Goal: Task Accomplishment & Management: Complete application form

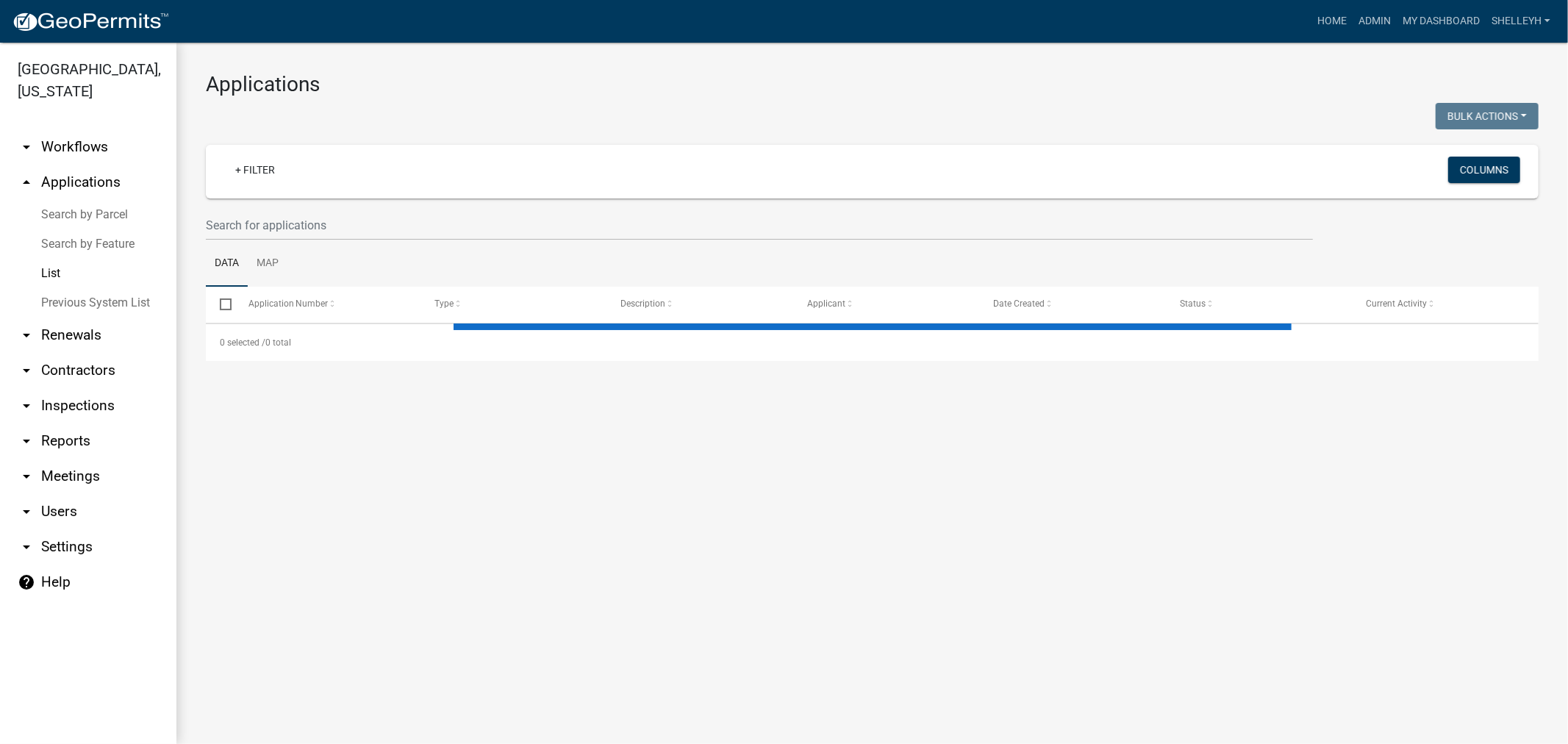
select select "1: 25"
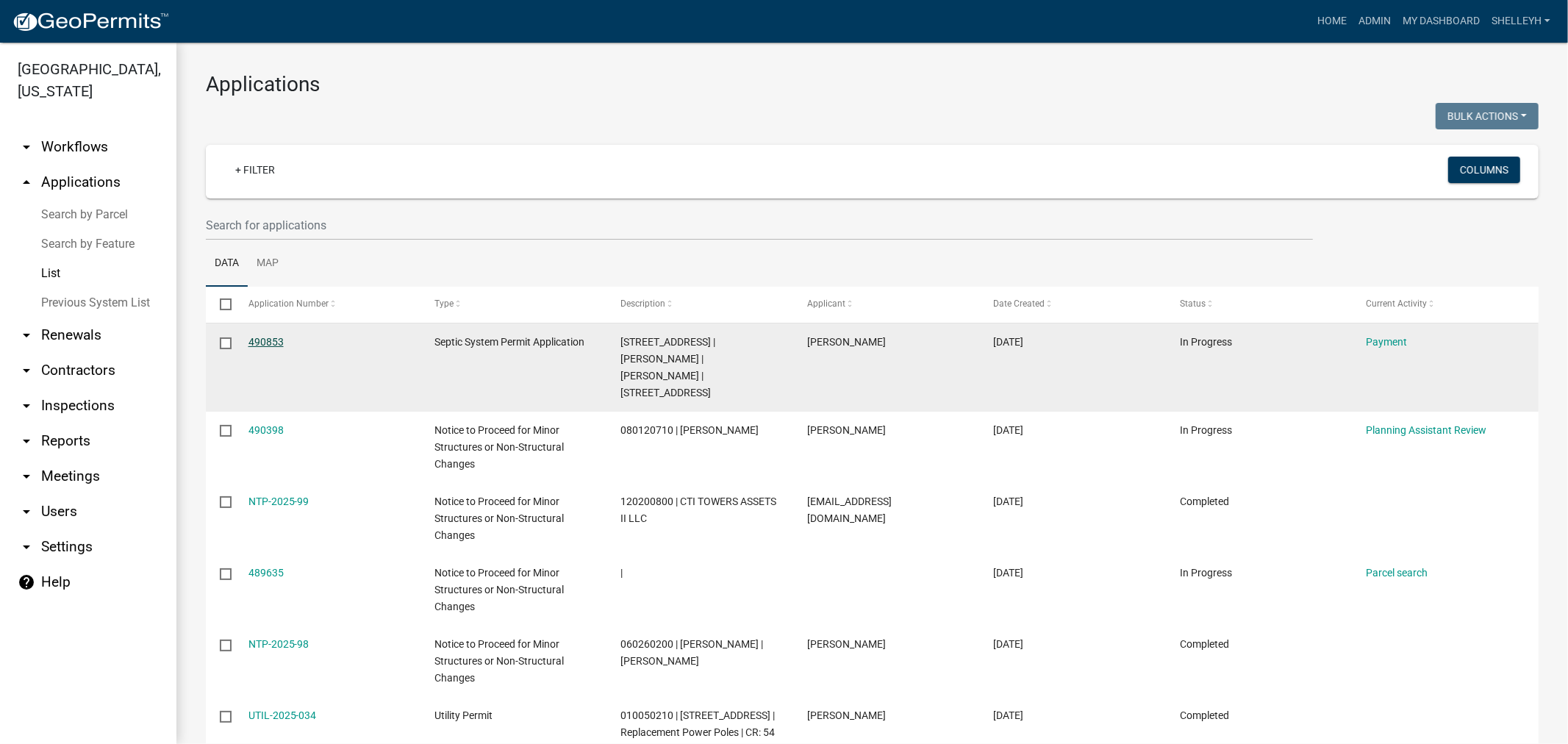
click at [266, 338] on link "490853" at bounding box center [266, 341] width 35 height 11
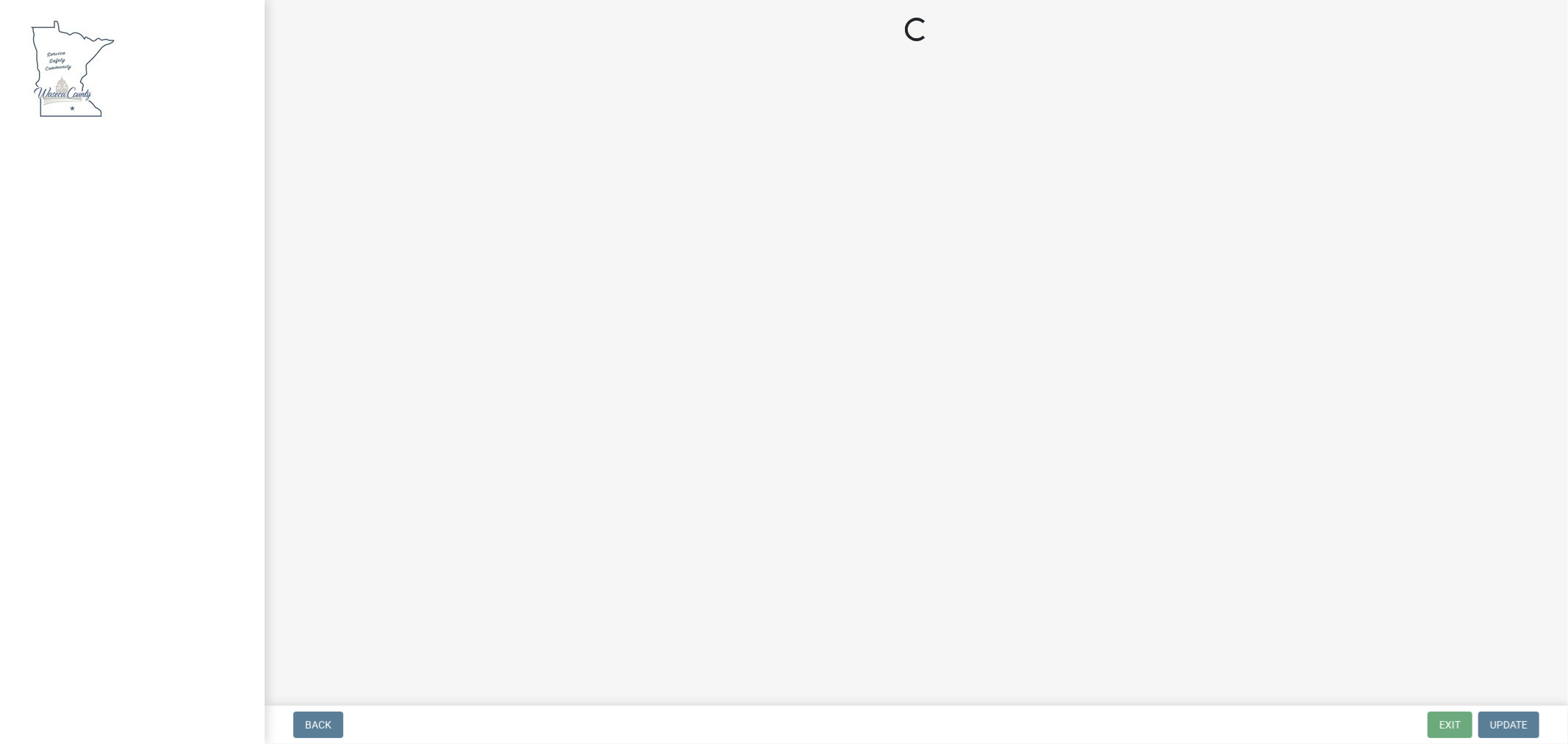
select select "3: 3"
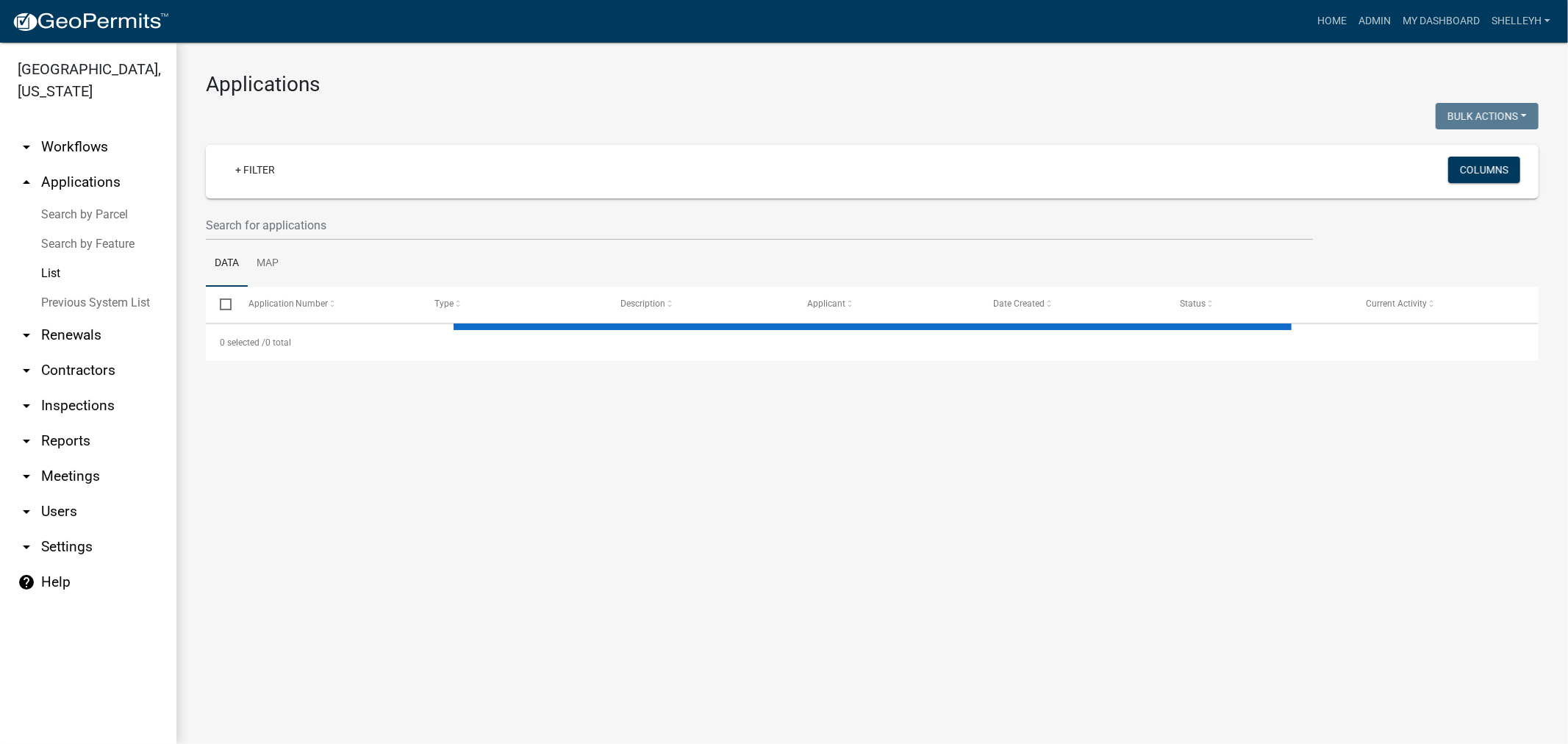
select select "1: 25"
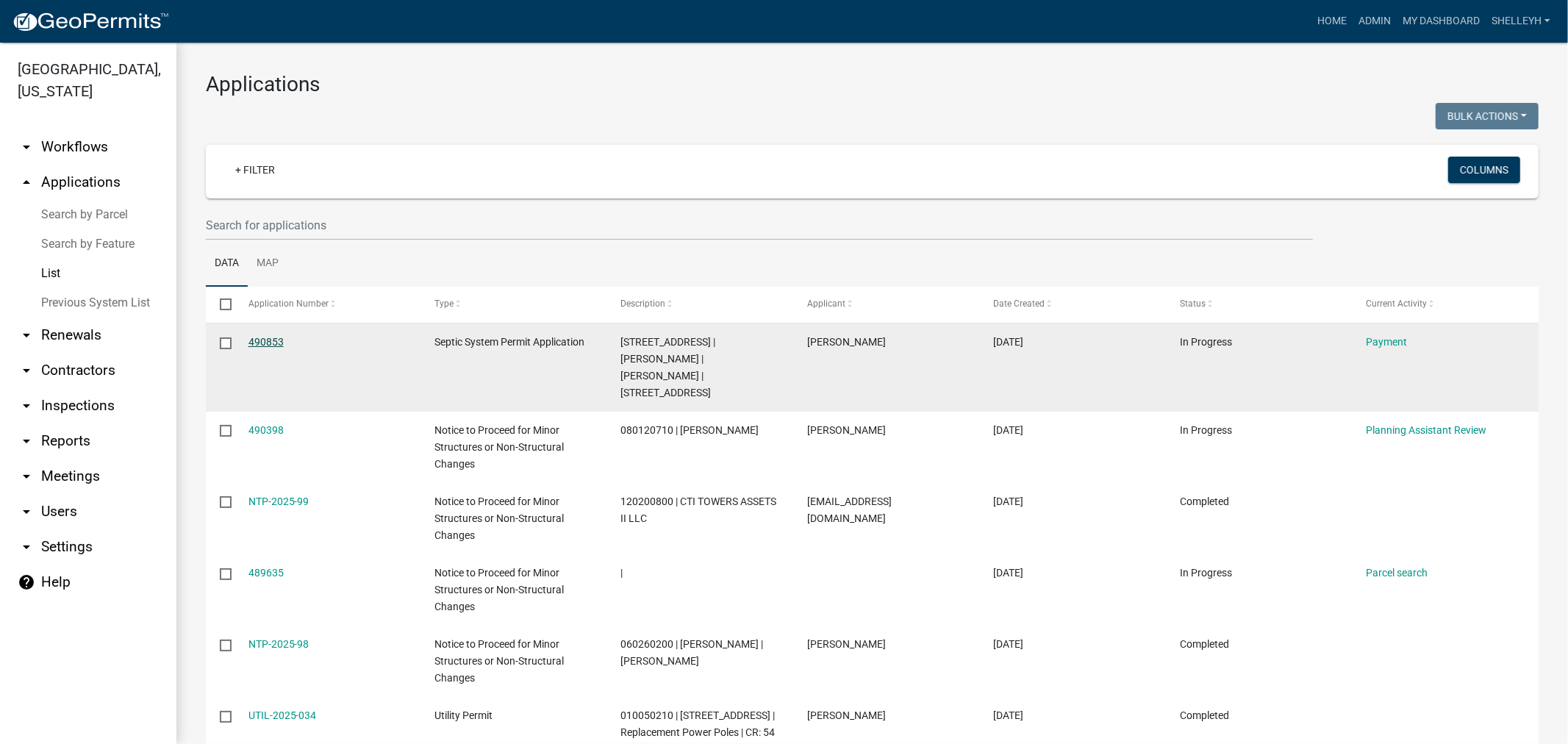
click at [269, 341] on link "490853" at bounding box center [266, 341] width 35 height 11
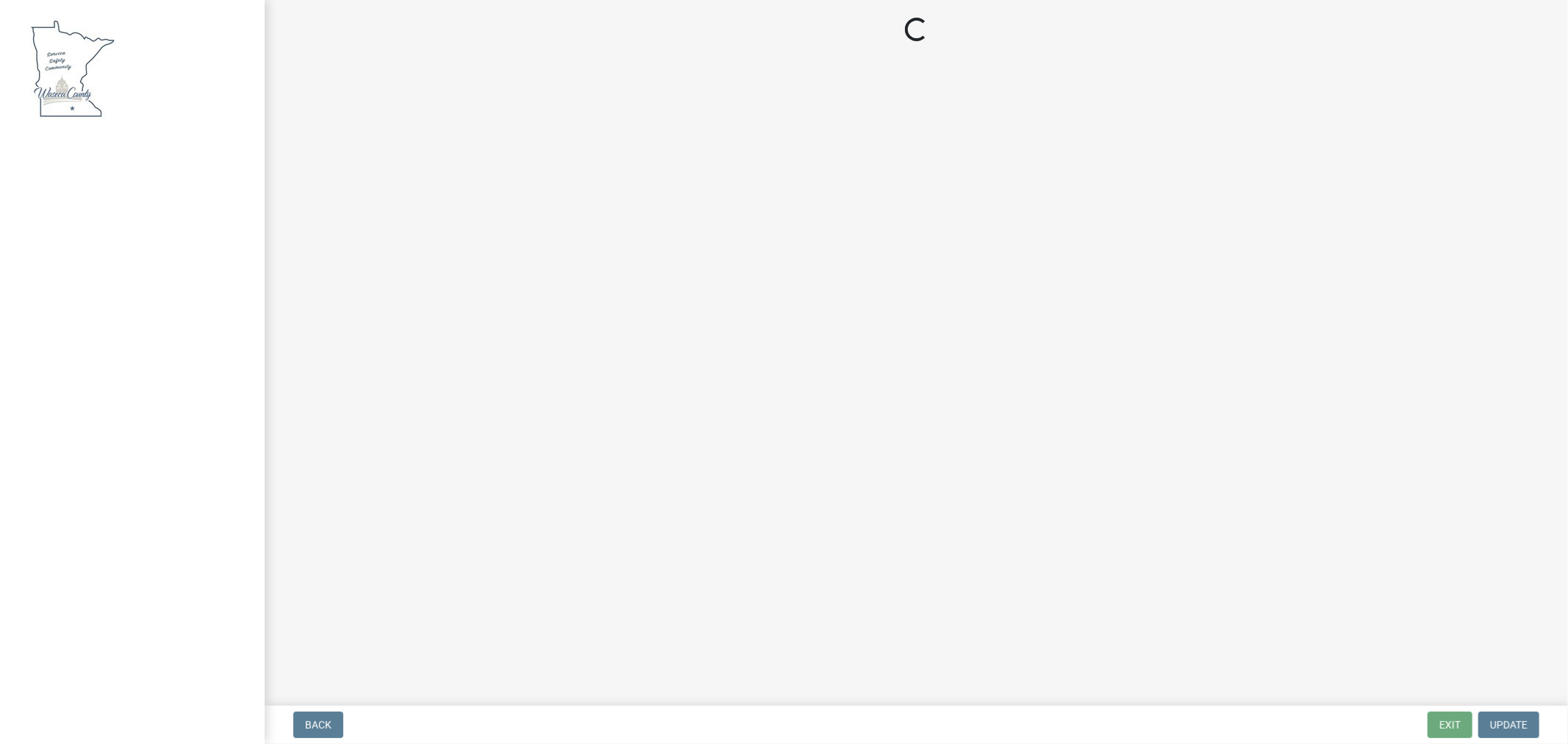
select select "3: 3"
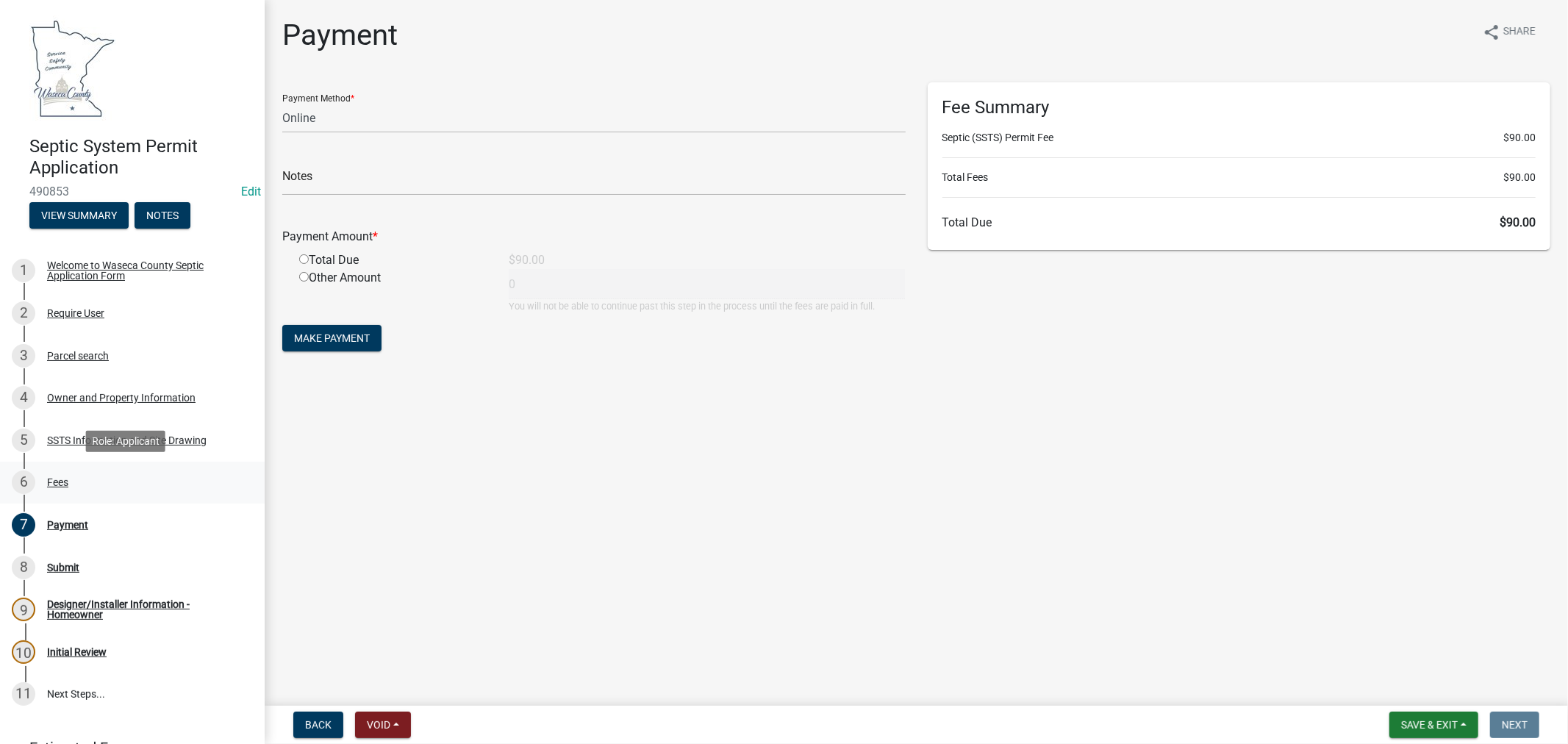
click at [60, 477] on div "Fees" at bounding box center [58, 483] width 21 height 11
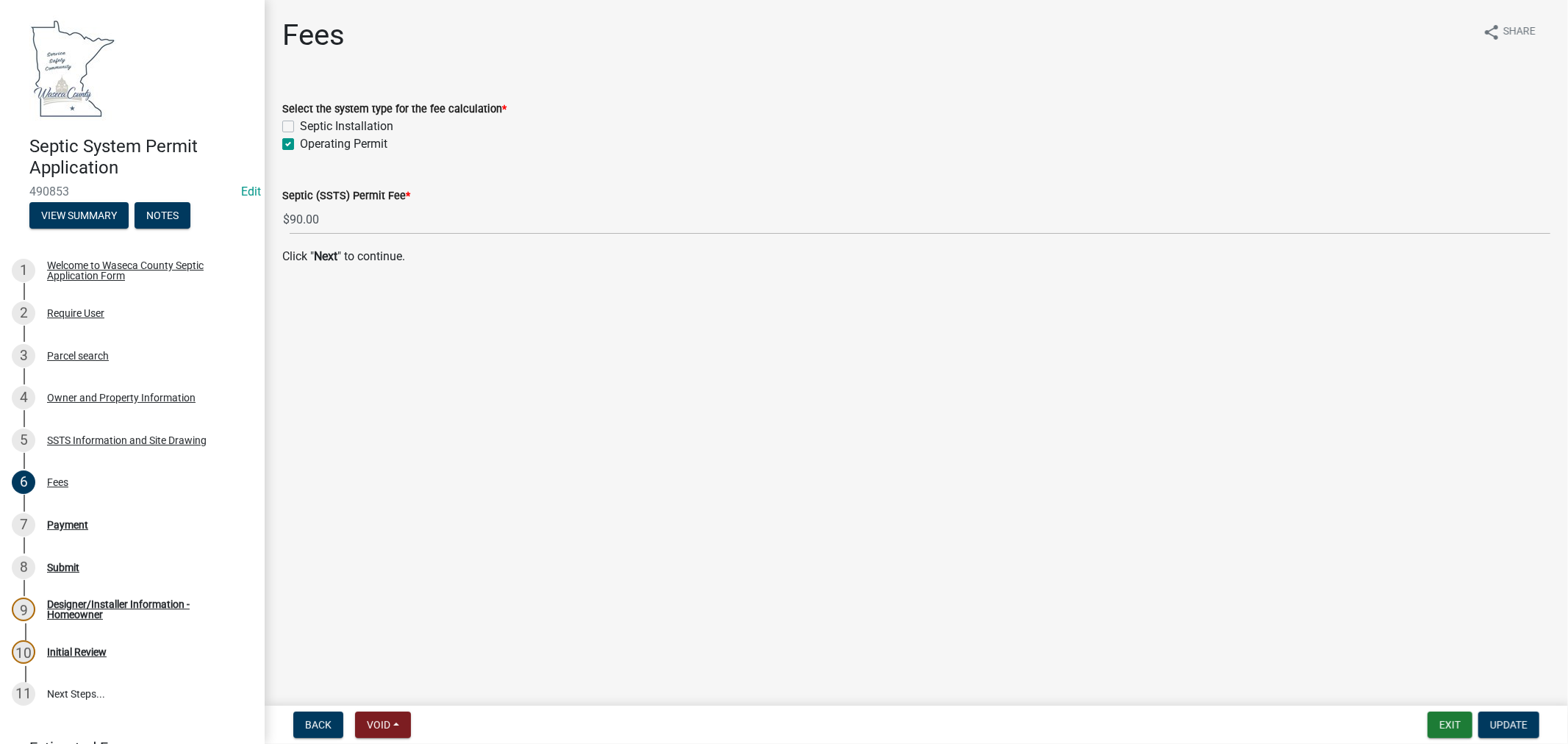
click at [300, 126] on label "Septic Installation" at bounding box center [346, 126] width 94 height 18
click at [300, 126] on input "Septic Installation" at bounding box center [305, 122] width 10 height 10
checkbox input "true"
click at [300, 145] on label "Operating Permit" at bounding box center [343, 144] width 88 height 18
click at [300, 145] on input "Operating Permit" at bounding box center [305, 140] width 10 height 10
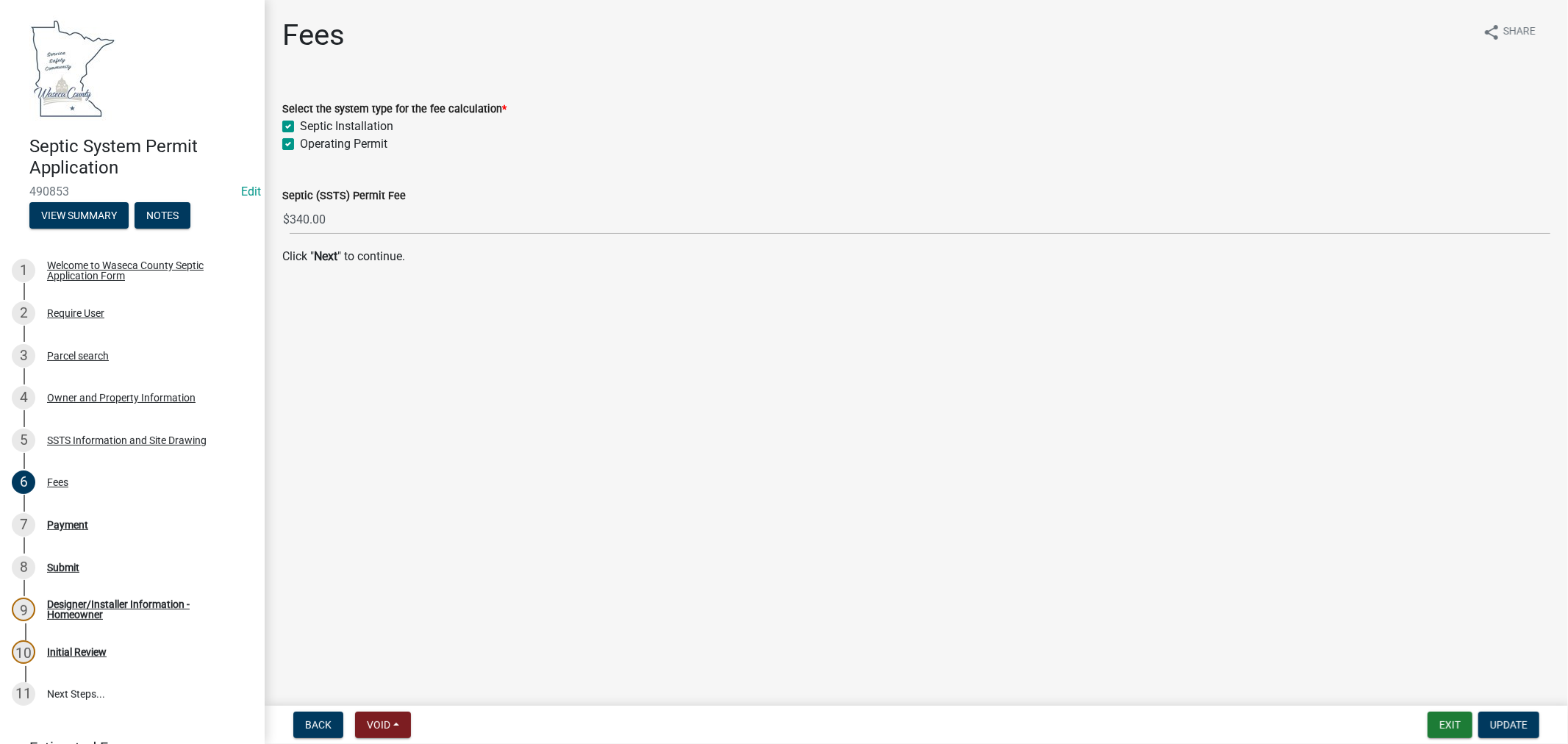
checkbox input "false"
checkbox input "true"
checkbox input "false"
click at [1506, 730] on button "Update" at bounding box center [1509, 725] width 61 height 27
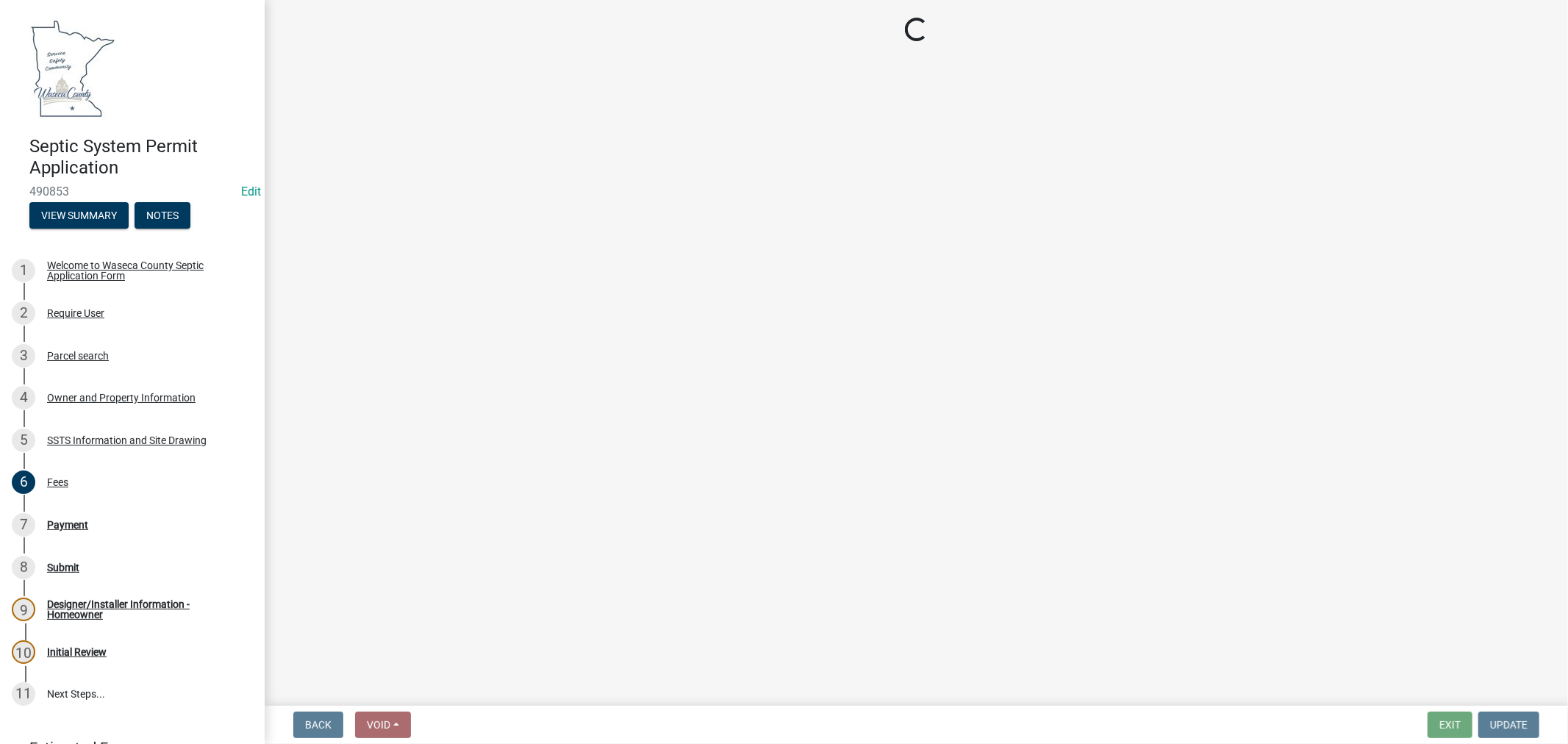
select select "3: 3"
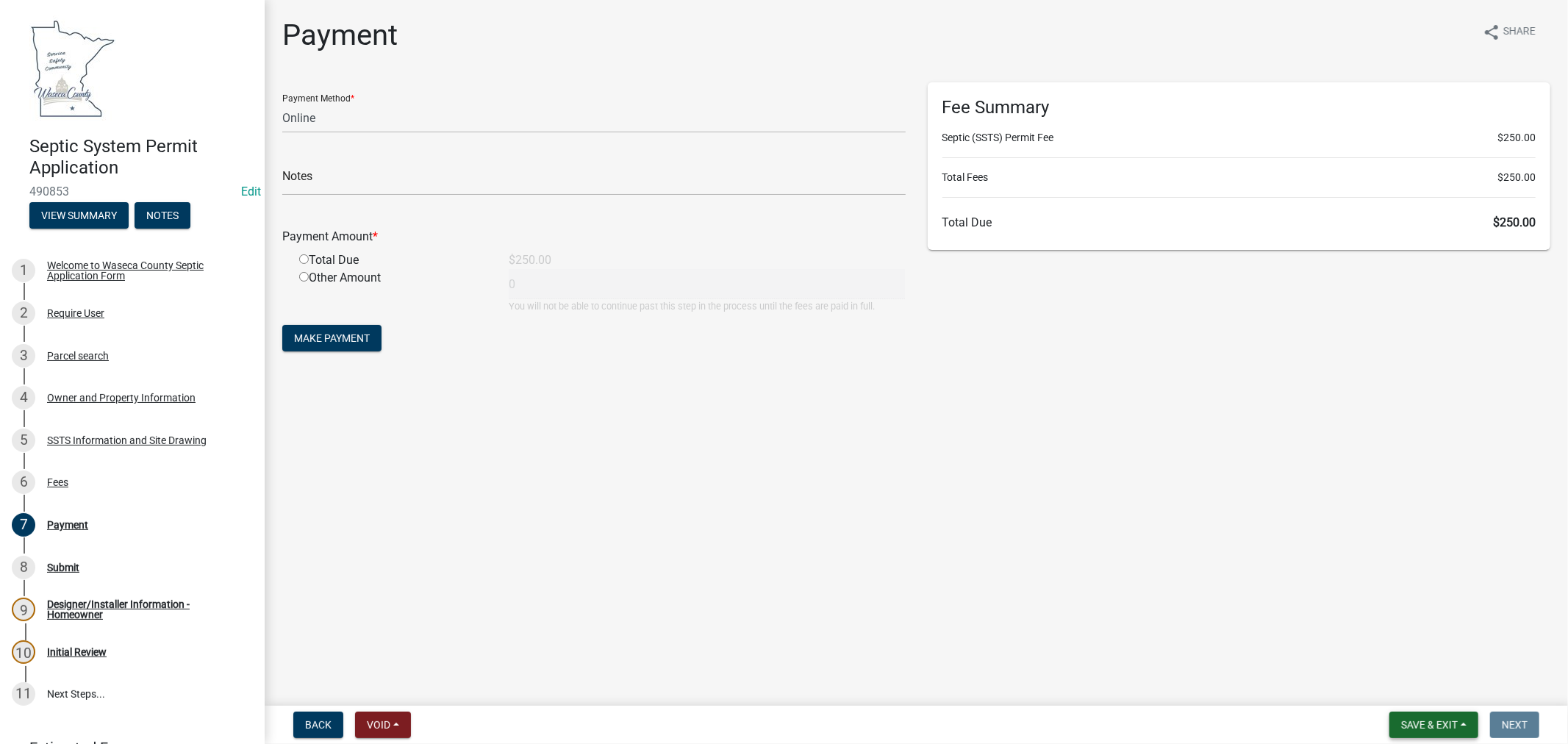
click at [1424, 720] on span "Save & Exit" at bounding box center [1429, 724] width 56 height 11
click at [1397, 688] on button "Save & Exit" at bounding box center [1420, 687] width 117 height 35
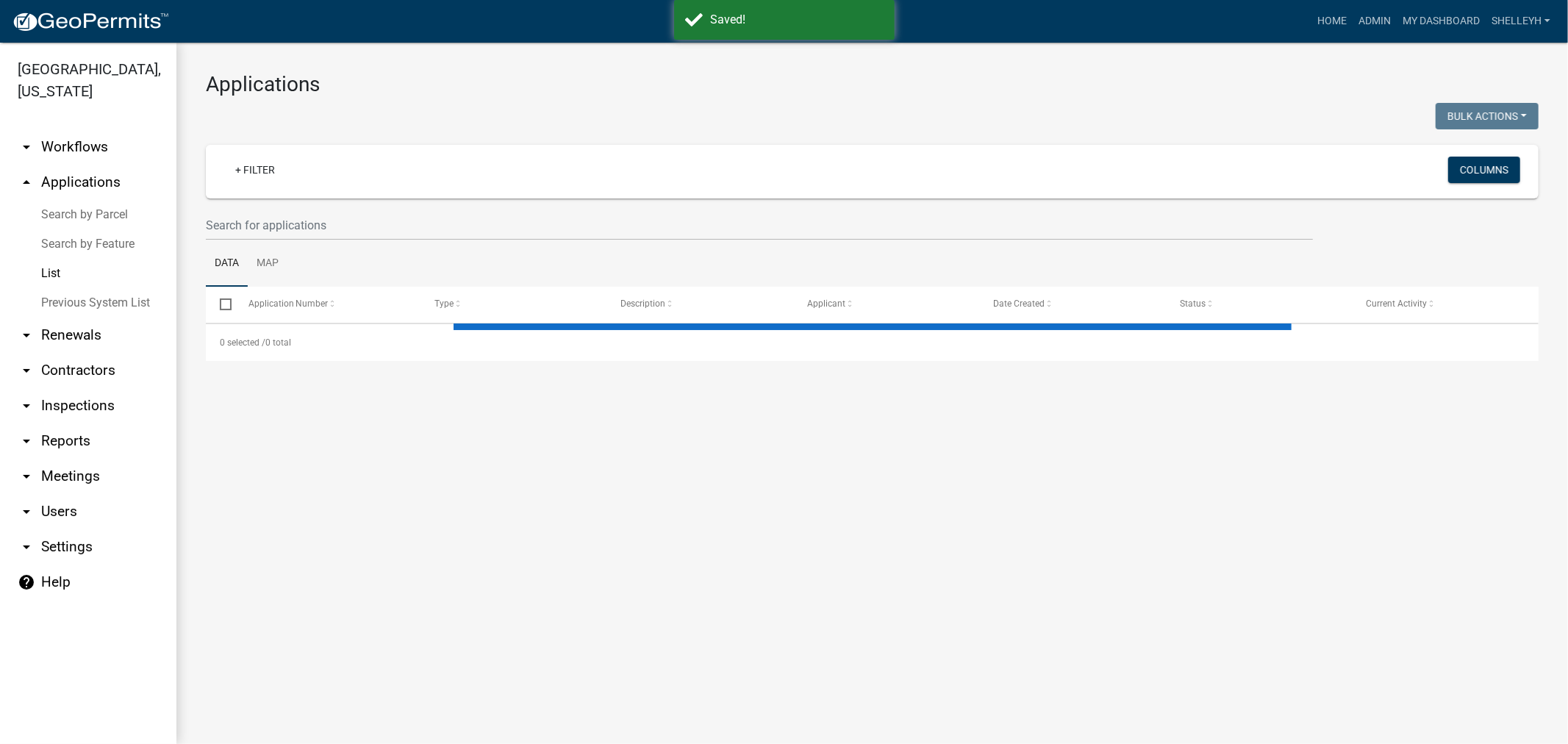
select select "1: 25"
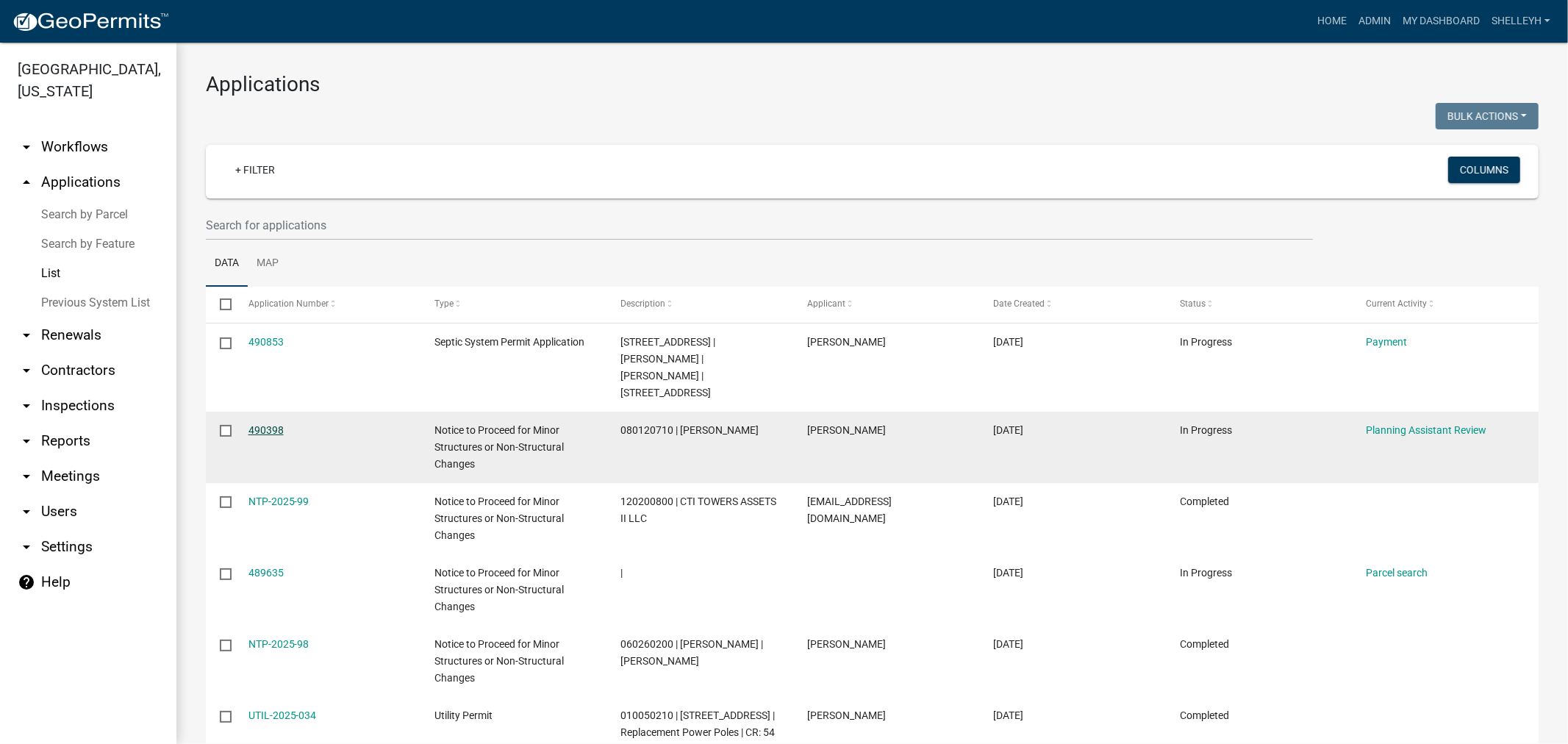
click at [266, 424] on link "490398" at bounding box center [266, 429] width 35 height 11
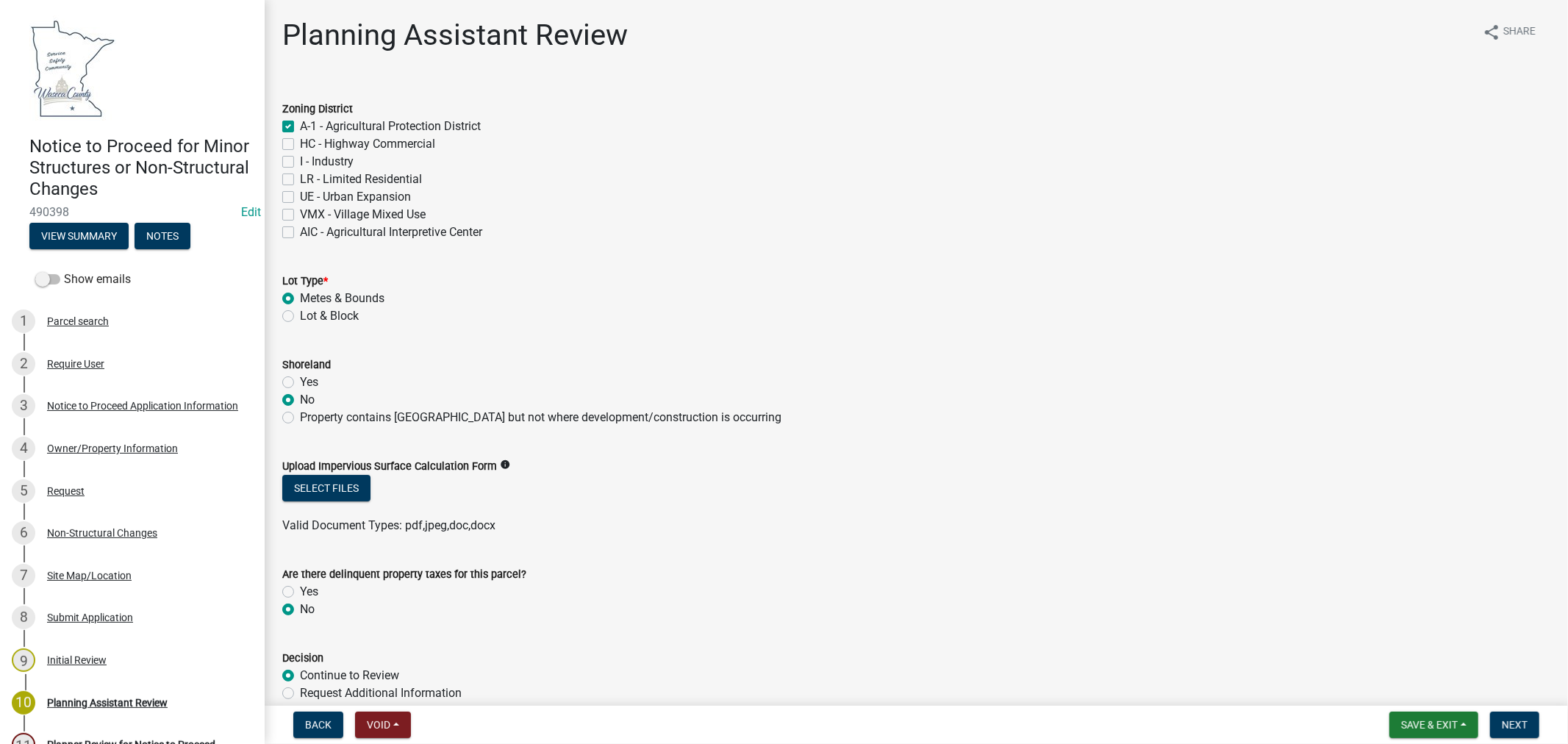
scroll to position [330, 0]
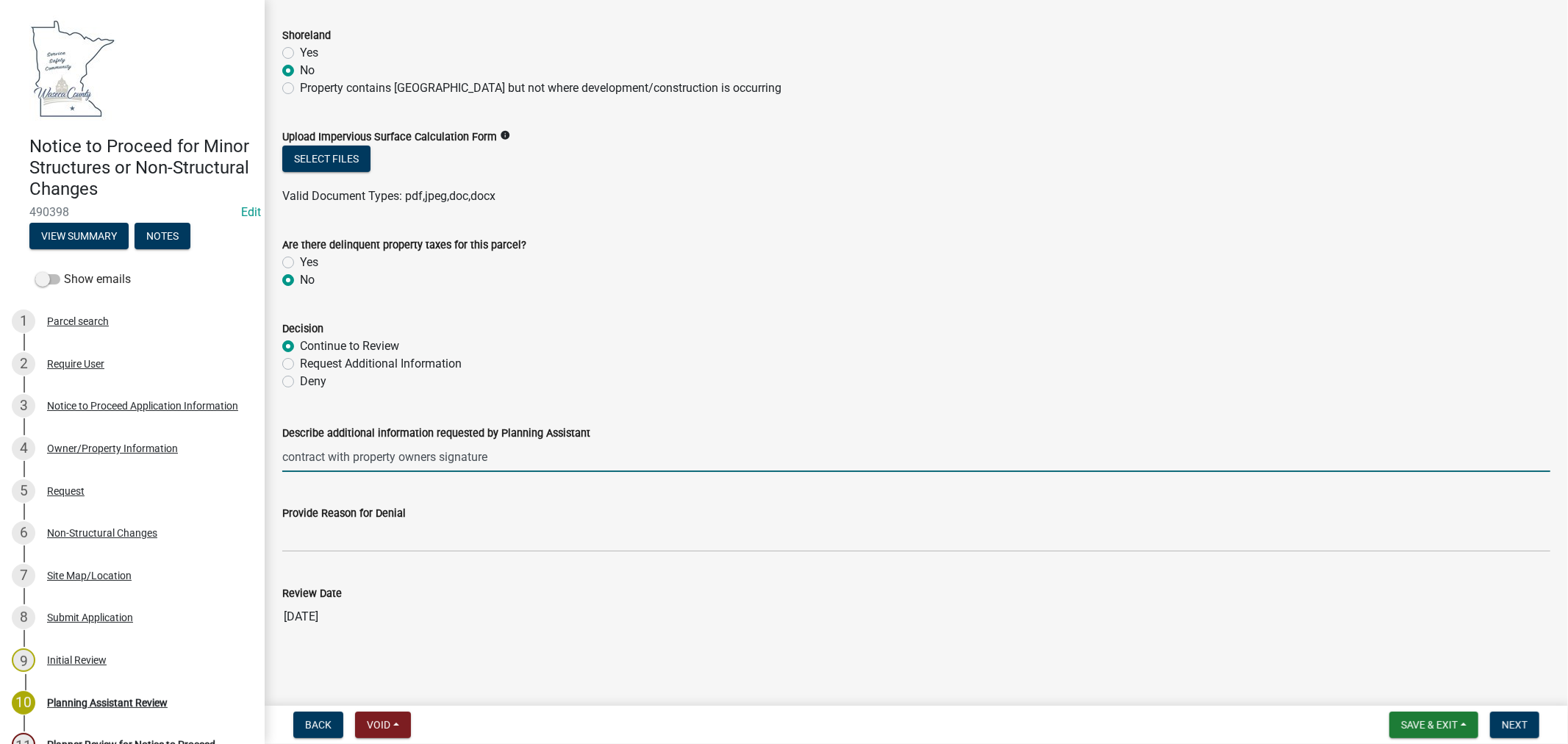
drag, startPoint x: 497, startPoint y: 461, endPoint x: 253, endPoint y: 465, distance: 244.0
click at [253, 465] on div "Notice to Proceed for Minor Structures or Non-Structural Changes 490398 Edit Vi…" at bounding box center [784, 372] width 1568 height 744
click at [79, 618] on div "Submit Application" at bounding box center [90, 618] width 86 height 11
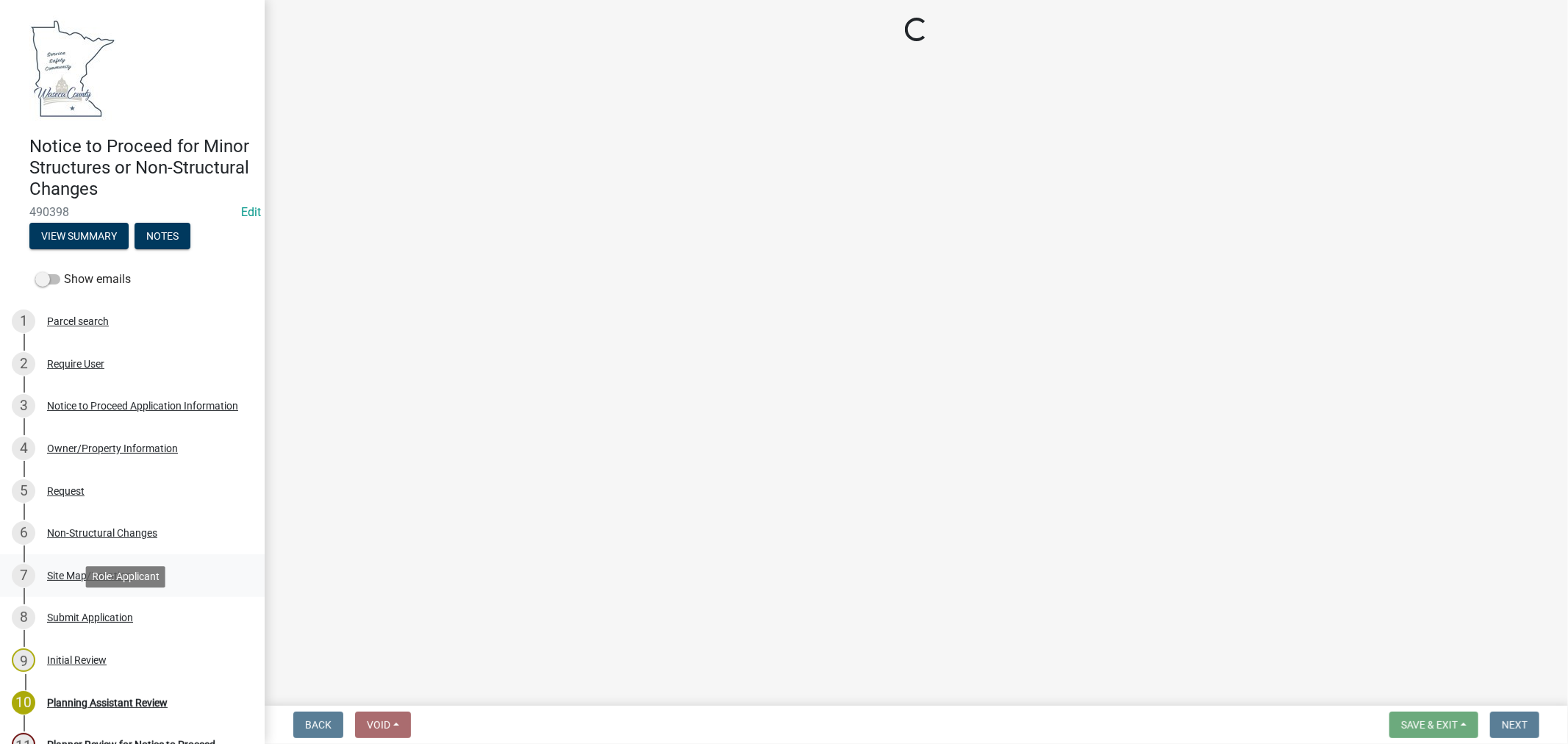
scroll to position [0, 0]
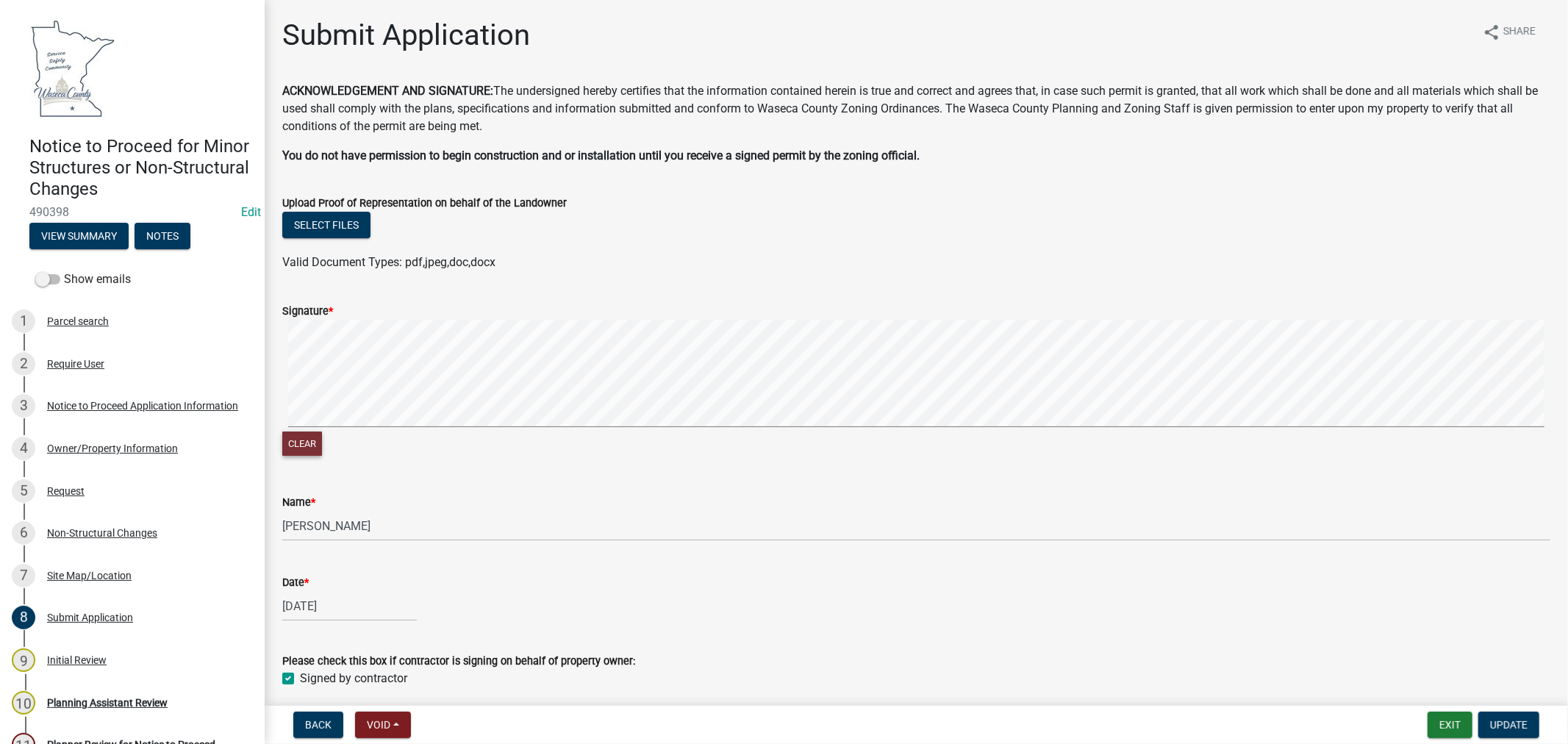
click at [308, 437] on button "Clear" at bounding box center [302, 444] width 40 height 24
click at [1440, 723] on button "Exit" at bounding box center [1450, 725] width 45 height 27
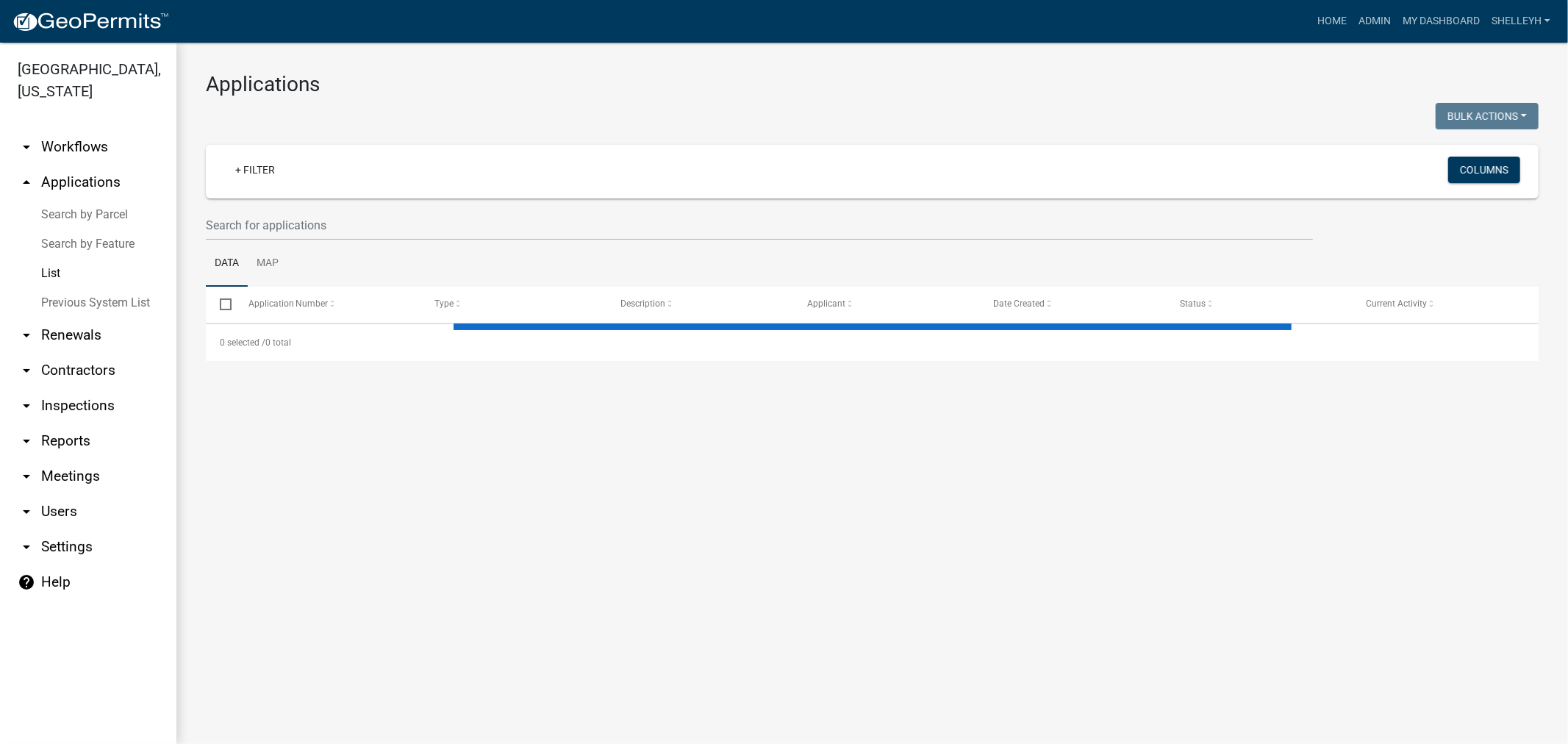
select select "1: 25"
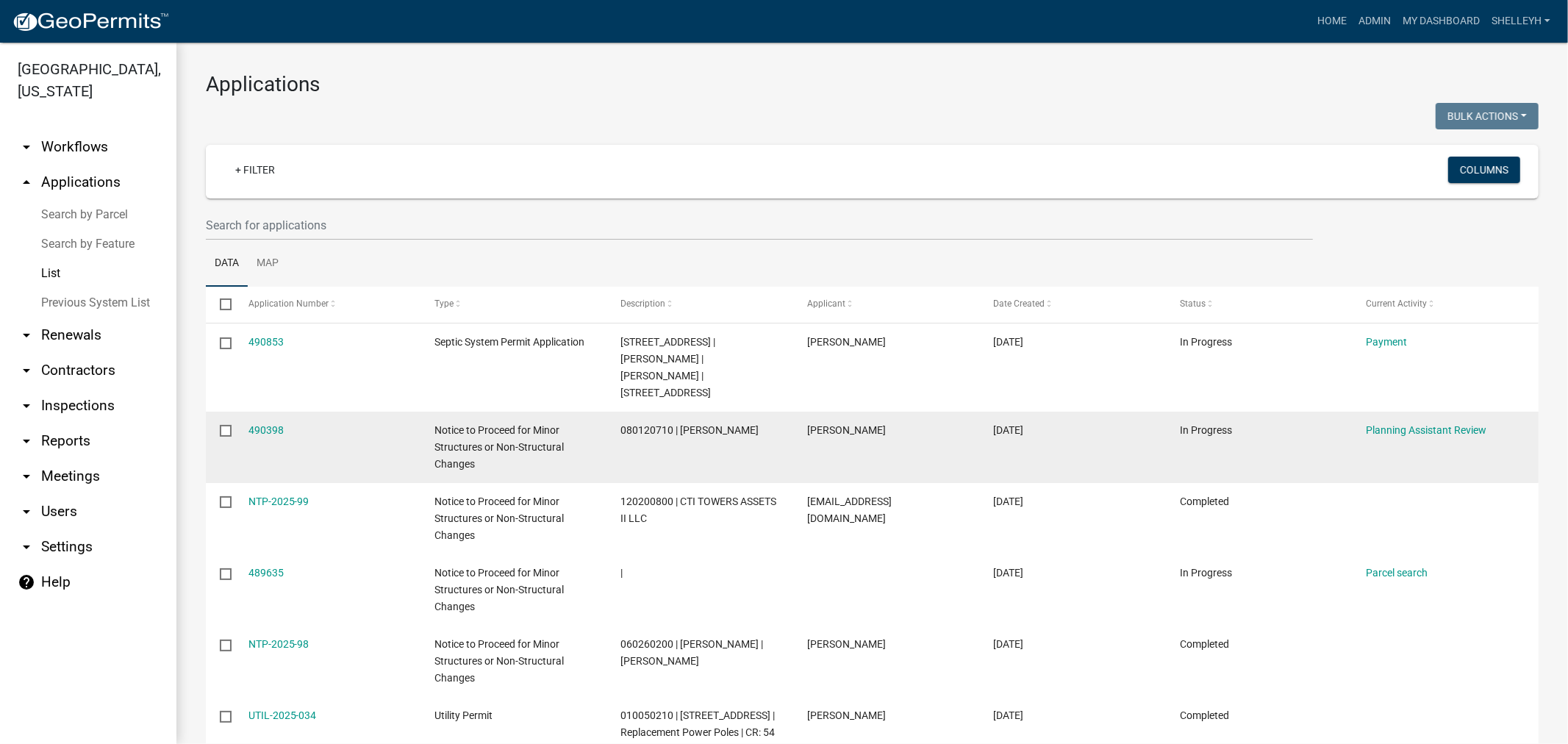
click at [263, 423] on datatable-body-cell "490398" at bounding box center [327, 448] width 187 height 72
click at [265, 412] on datatable-body-cell "490398" at bounding box center [327, 448] width 187 height 72
click at [272, 424] on link "490398" at bounding box center [266, 429] width 35 height 11
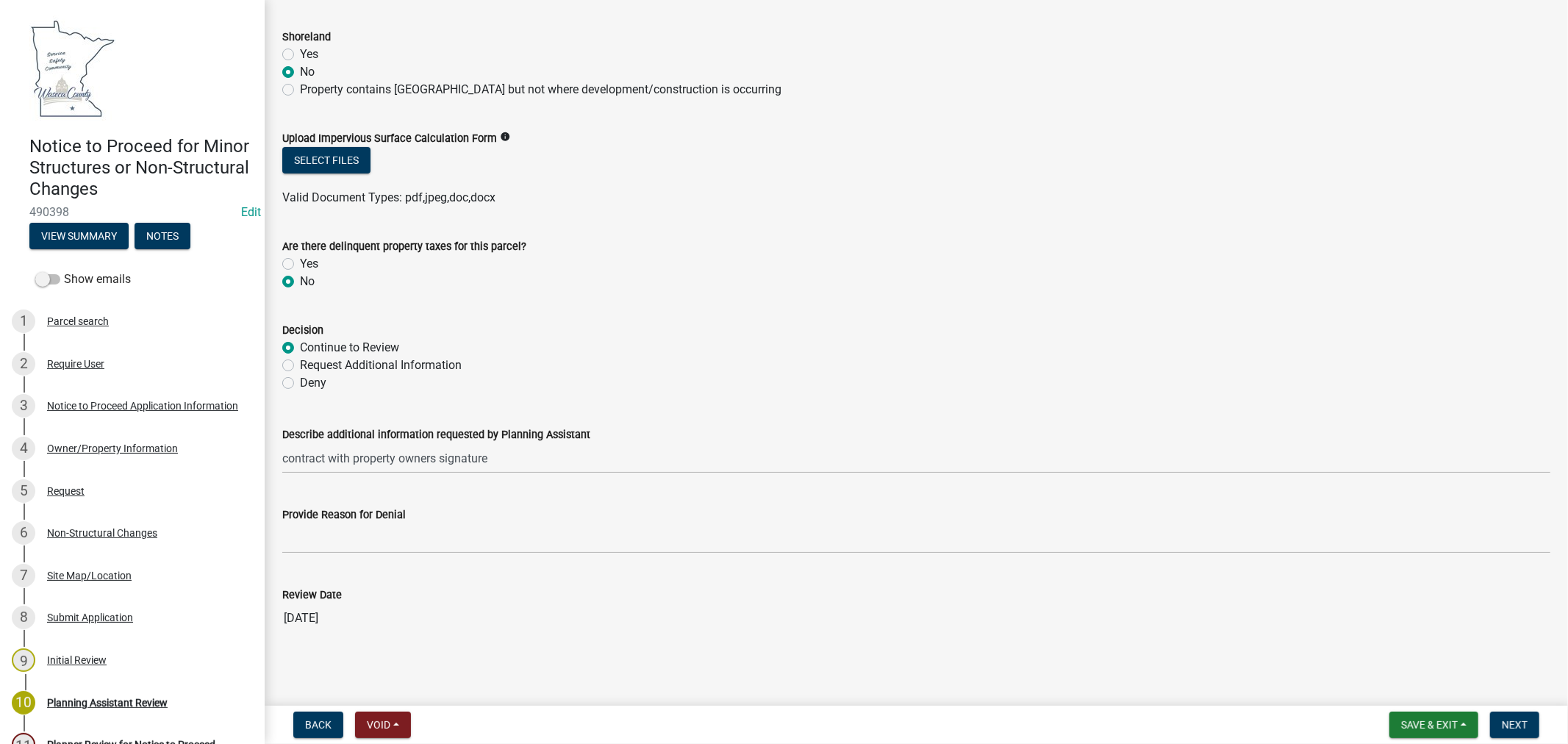
scroll to position [330, 0]
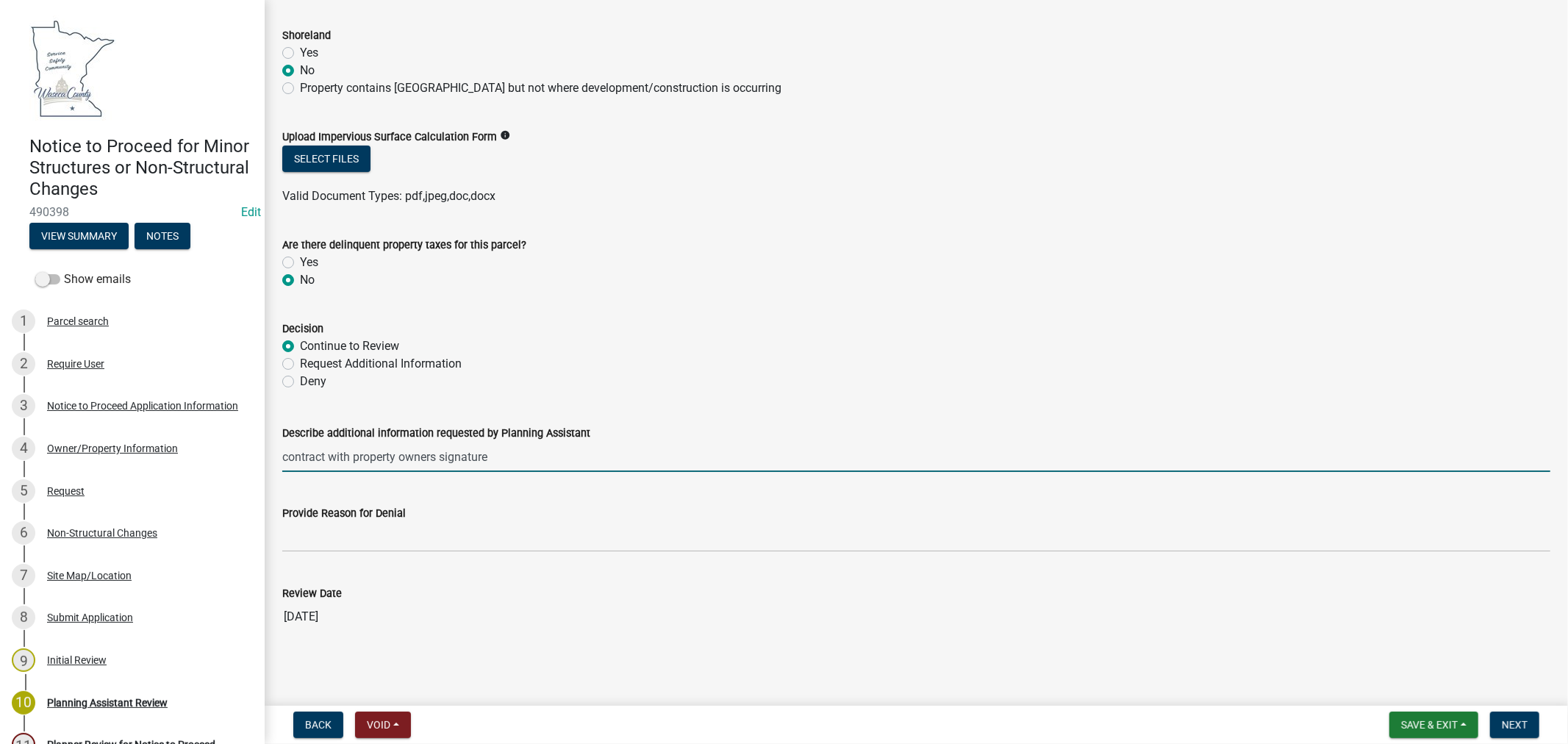
drag, startPoint x: 503, startPoint y: 463, endPoint x: 284, endPoint y: 451, distance: 219.3
click at [253, 459] on div "Notice to Proceed for Minor Structures or Non-Structural Changes 490398 Edit Vi…" at bounding box center [784, 372] width 1568 height 744
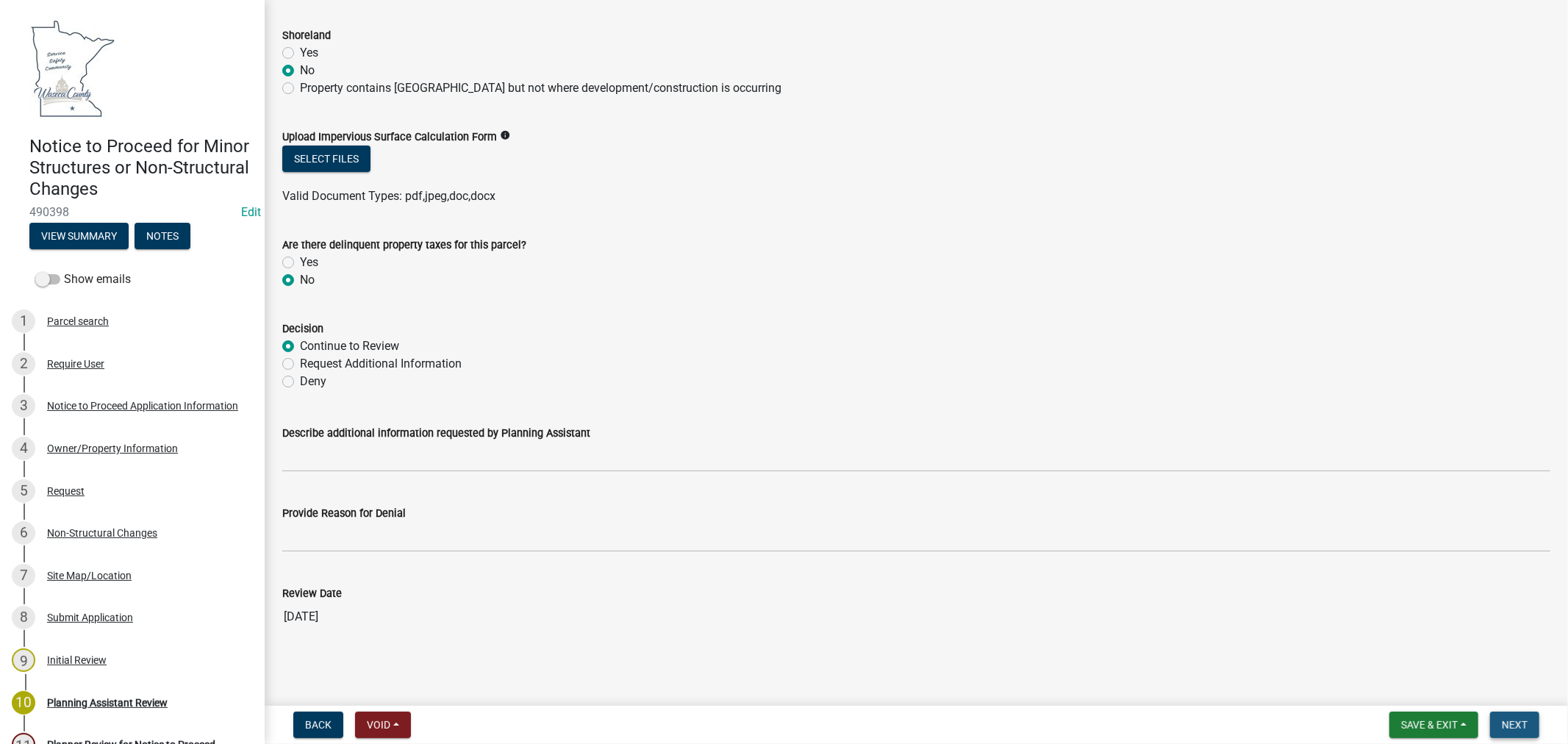
click at [1501, 730] on button "Next" at bounding box center [1515, 725] width 49 height 27
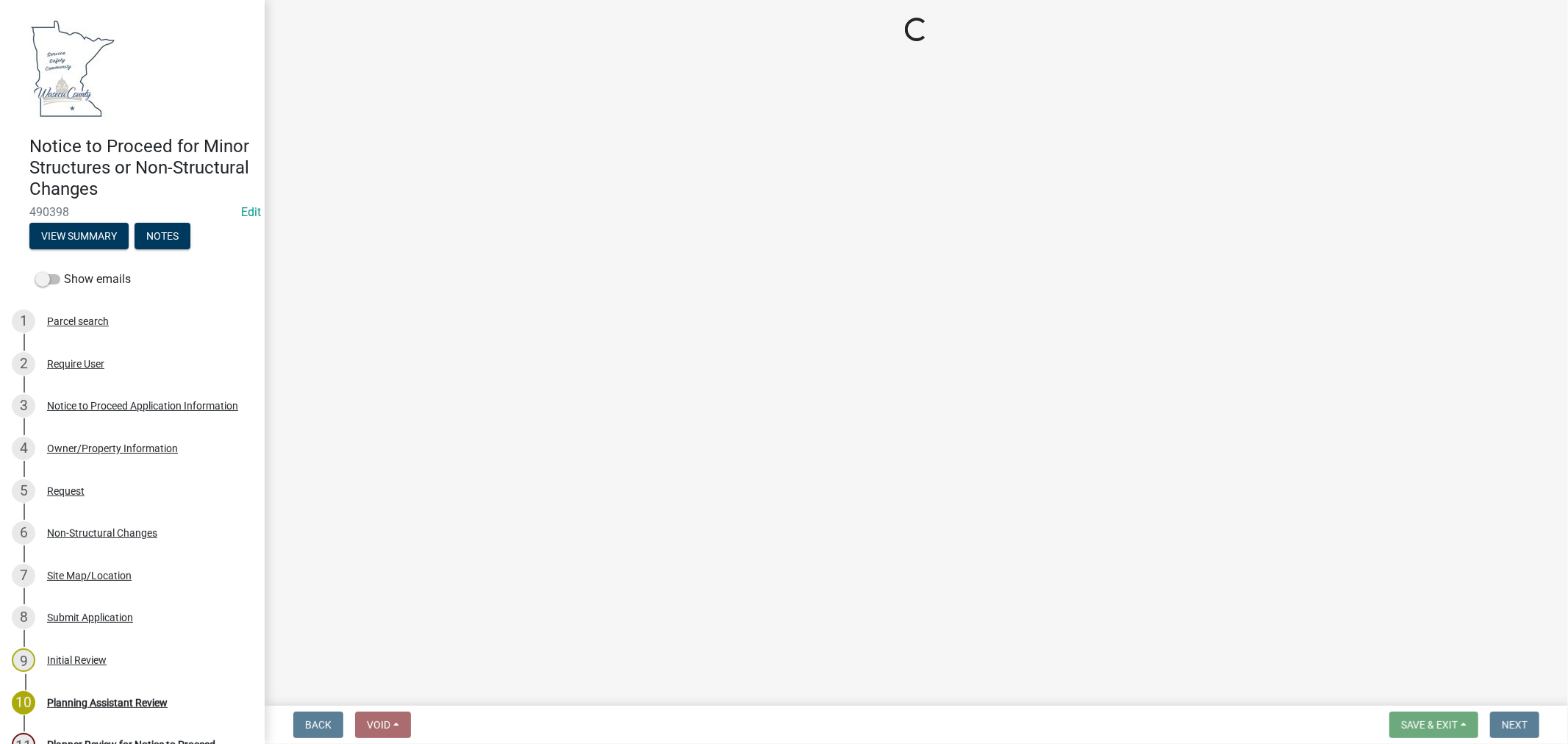
scroll to position [0, 0]
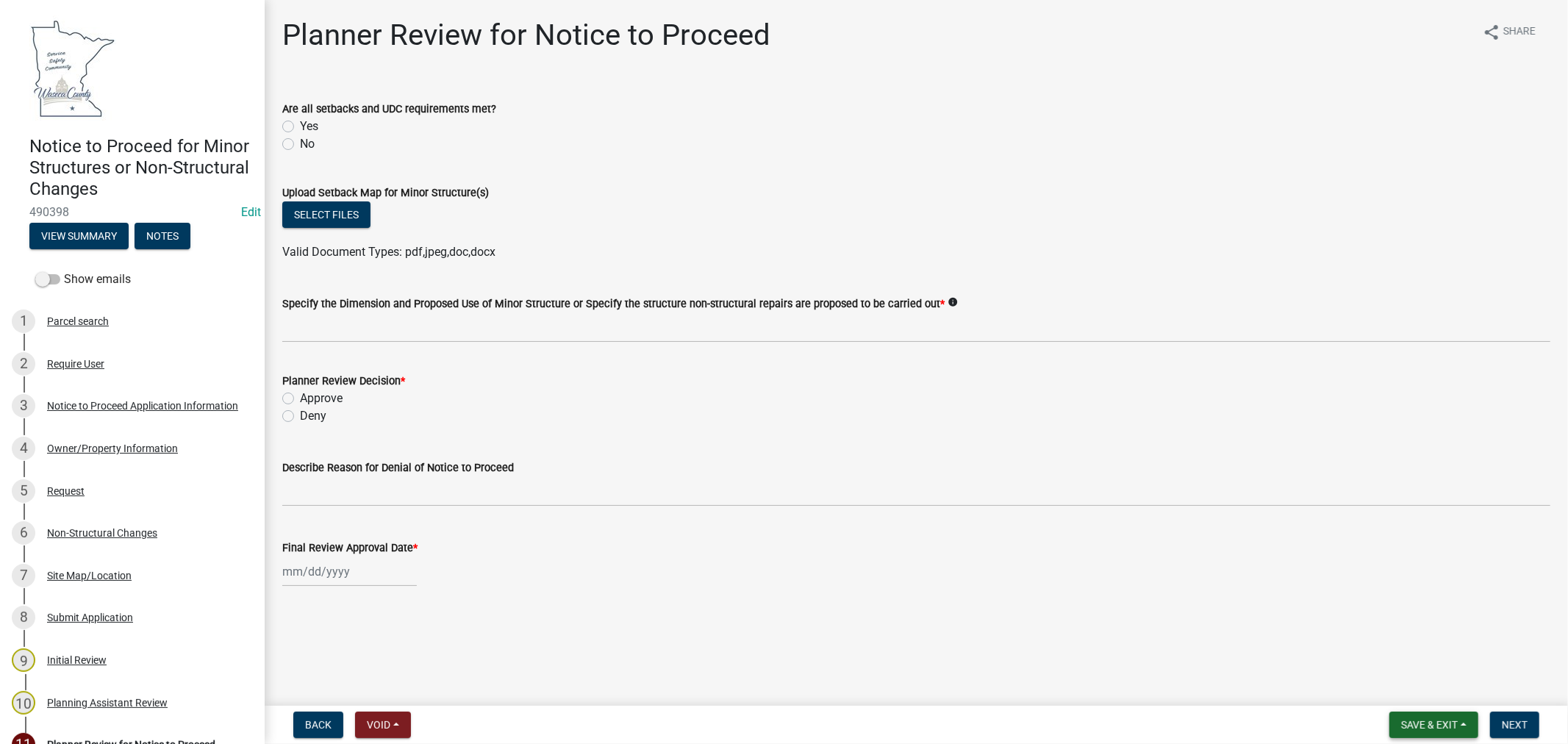
click at [1404, 726] on span "Save & Exit" at bounding box center [1429, 724] width 56 height 11
click at [1391, 691] on button "Save & Exit" at bounding box center [1420, 687] width 117 height 35
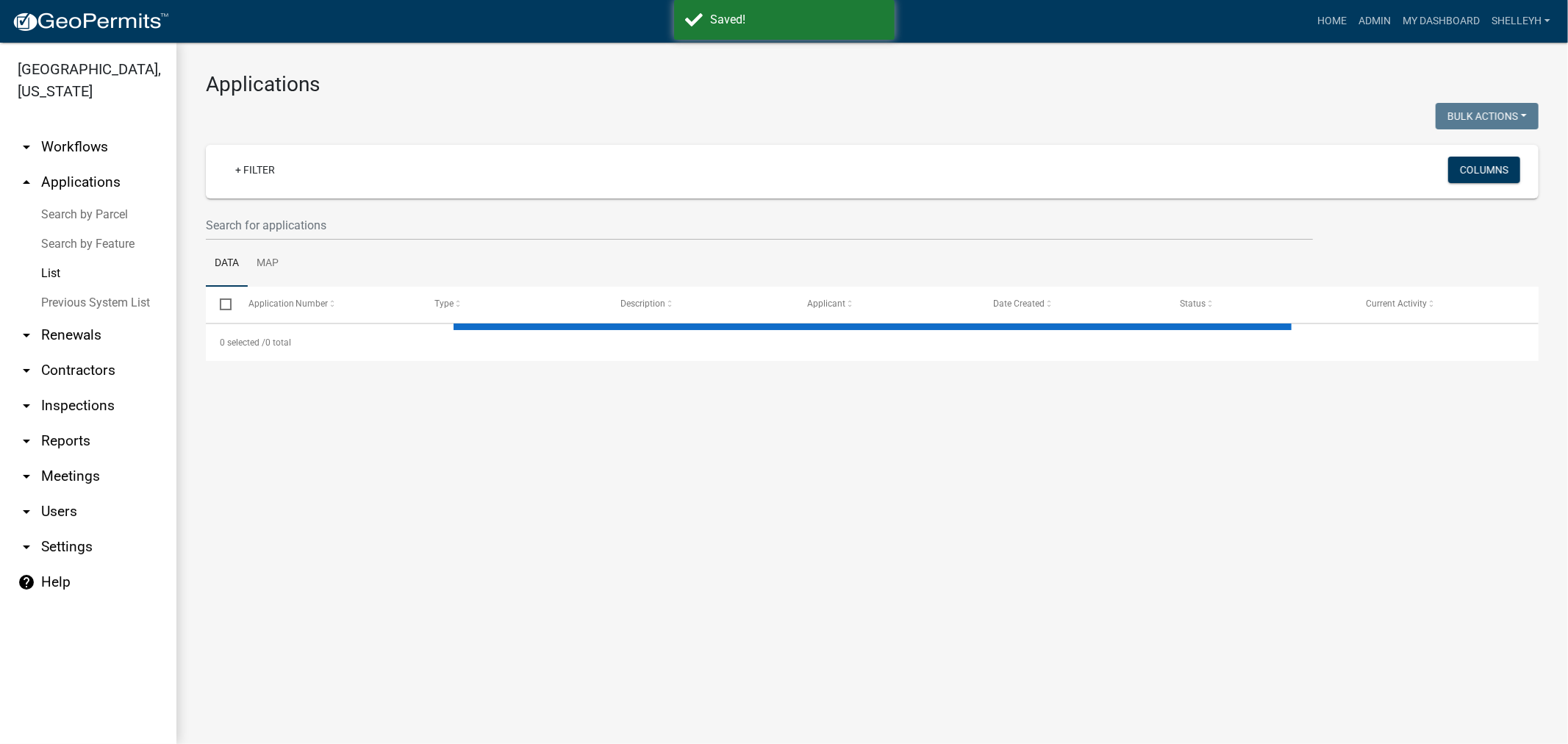
select select "1: 25"
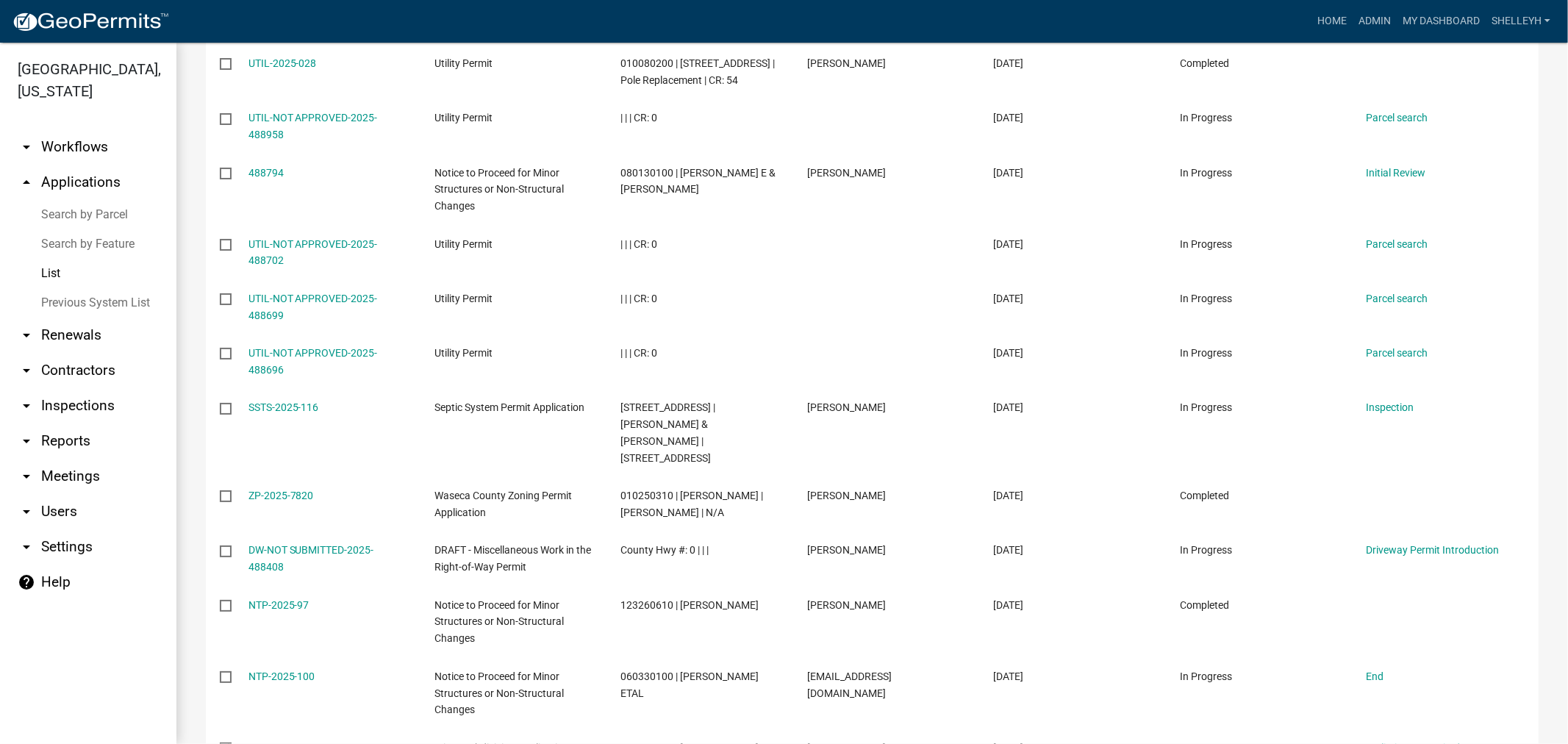
scroll to position [1062, 0]
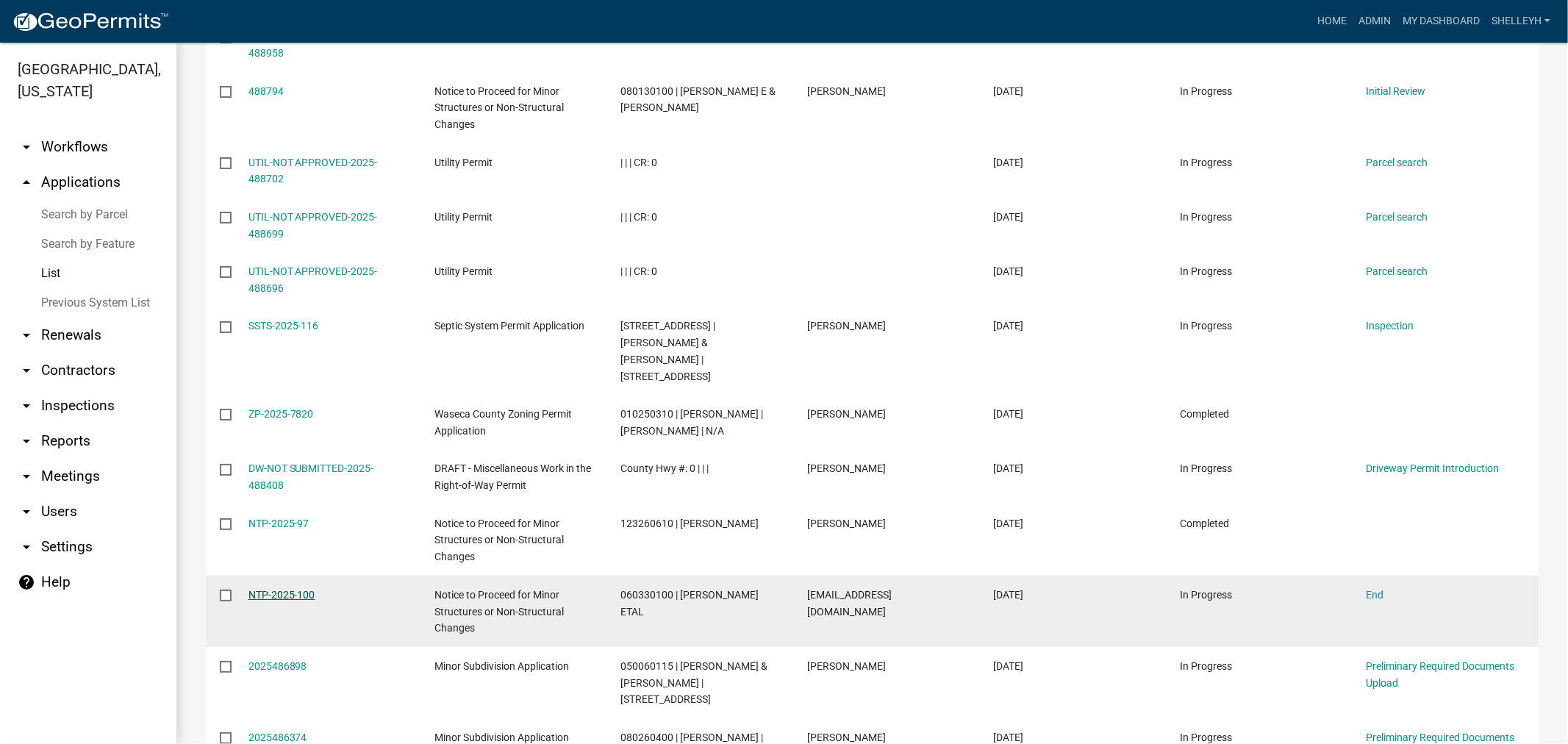
drag, startPoint x: 311, startPoint y: 561, endPoint x: 248, endPoint y: 563, distance: 63.0
click at [248, 586] on div "NTP-2025-100" at bounding box center [327, 595] width 158 height 17
copy link "NTP-2025-100"
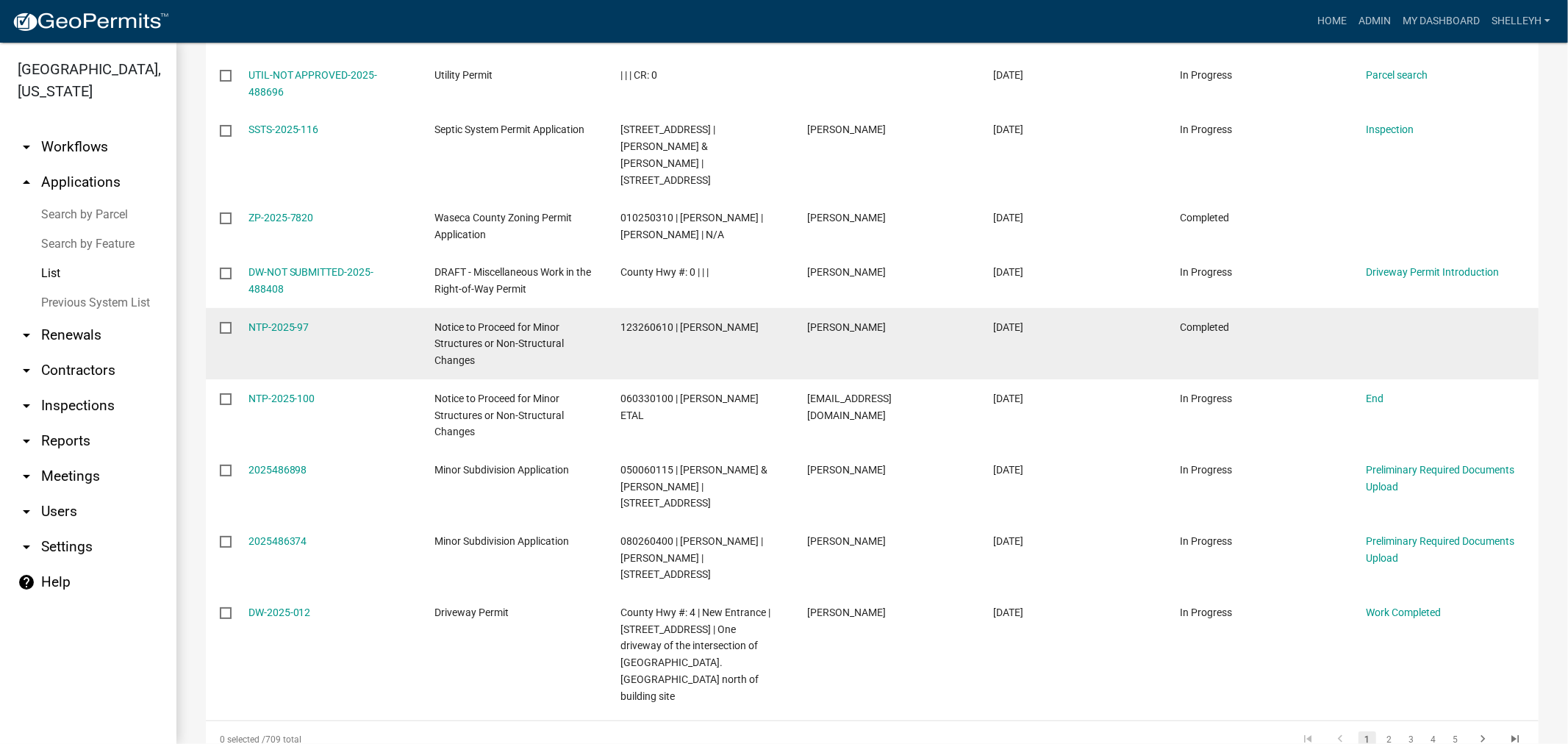
scroll to position [1279, 0]
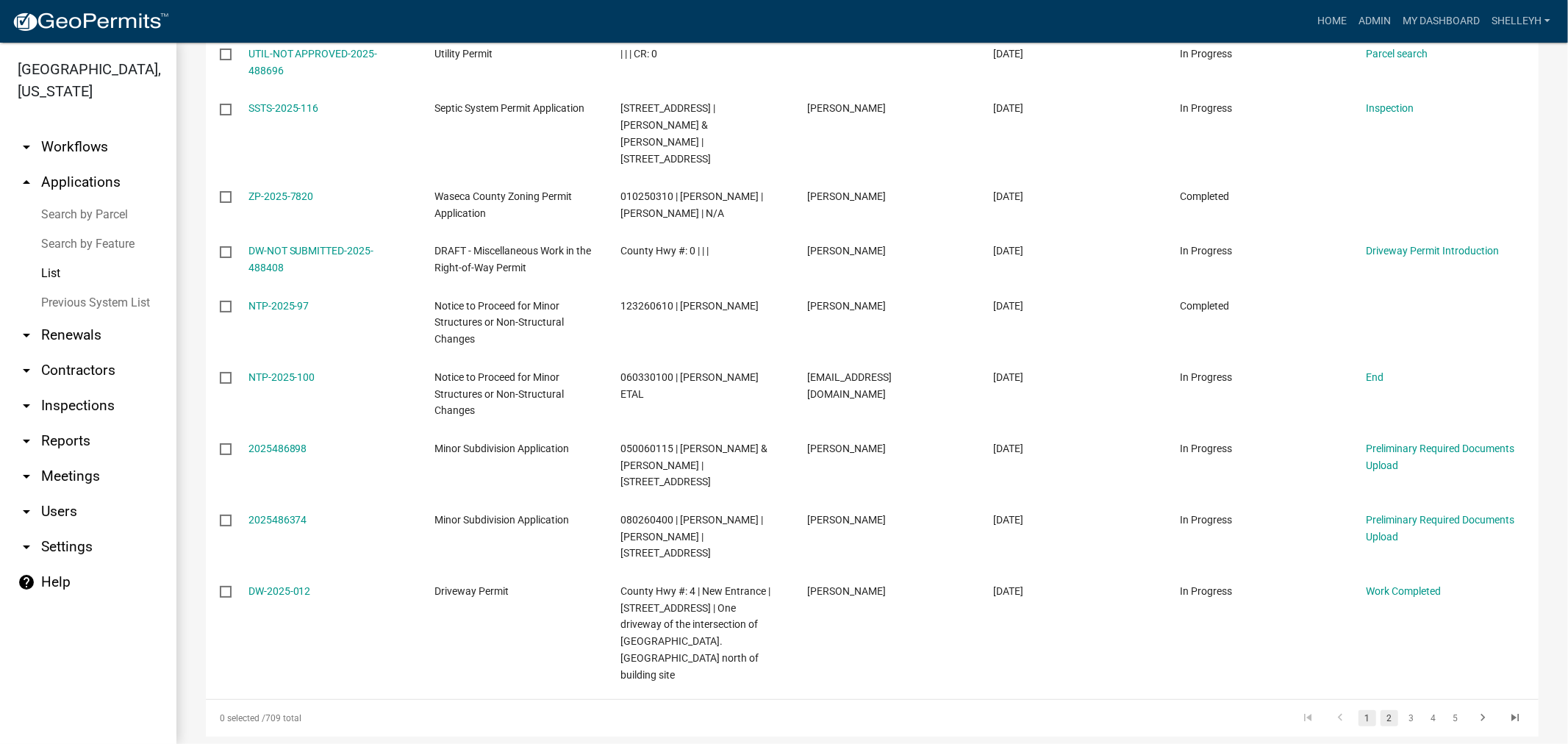
click at [1381, 710] on link "2" at bounding box center [1389, 718] width 18 height 16
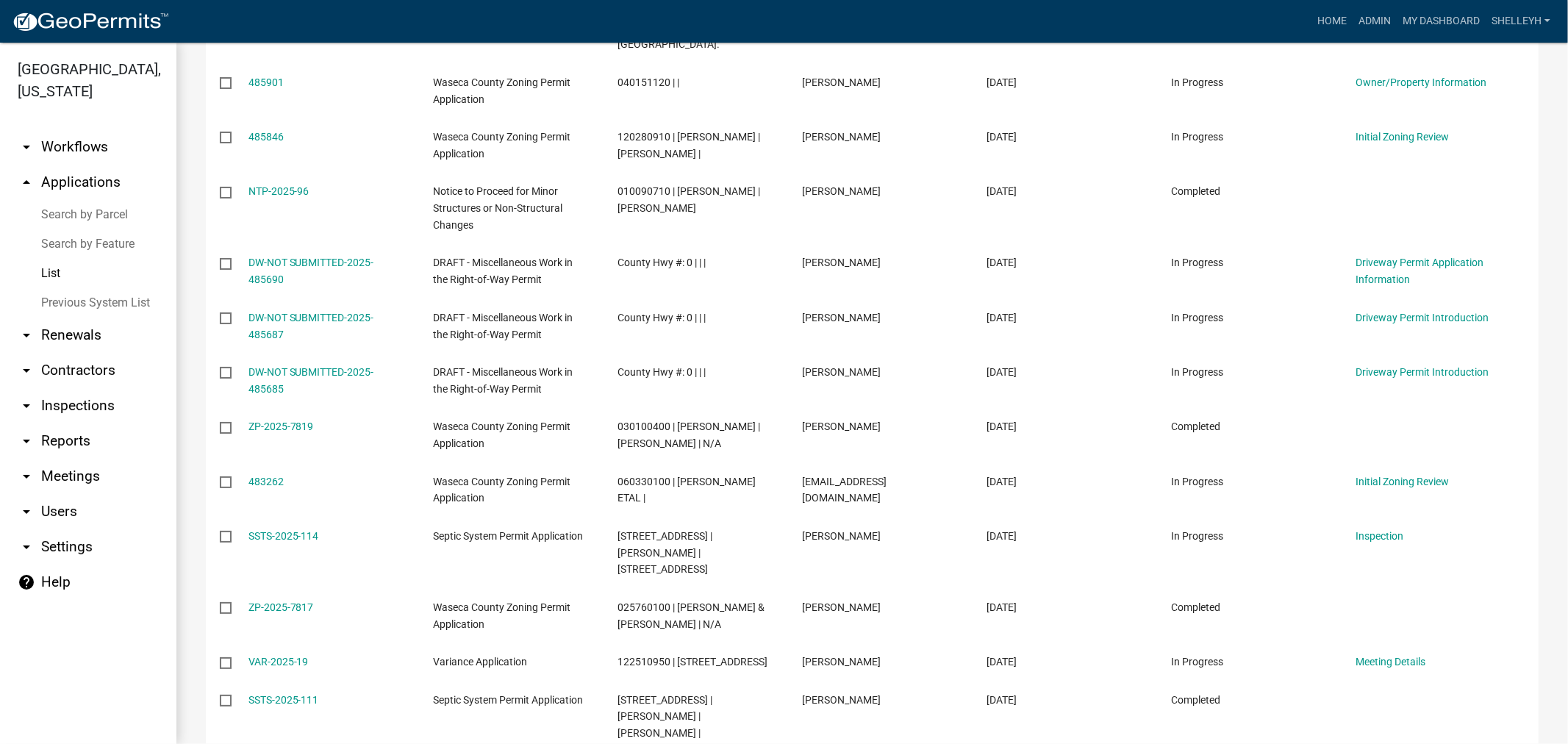
scroll to position [364, 0]
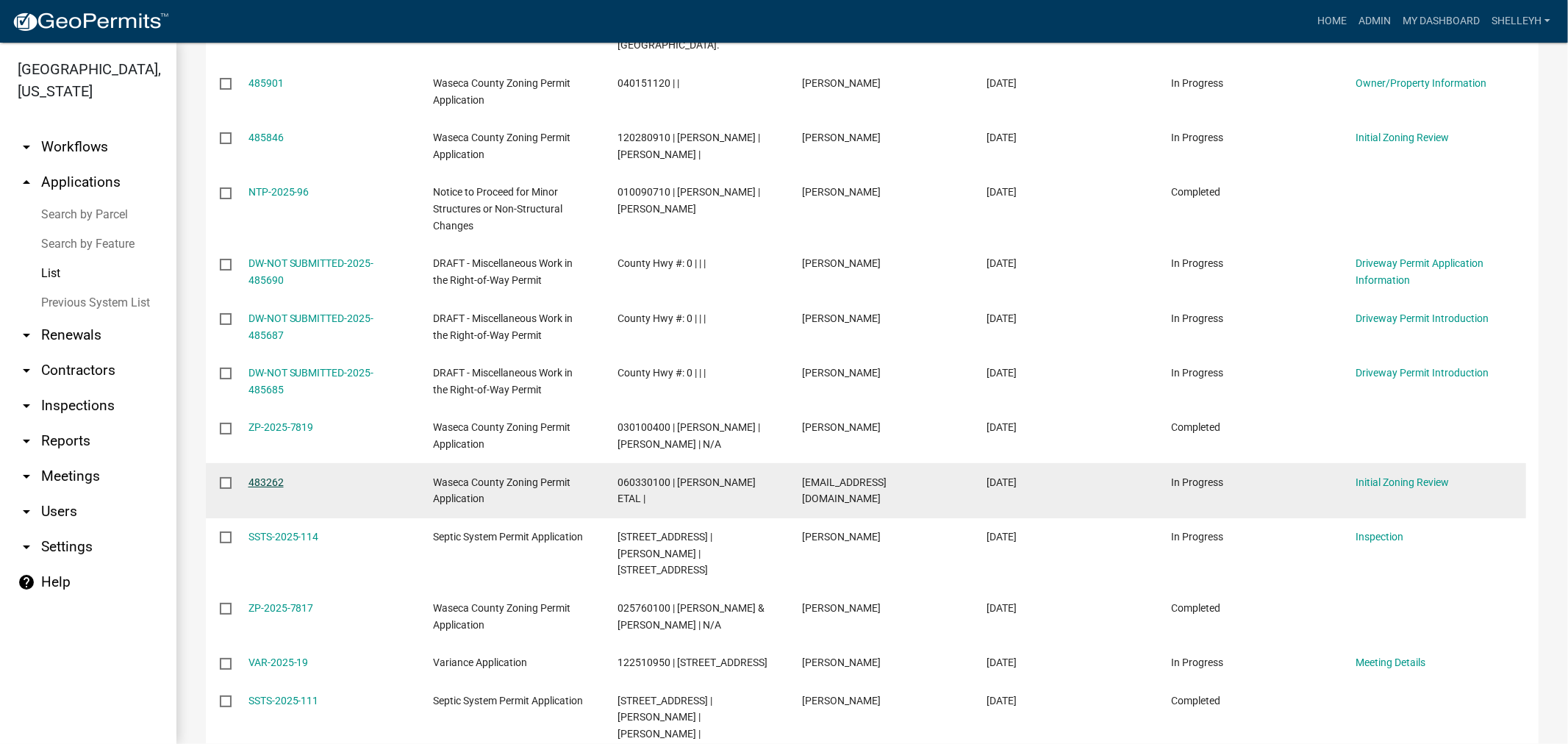
click at [267, 479] on link "483262" at bounding box center [266, 482] width 35 height 11
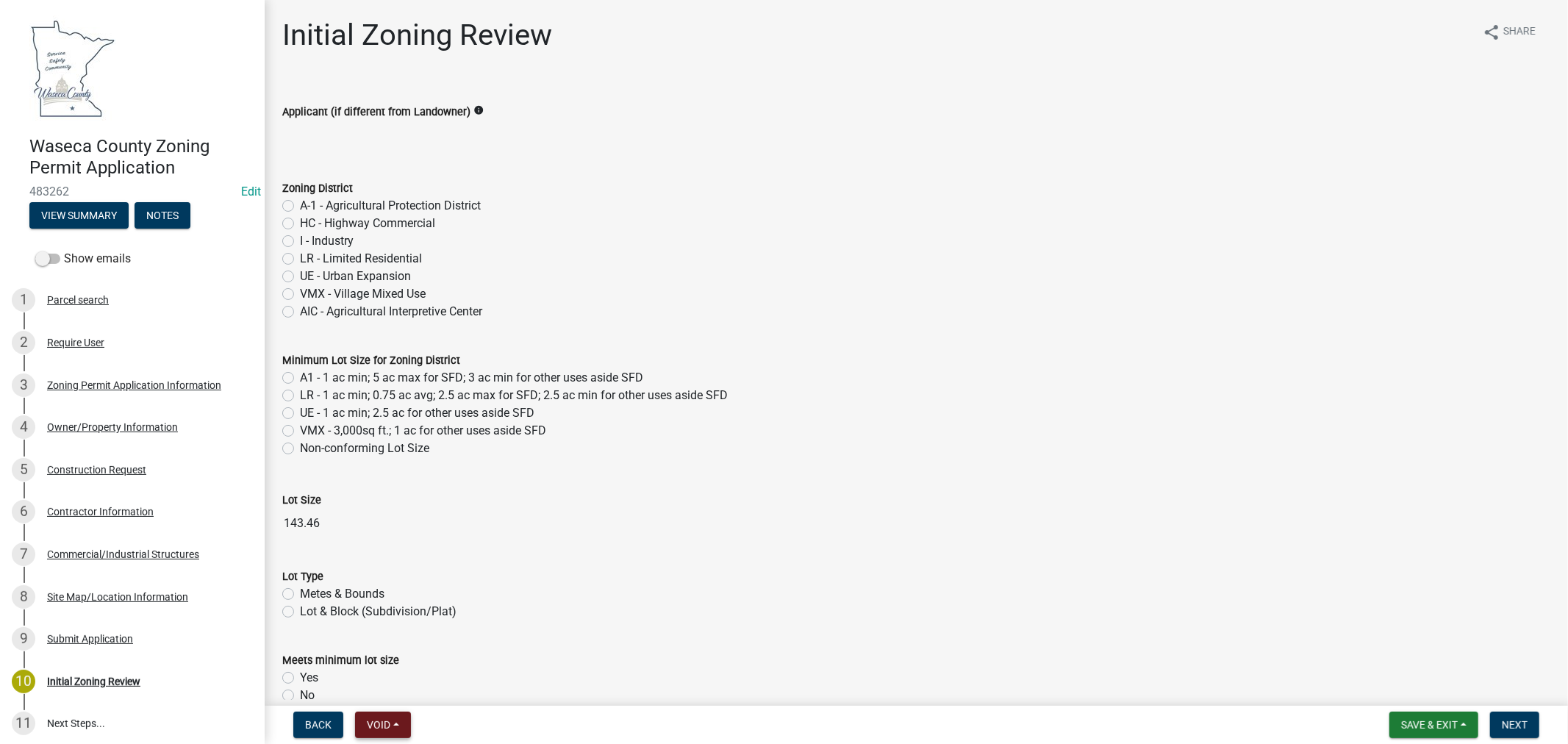
click at [381, 729] on span "Void" at bounding box center [378, 724] width 24 height 11
click at [378, 692] on button "Void" at bounding box center [414, 687] width 117 height 35
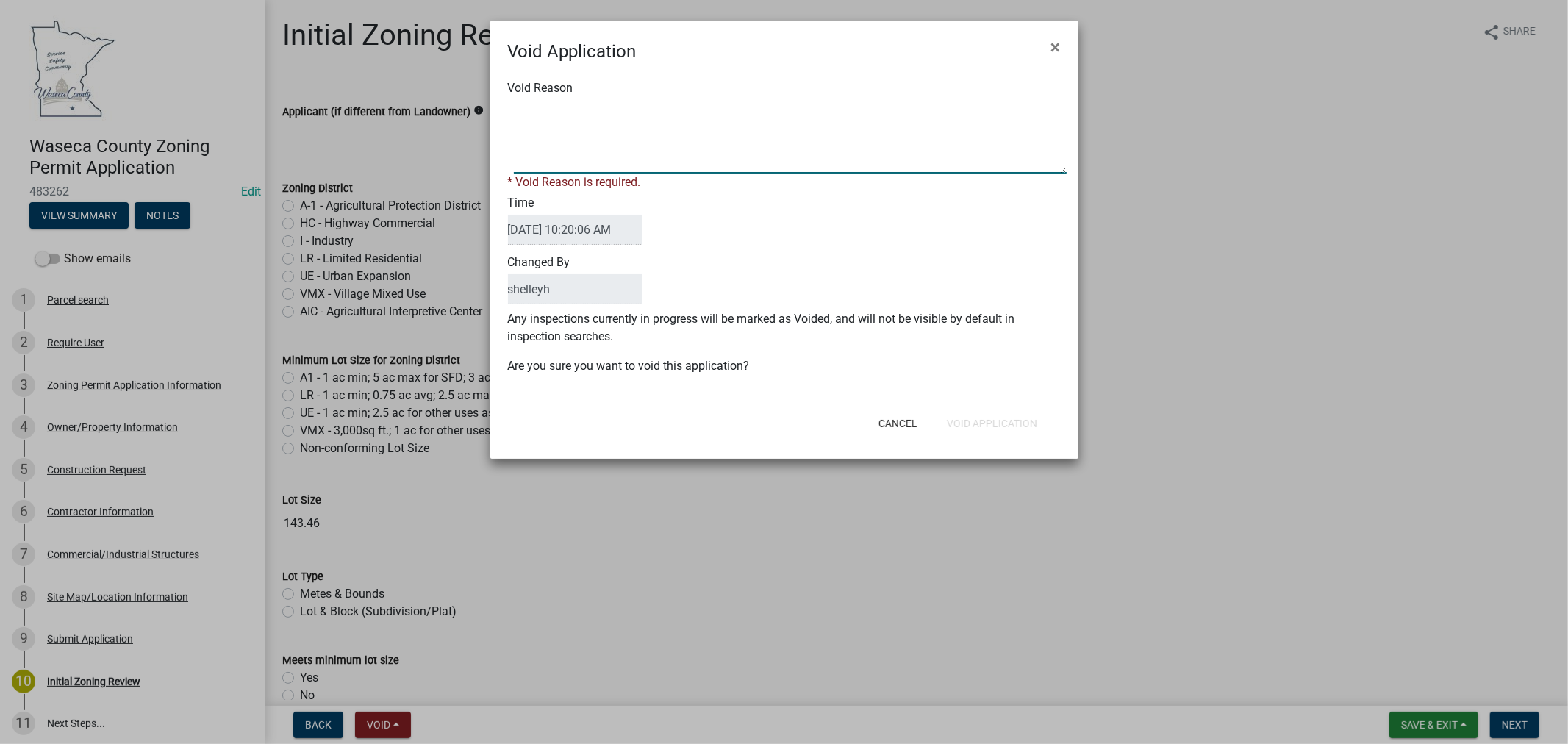
click at [530, 145] on textarea "Void Reason" at bounding box center [790, 136] width 553 height 74
paste textarea "NTP-2025-100"
type textarea "see NTP-2025-100"
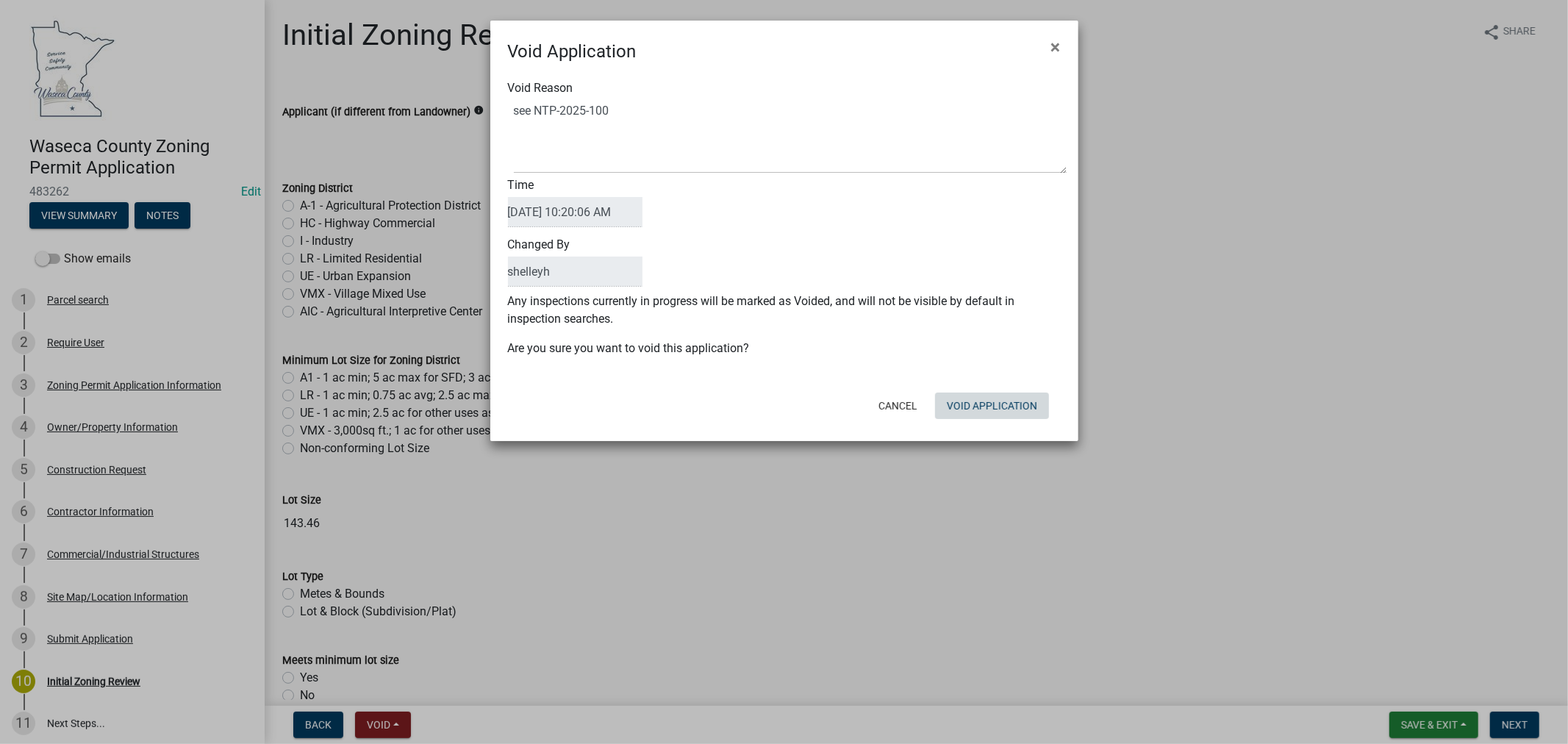
click at [992, 422] on div "Cancel Void Application" at bounding box center [880, 406] width 362 height 38
click at [984, 401] on button "Void Application" at bounding box center [992, 406] width 114 height 27
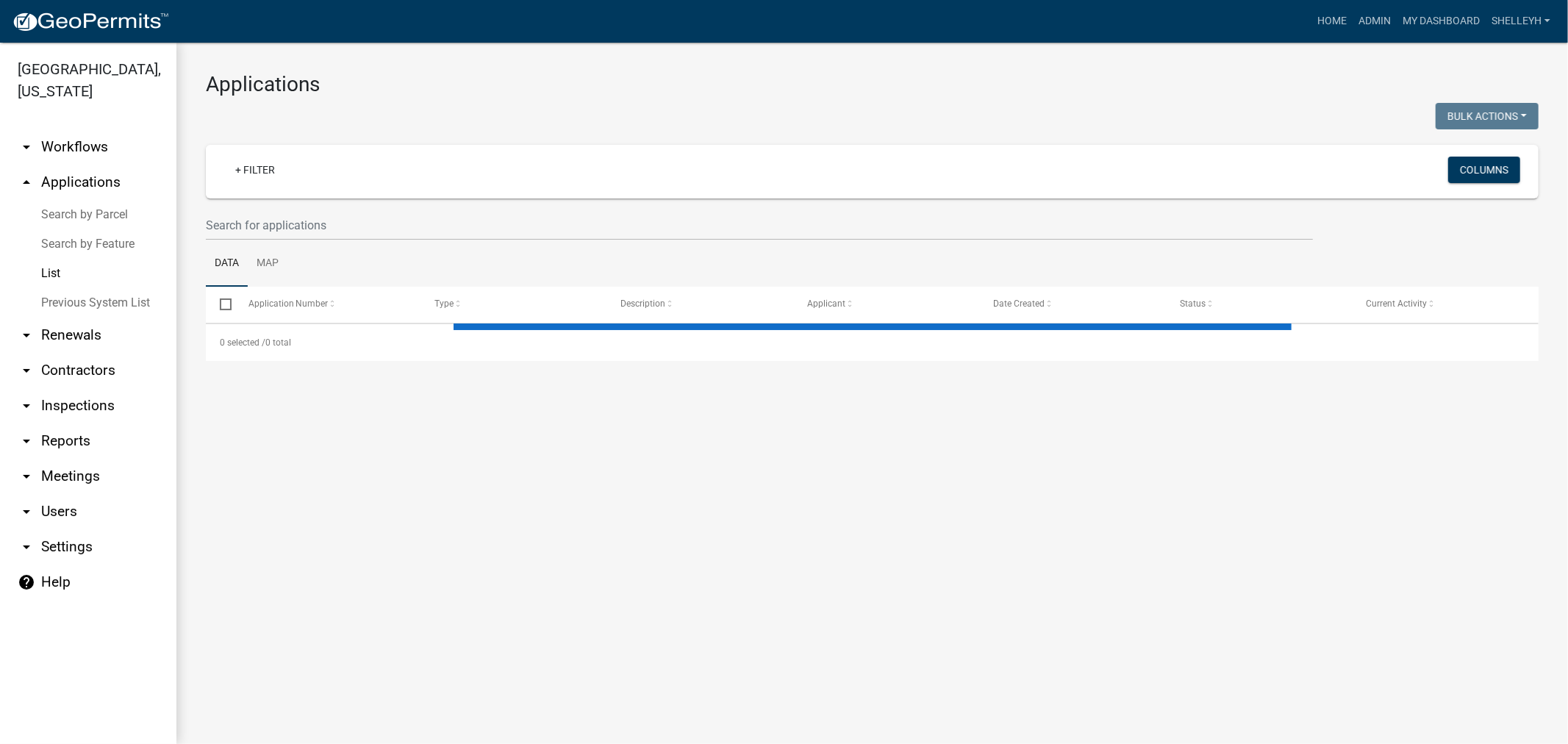
select select "1: 25"
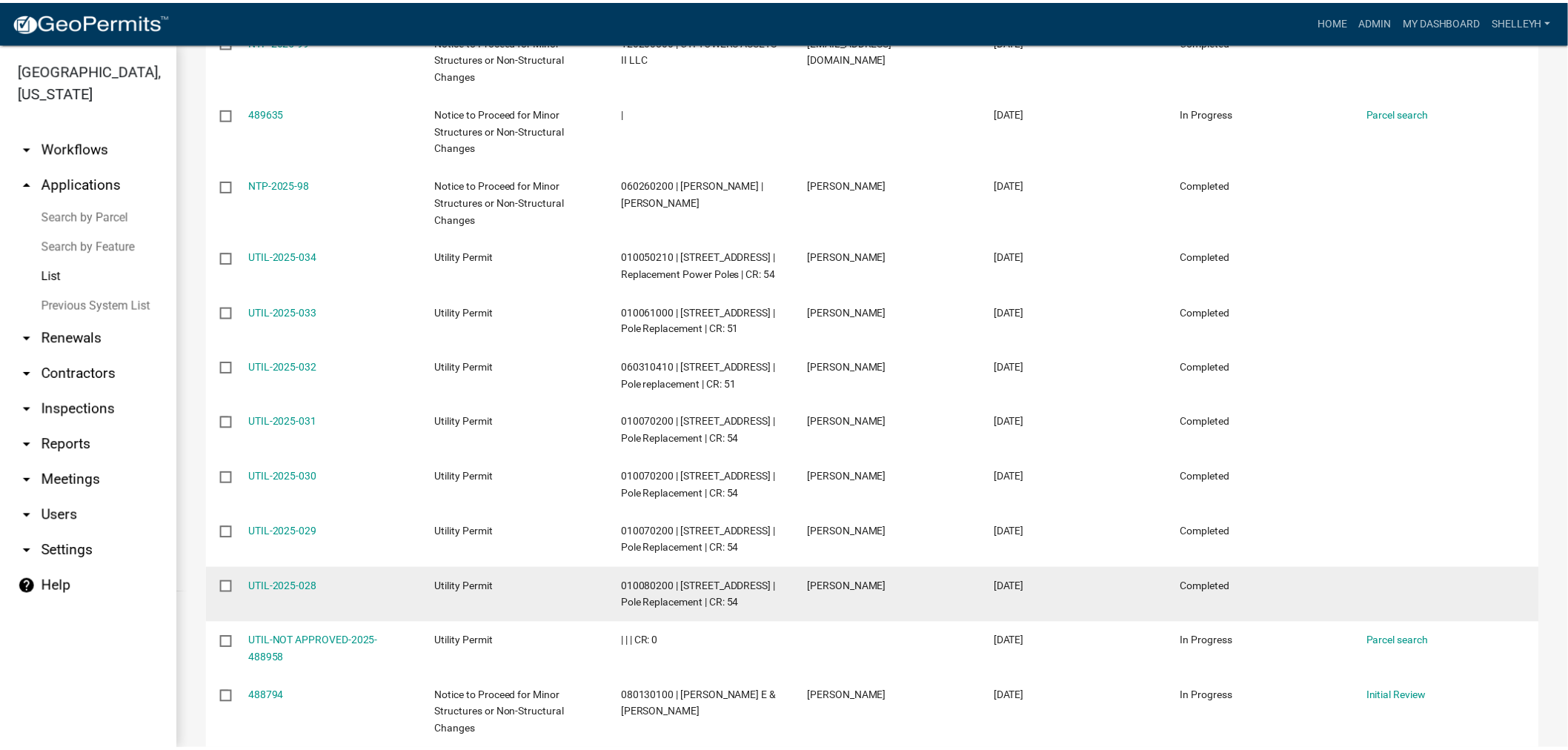
scroll to position [494, 0]
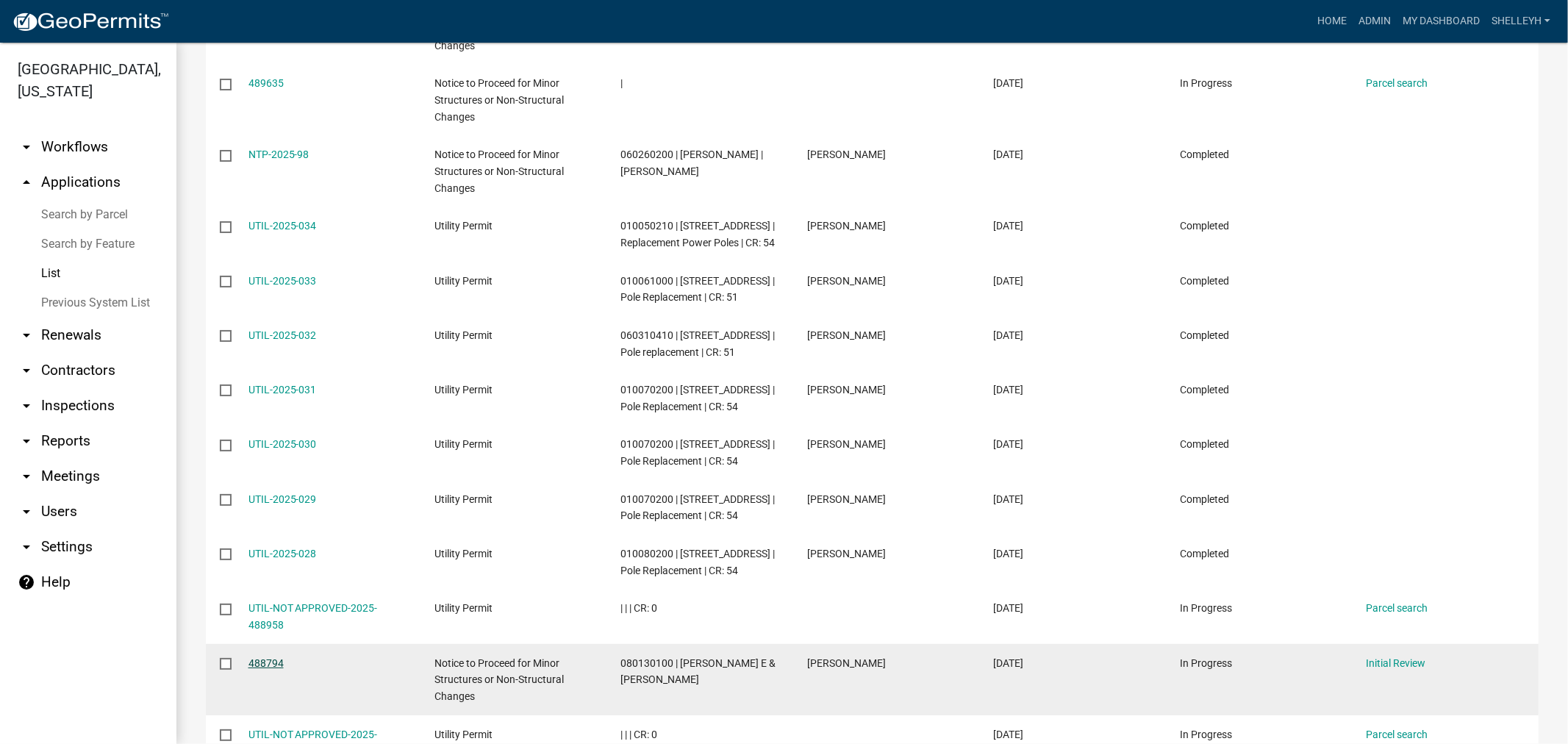
click at [267, 657] on link "488794" at bounding box center [266, 663] width 35 height 11
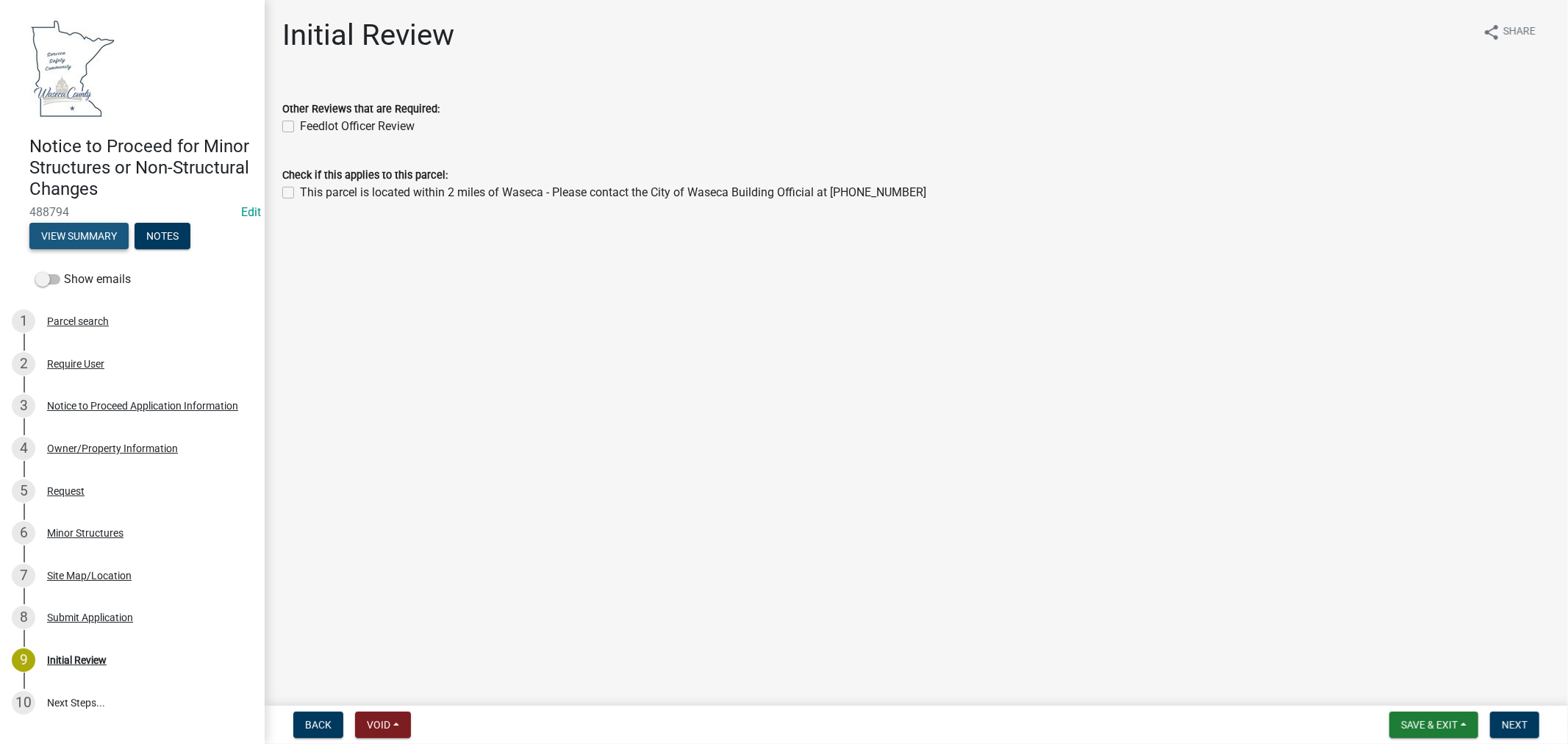
click at [55, 226] on button "View Summary" at bounding box center [79, 236] width 99 height 27
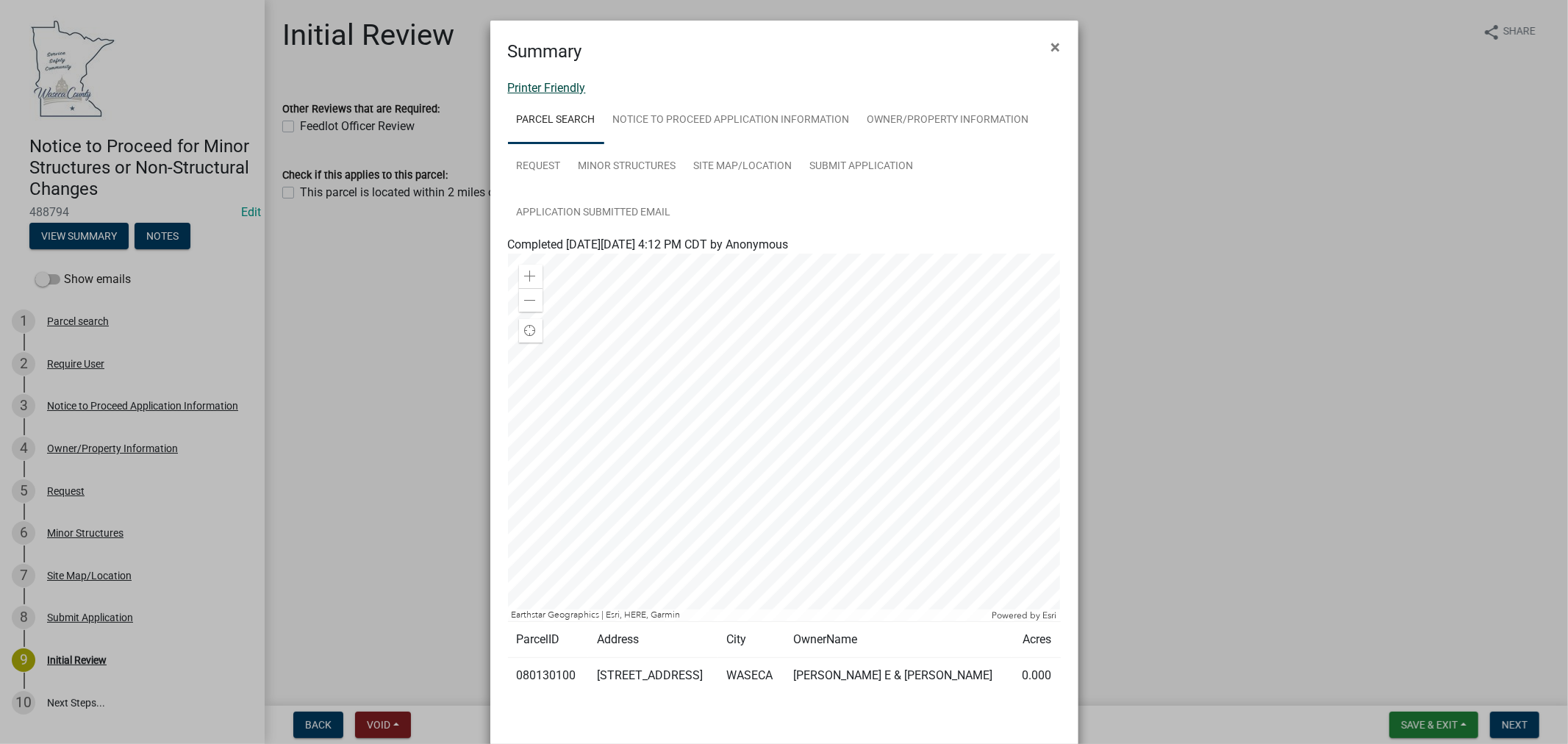
click at [538, 91] on link "Printer Friendly" at bounding box center [547, 88] width 78 height 14
click at [1052, 44] on span "×" at bounding box center [1056, 46] width 10 height 21
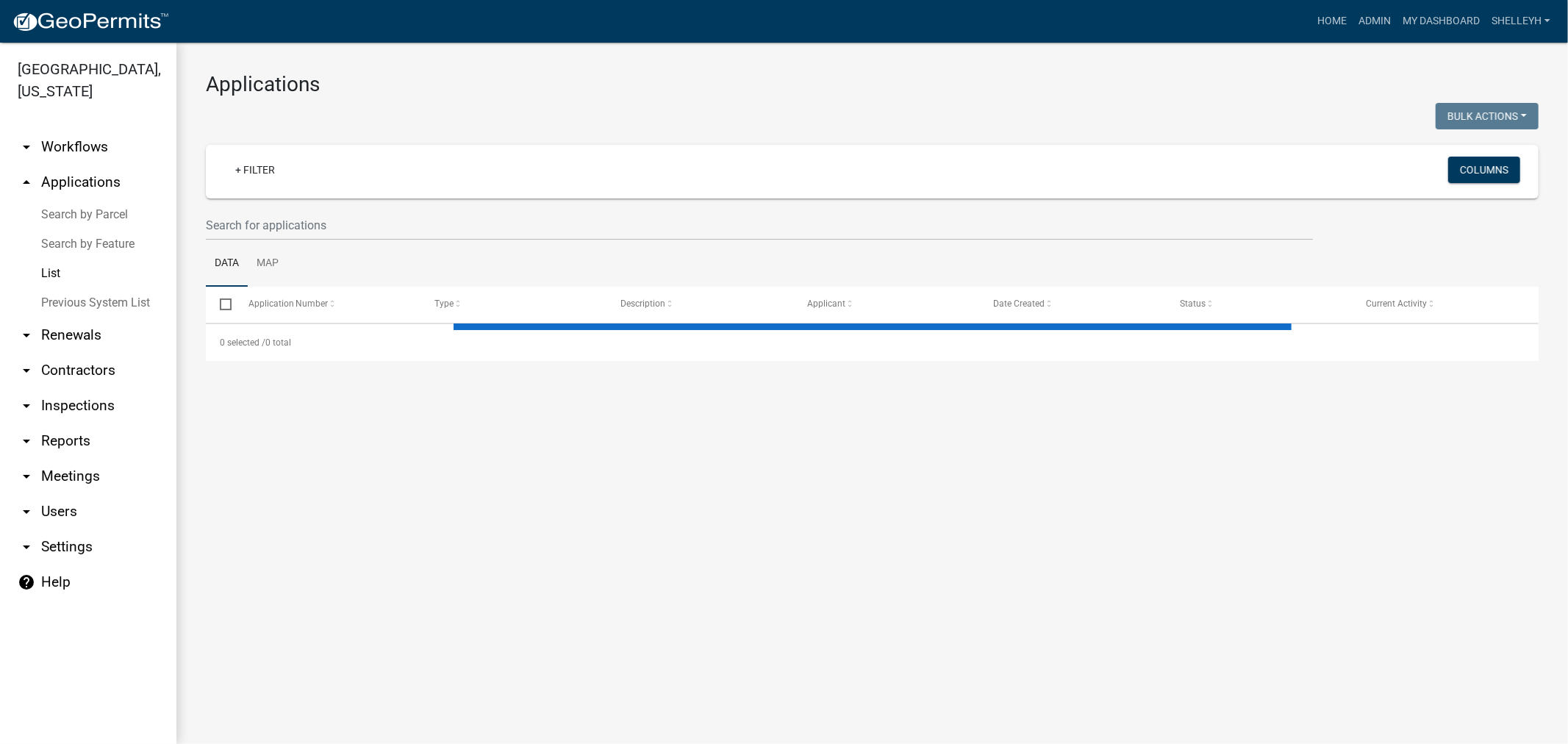
select select "1: 25"
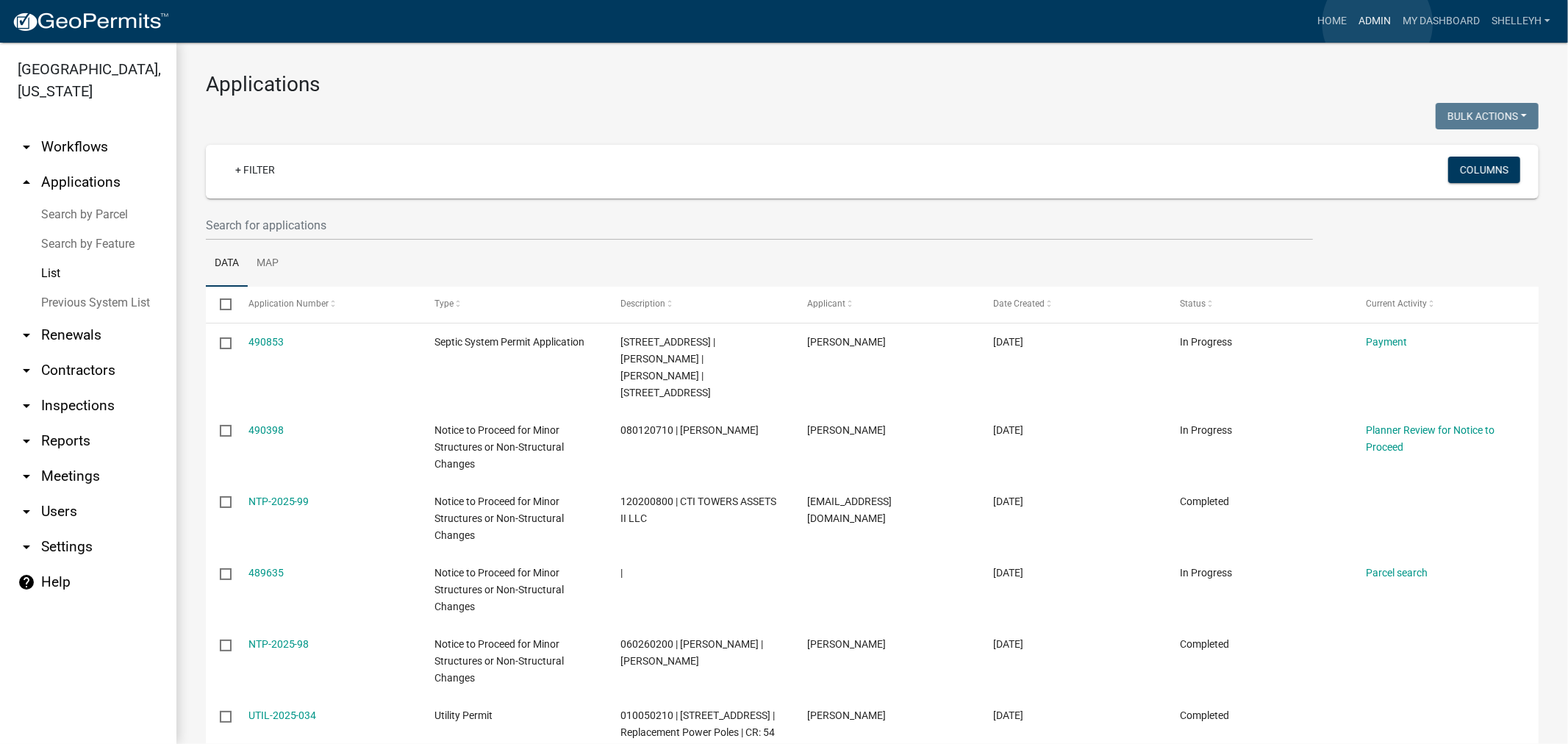
click at [1378, 24] on link "Admin" at bounding box center [1375, 21] width 44 height 28
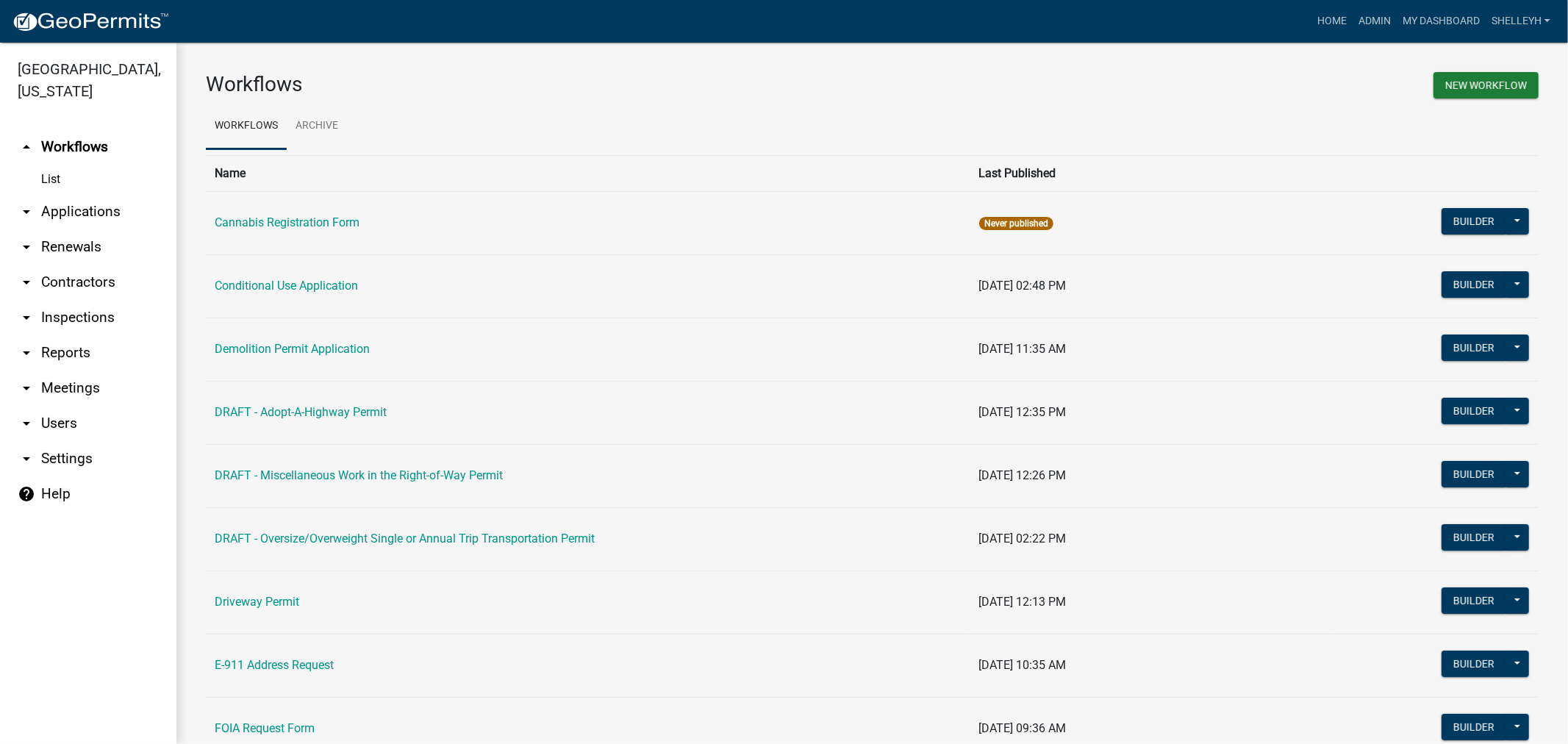
click at [78, 210] on link "arrow_drop_down Applications" at bounding box center [88, 212] width 177 height 35
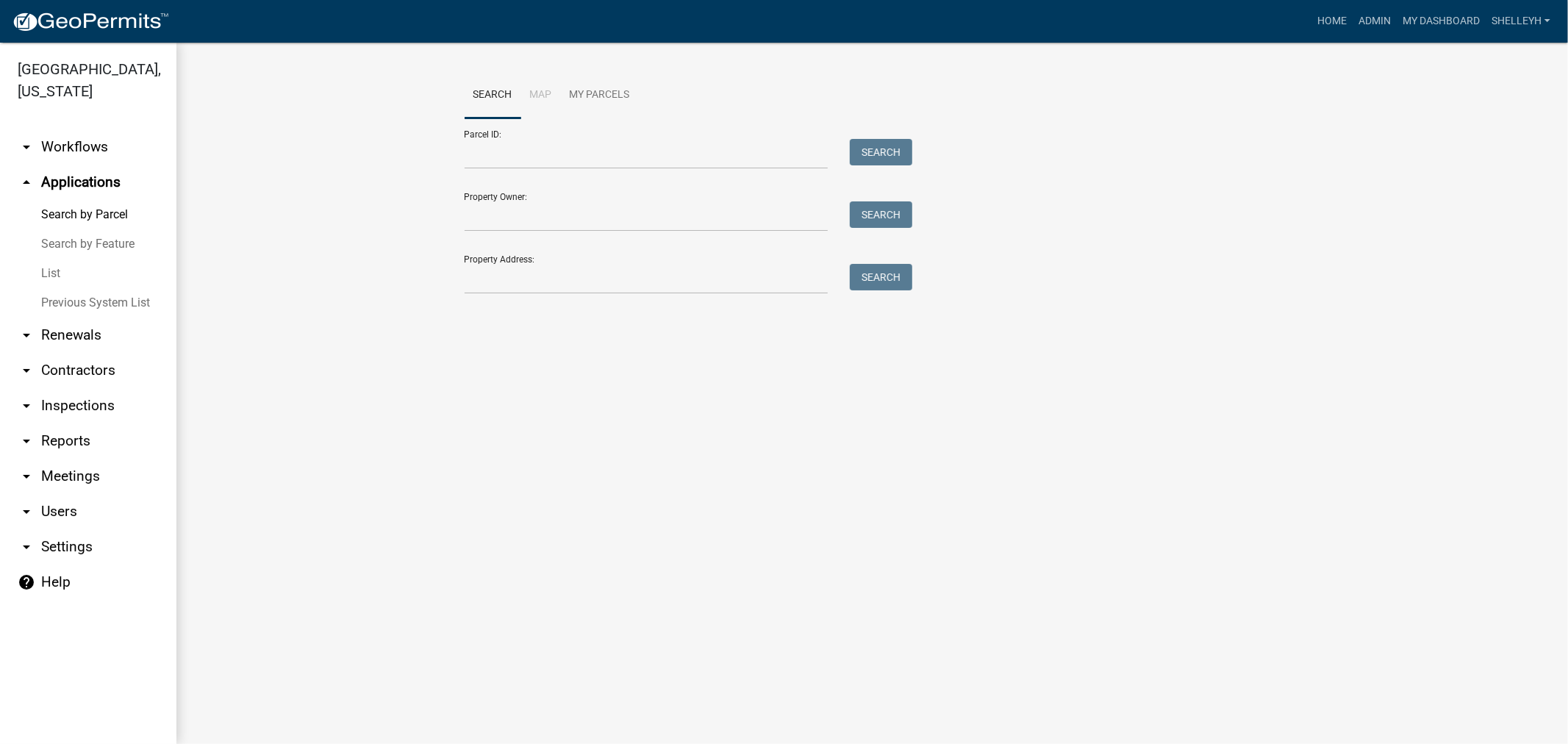
click at [47, 267] on link "List" at bounding box center [88, 273] width 177 height 30
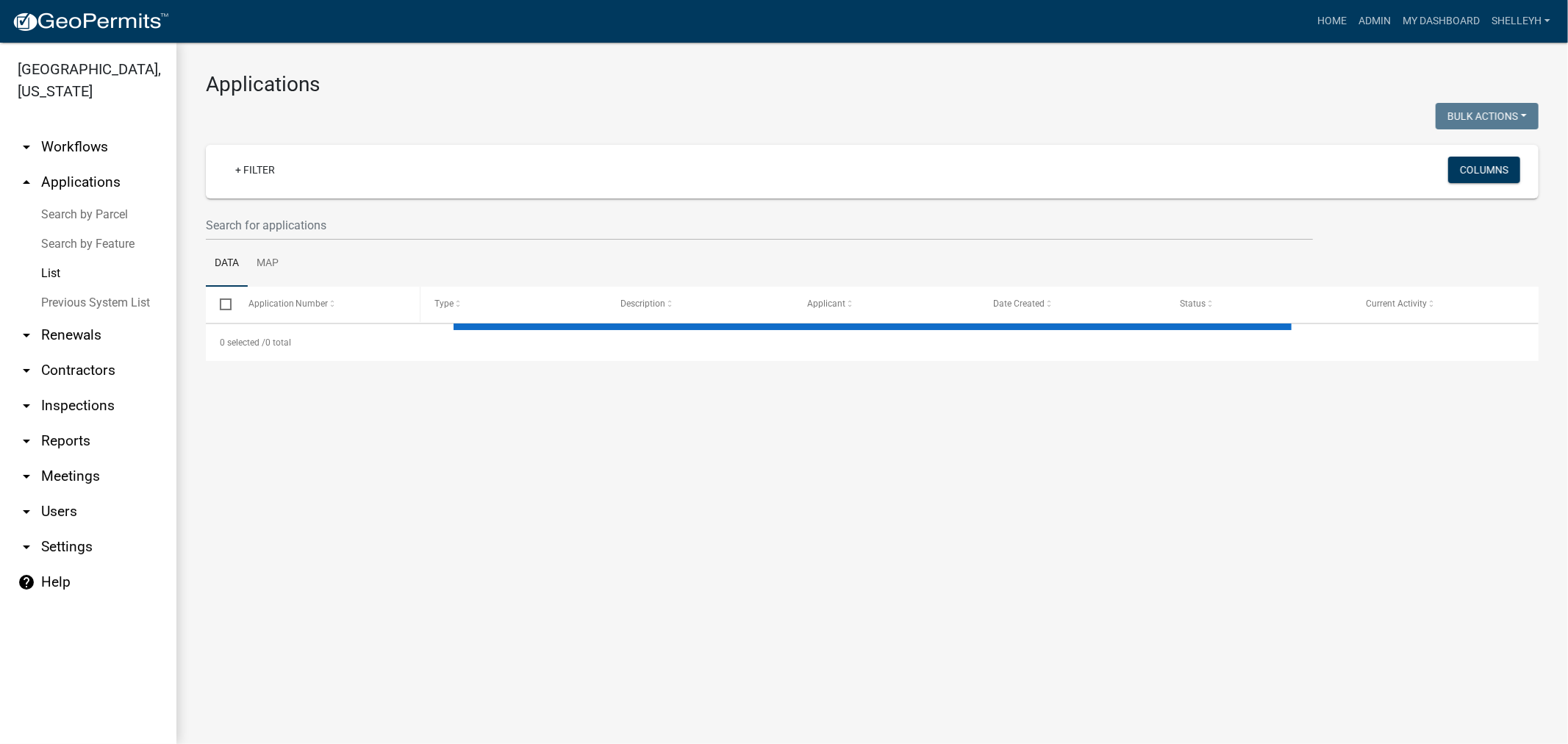
select select "1: 25"
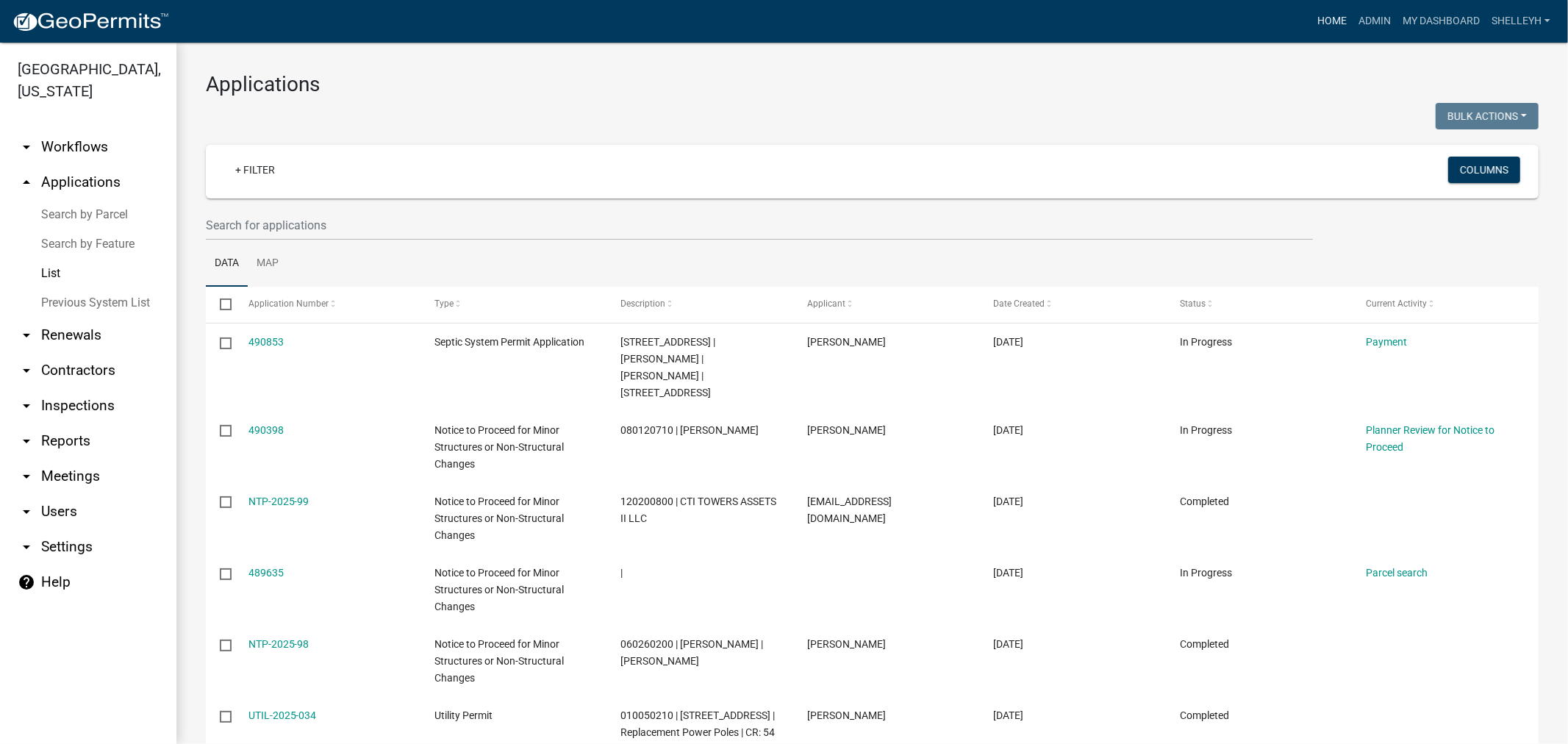
click at [1321, 16] on link "Home" at bounding box center [1333, 21] width 41 height 28
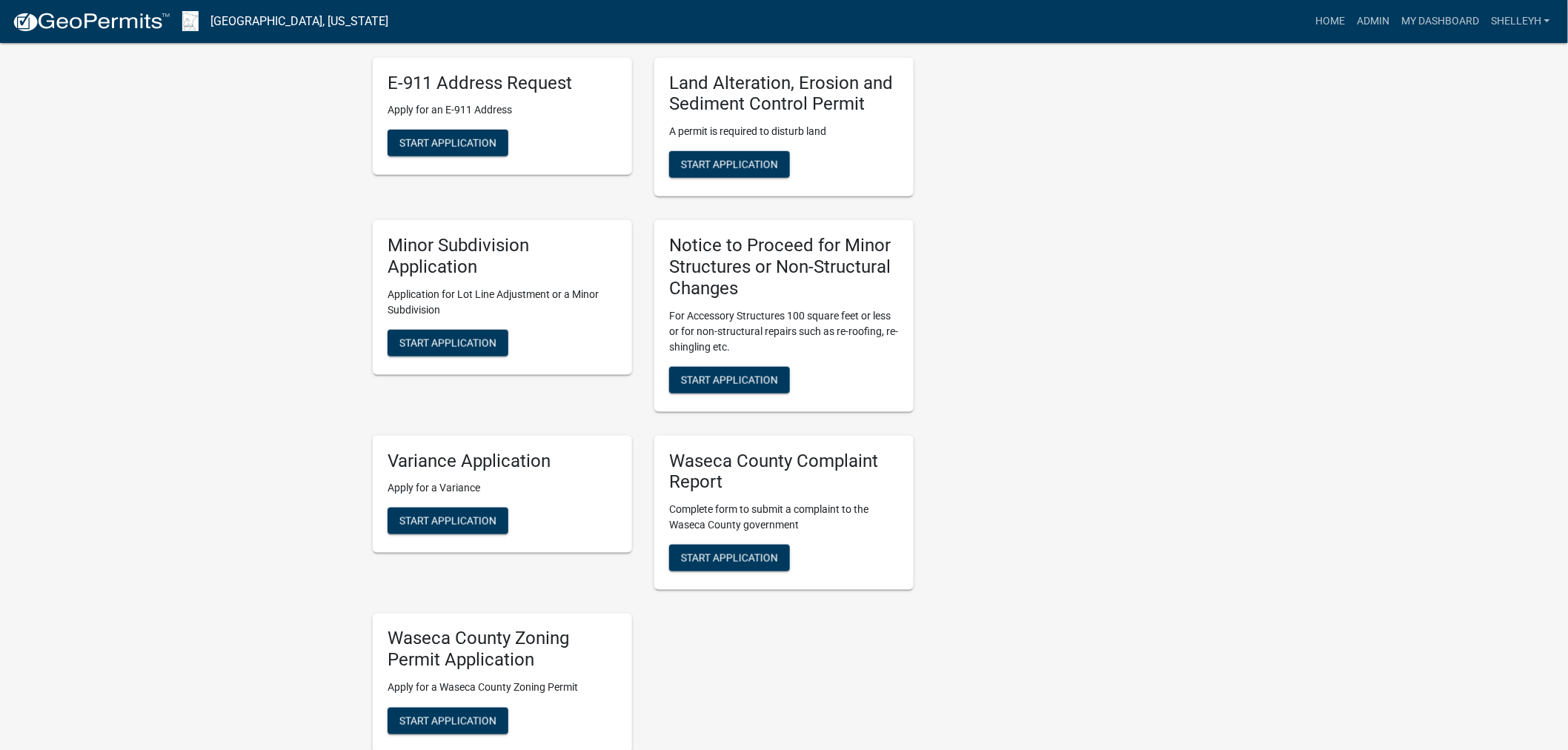
scroll to position [658, 0]
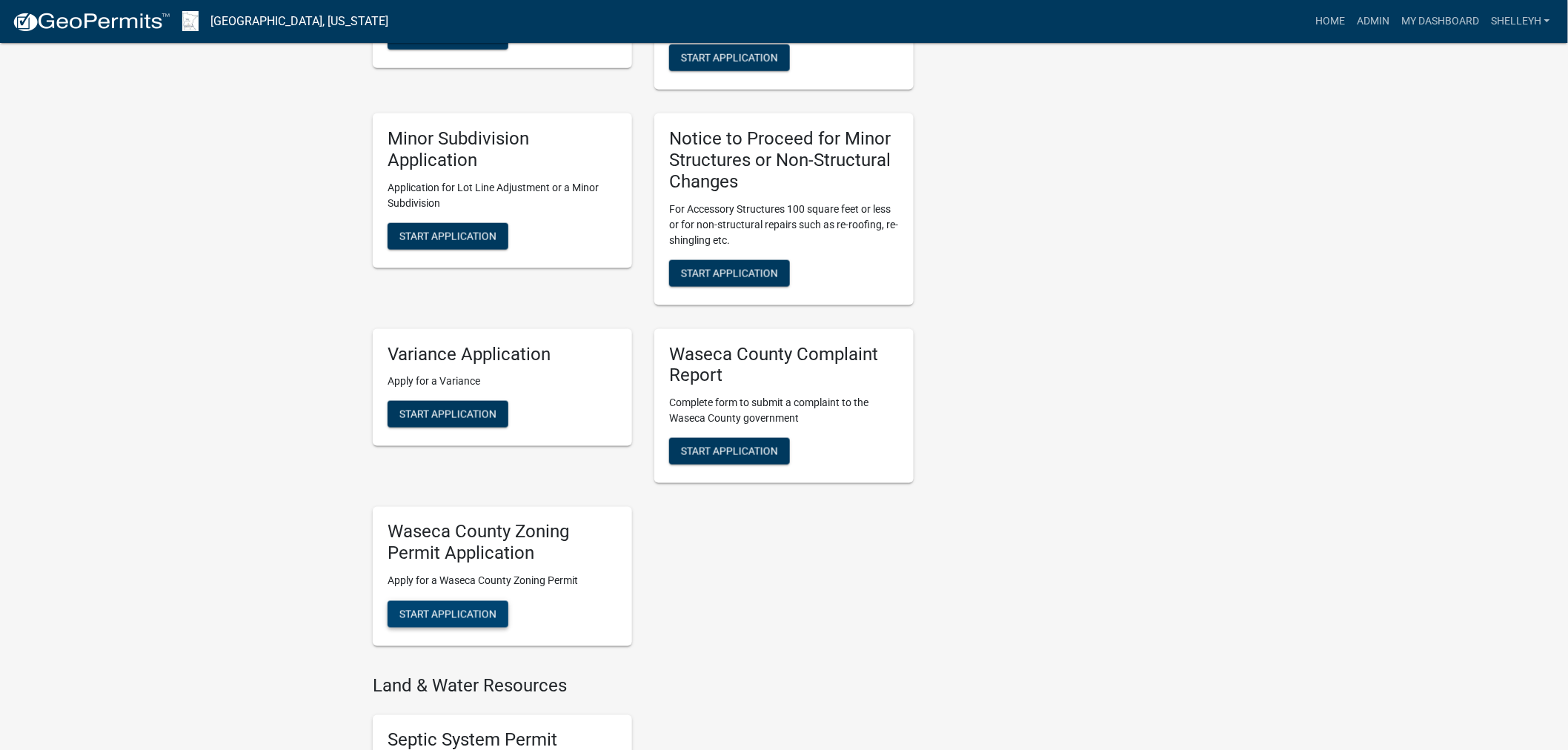
click at [440, 613] on span "Start Application" at bounding box center [447, 613] width 97 height 12
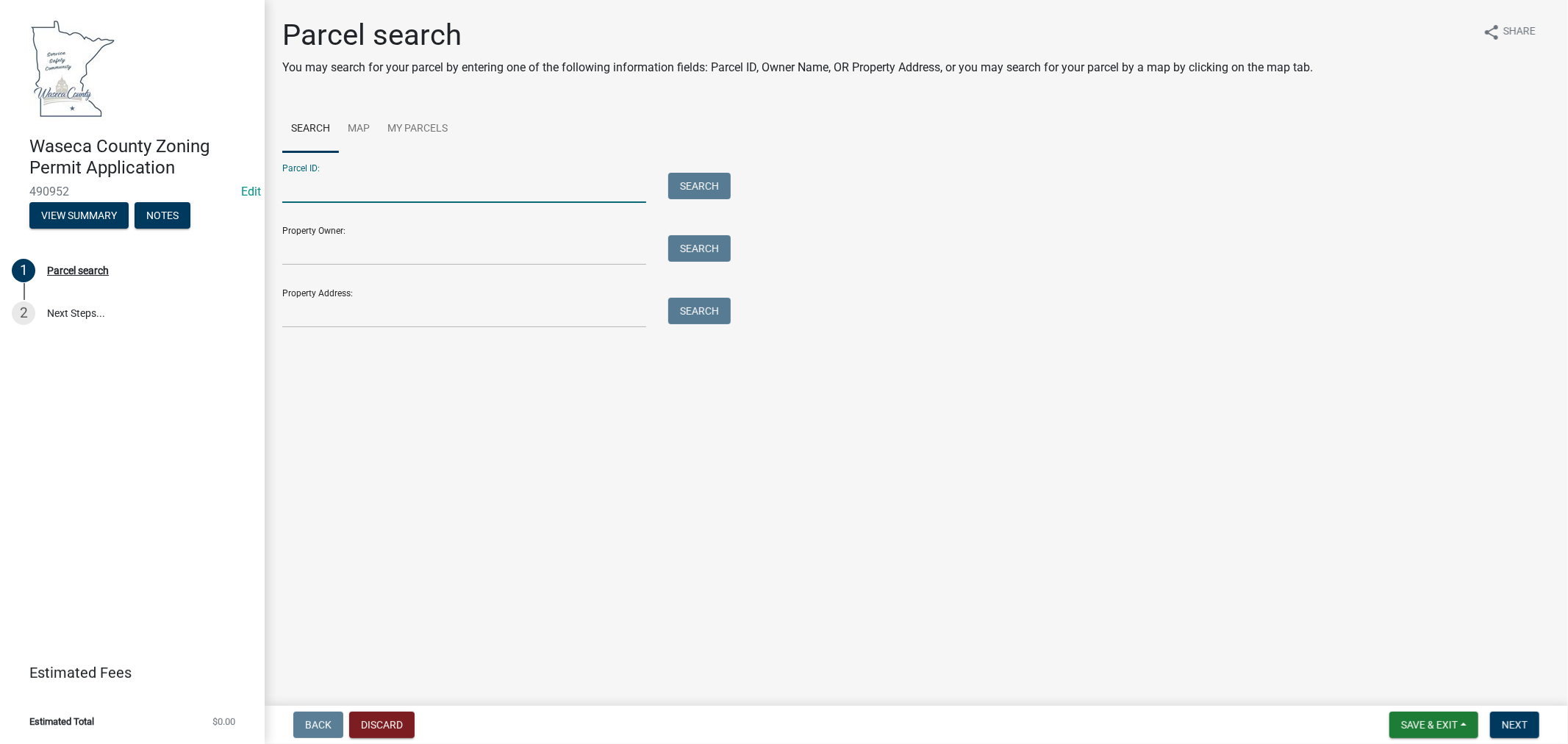
click at [311, 191] on input "Parcel ID:" at bounding box center [465, 188] width 364 height 30
type input "080130100"
drag, startPoint x: 707, startPoint y: 180, endPoint x: 722, endPoint y: 180, distance: 15.0
click at [707, 180] on button "Search" at bounding box center [700, 186] width 62 height 27
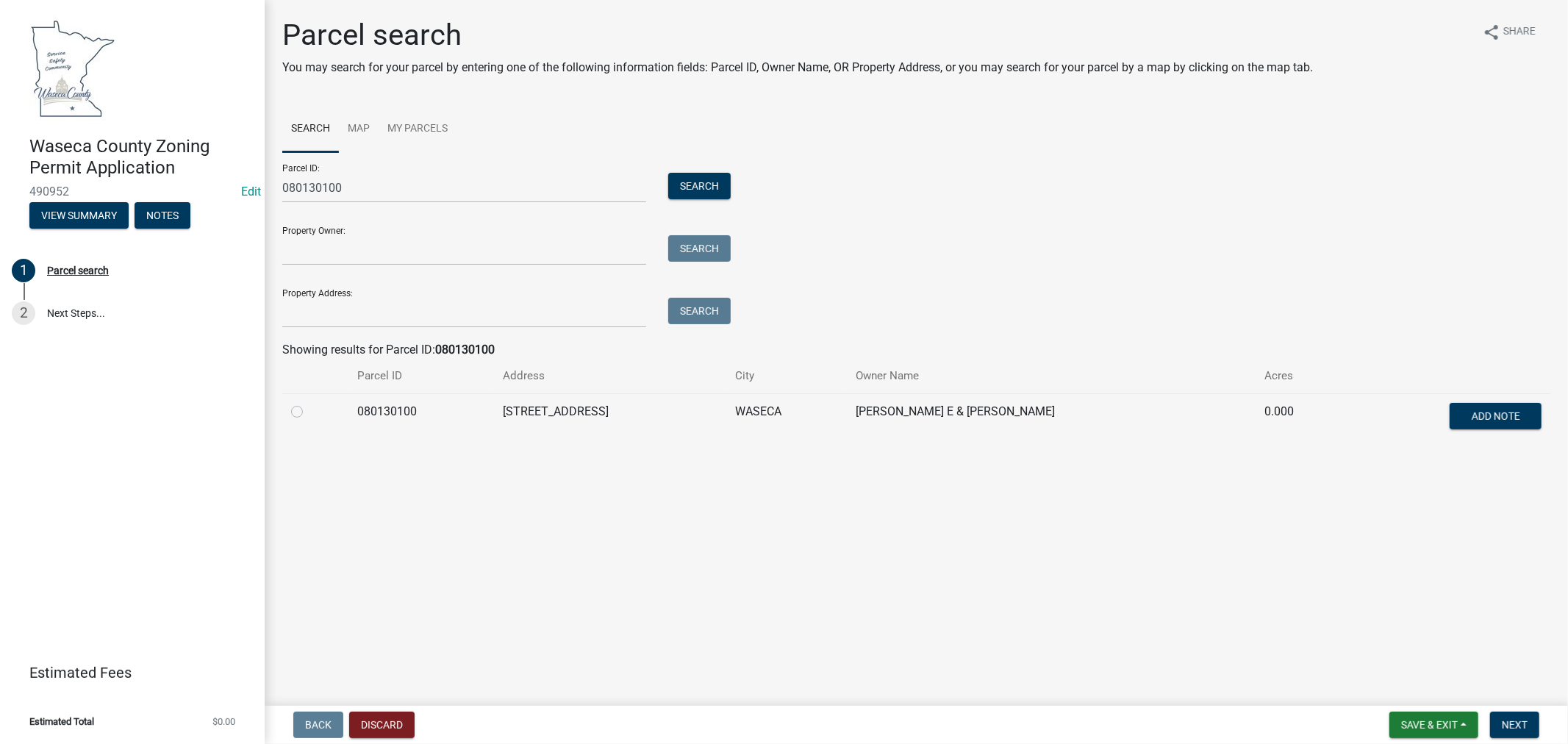
click at [309, 403] on label at bounding box center [309, 403] width 0 height 0
click at [309, 413] on input "radio" at bounding box center [314, 407] width 10 height 10
radio input "true"
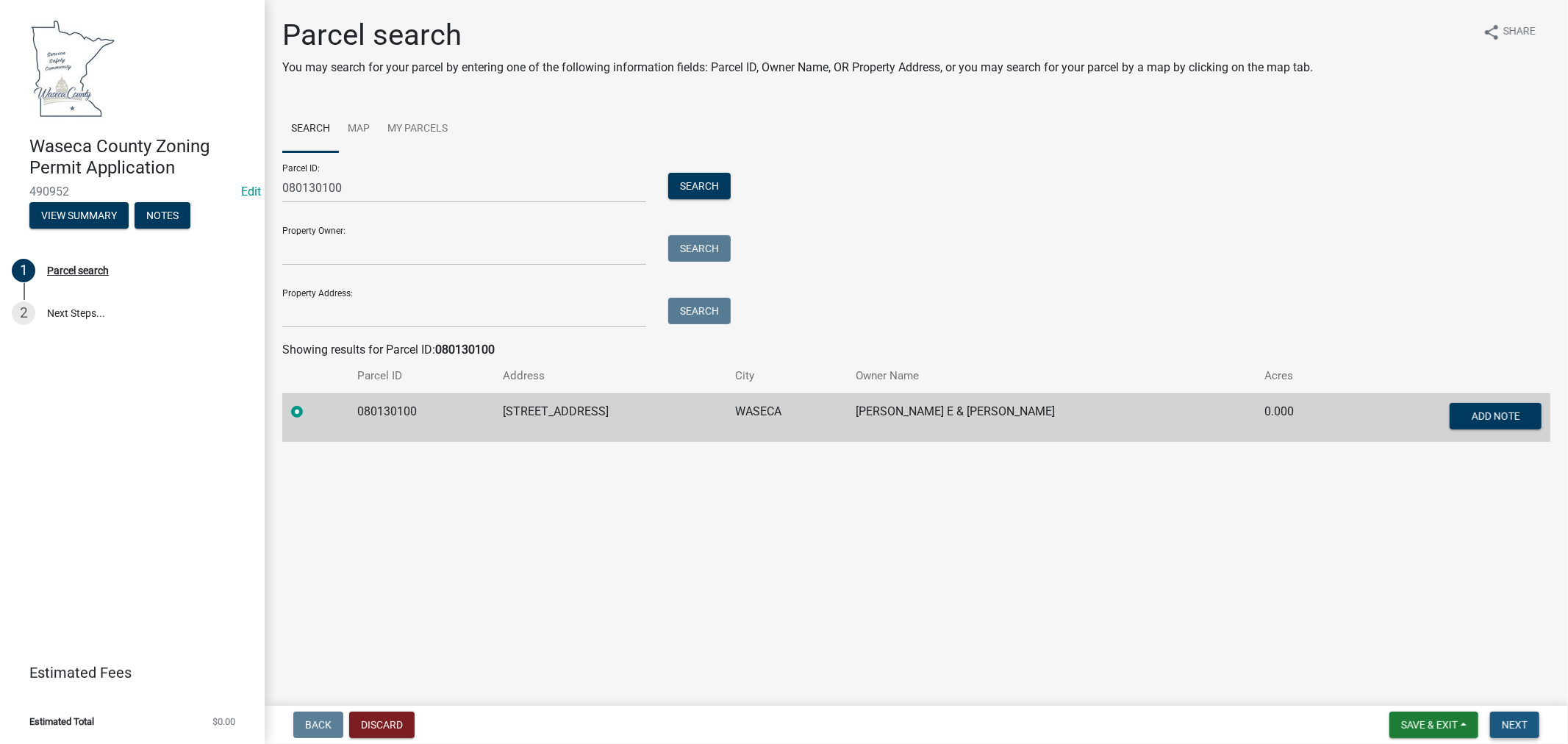
click at [1525, 724] on span "Next" at bounding box center [1515, 724] width 26 height 11
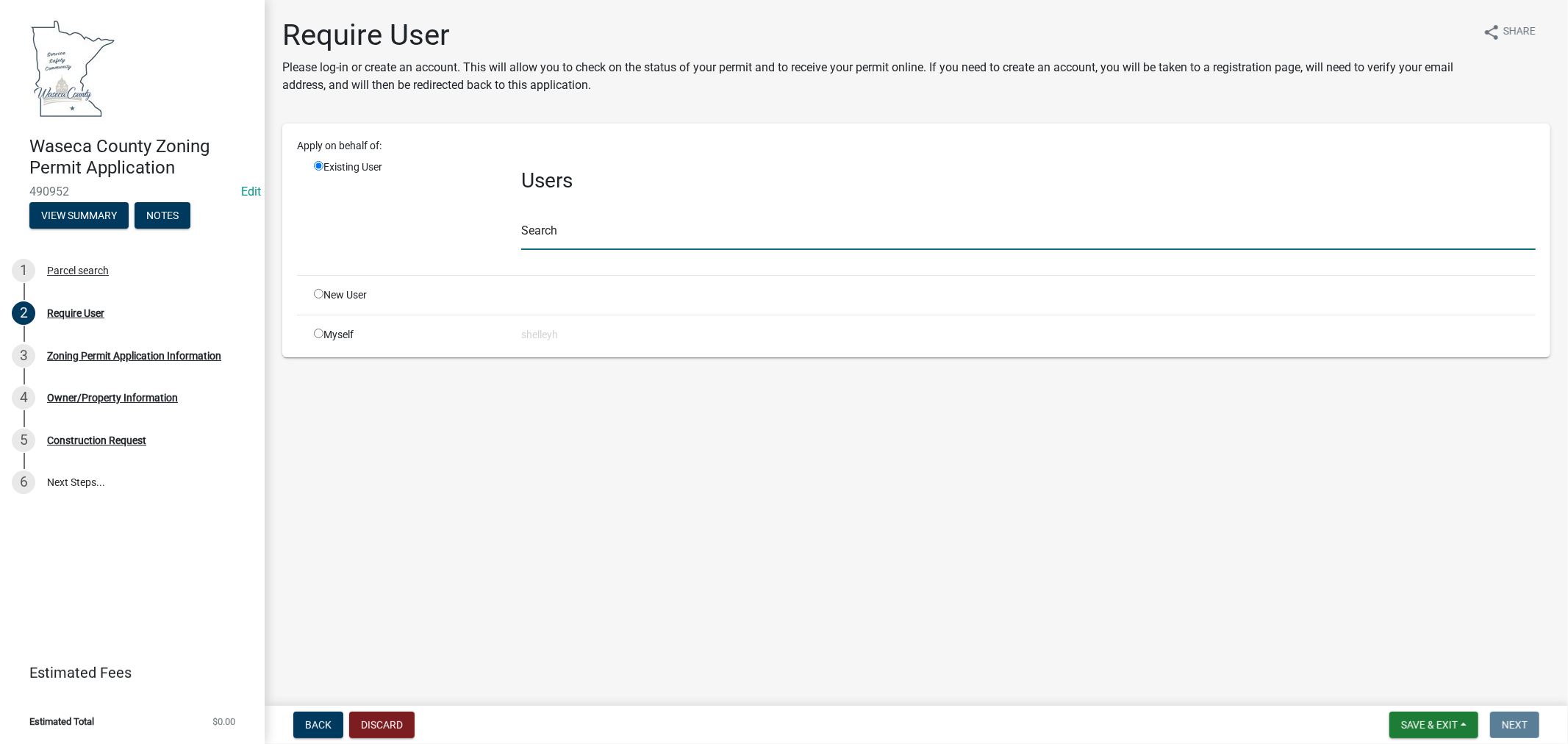
click at [544, 228] on input "text" at bounding box center [1029, 235] width 1014 height 30
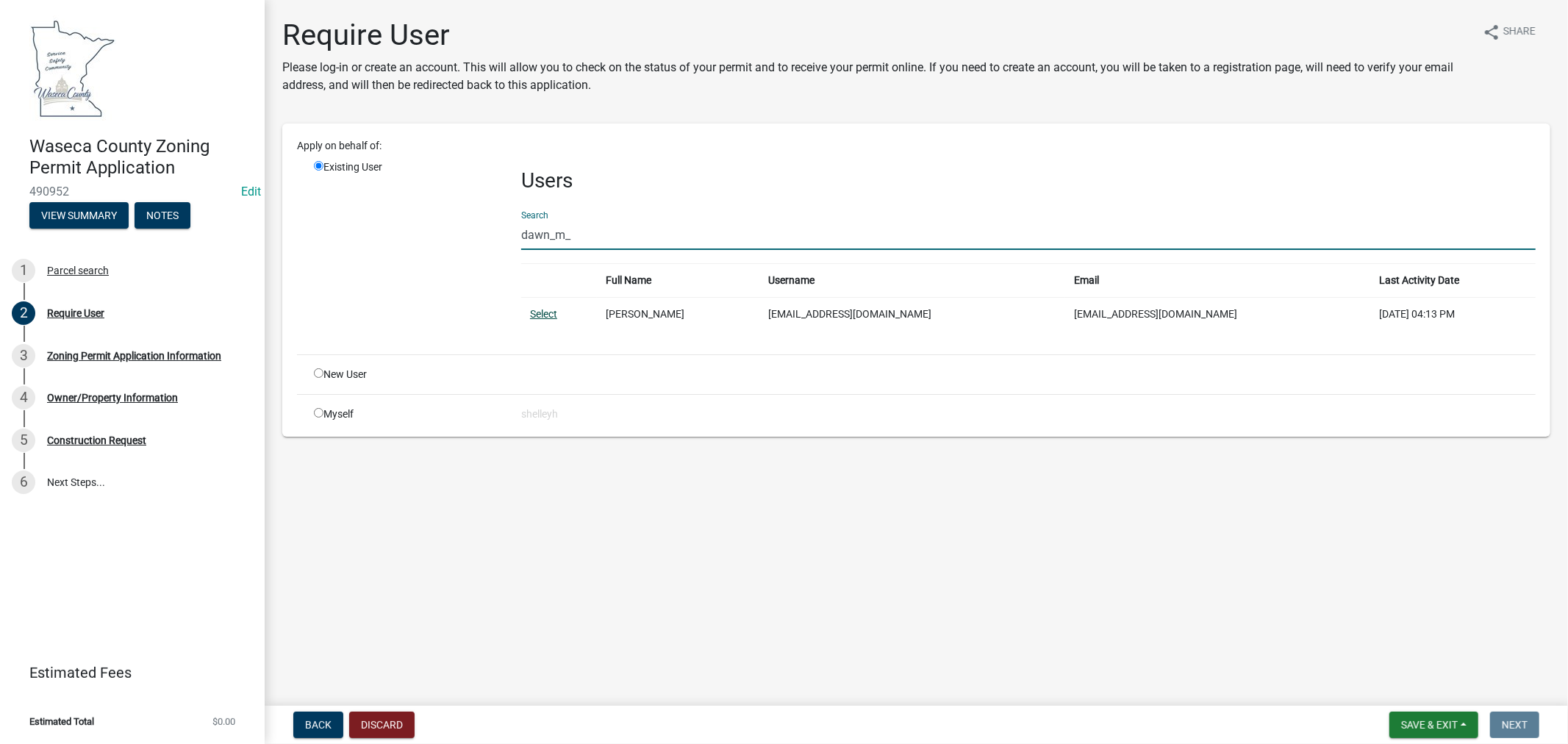
type input "dawn_m_"
click at [542, 314] on link "Select" at bounding box center [544, 314] width 27 height 11
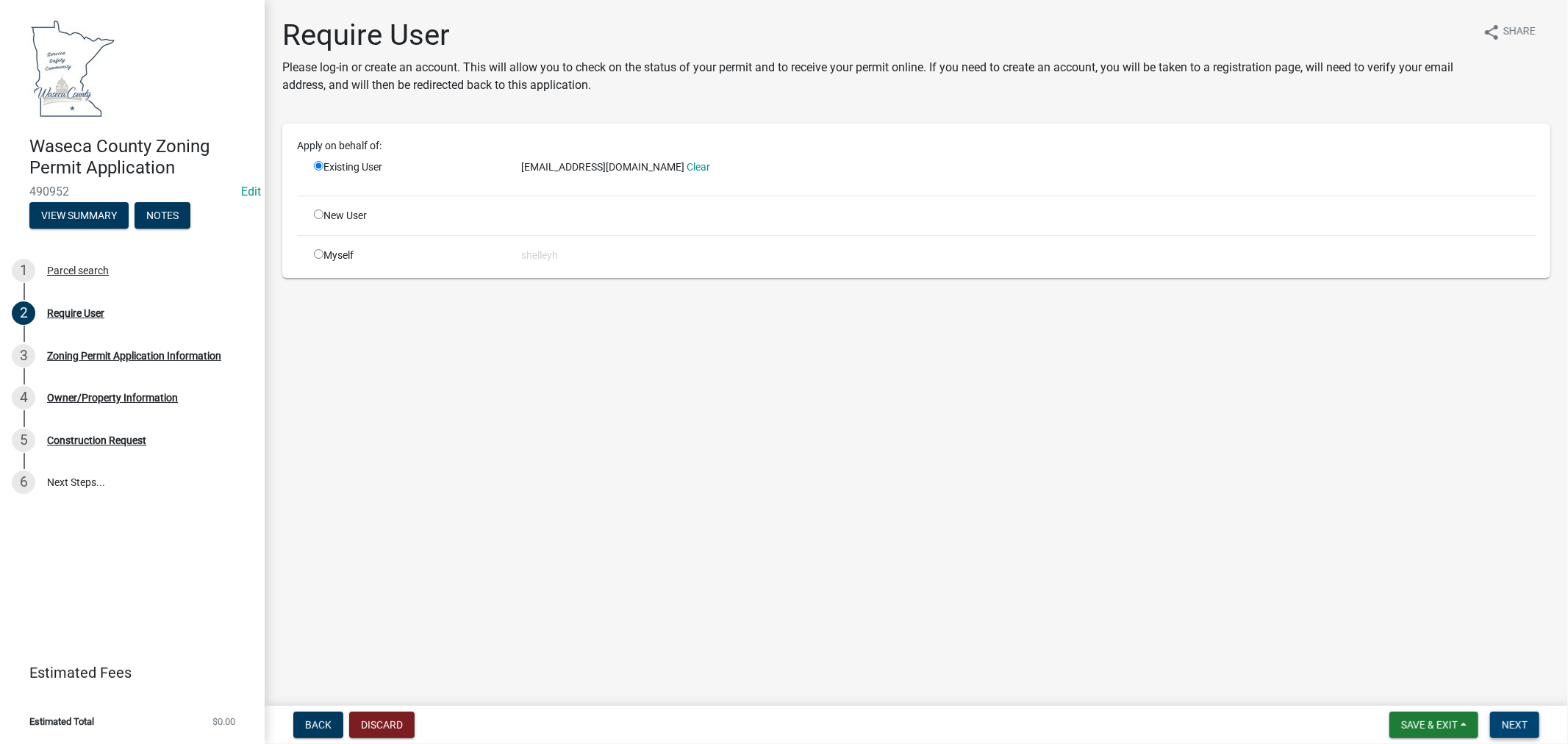
click at [1510, 722] on span "Next" at bounding box center [1515, 724] width 26 height 11
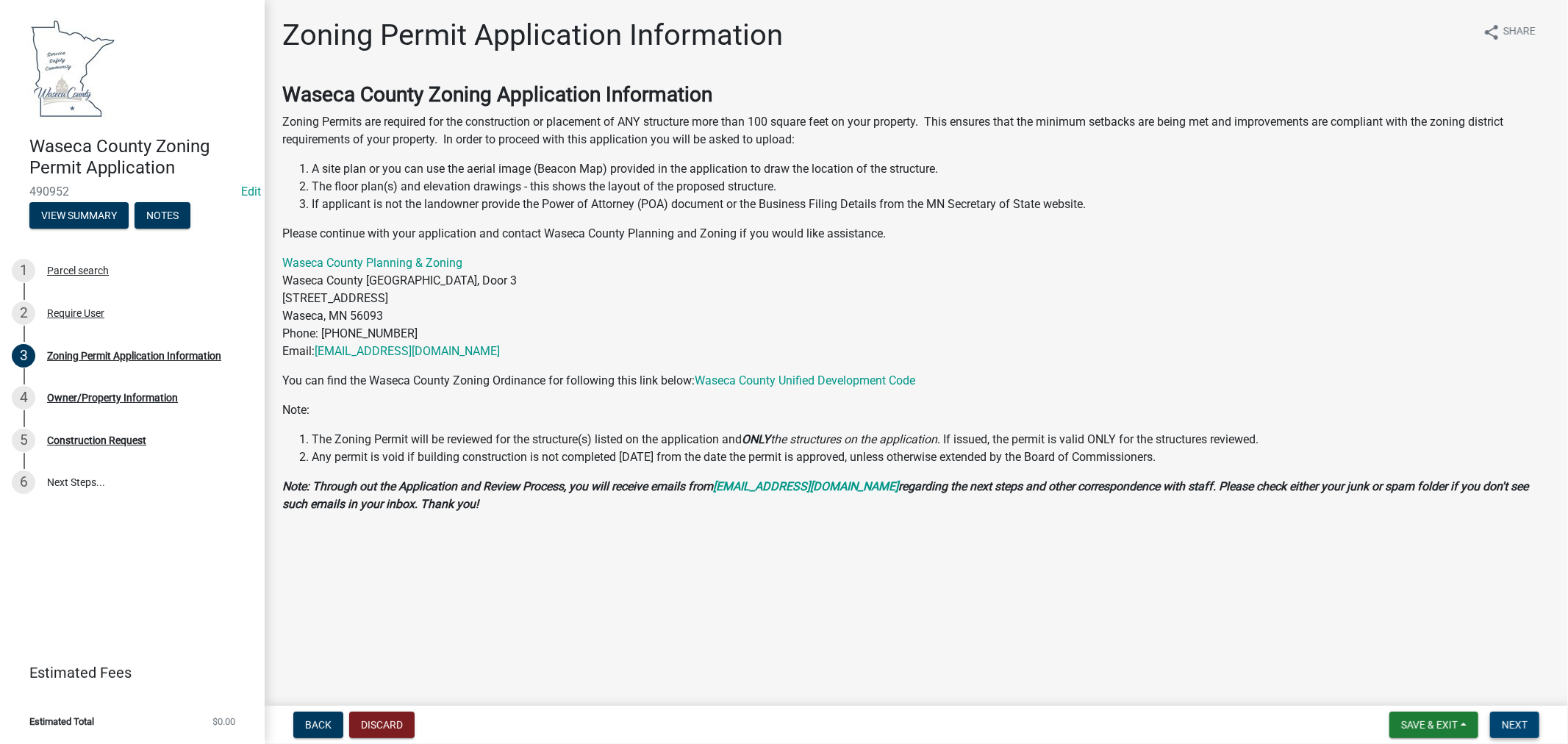
click at [1511, 722] on span "Next" at bounding box center [1515, 724] width 26 height 11
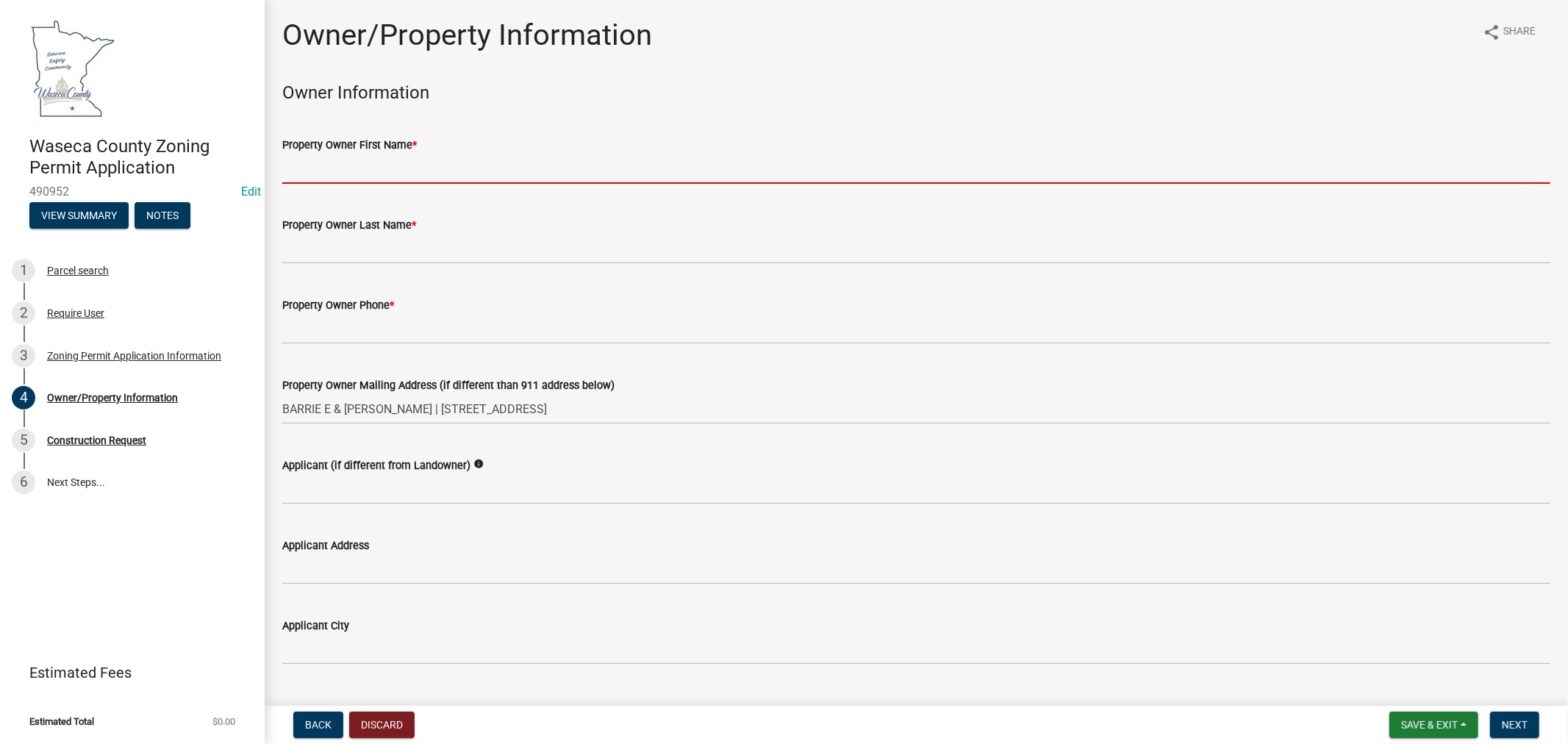
click at [328, 160] on input "Property Owner First Name *" at bounding box center [917, 169] width 1269 height 30
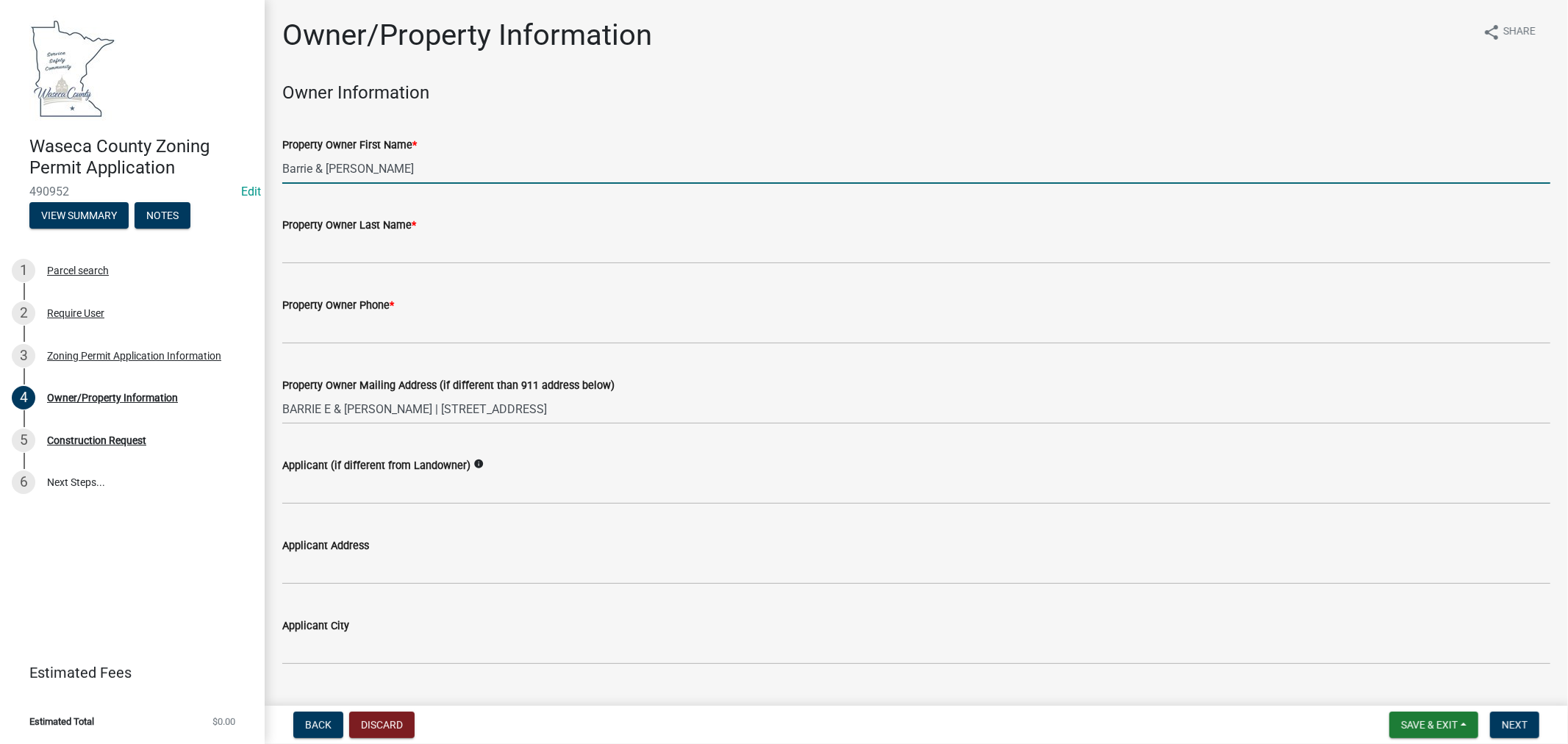
type input "Barrie & [PERSON_NAME]"
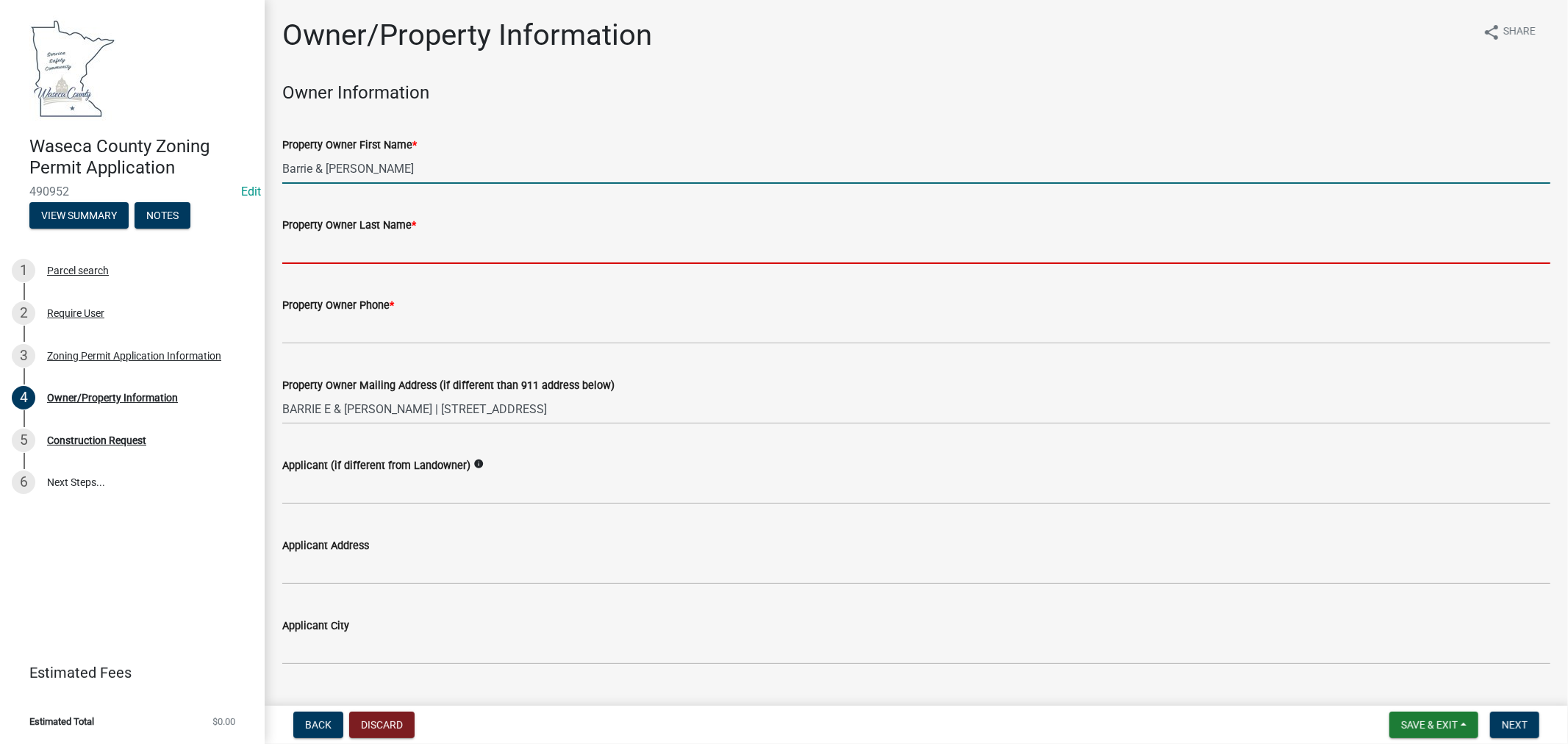
click at [391, 246] on input "Property Owner Last Name *" at bounding box center [917, 249] width 1269 height 30
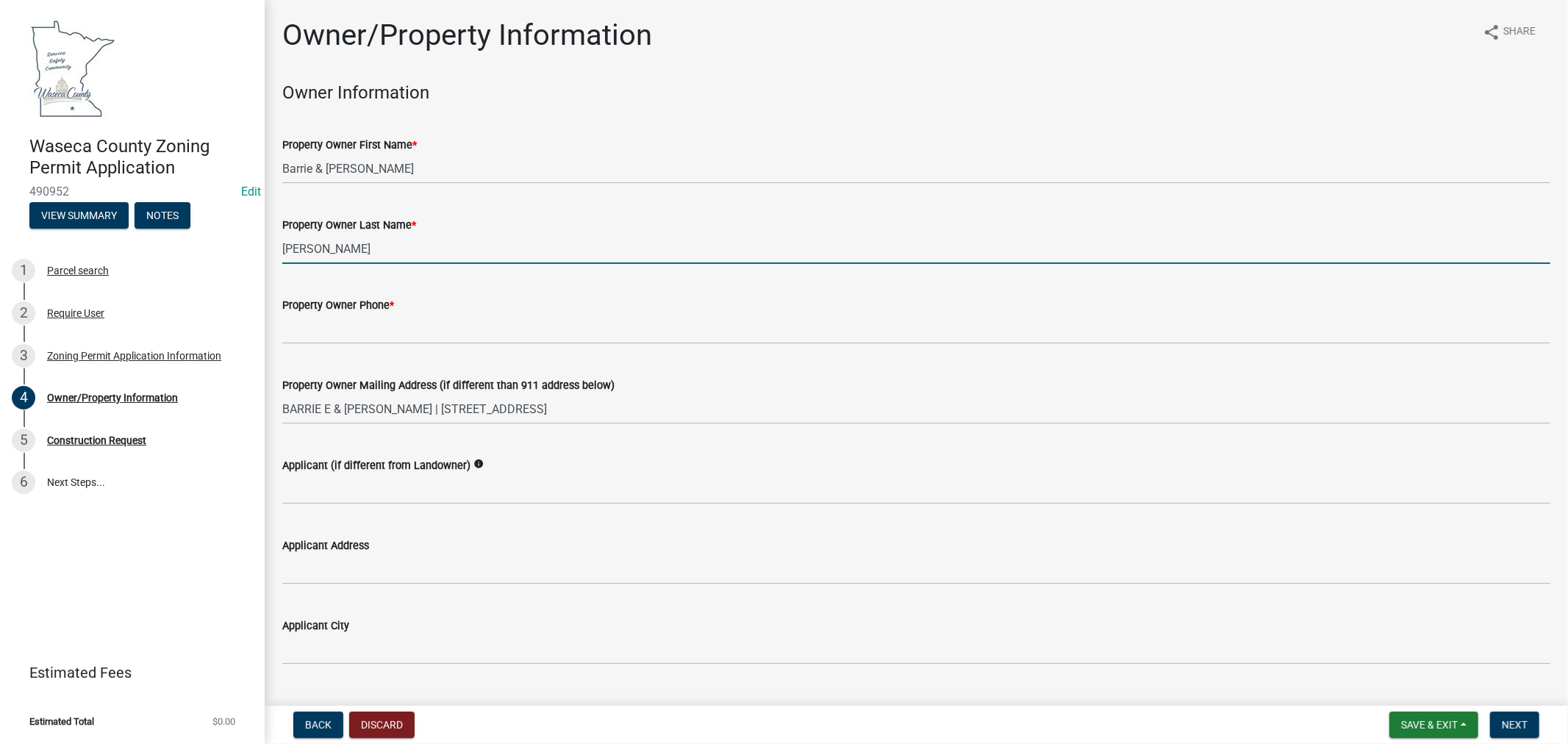
type input "[PERSON_NAME]"
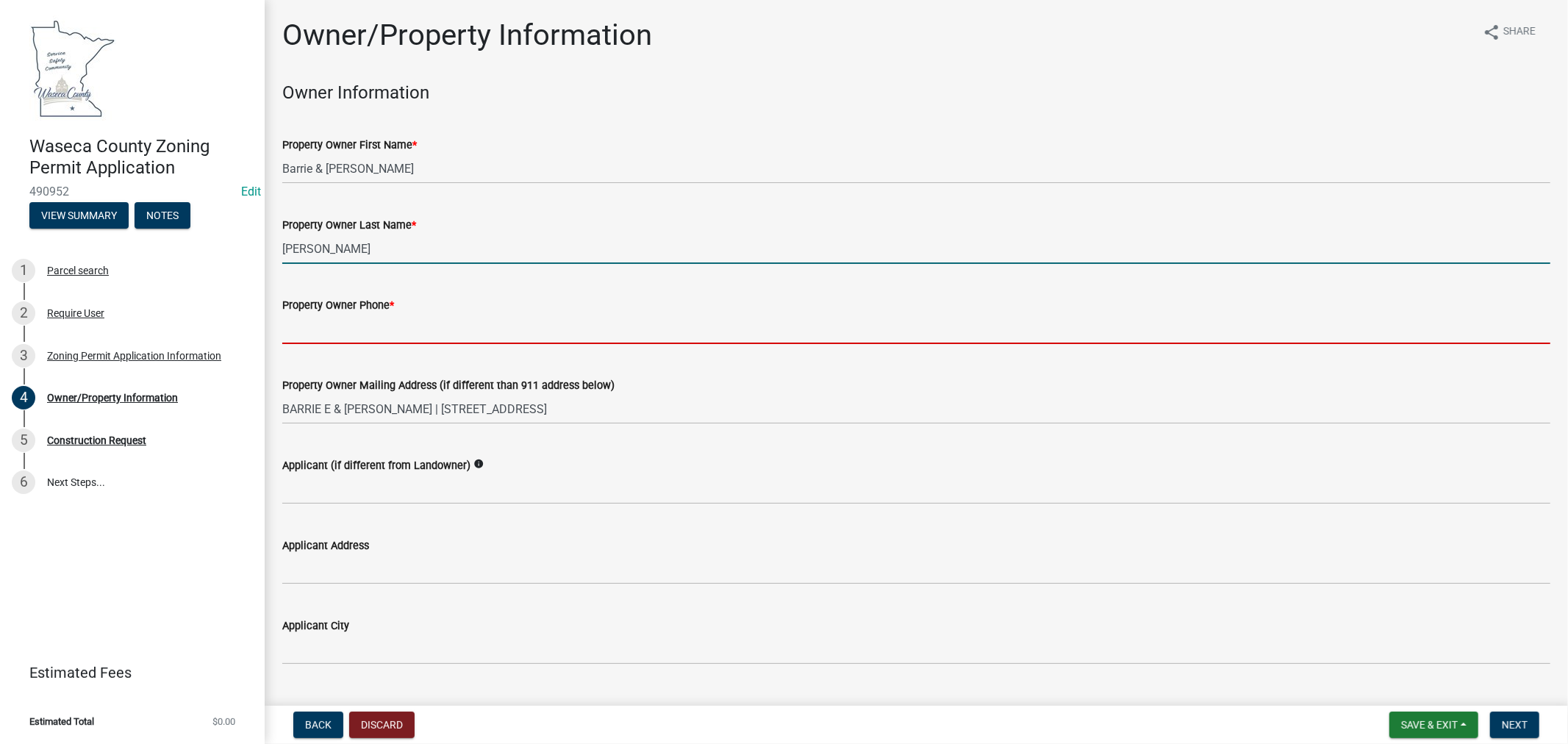
click at [394, 322] on input "Property Owner Phone *" at bounding box center [917, 329] width 1269 height 30
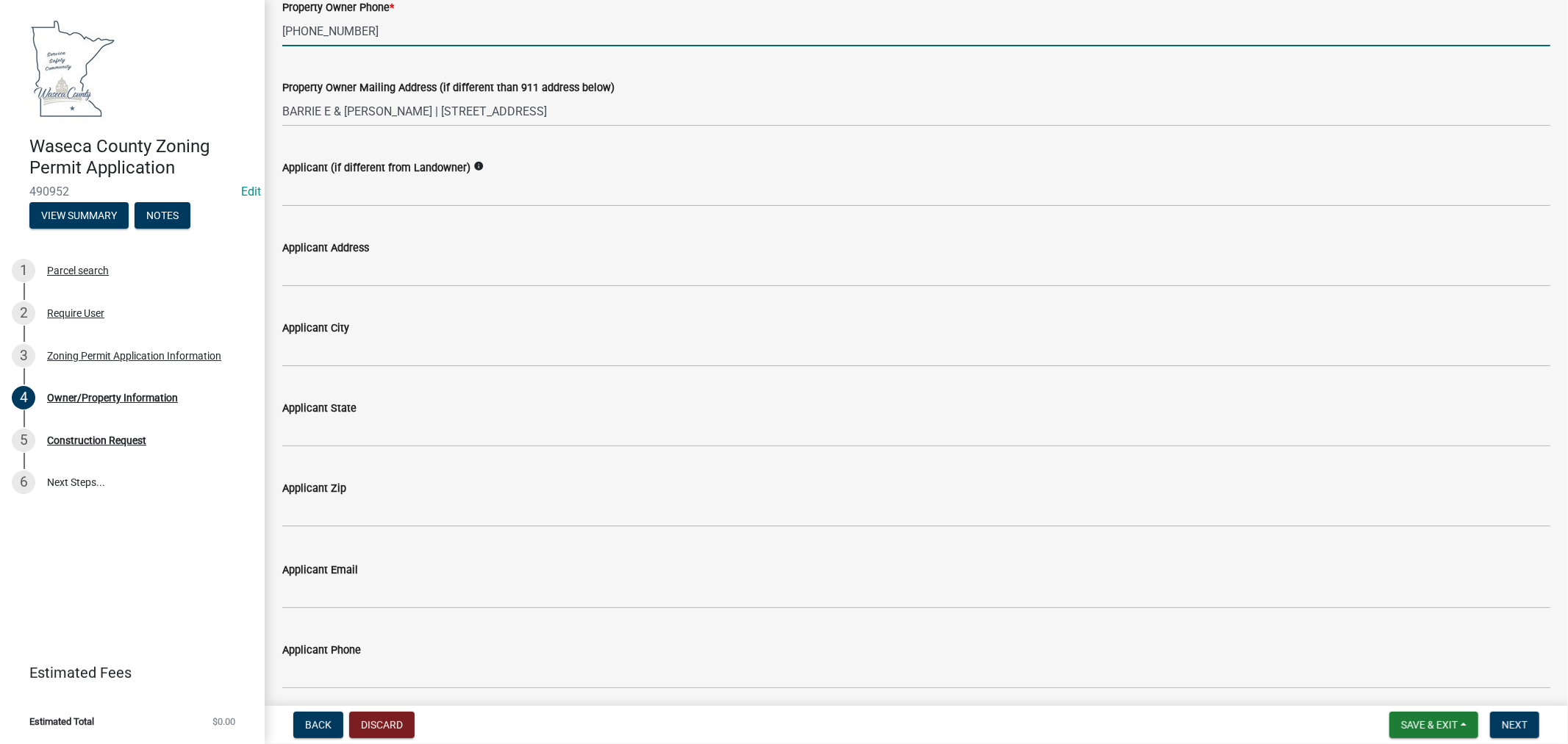
scroll to position [327, 0]
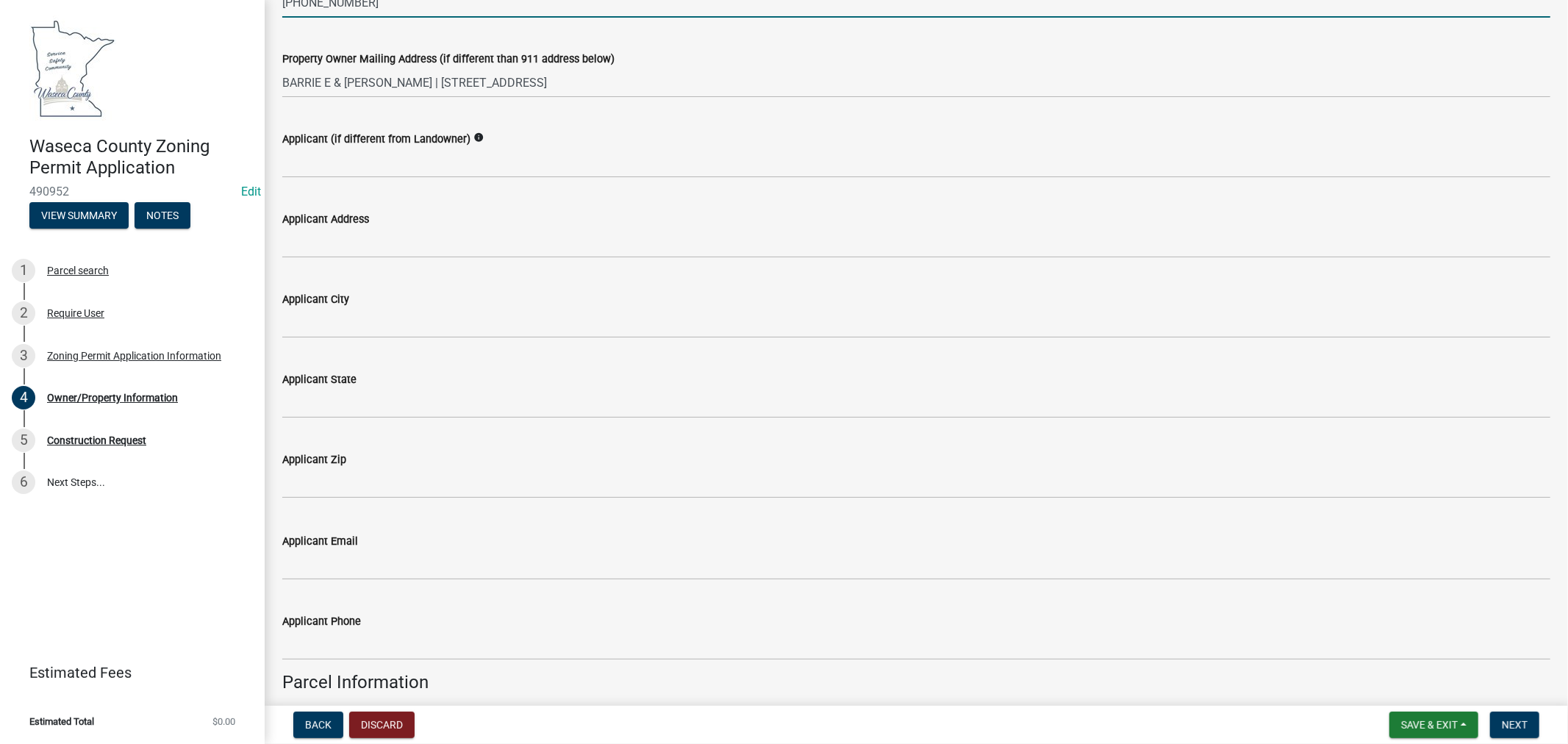
type input "[PHONE_NUMBER]"
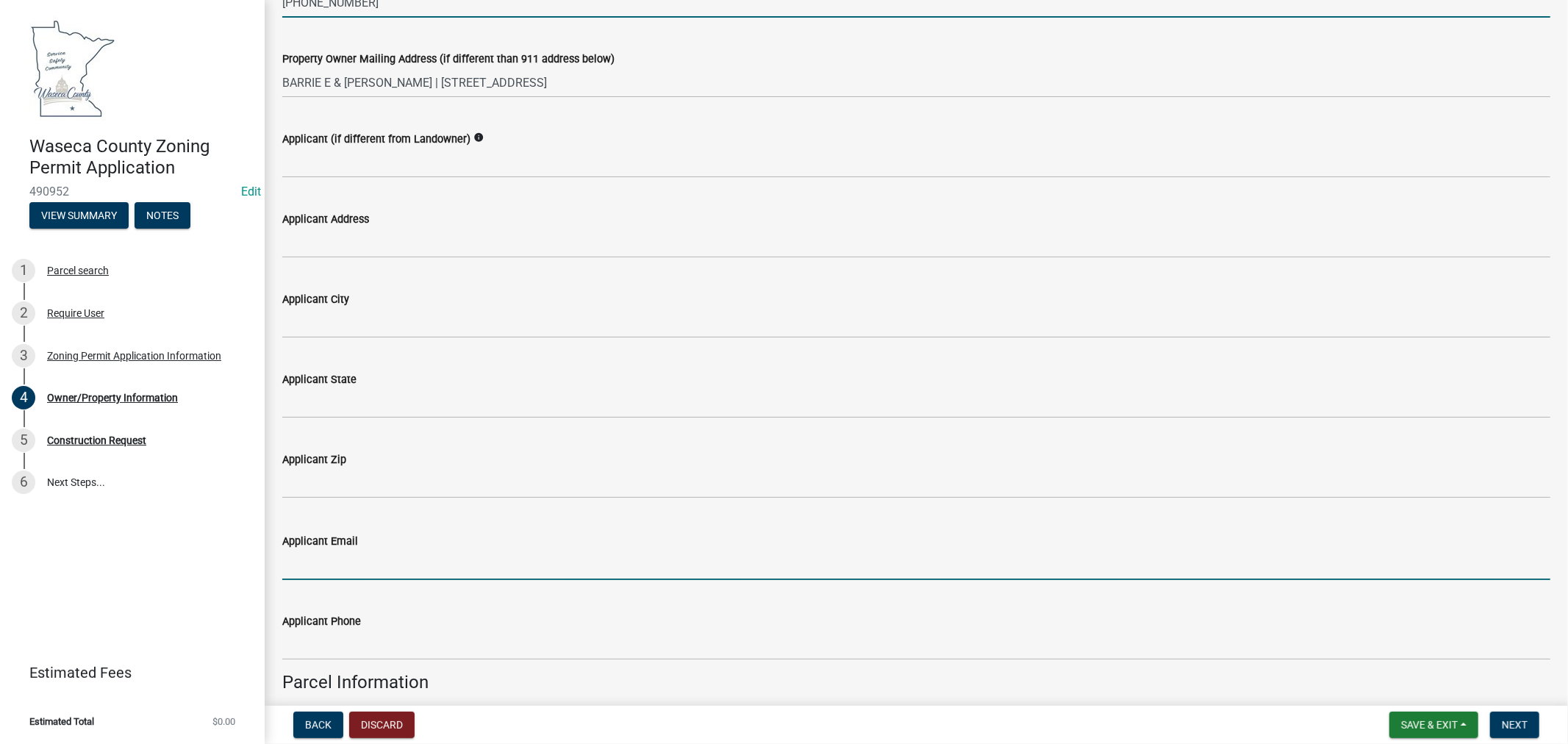
click at [336, 567] on input "Applicant Email" at bounding box center [917, 565] width 1269 height 30
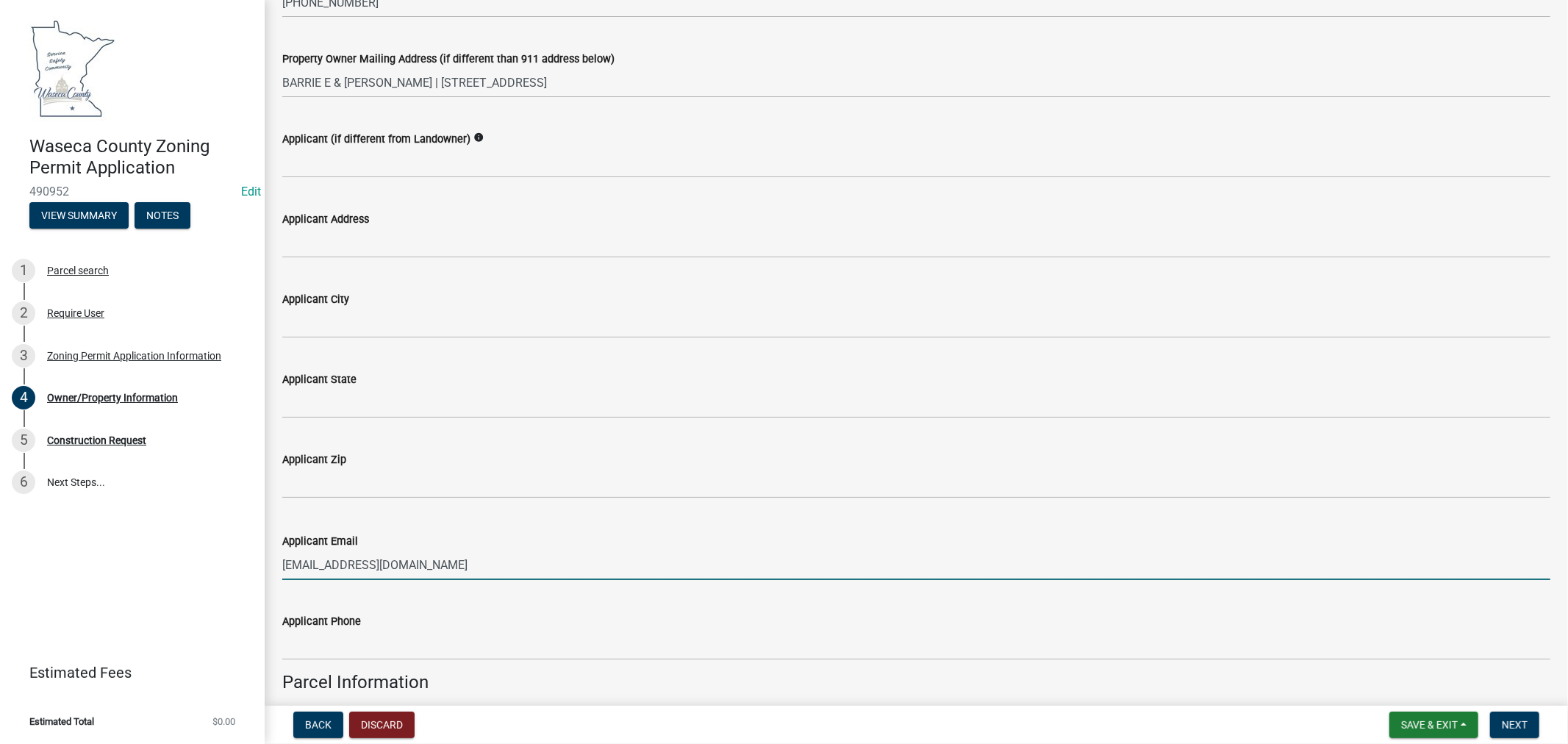
click at [362, 567] on input "[EMAIL_ADDRESS][DOMAIN_NAME]" at bounding box center [917, 565] width 1269 height 30
type input "[EMAIL_ADDRESS][DOMAIN_NAME]"
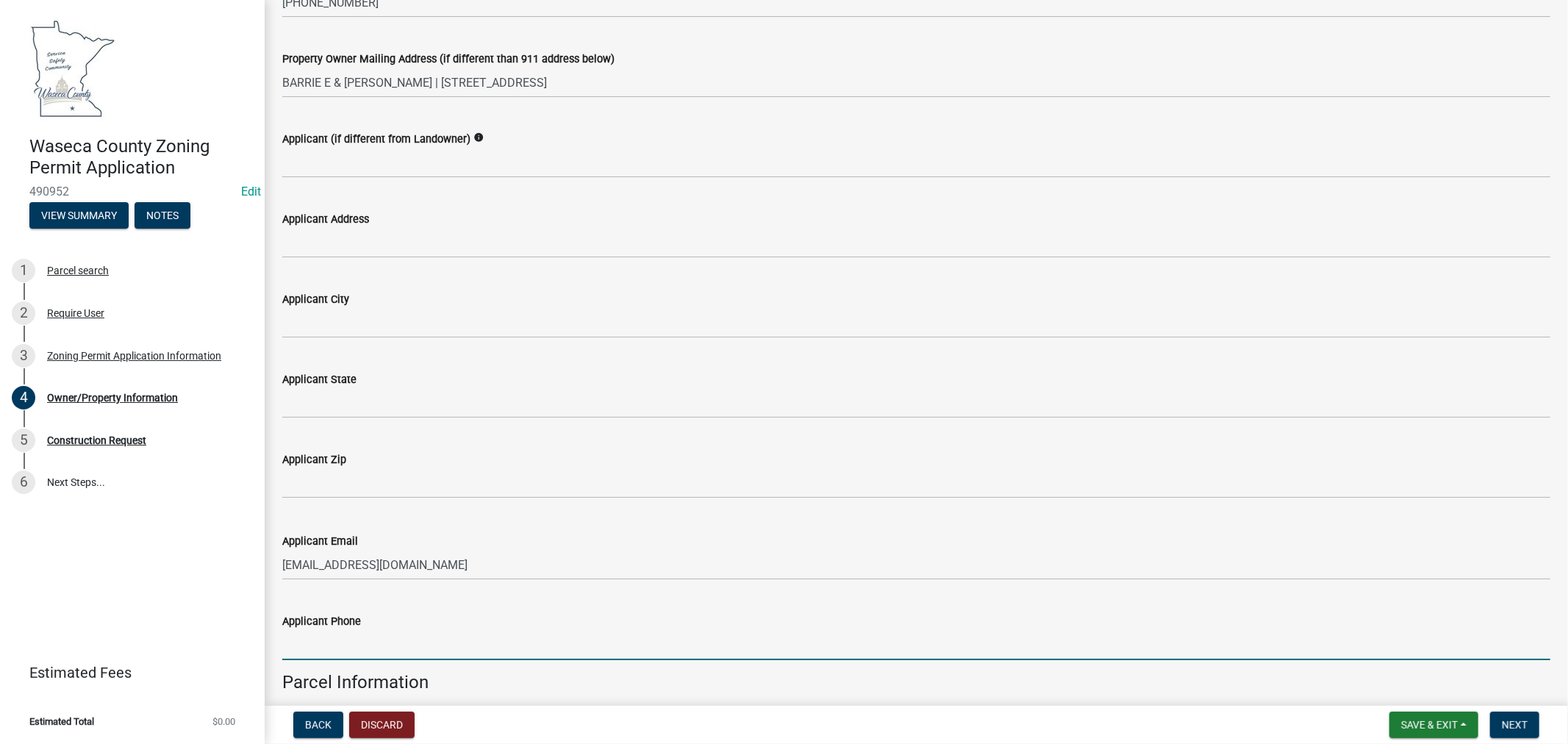
click at [378, 644] on input "Applicant Phone" at bounding box center [917, 645] width 1269 height 30
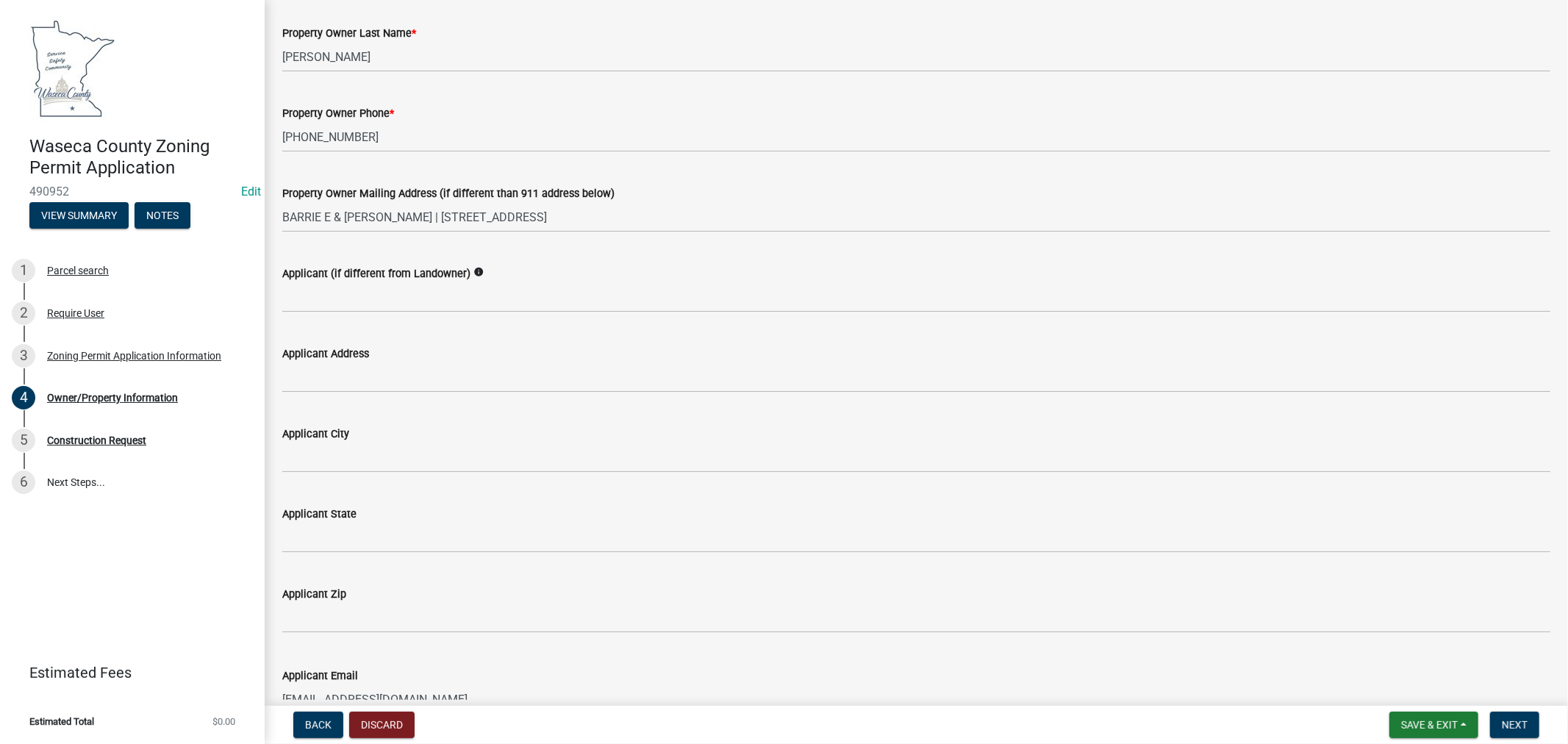
scroll to position [163, 0]
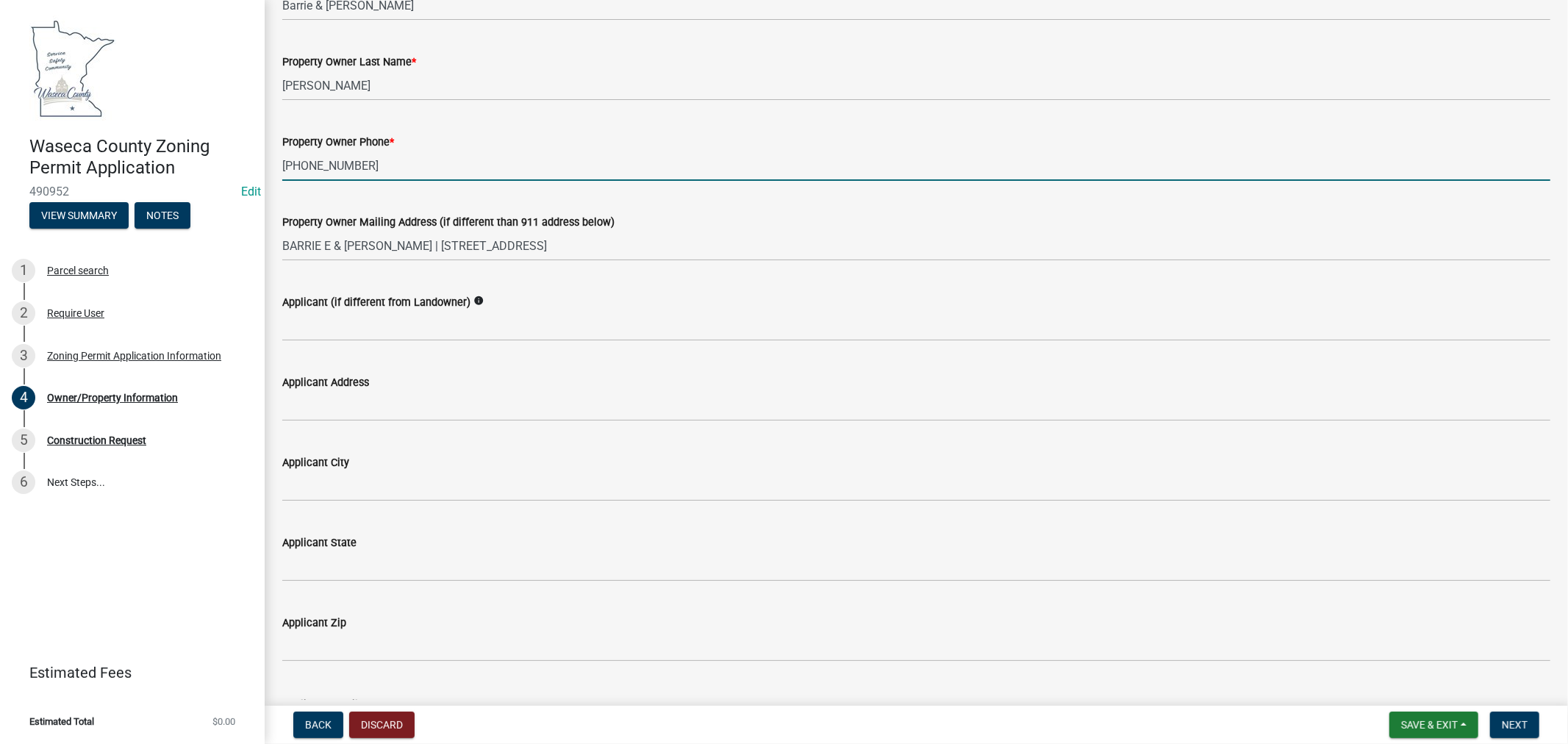
drag, startPoint x: 358, startPoint y: 167, endPoint x: 284, endPoint y: 160, distance: 74.3
click at [284, 160] on input "[PHONE_NUMBER]" at bounding box center [917, 166] width 1269 height 30
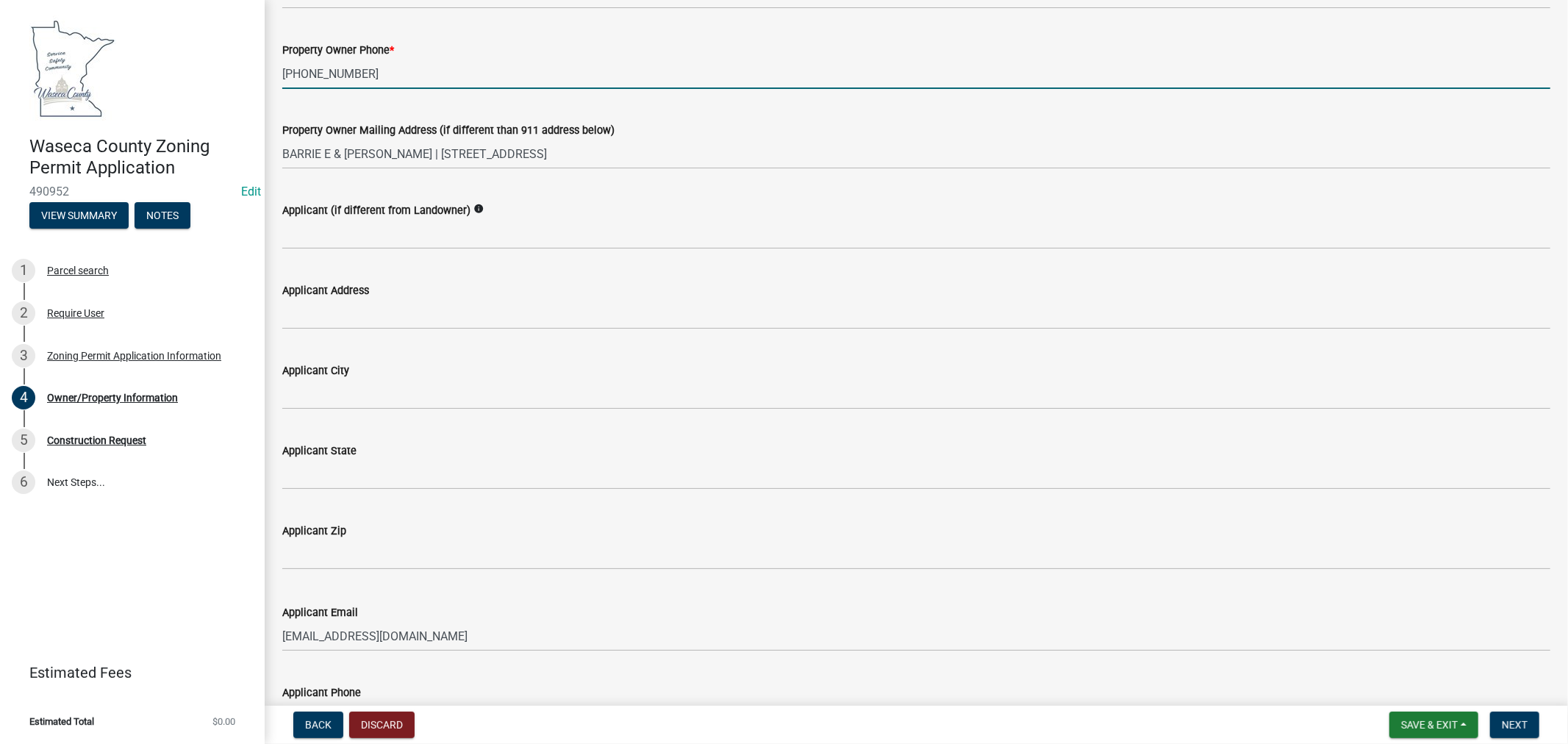
scroll to position [408, 0]
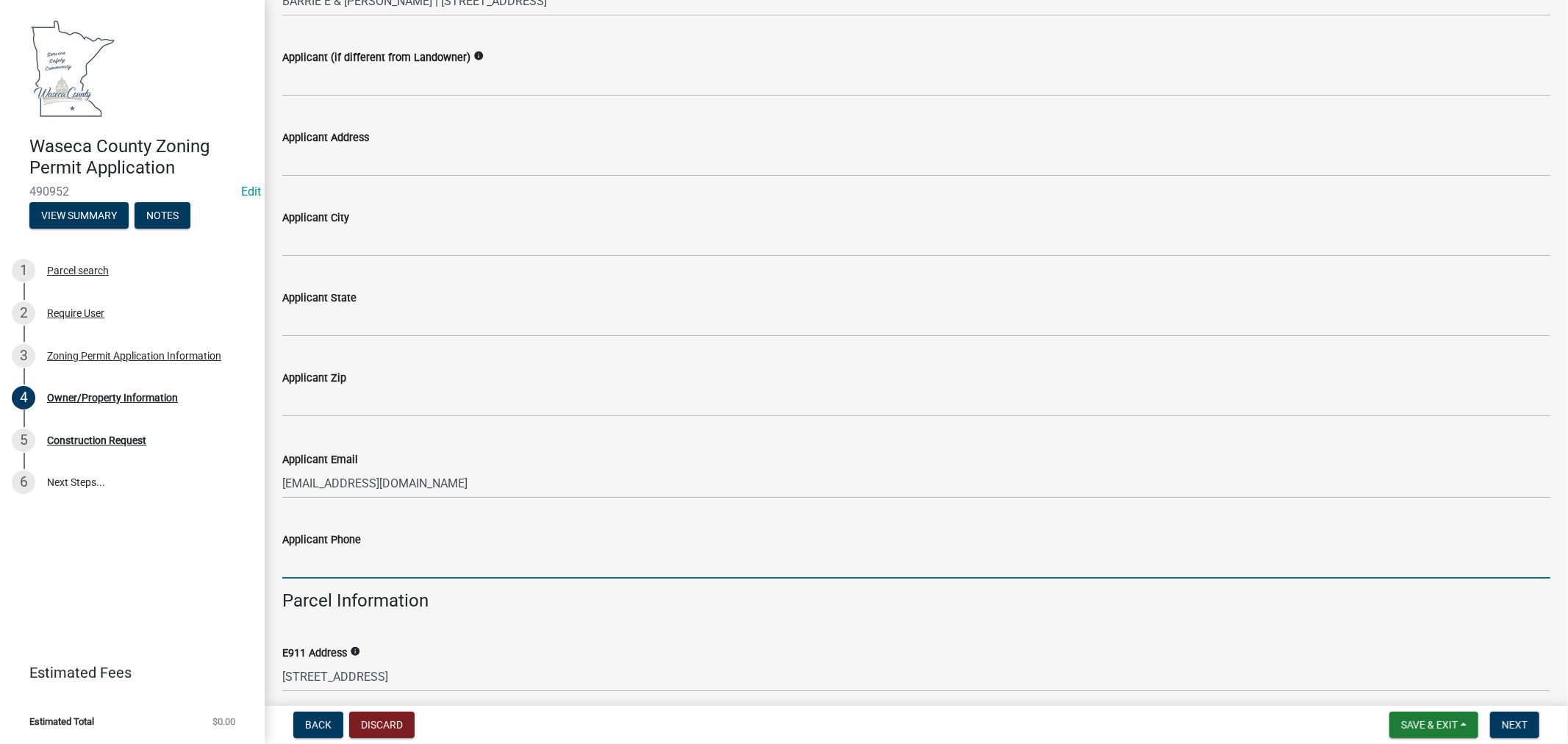
click at [337, 565] on input "Applicant Phone" at bounding box center [917, 564] width 1269 height 30
paste input "[PHONE_NUMBER]"
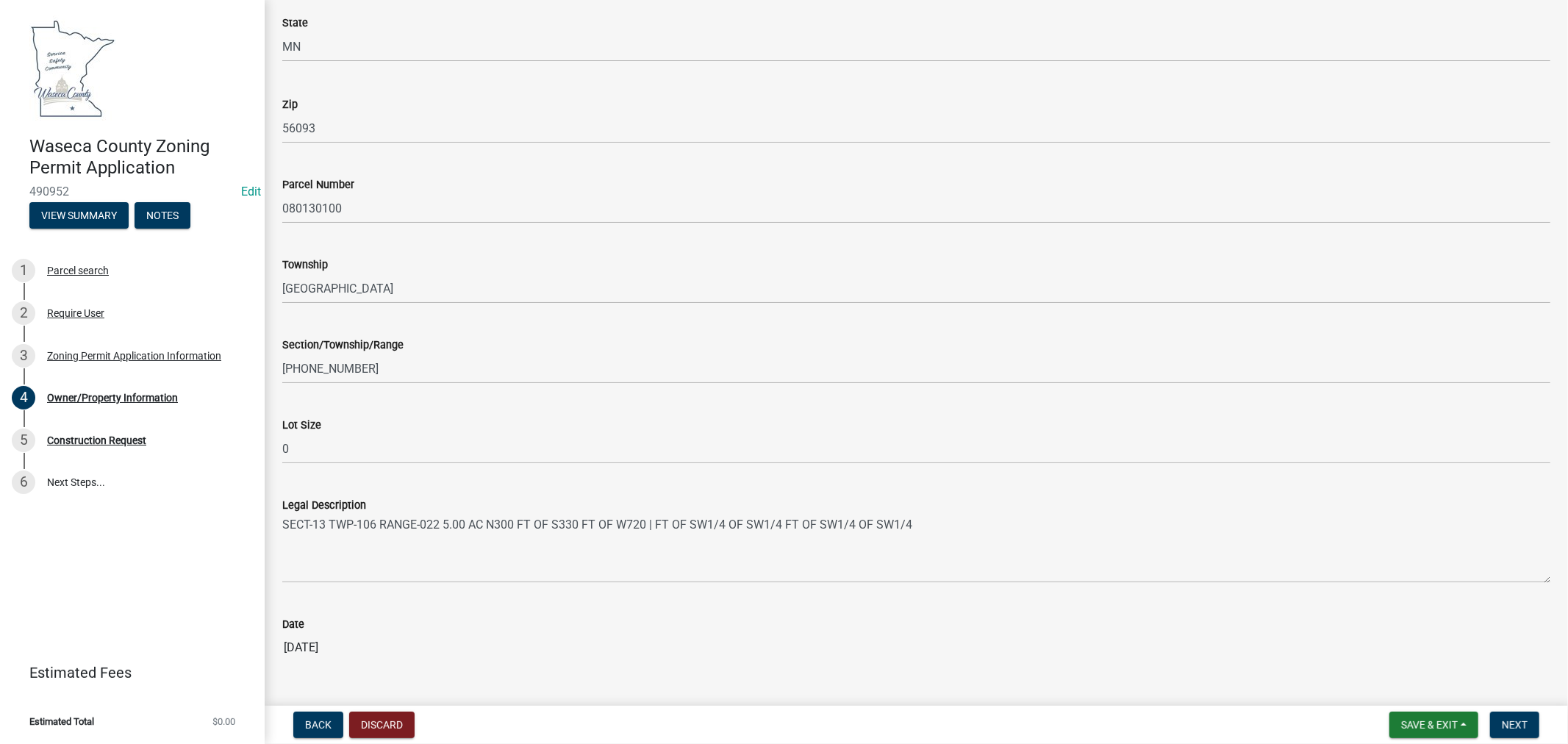
scroll to position [1225, 0]
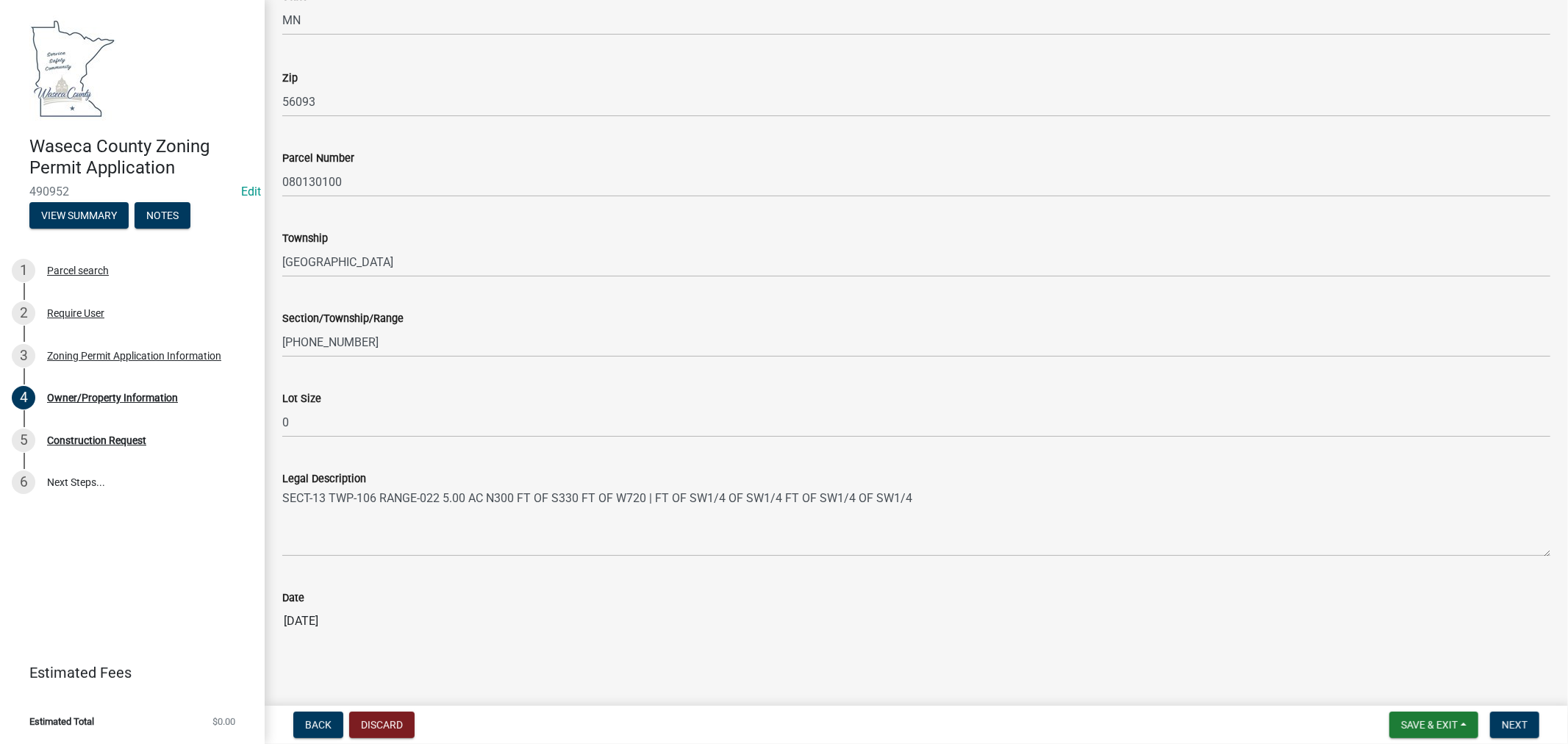
type input "[PHONE_NUMBER]"
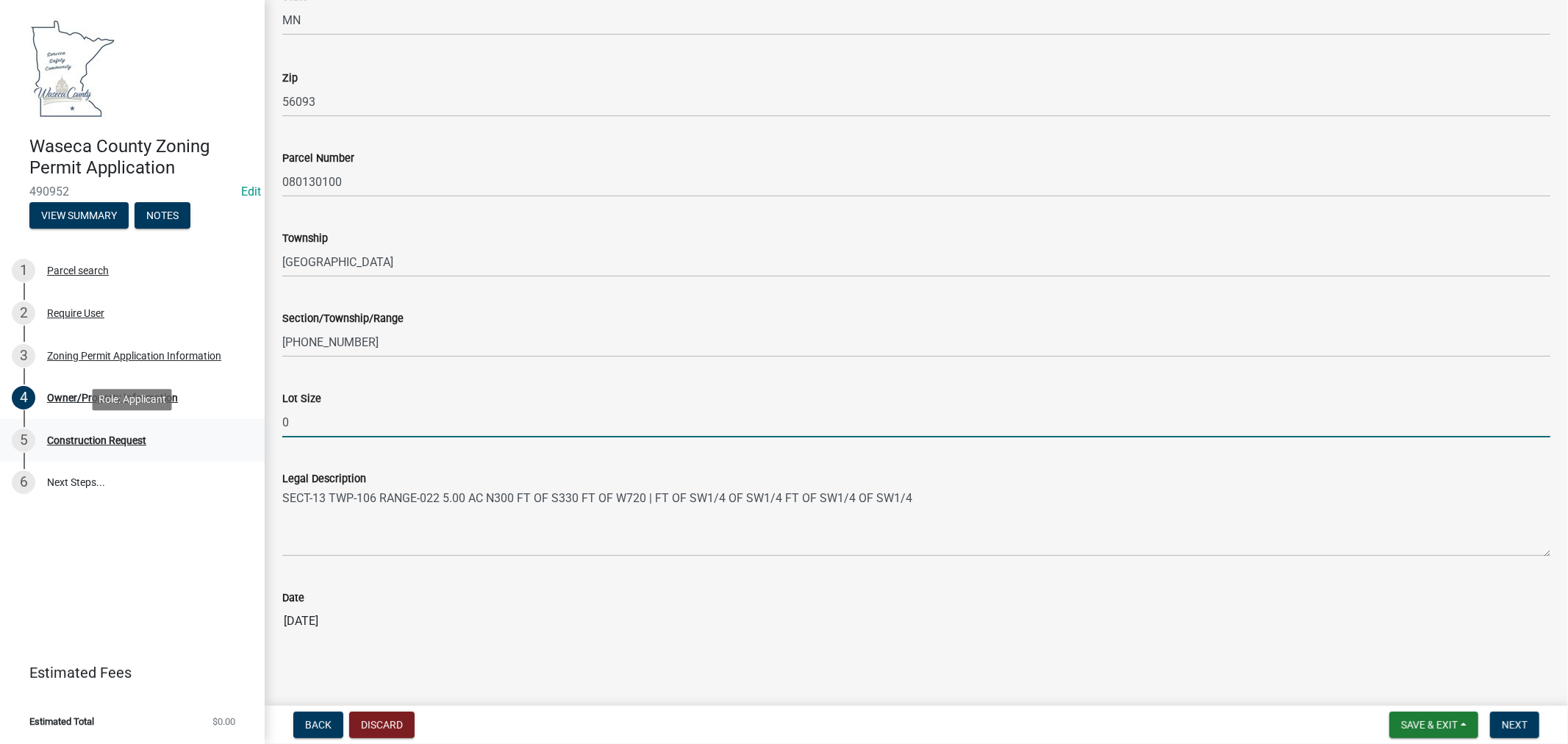
drag, startPoint x: 295, startPoint y: 422, endPoint x: 251, endPoint y: 423, distance: 44.0
click at [251, 423] on div "Waseca County Zoning Permit Application 490952 Edit View Summary Notes 1 Parcel…" at bounding box center [784, 372] width 1568 height 744
type input "5"
click at [1133, 608] on input "[DATE]" at bounding box center [917, 617] width 1269 height 30
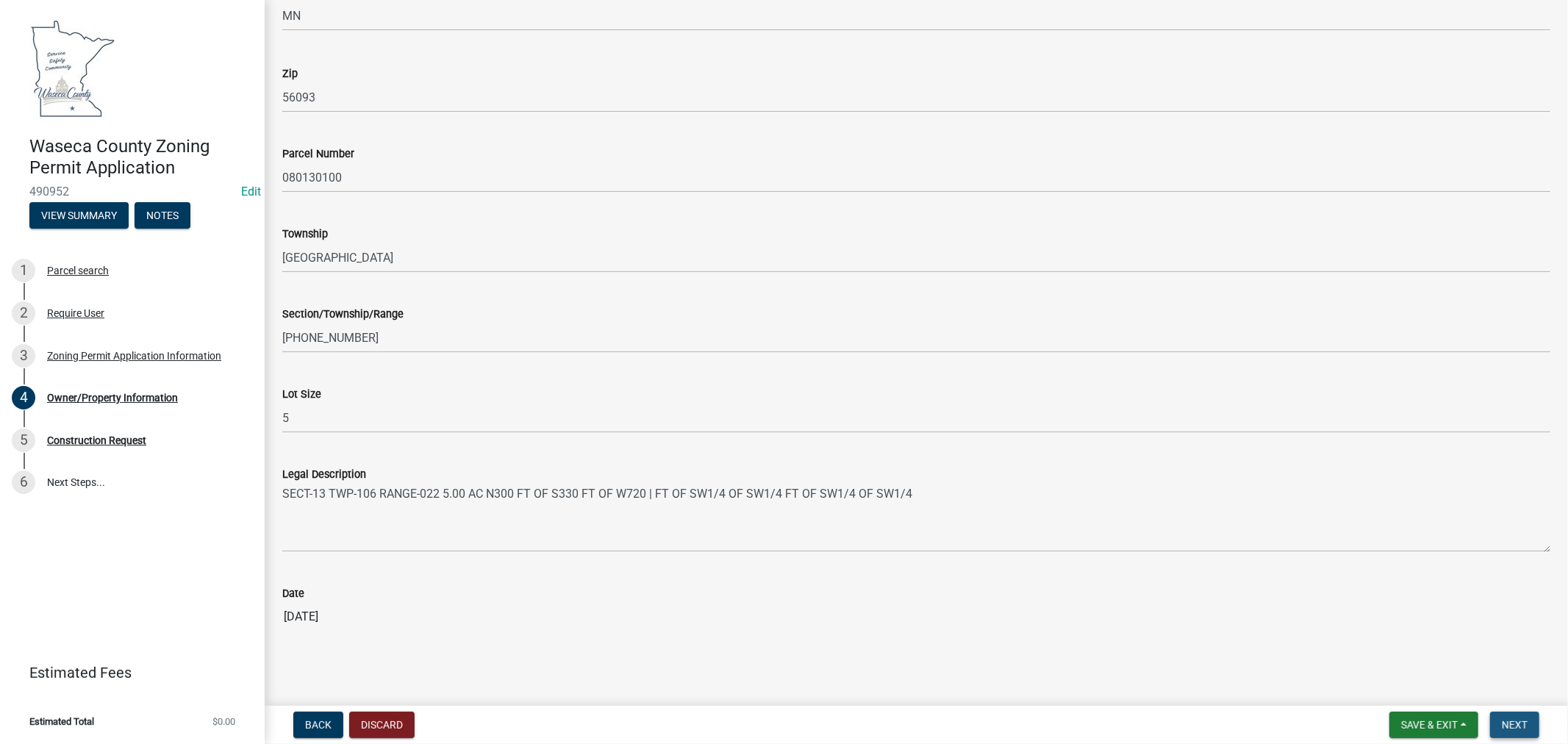
click at [1522, 732] on button "Next" at bounding box center [1515, 725] width 49 height 27
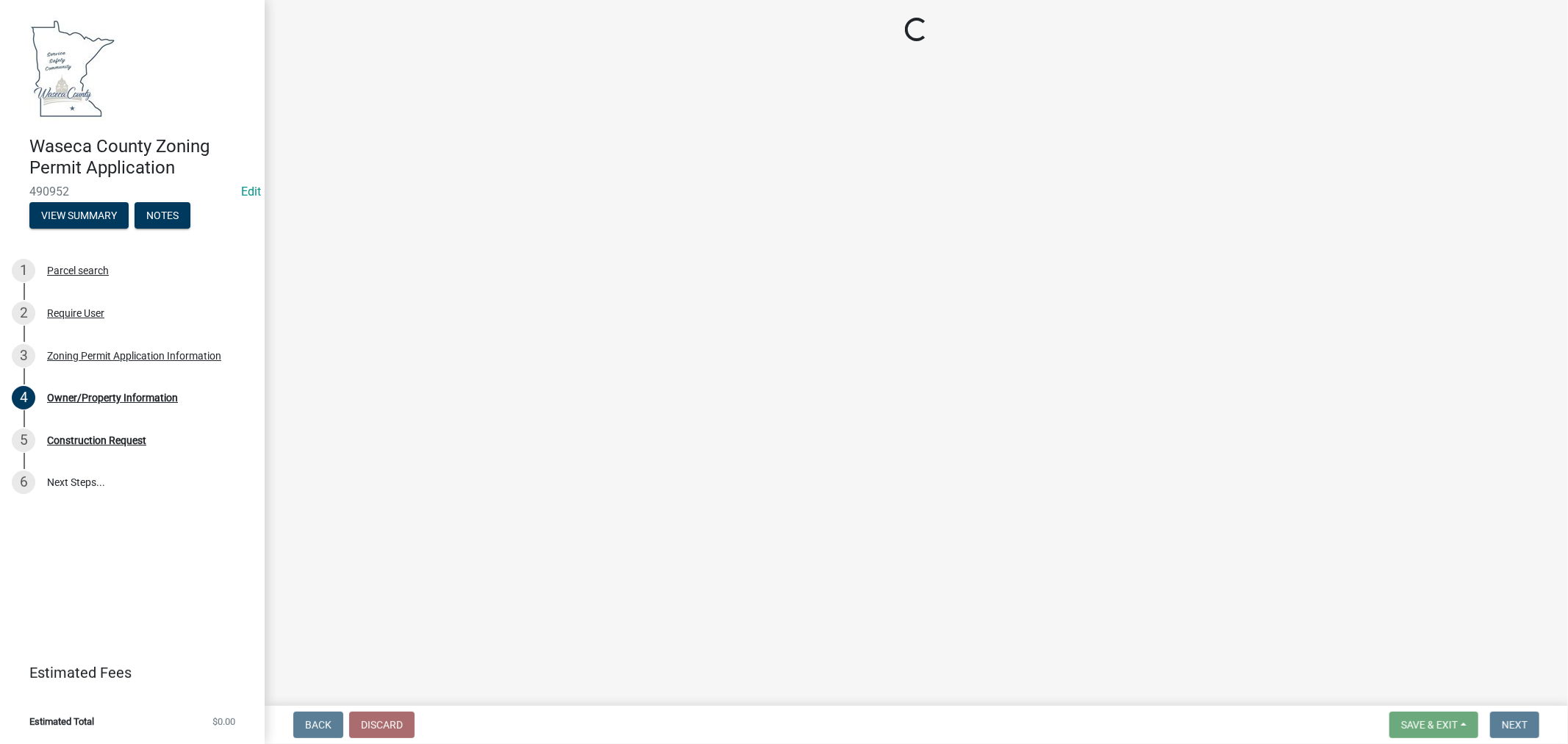
scroll to position [0, 0]
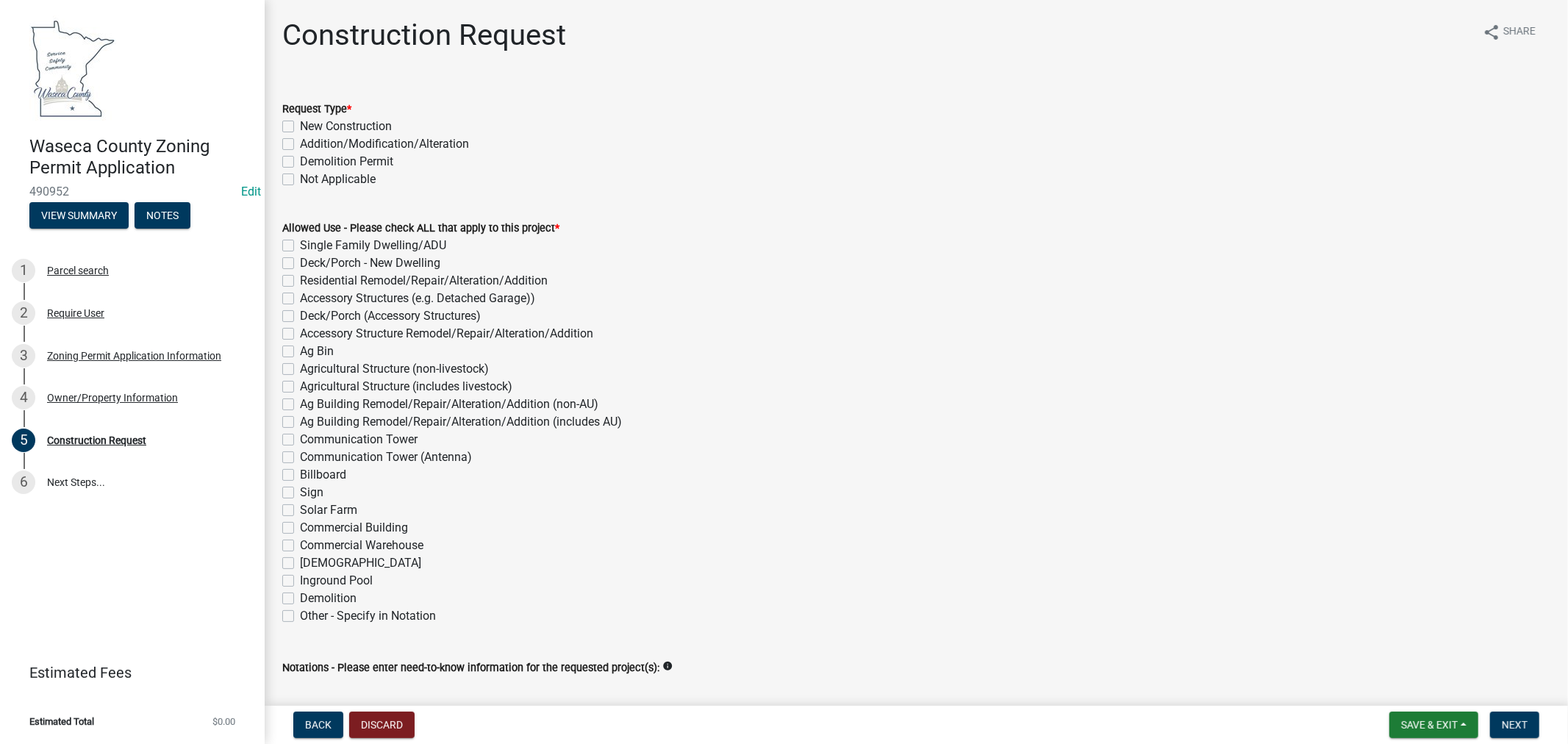
click at [300, 126] on label "New Construction" at bounding box center [346, 126] width 92 height 18
click at [300, 126] on input "New Construction" at bounding box center [305, 122] width 10 height 10
checkbox input "true"
checkbox input "false"
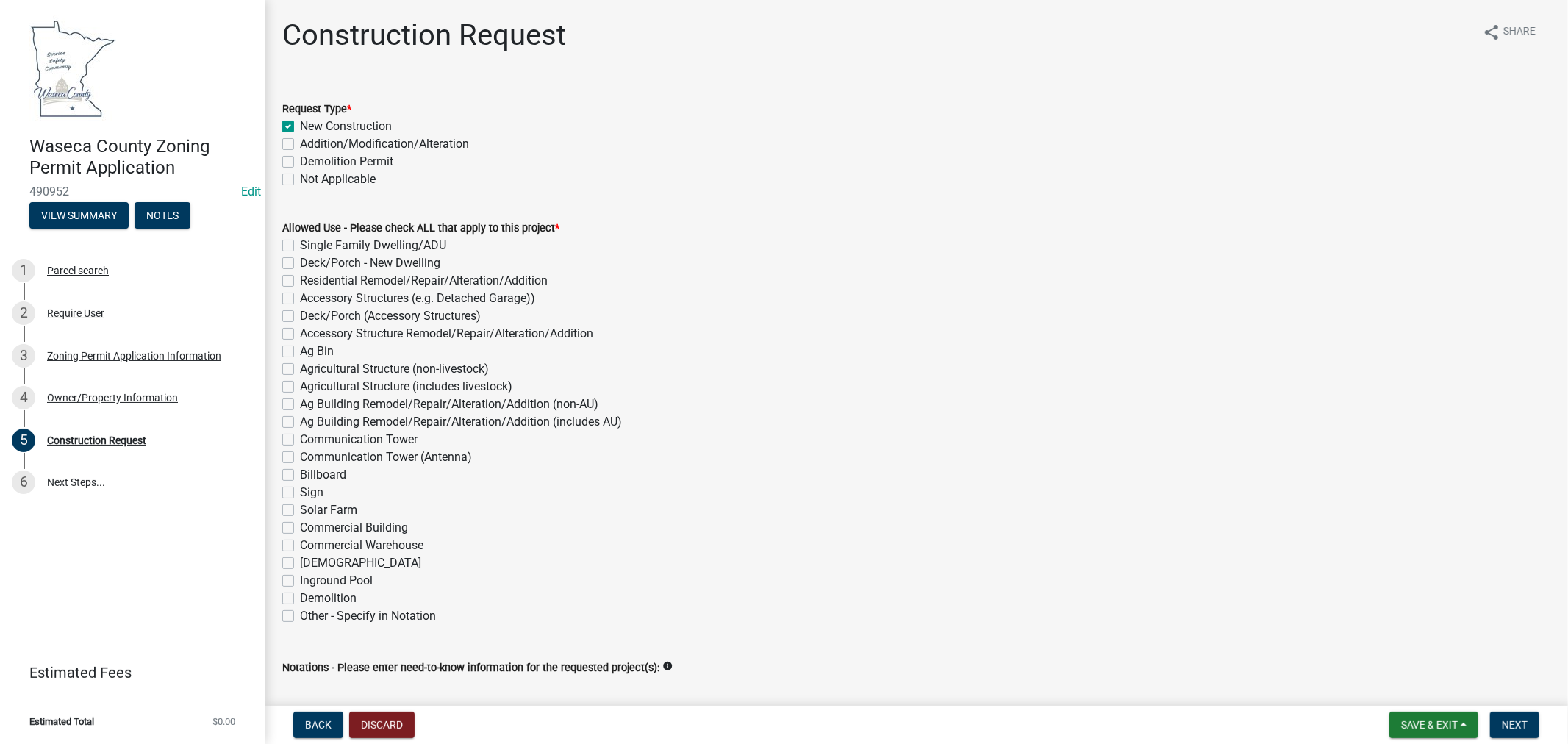
checkbox input "false"
click at [300, 296] on label "Accessory Structures (e.g. Detached Garage))" at bounding box center [417, 298] width 235 height 18
click at [300, 296] on input "Accessory Structures (e.g. Detached Garage))" at bounding box center [305, 294] width 10 height 10
checkbox input "true"
checkbox input "false"
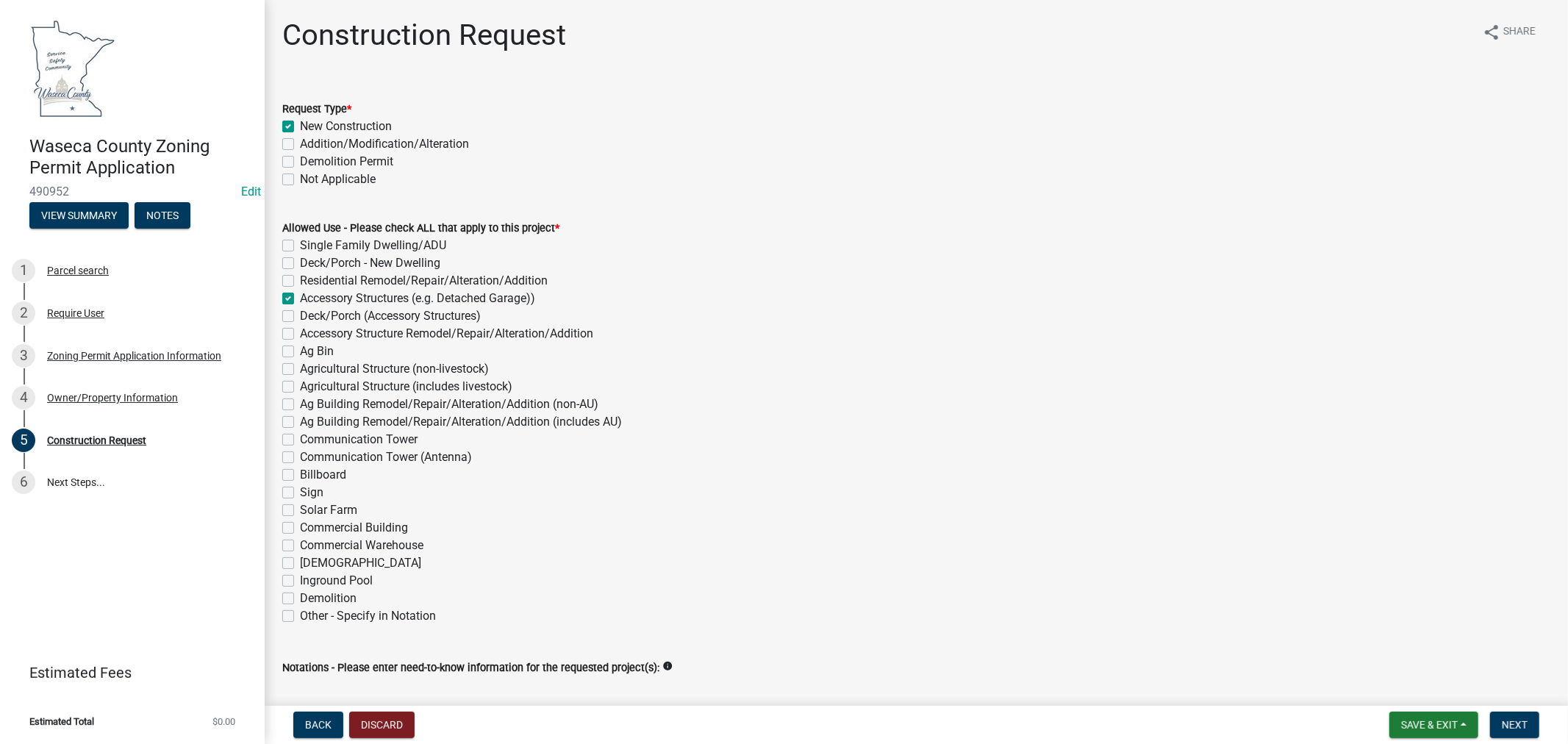
checkbox input "false"
checkbox input "true"
checkbox input "false"
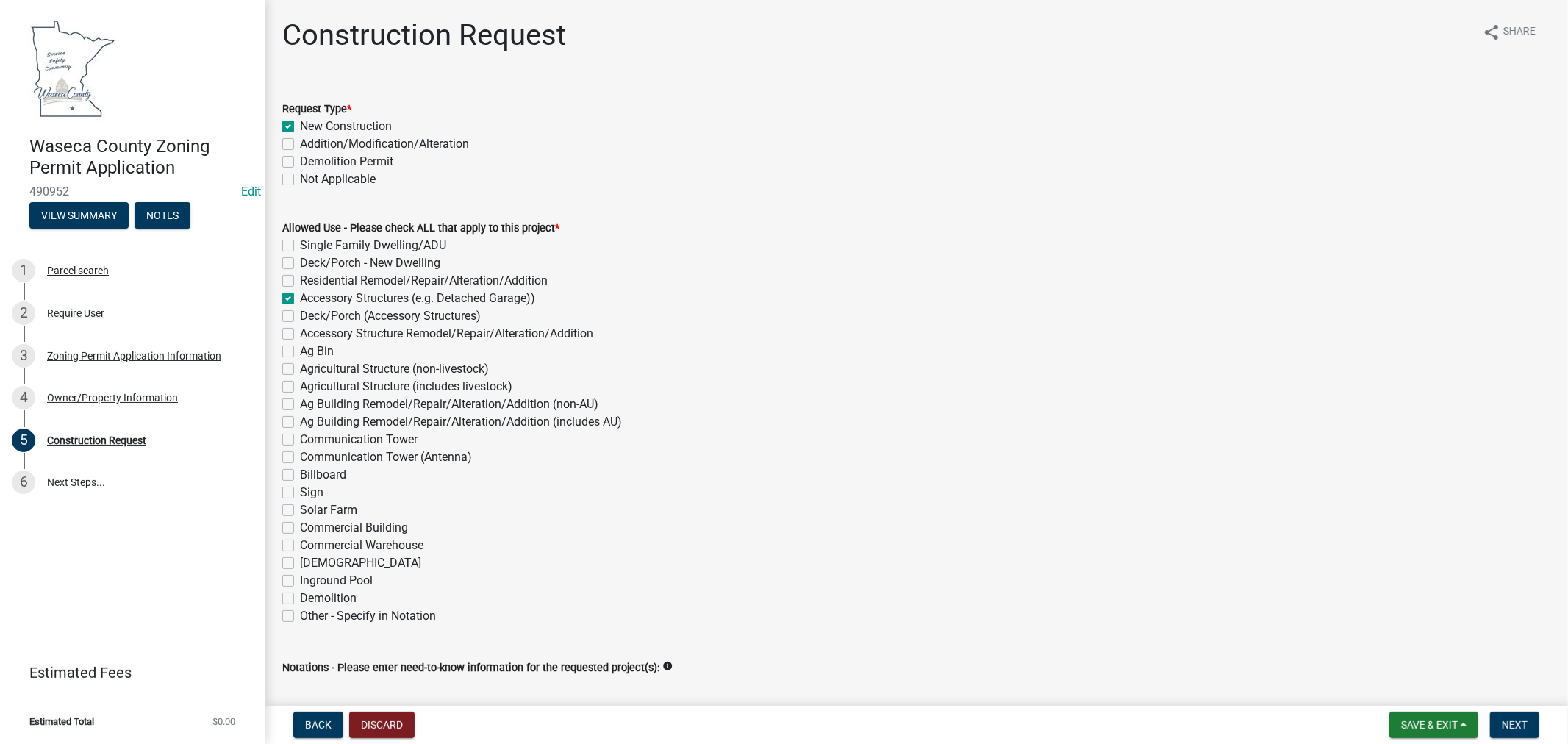
checkbox input "false"
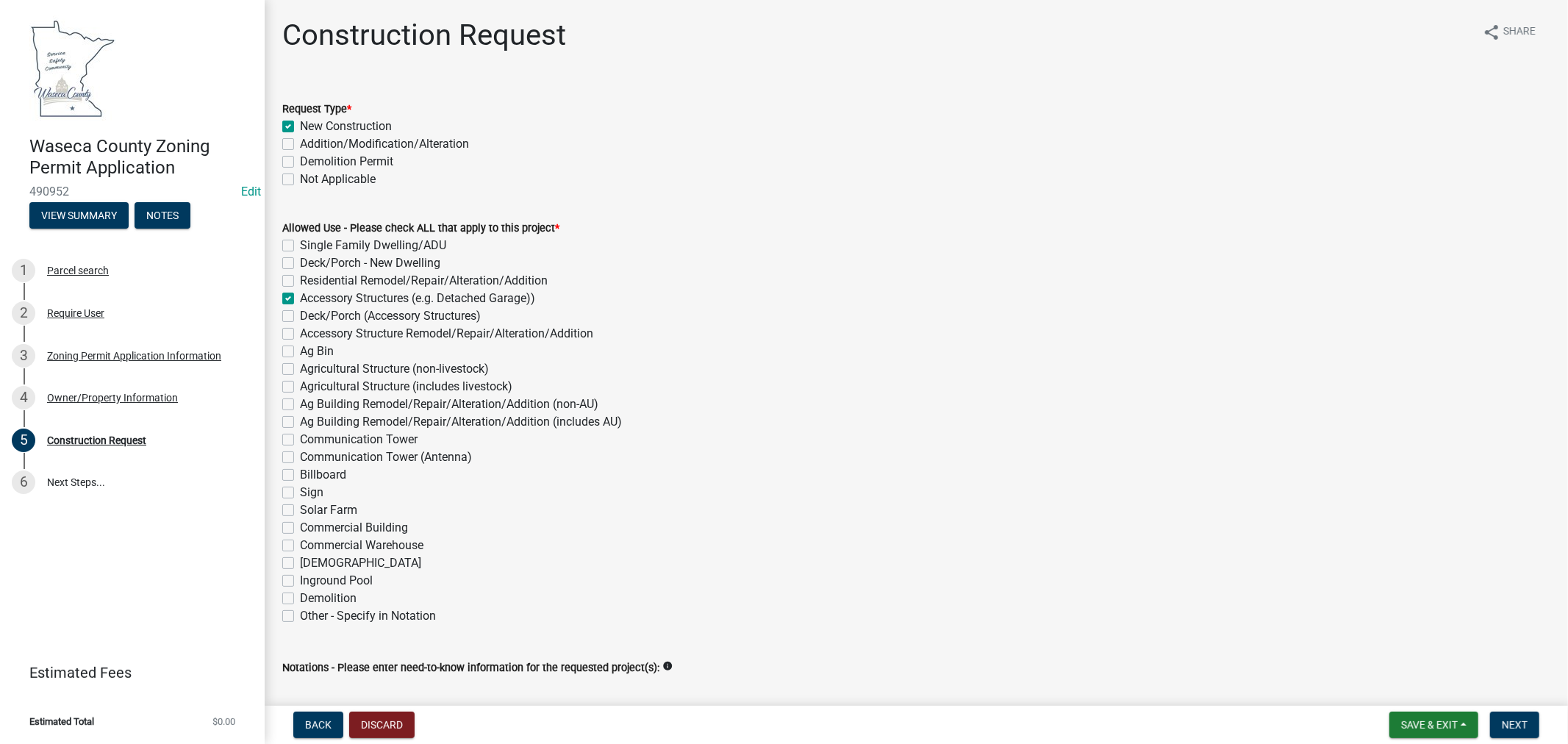
checkbox input "false"
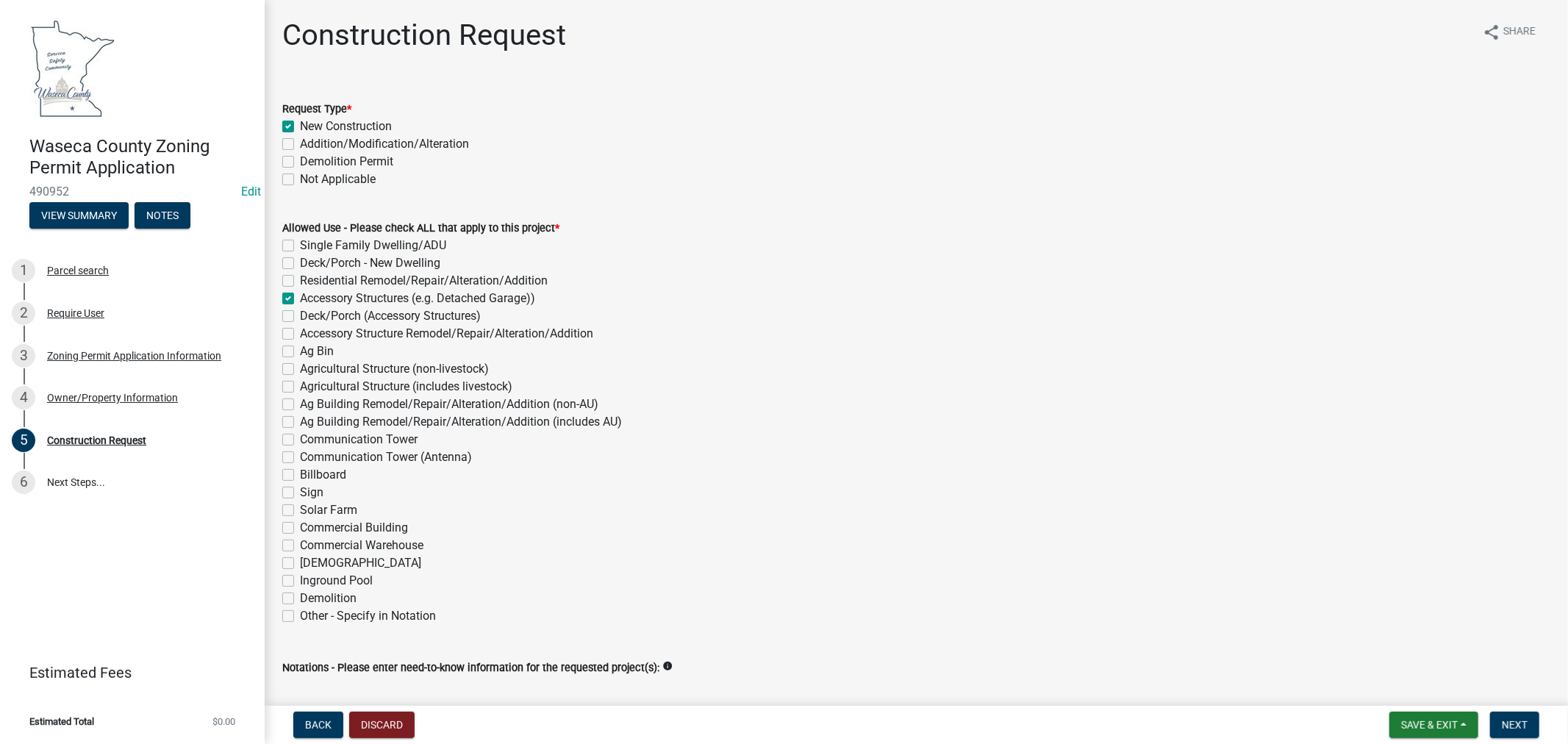
checkbox input "false"
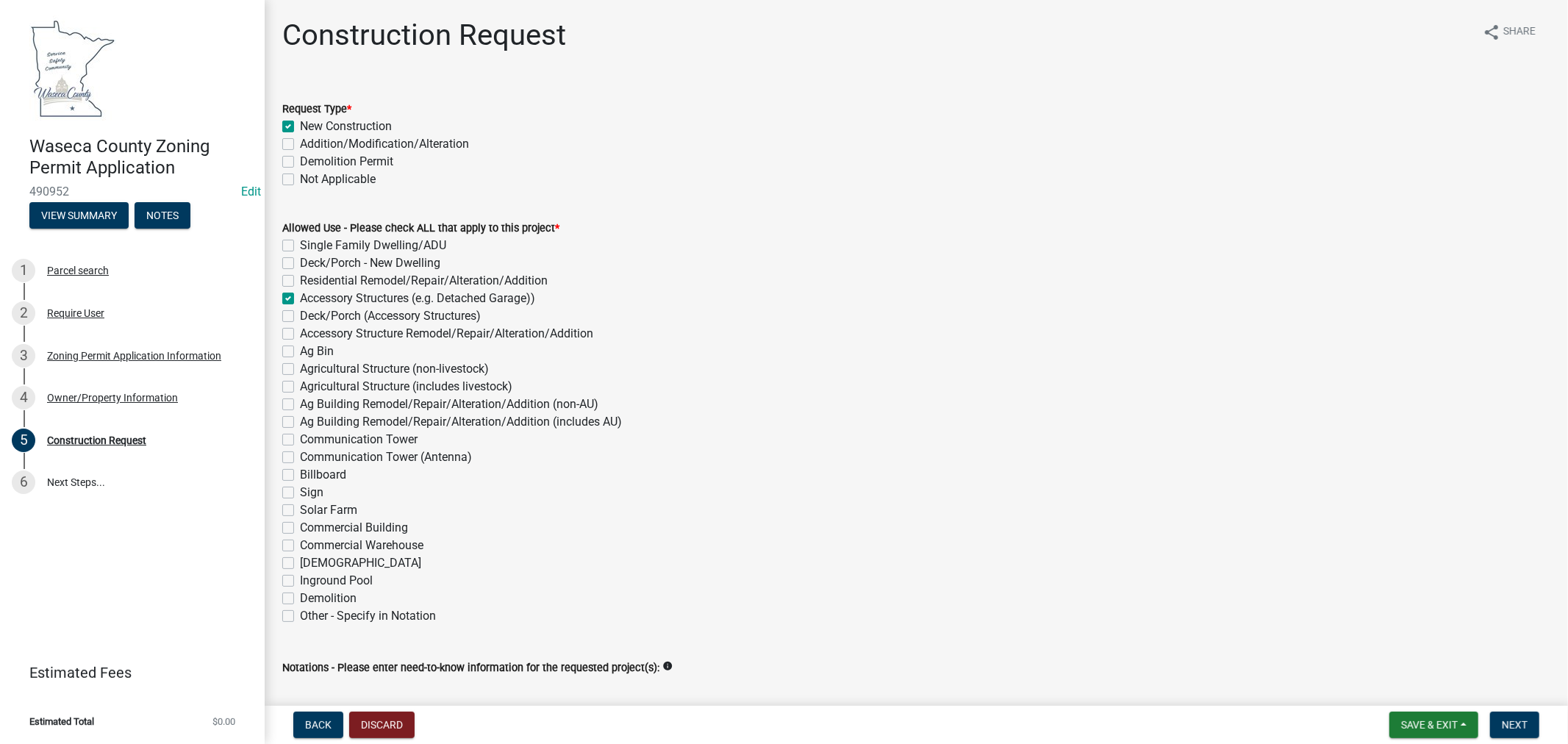
checkbox input "false"
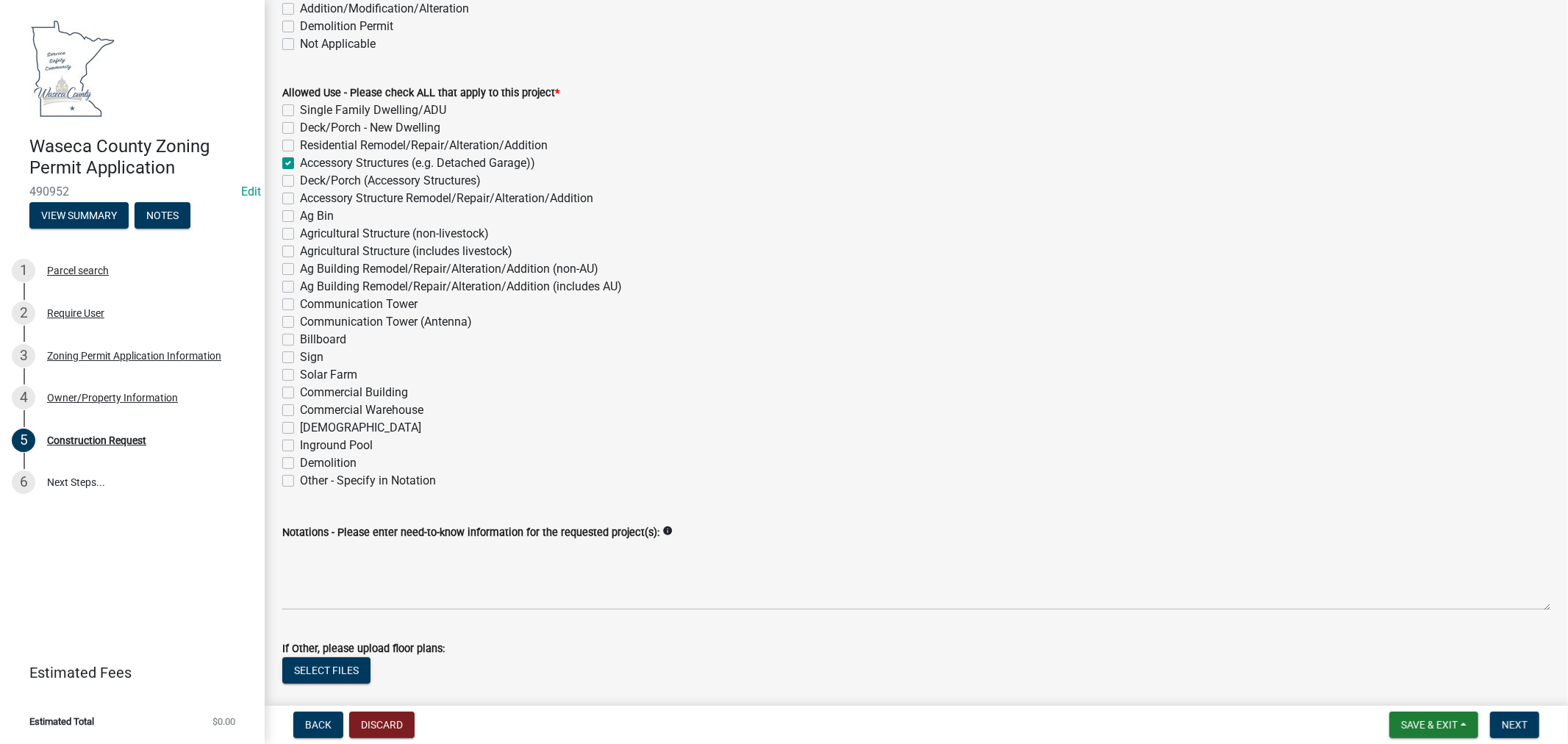
scroll to position [163, 0]
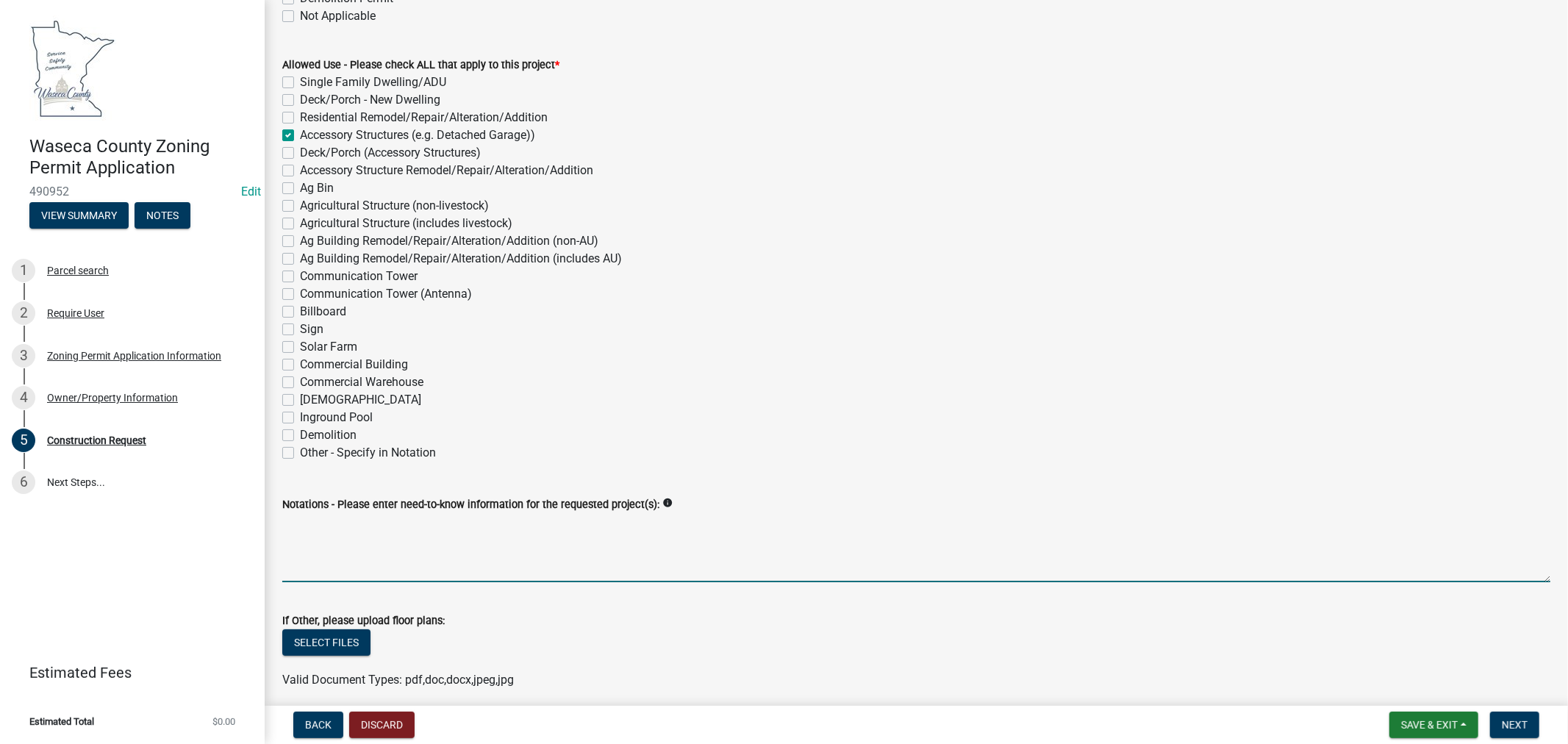
click at [513, 535] on textarea "Notations - Please enter need-to-know information for the requested project(s):" at bounding box center [917, 548] width 1269 height 69
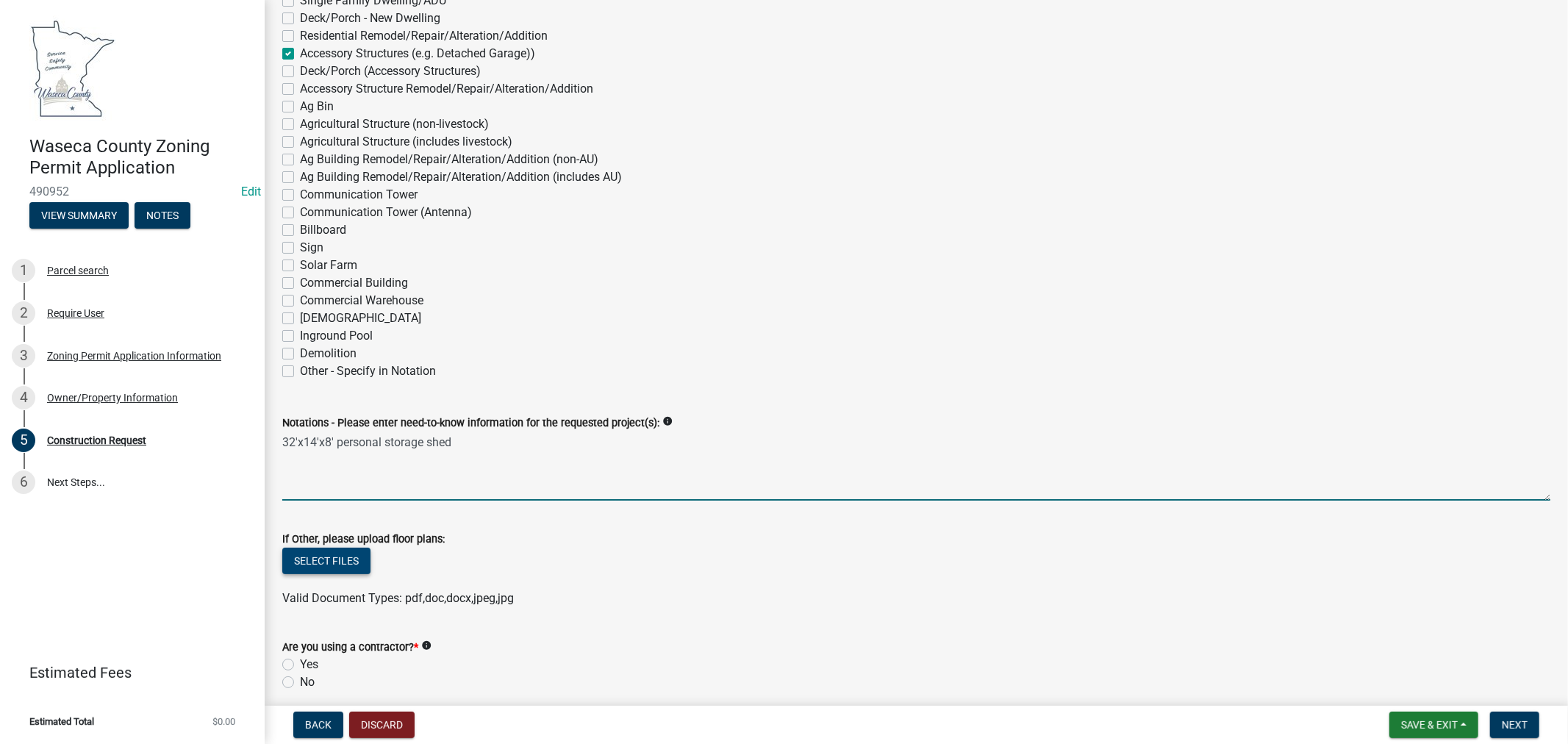
type textarea "32'x14'x8' personal storage shed"
click at [339, 555] on button "Select files" at bounding box center [327, 560] width 88 height 27
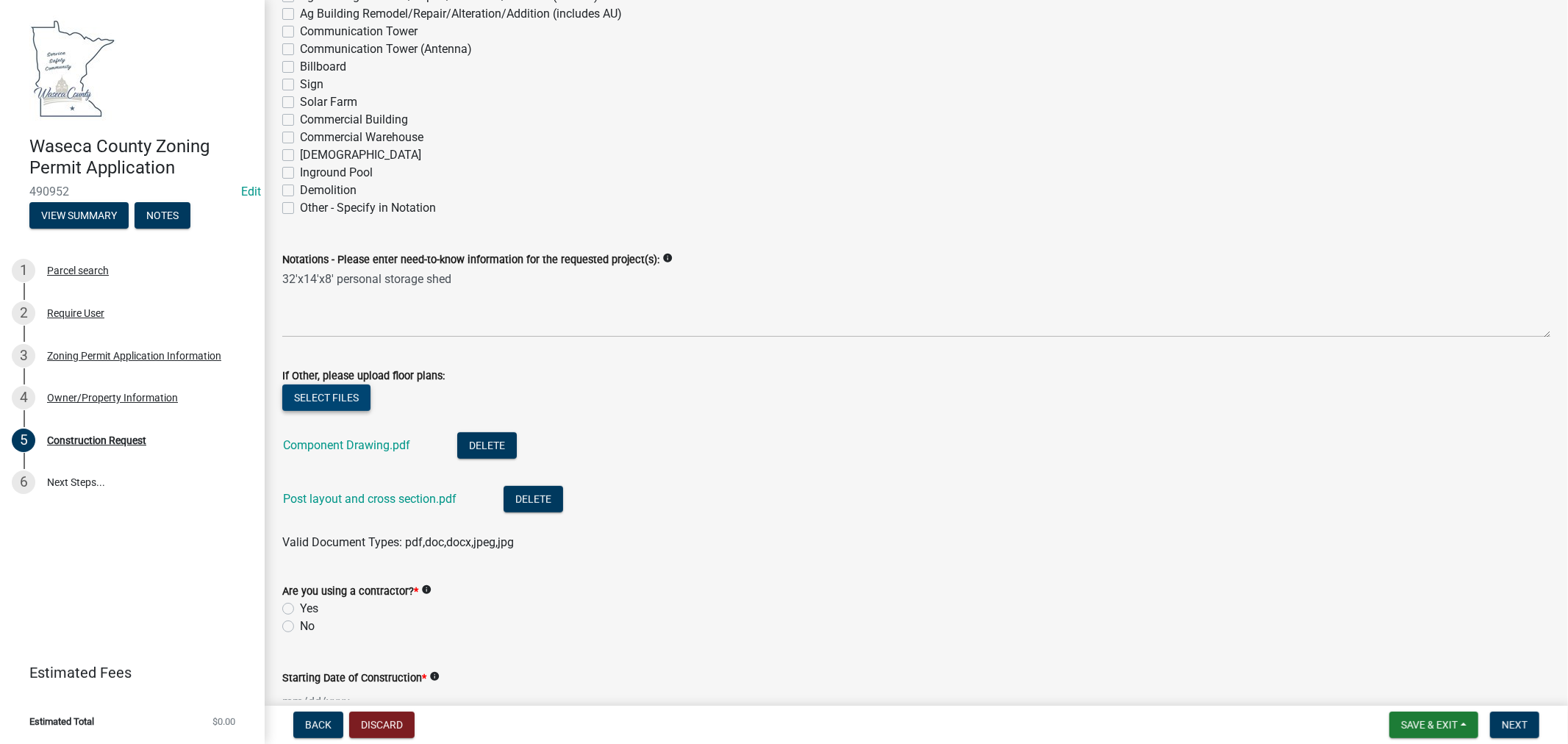
scroll to position [490, 0]
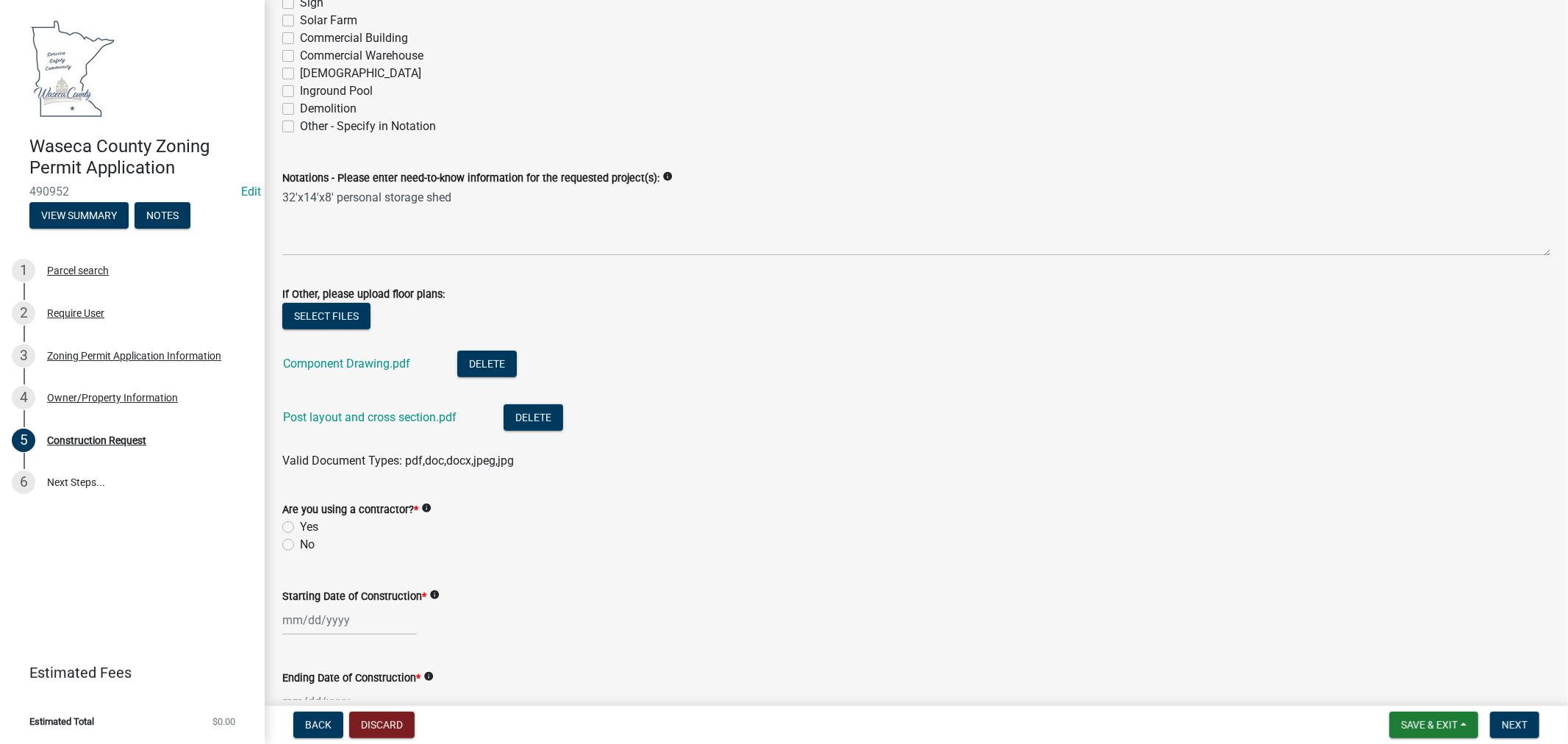
click at [300, 521] on label "Yes" at bounding box center [309, 527] width 18 height 18
click at [300, 521] on input "Yes" at bounding box center [305, 523] width 10 height 10
radio input "true"
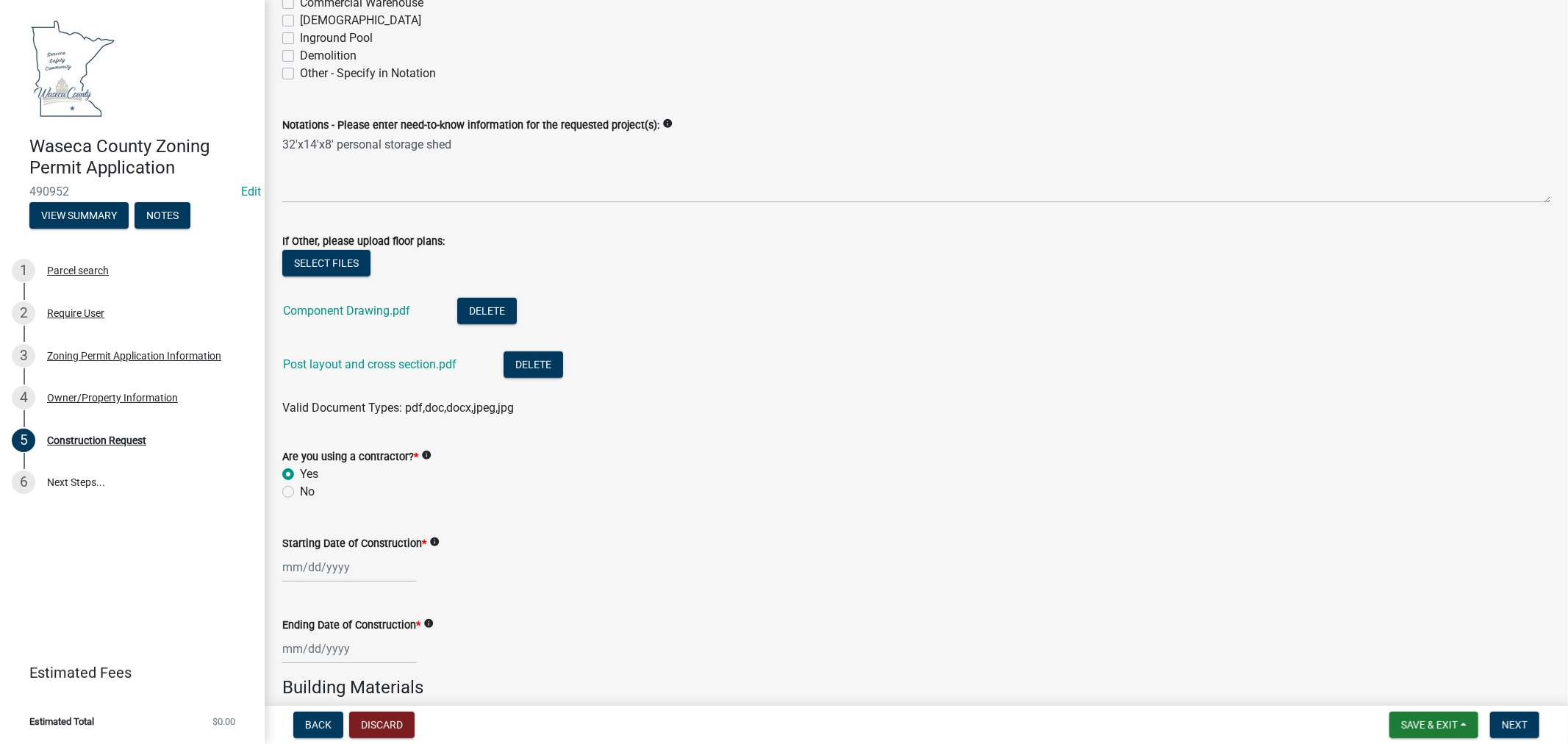
scroll to position [571, 0]
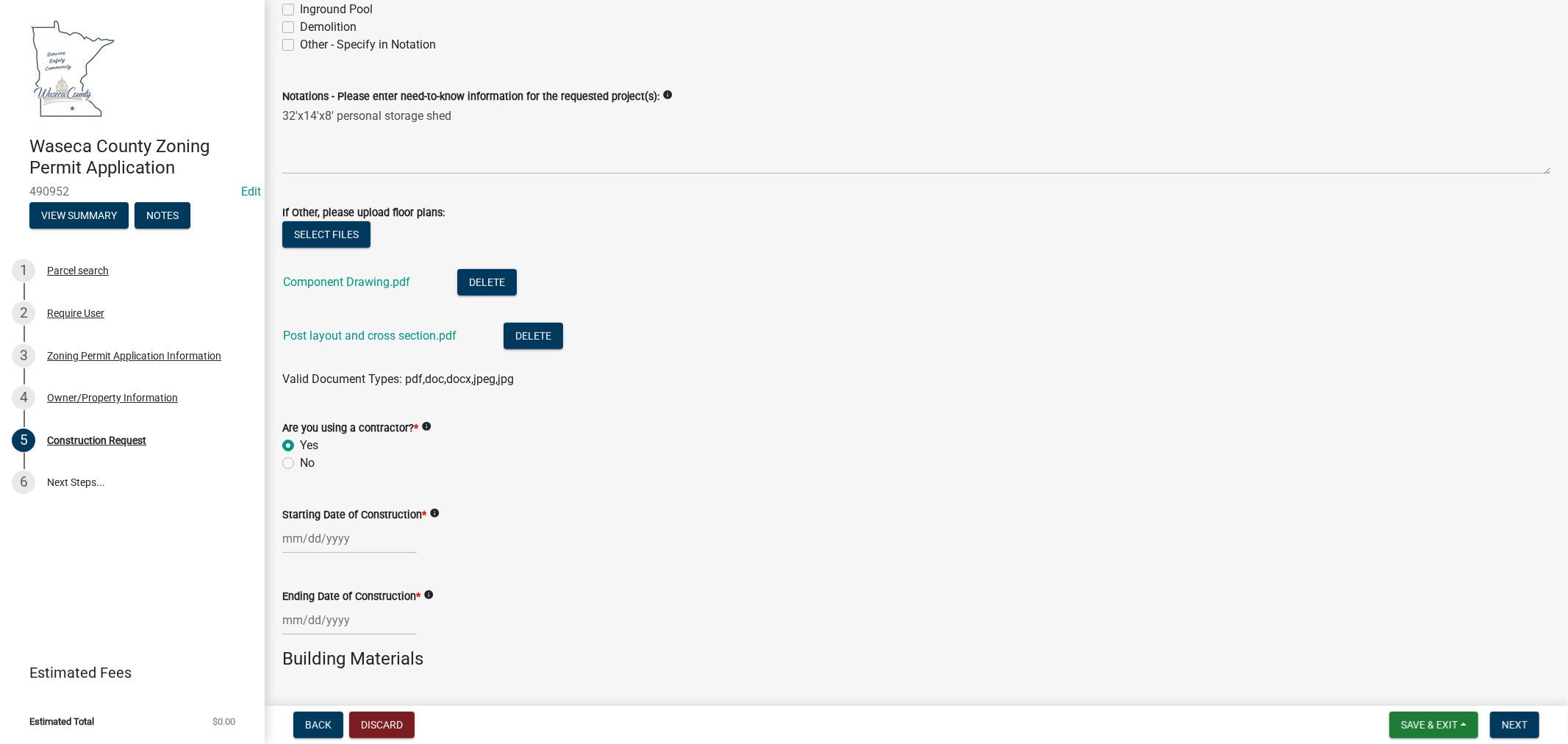
click at [346, 539] on input "Starting Date of Construction *" at bounding box center [350, 538] width 135 height 30
select select "10"
select select "2025"
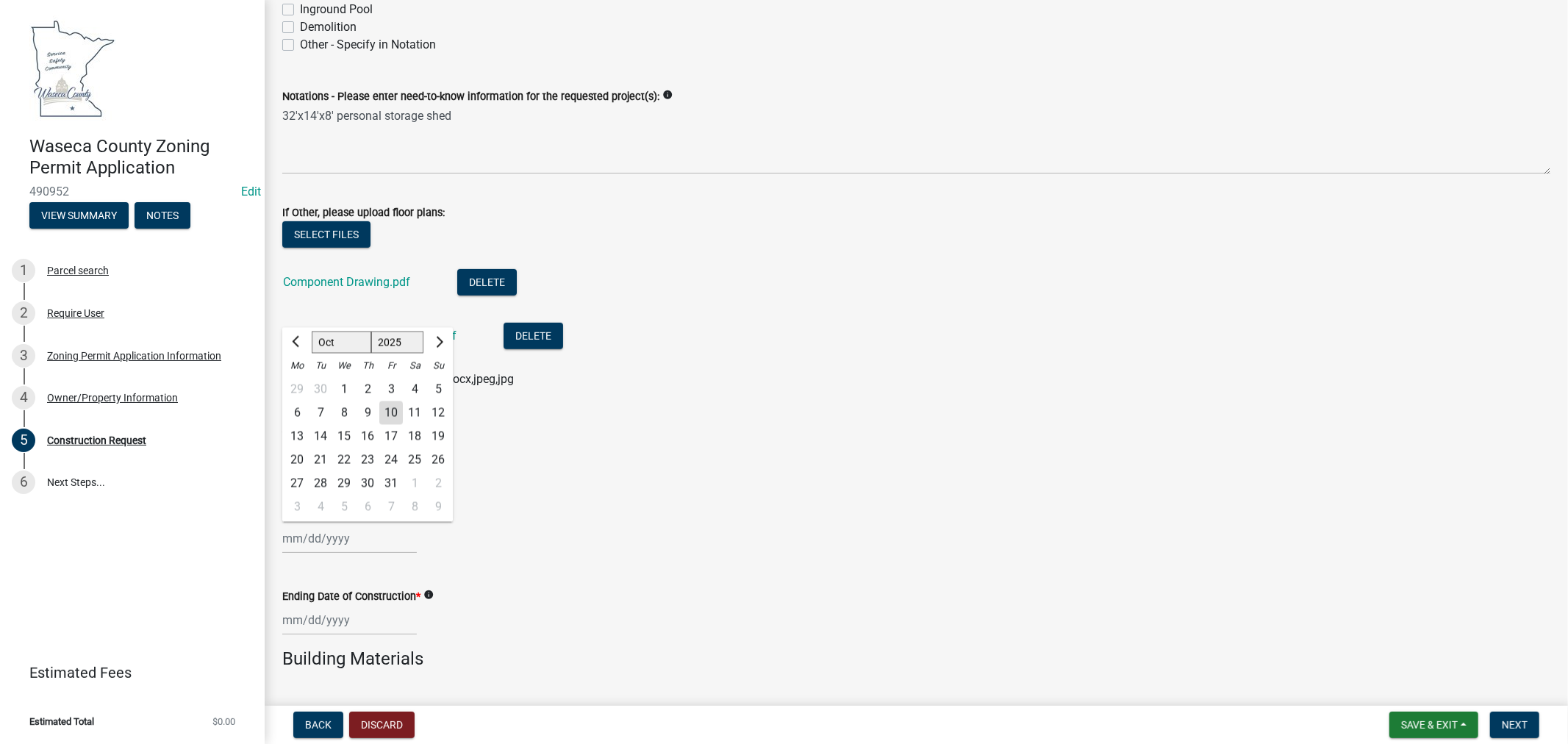
click at [298, 412] on div "6" at bounding box center [297, 413] width 24 height 24
type input "[DATE]"
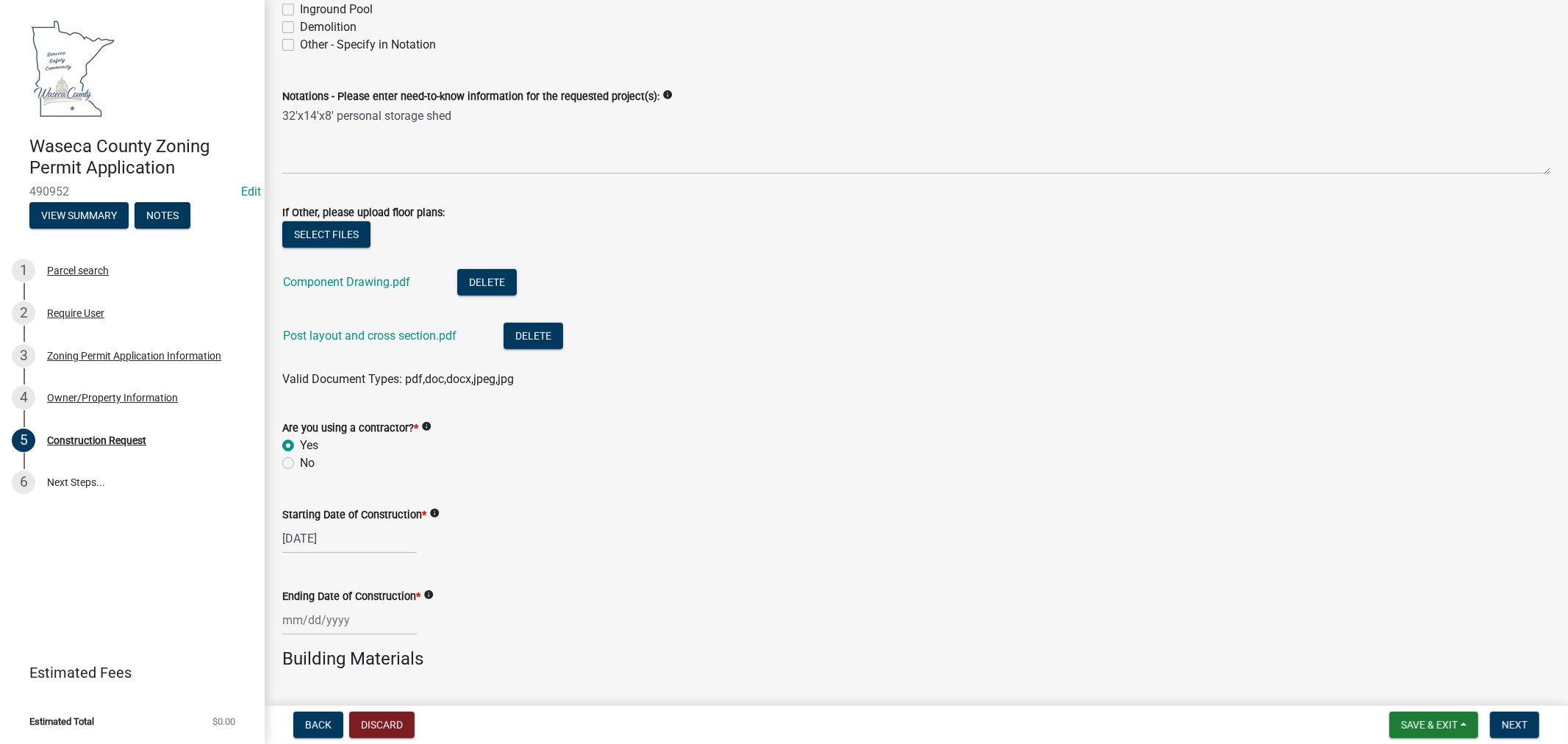
select select "10"
select select "2025"
click at [334, 612] on input "Ending Date of Construction *" at bounding box center [350, 621] width 135 height 30
click at [394, 560] on div "31" at bounding box center [391, 565] width 24 height 24
type input "[DATE]"
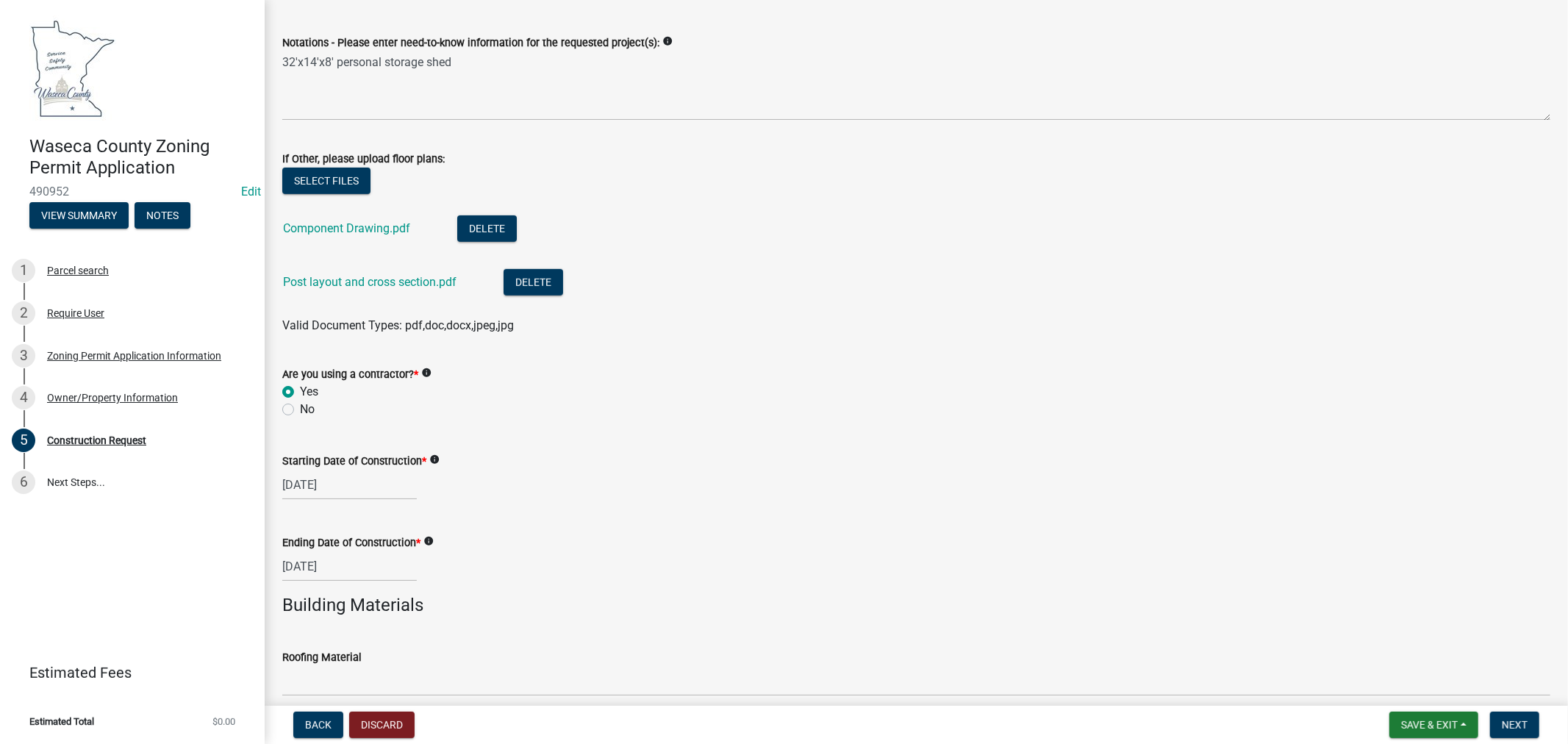
scroll to position [653, 0]
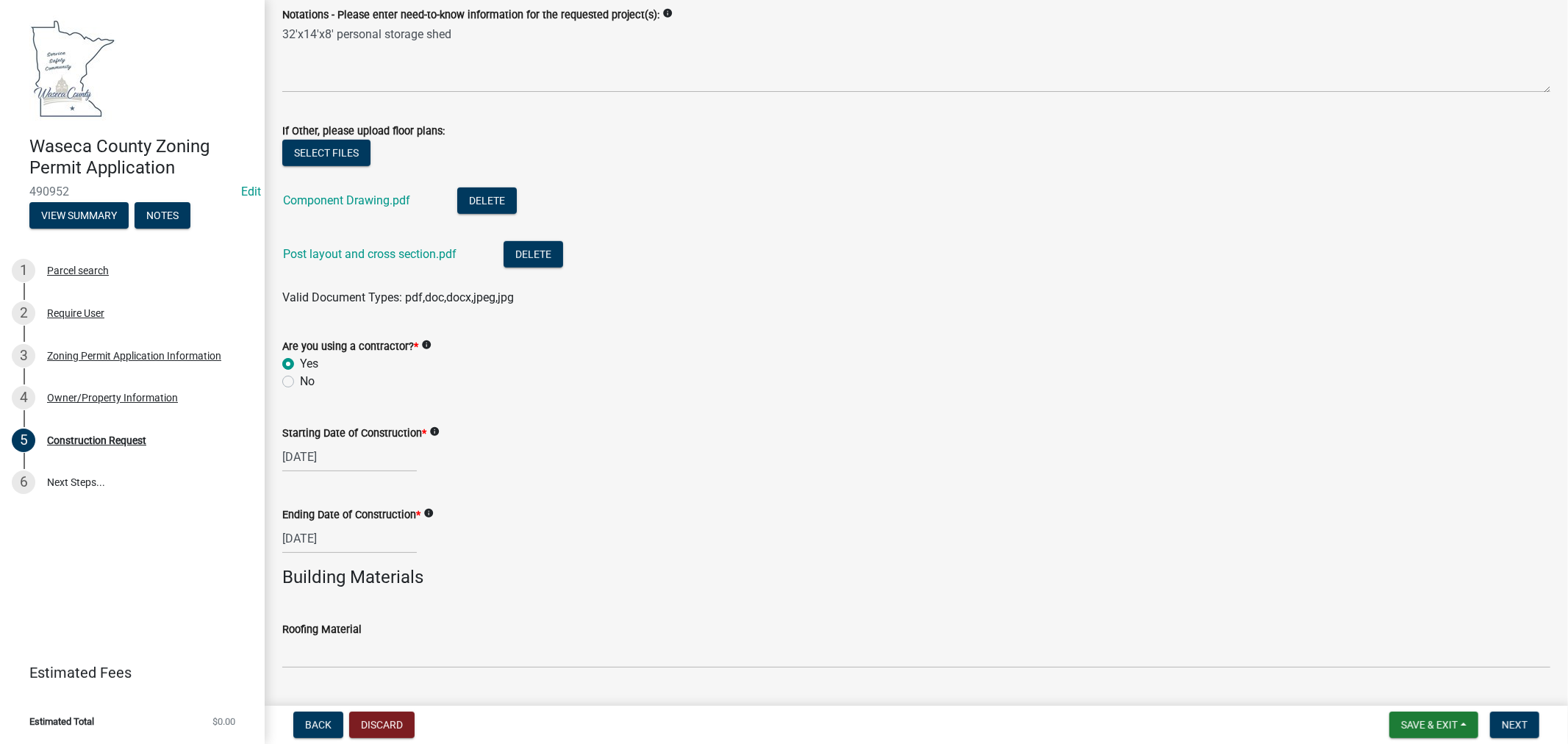
click at [317, 634] on div "Roofing Material" at bounding box center [917, 629] width 1269 height 18
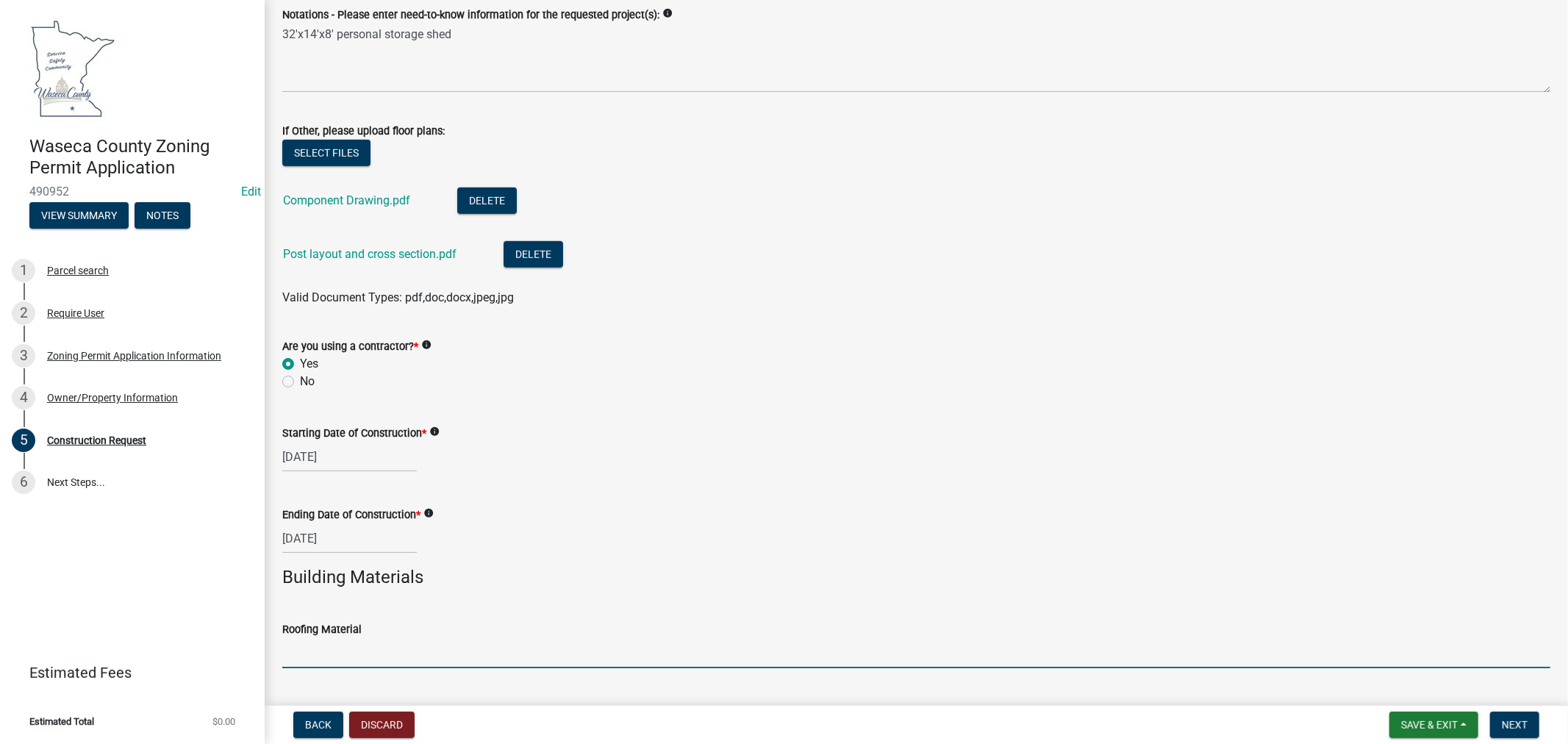
drag, startPoint x: 321, startPoint y: 643, endPoint x: 328, endPoint y: 649, distance: 9.2
click at [324, 645] on input "Roofing Material" at bounding box center [917, 653] width 1269 height 30
drag, startPoint x: 394, startPoint y: 653, endPoint x: 270, endPoint y: 651, distance: 124.0
click at [271, 651] on div "Roofing Material Asphalt shingles" at bounding box center [916, 634] width 1291 height 69
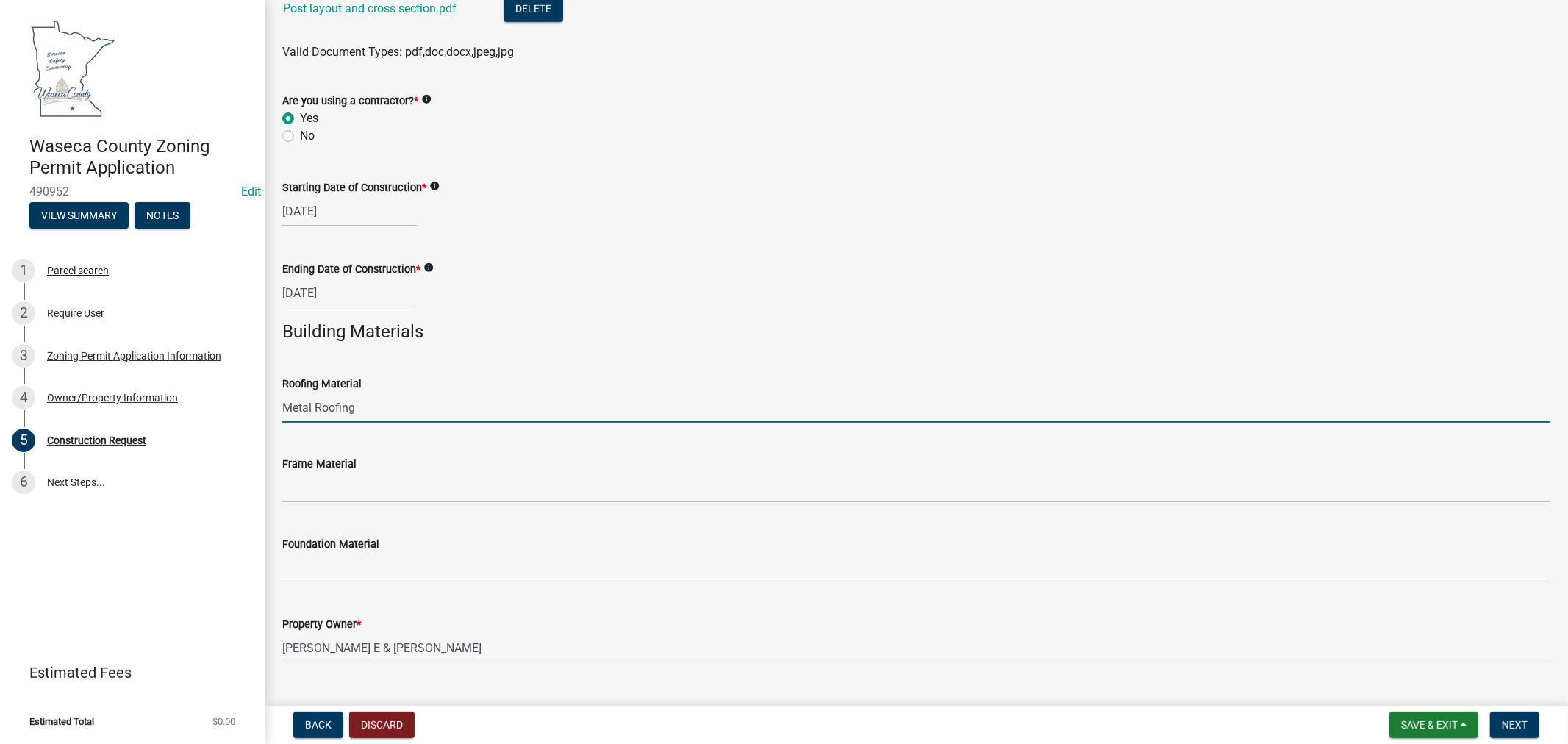
type input "Metal Roofing"
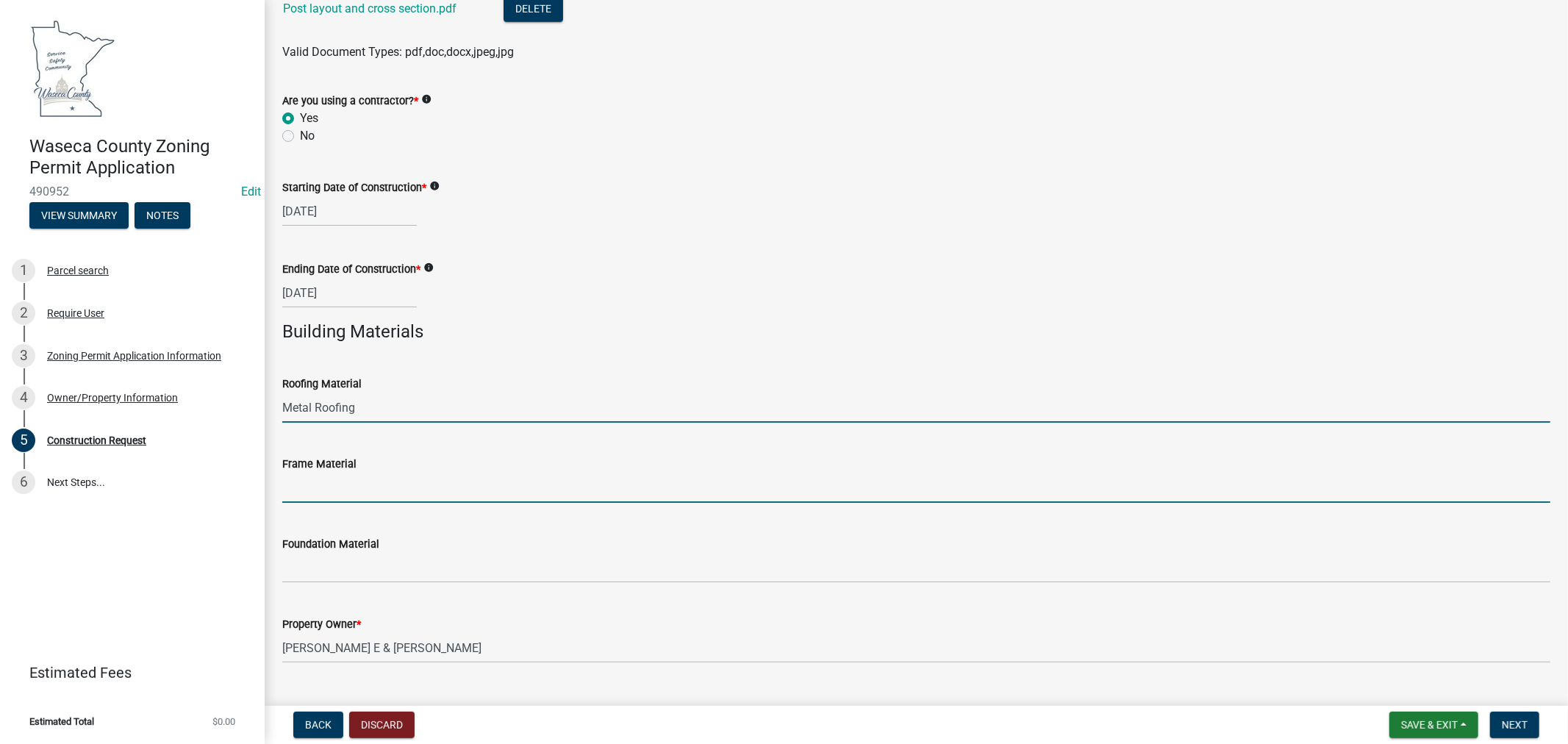
click at [333, 494] on input "Frame Material" at bounding box center [917, 488] width 1269 height 30
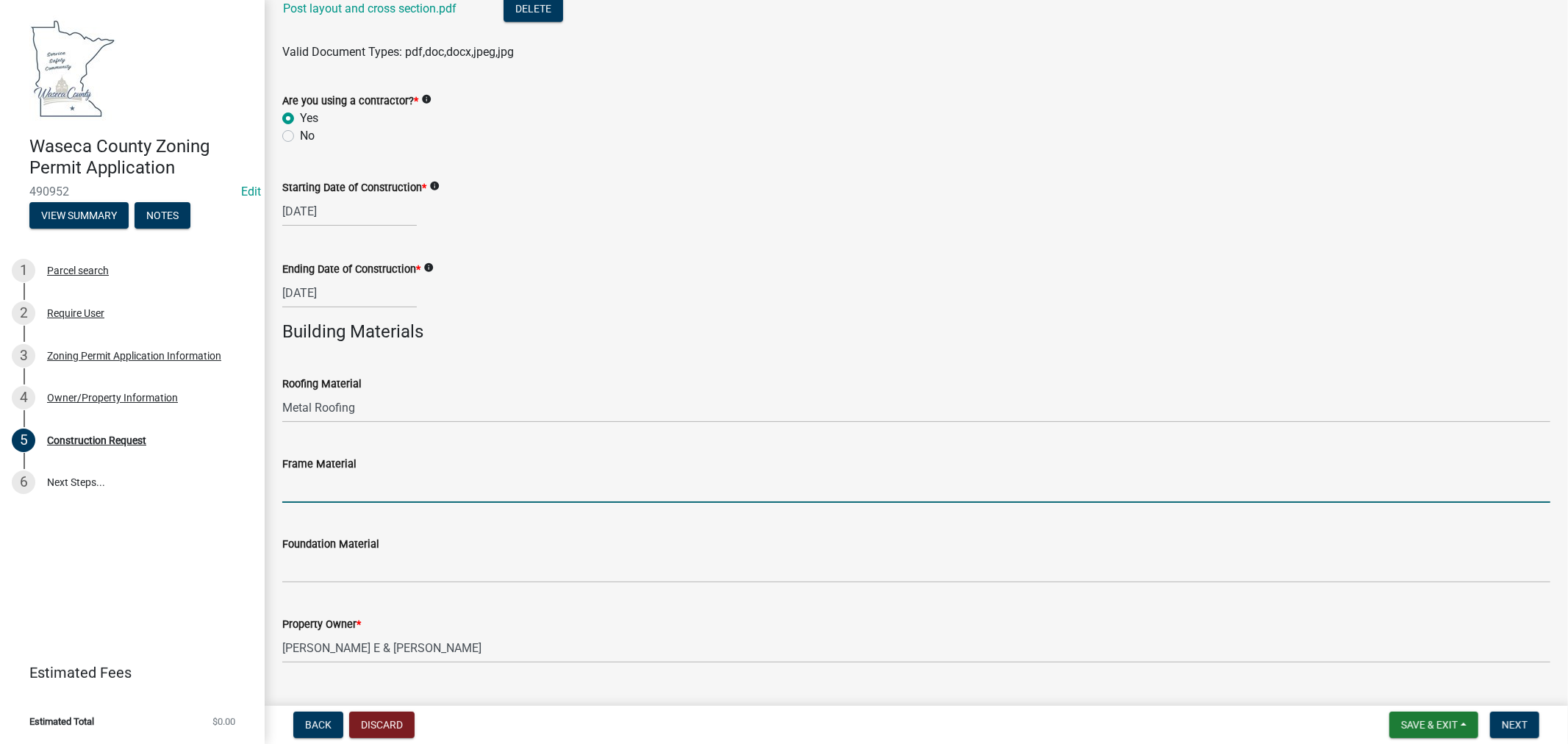
type input "Wood Frame"
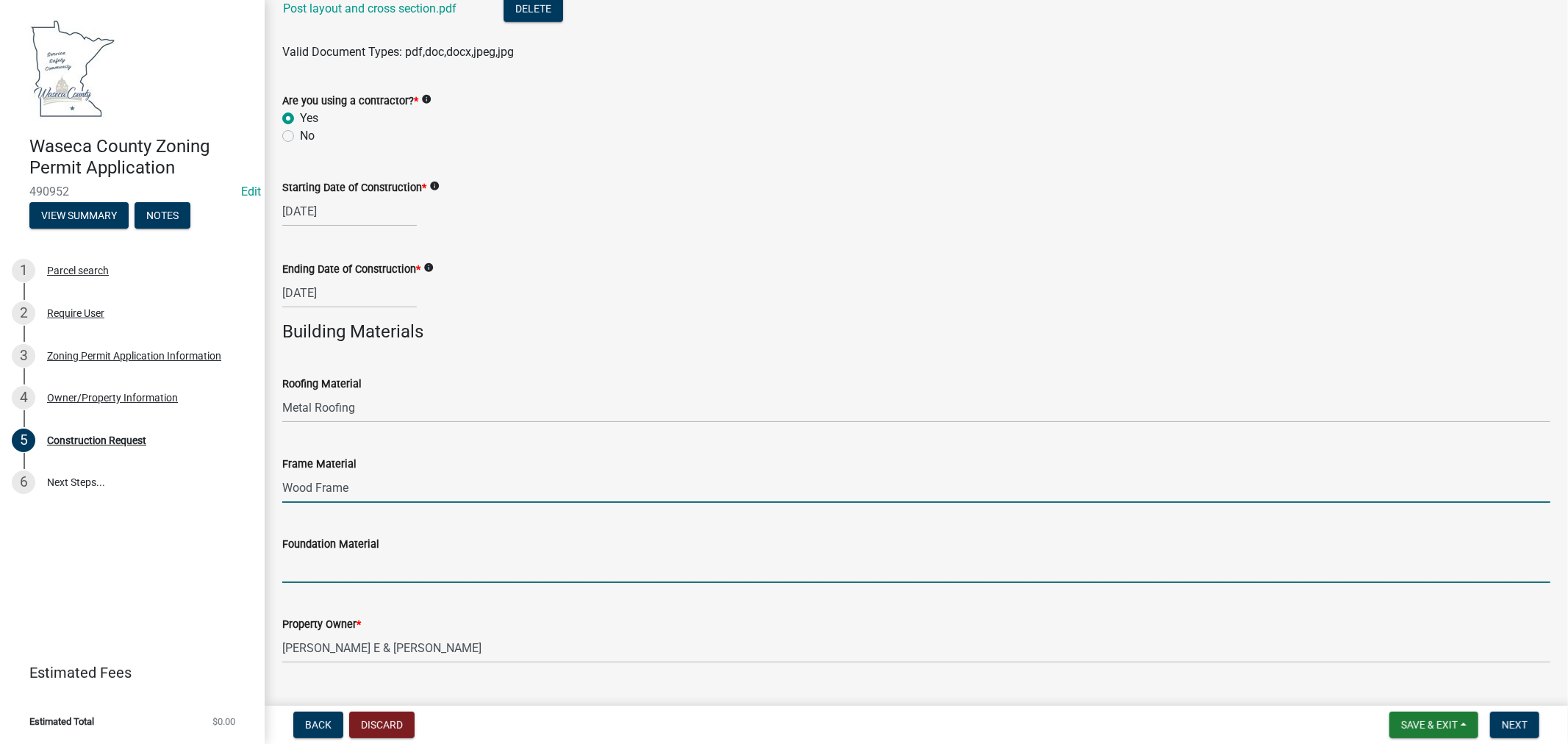
click at [400, 572] on input "Foundation Material" at bounding box center [917, 568] width 1269 height 30
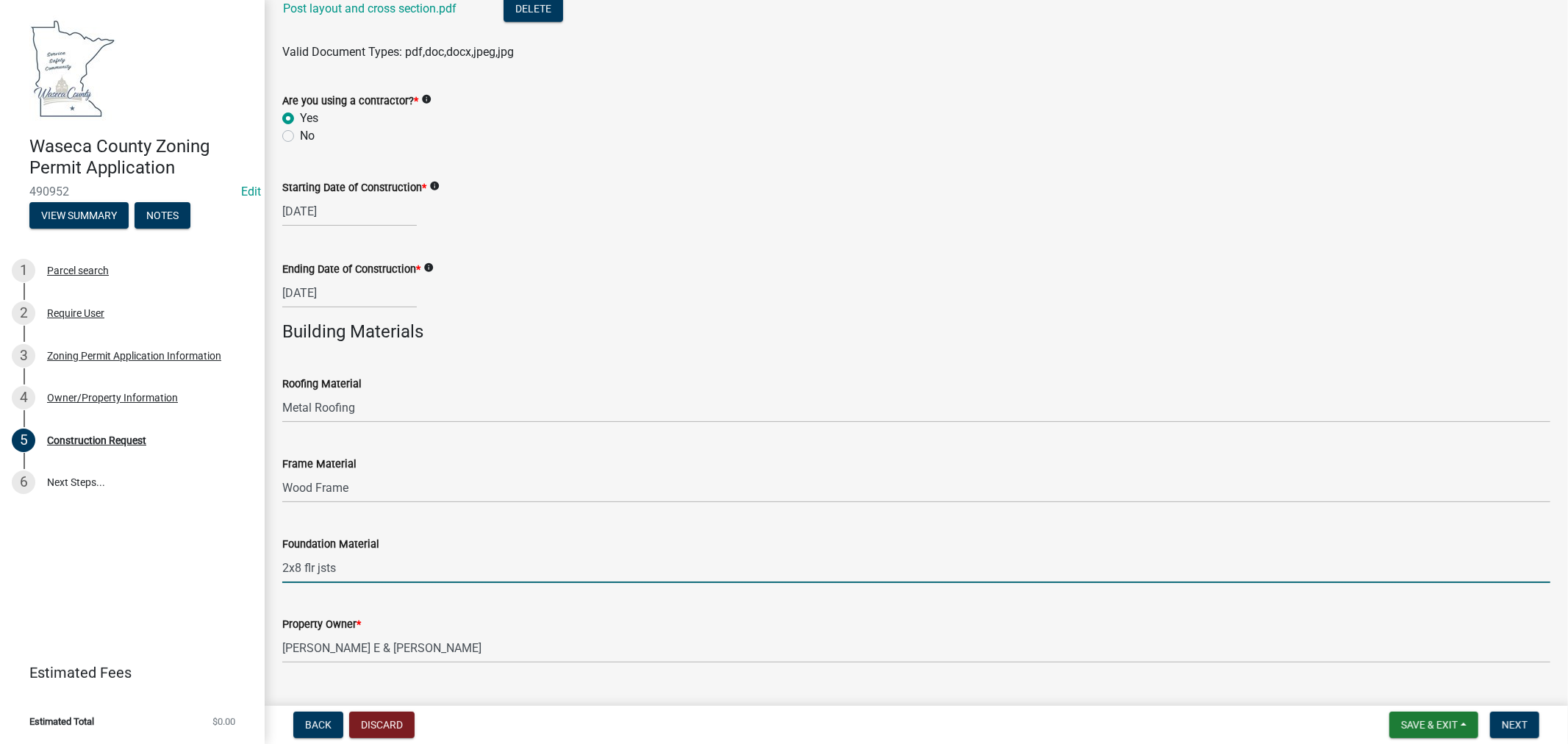
type input "2x8 flr jsts"
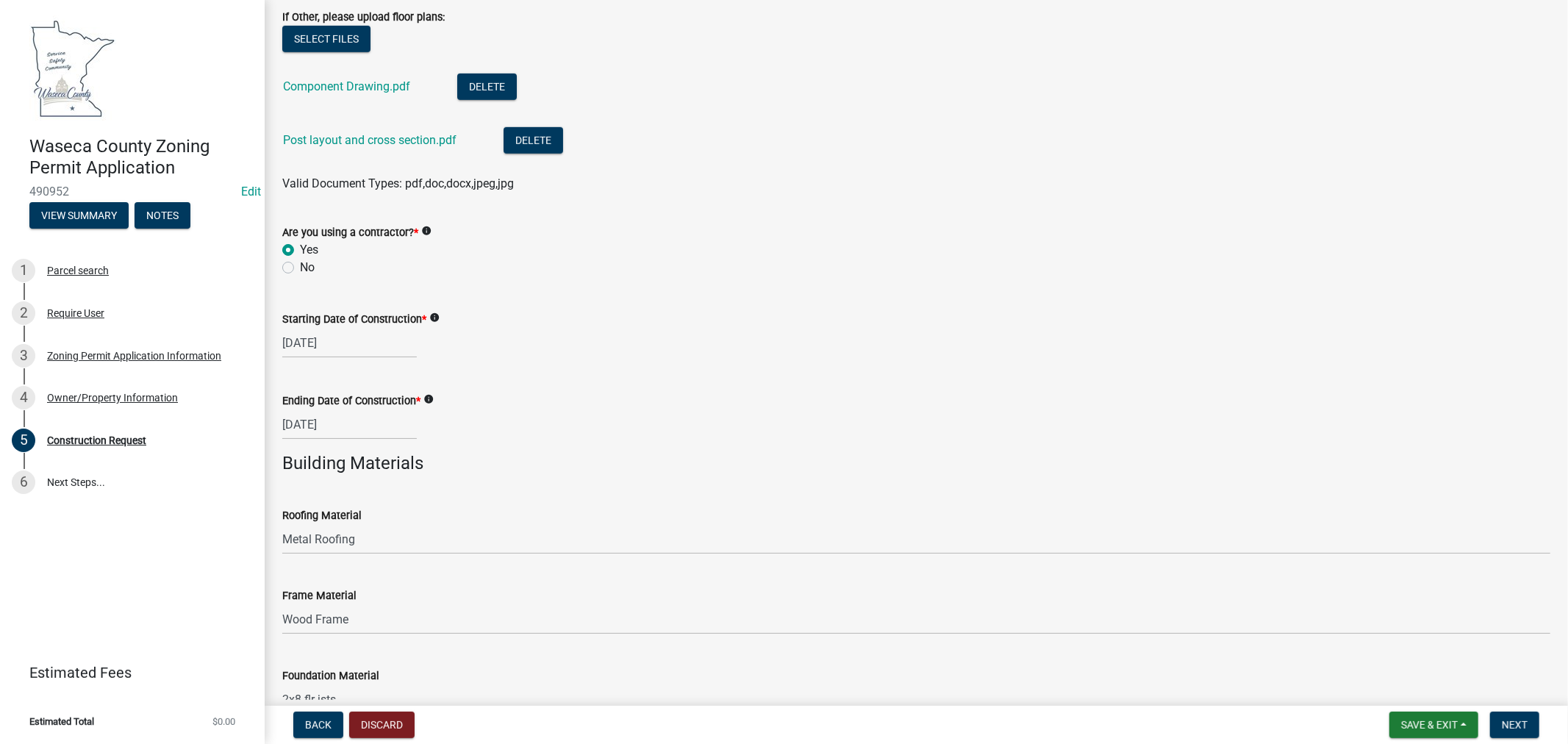
scroll to position [685, 0]
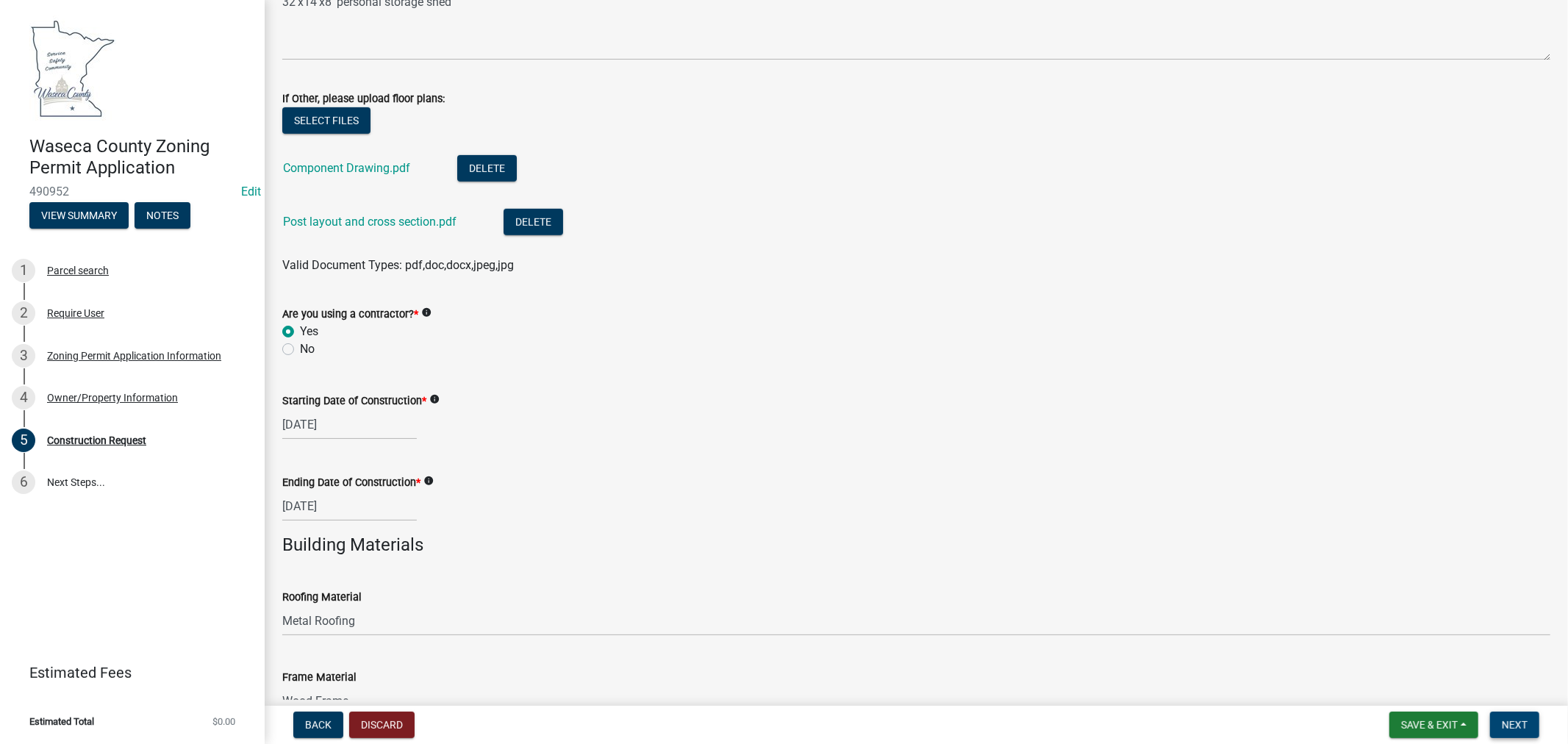
click at [1518, 723] on span "Next" at bounding box center [1515, 724] width 26 height 11
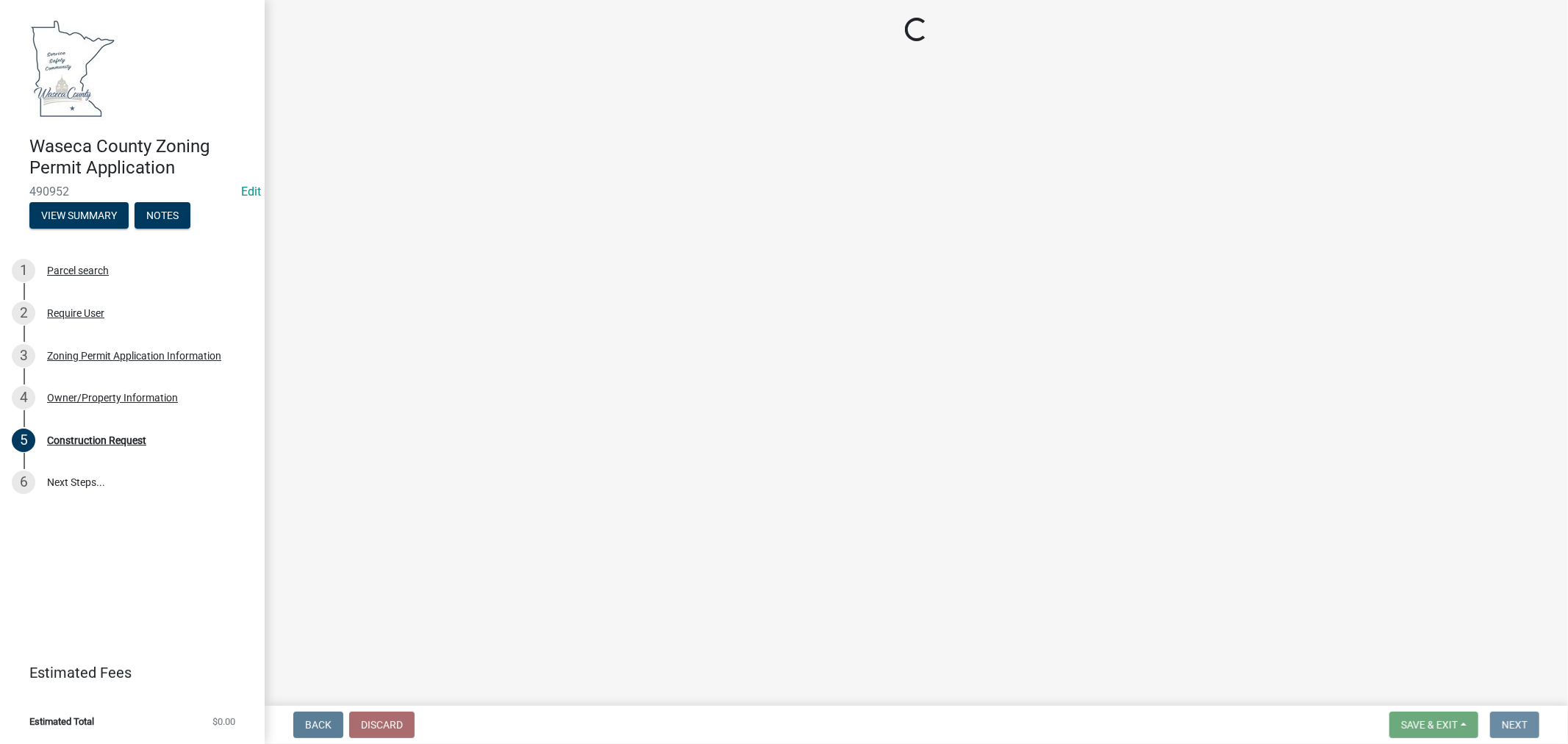
scroll to position [0, 0]
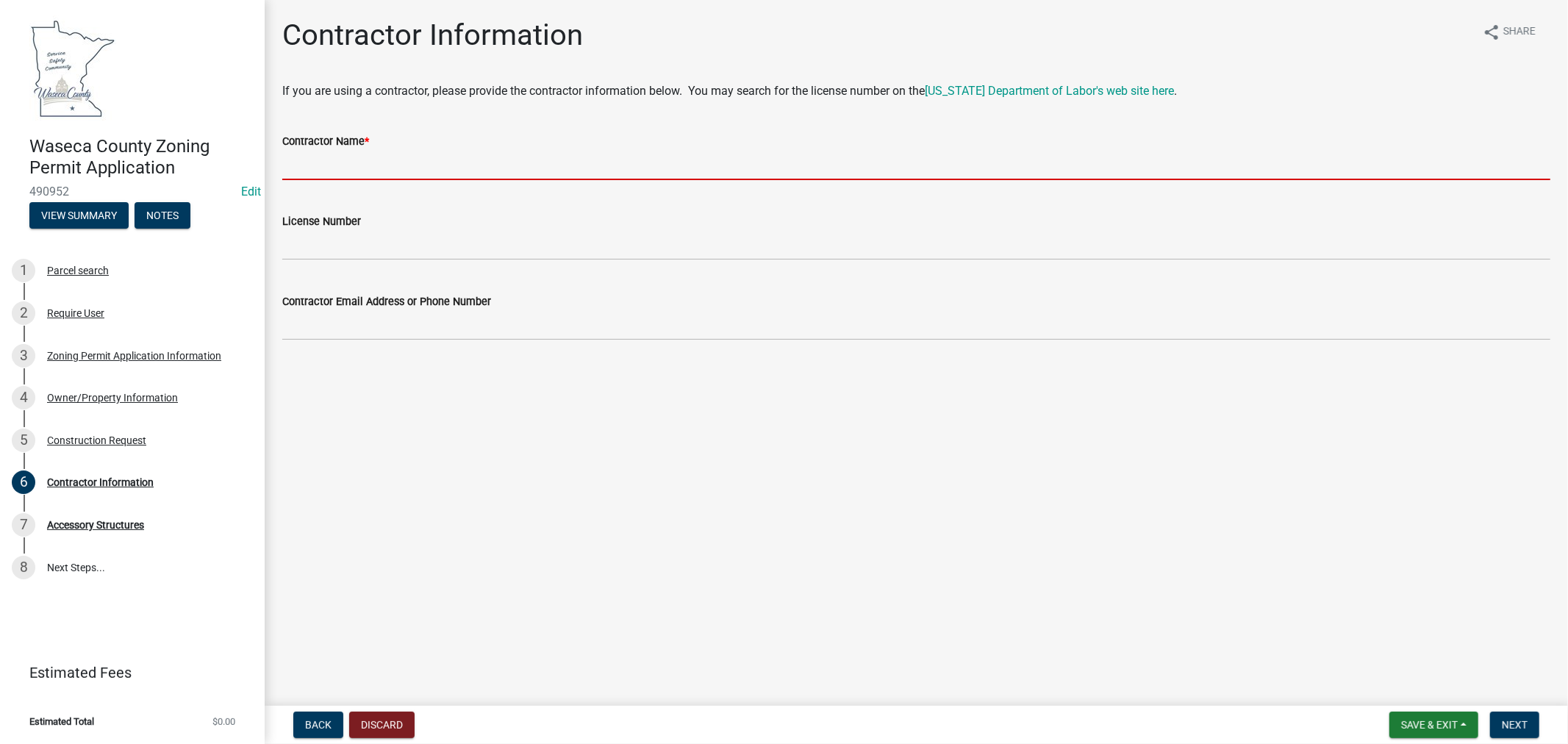
click at [497, 152] on input "Contractor Name *" at bounding box center [917, 165] width 1269 height 30
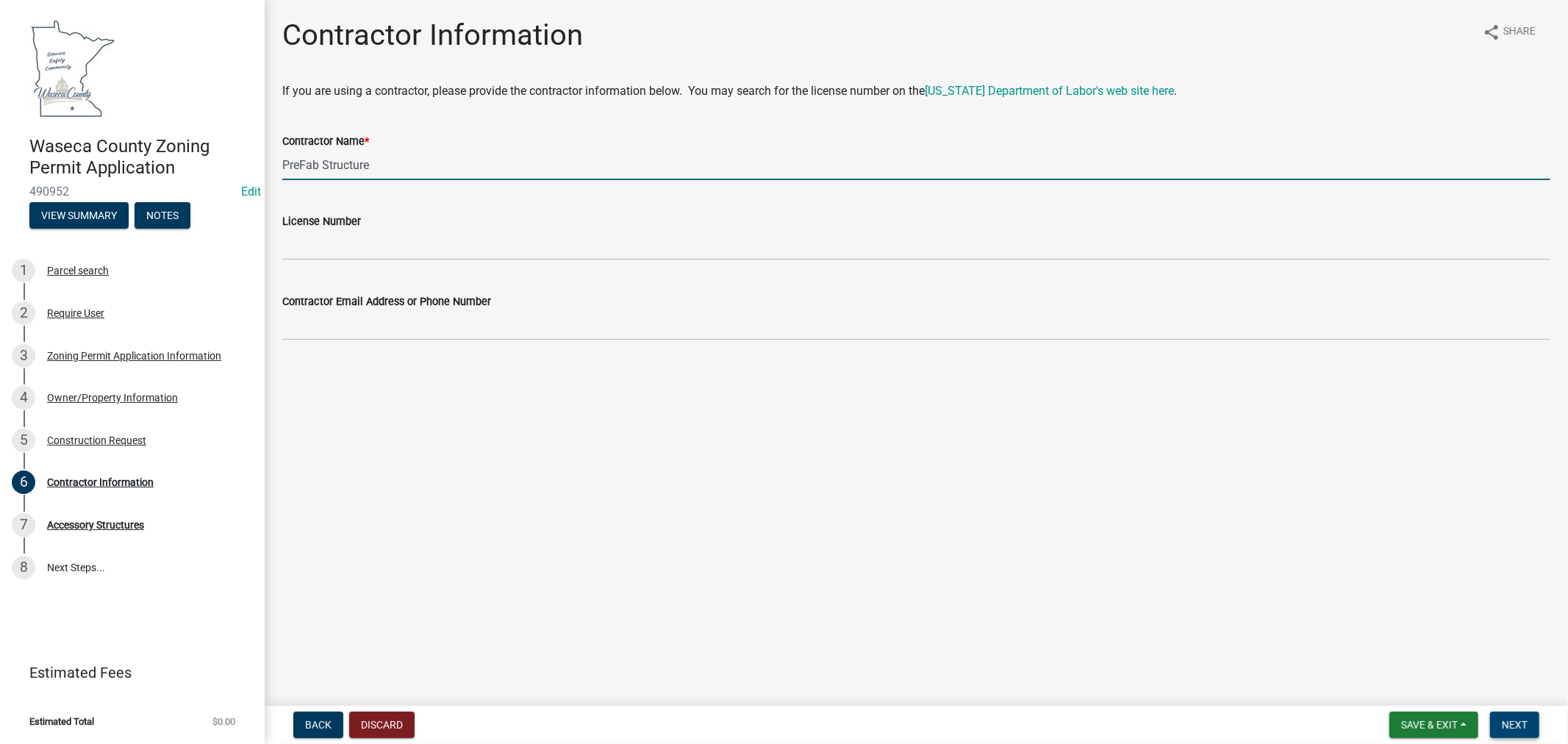
type input "PreFab Structure"
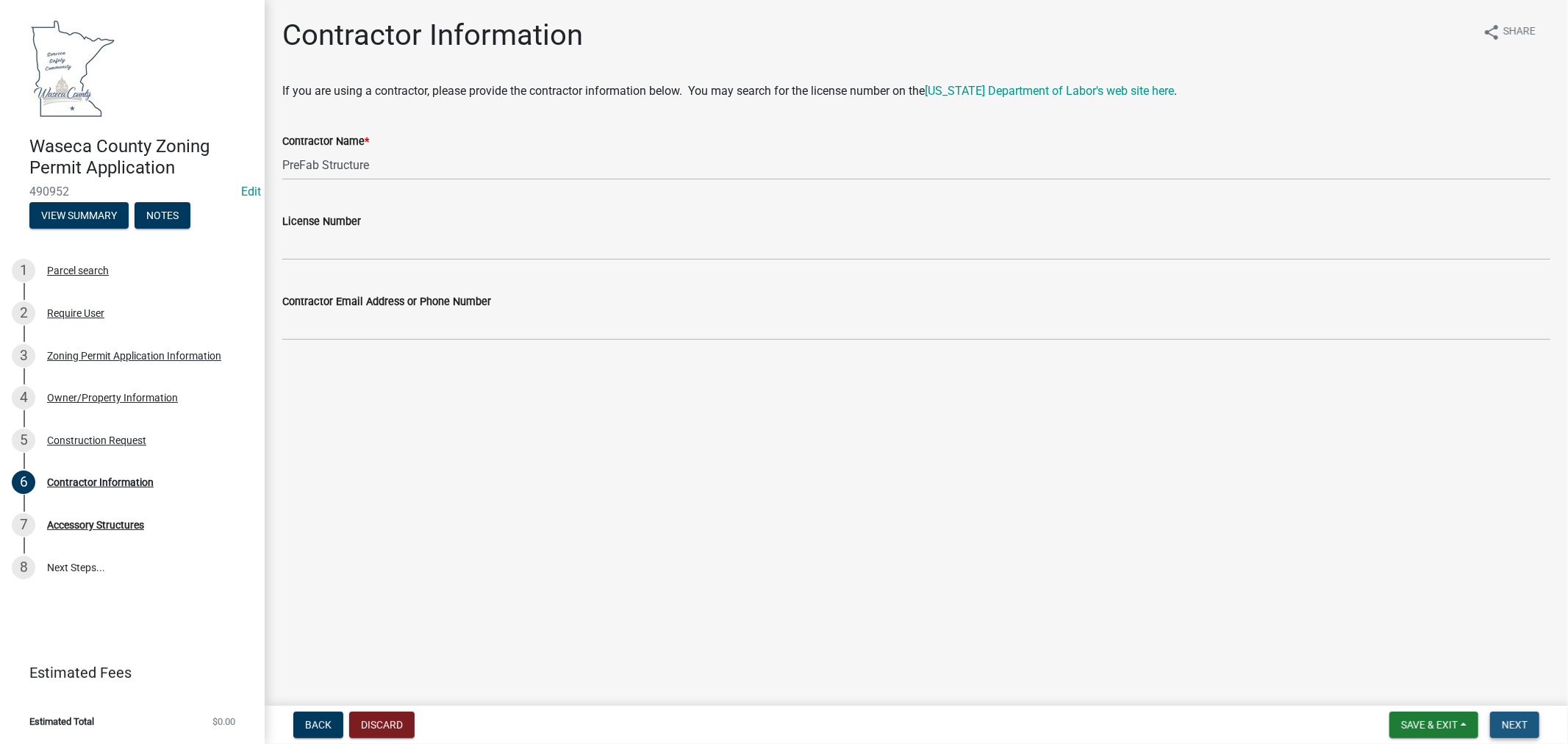
click at [1509, 726] on span "Next" at bounding box center [1515, 724] width 26 height 11
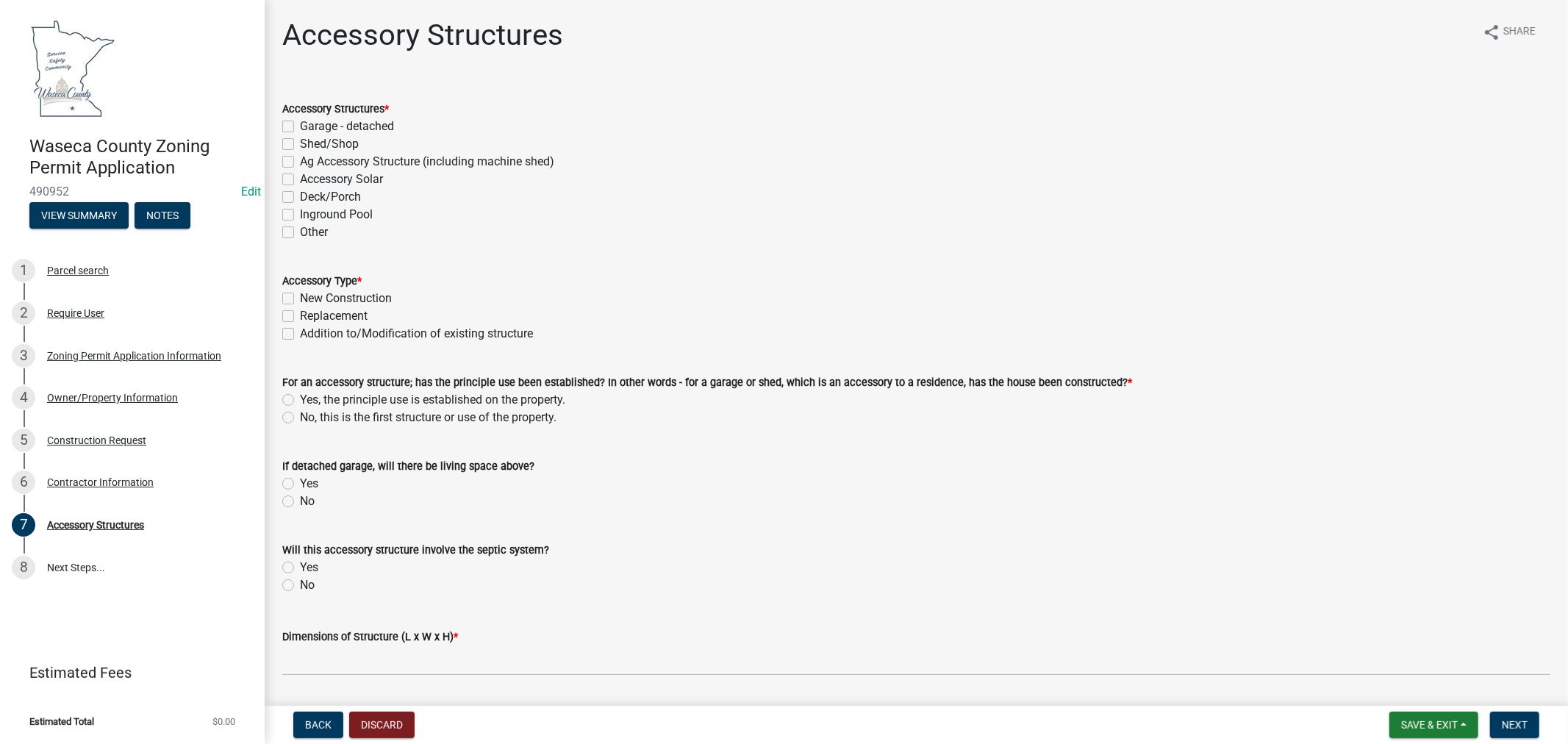
click at [300, 129] on label "Garage - detached" at bounding box center [347, 126] width 94 height 18
click at [300, 127] on input "Garage - detached" at bounding box center [305, 122] width 10 height 10
checkbox input "true"
checkbox input "false"
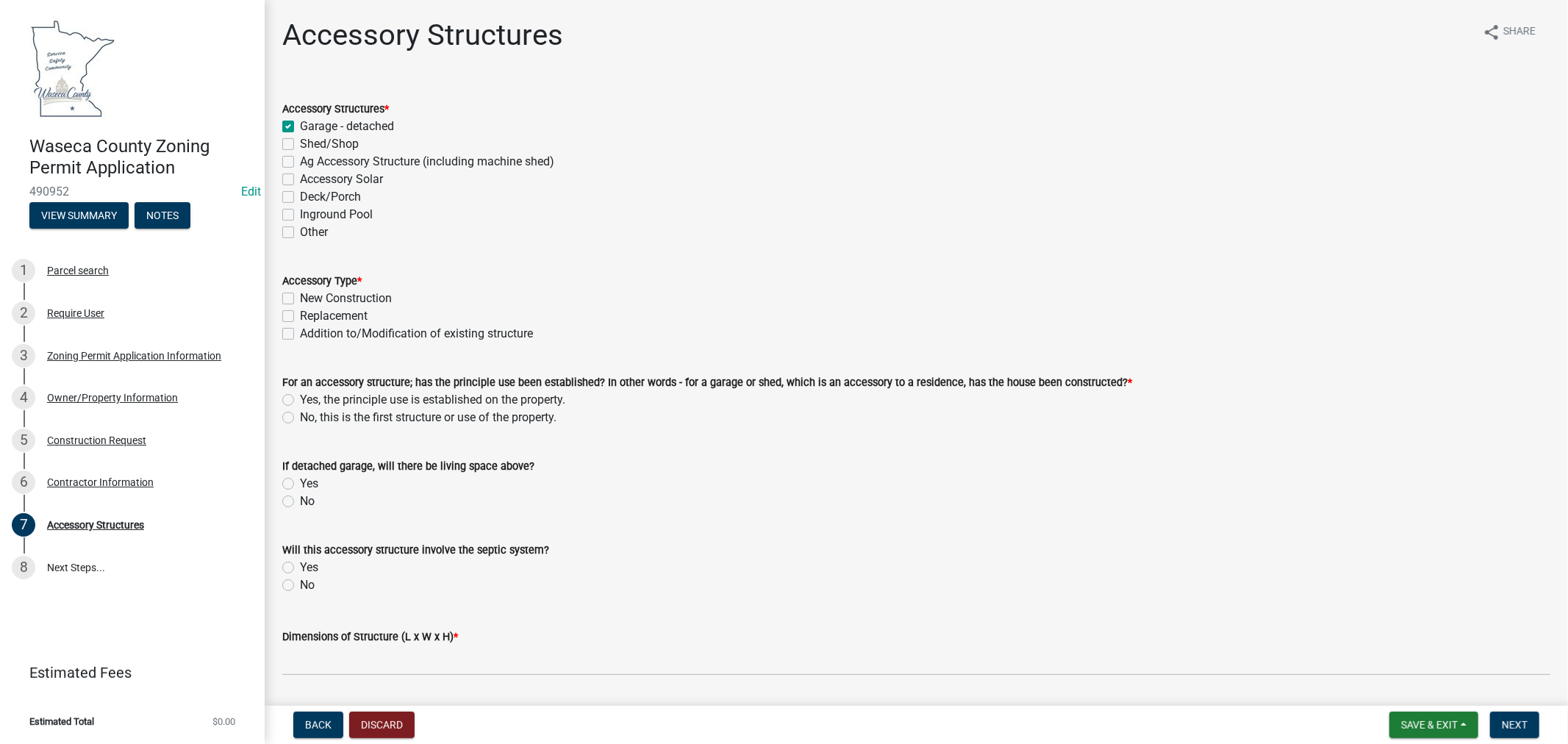
checkbox input "false"
click at [300, 297] on label "New Construction" at bounding box center [346, 298] width 92 height 18
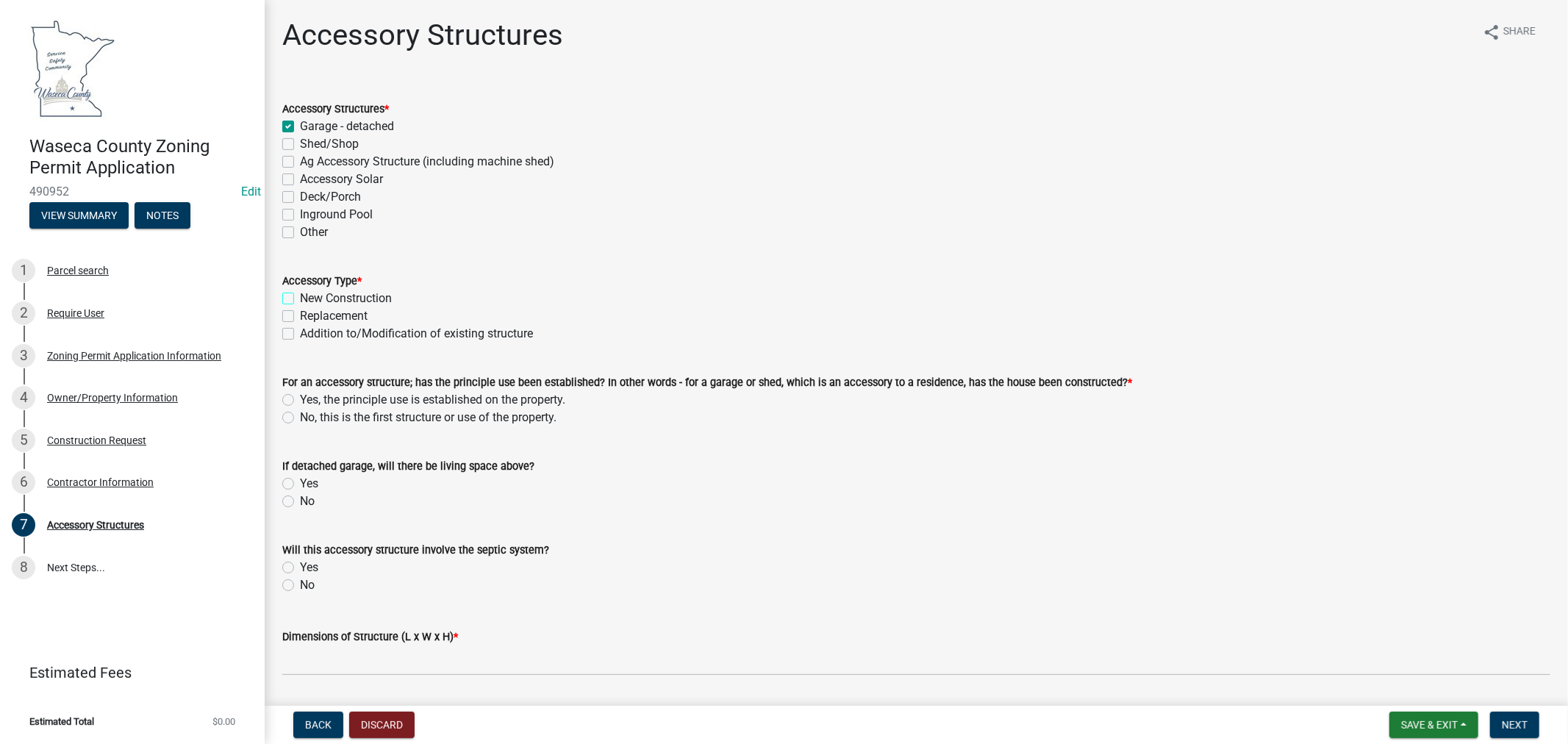
click at [300, 297] on input "New Construction" at bounding box center [305, 294] width 10 height 10
checkbox input "true"
checkbox input "false"
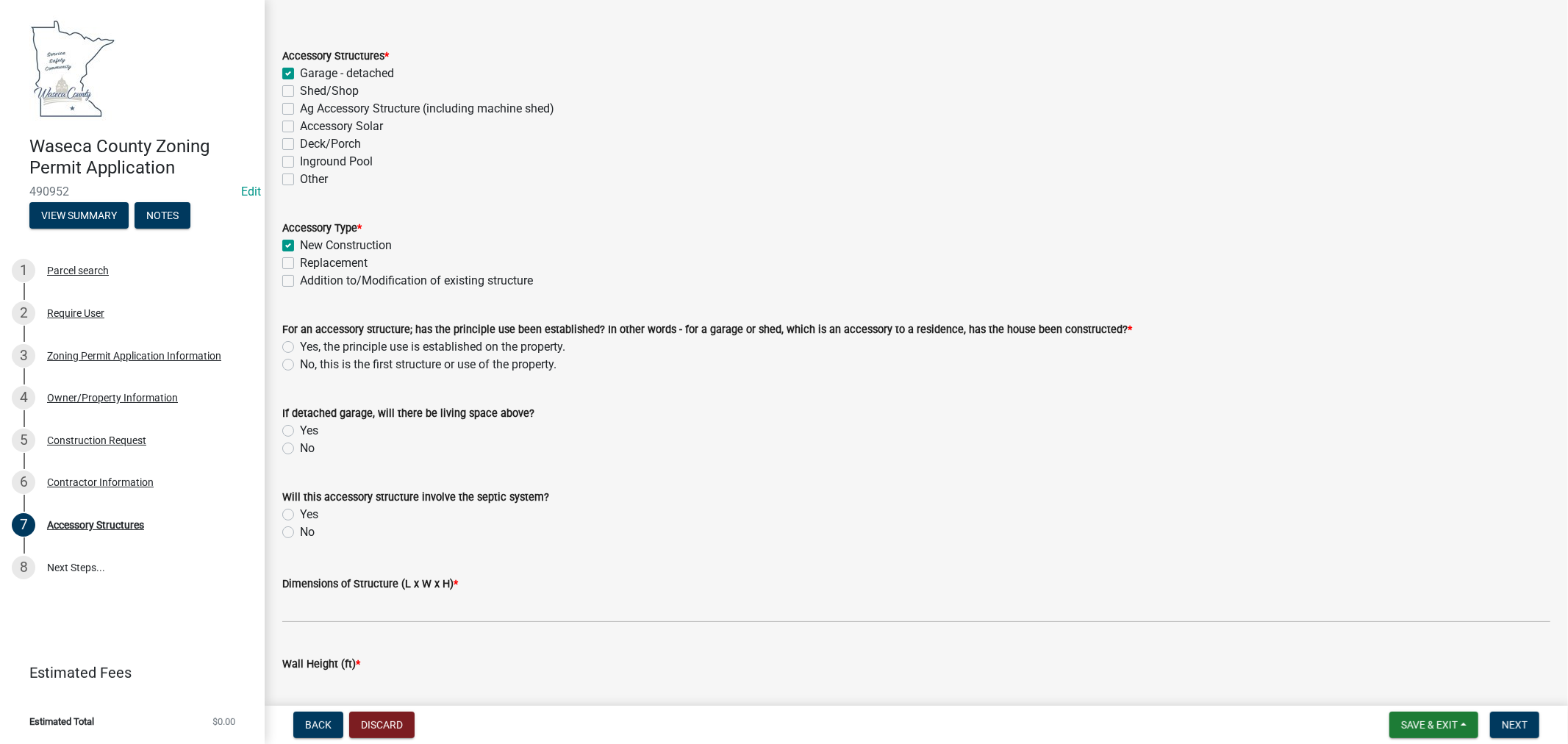
scroll to position [81, 0]
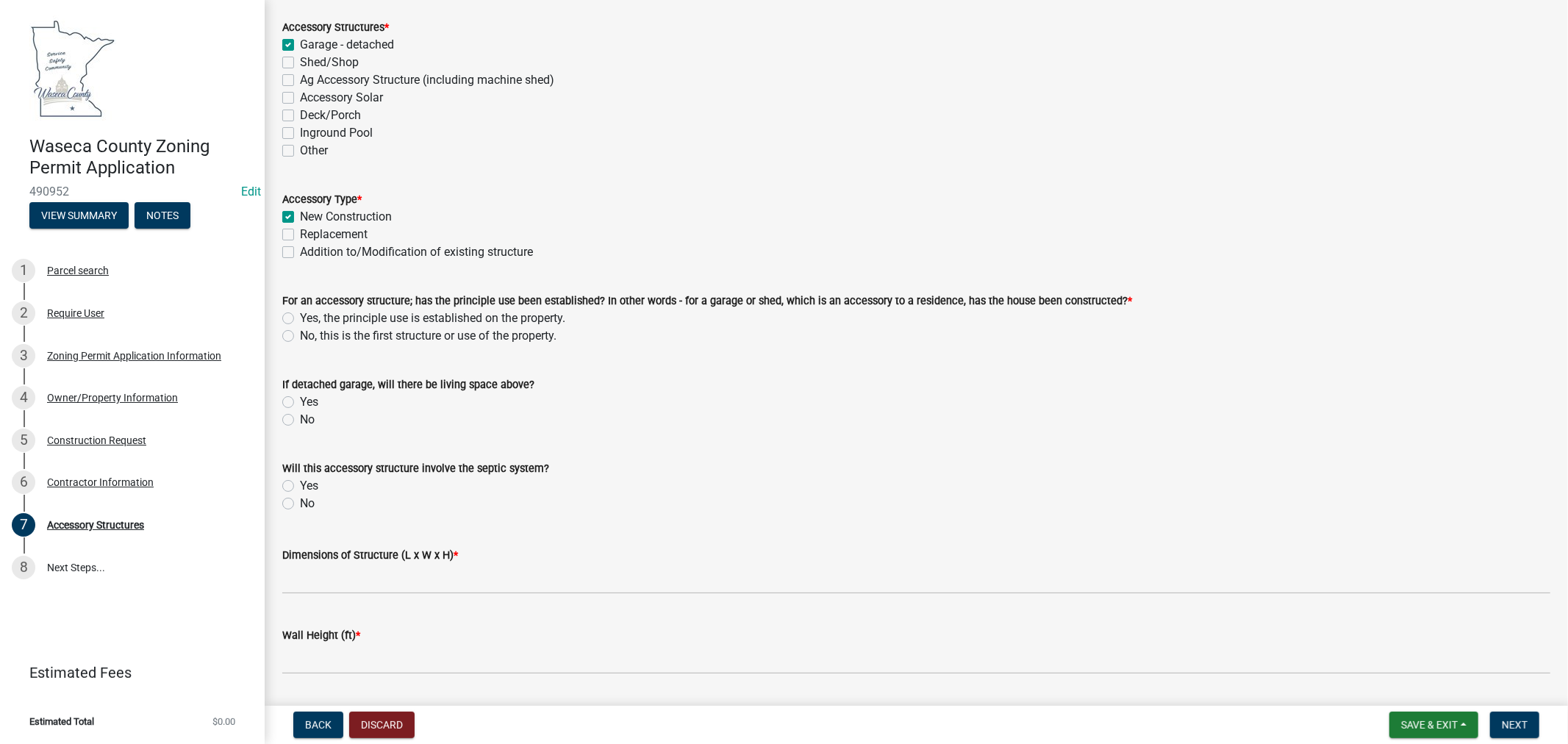
click at [300, 316] on label "Yes, the principle use is established on the property." at bounding box center [433, 318] width 266 height 18
click at [300, 316] on input "Yes, the principle use is established on the property." at bounding box center [305, 314] width 10 height 10
radio input "true"
click at [300, 420] on label "No" at bounding box center [307, 420] width 14 height 18
click at [300, 420] on input "No" at bounding box center [305, 416] width 10 height 10
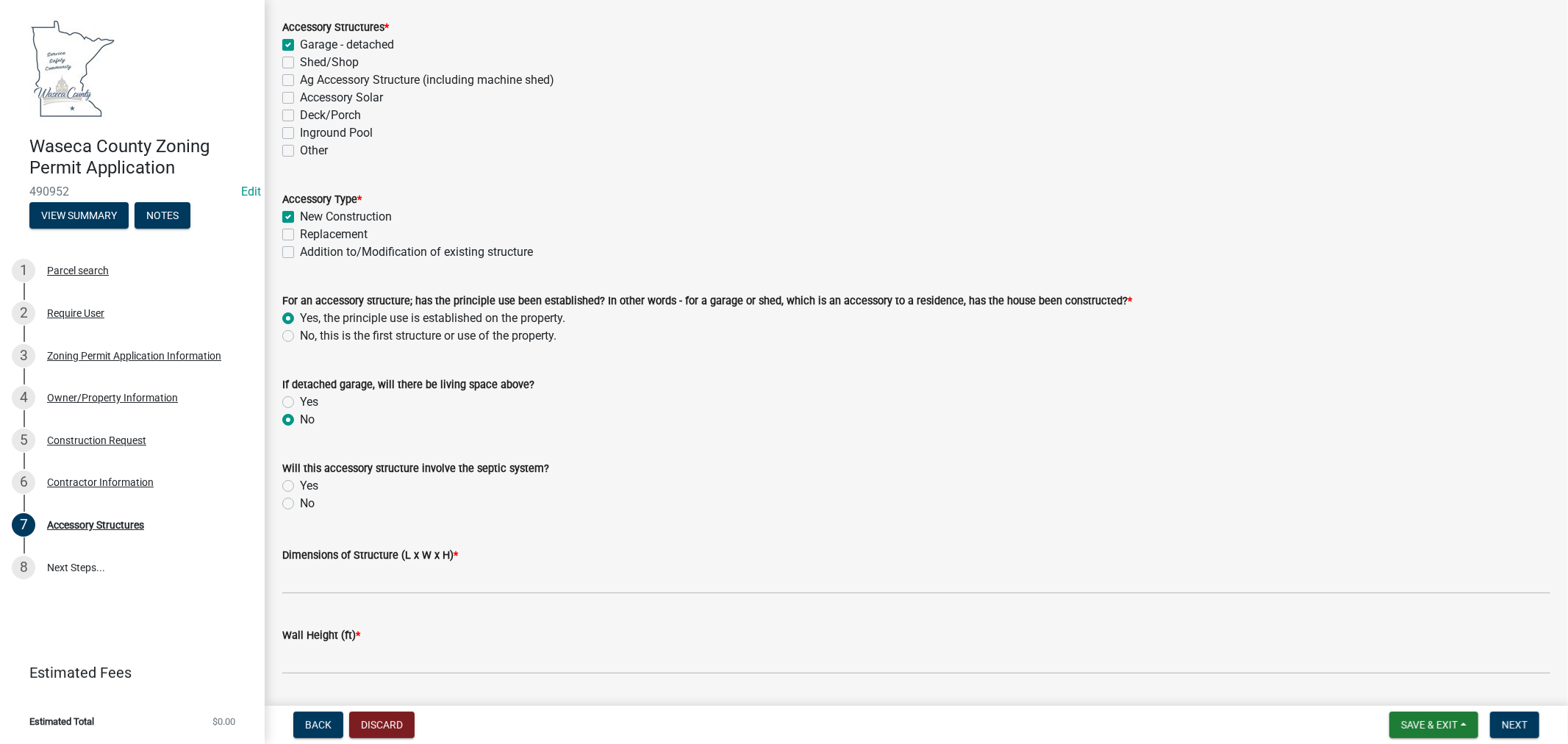
radio input "true"
click at [300, 497] on label "No" at bounding box center [307, 503] width 14 height 18
click at [300, 497] on input "No" at bounding box center [305, 500] width 10 height 10
radio input "true"
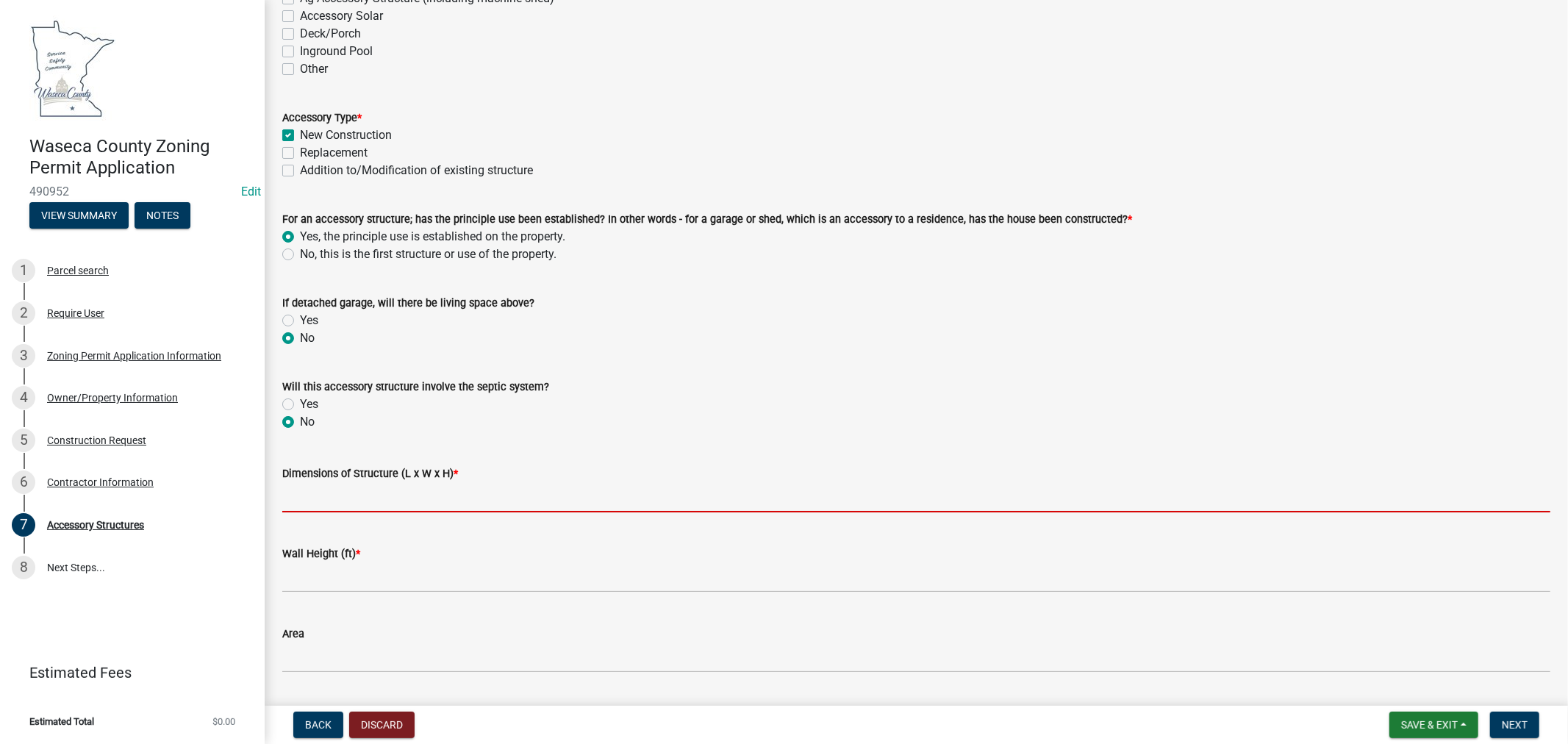
click at [362, 499] on input "Dimensions of Structure (L x W x H) *" at bounding box center [917, 497] width 1269 height 30
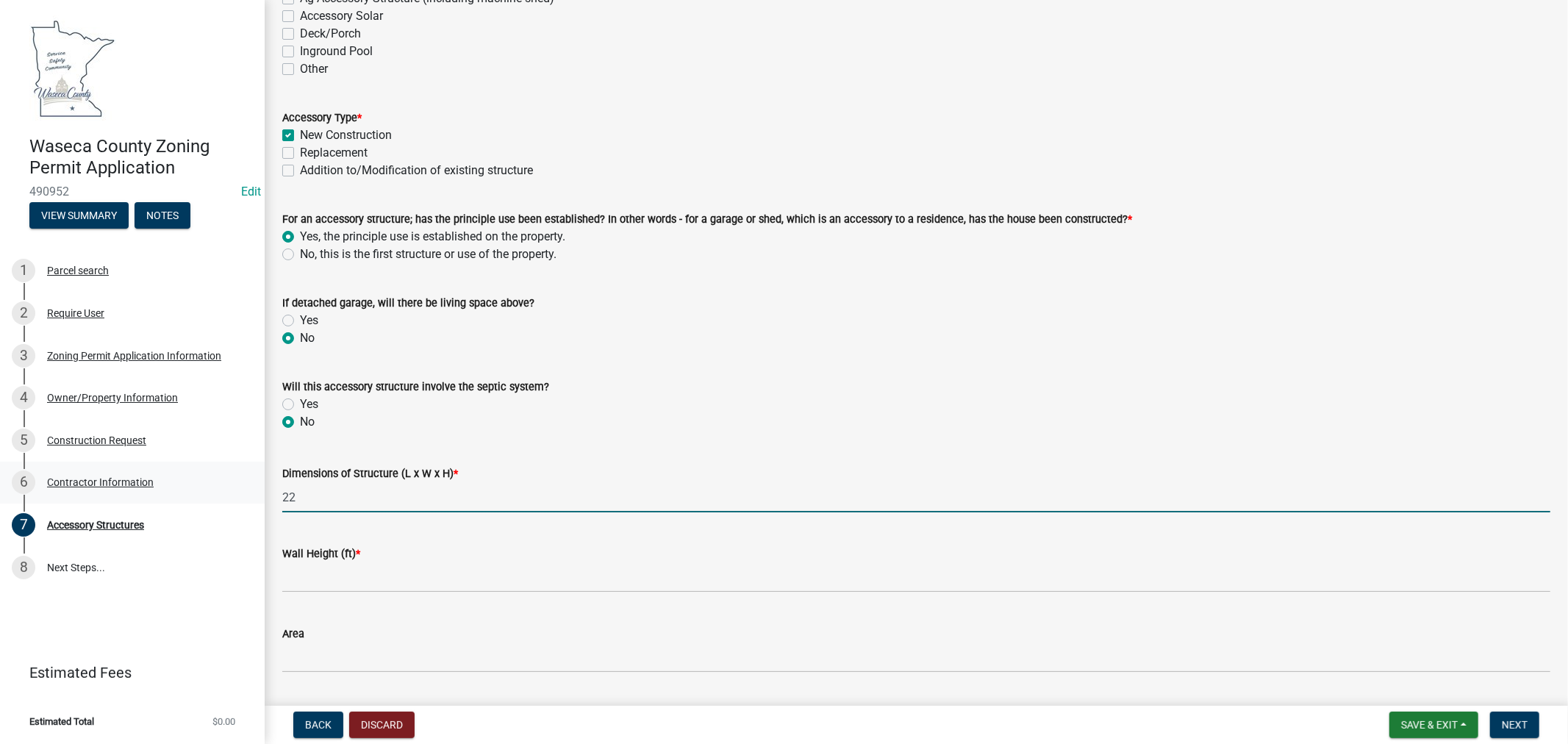
type input "2"
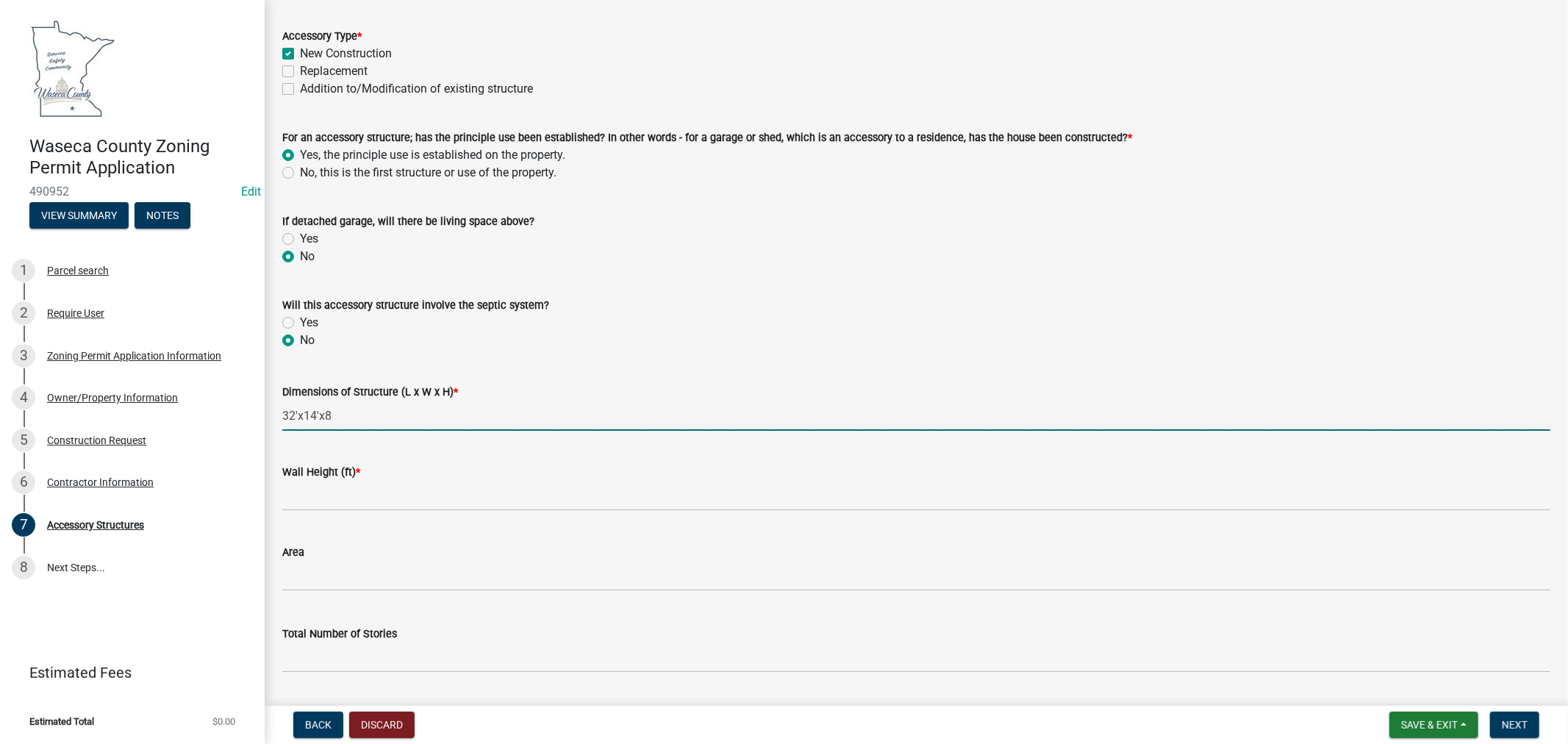
type input "32'x14'x8"
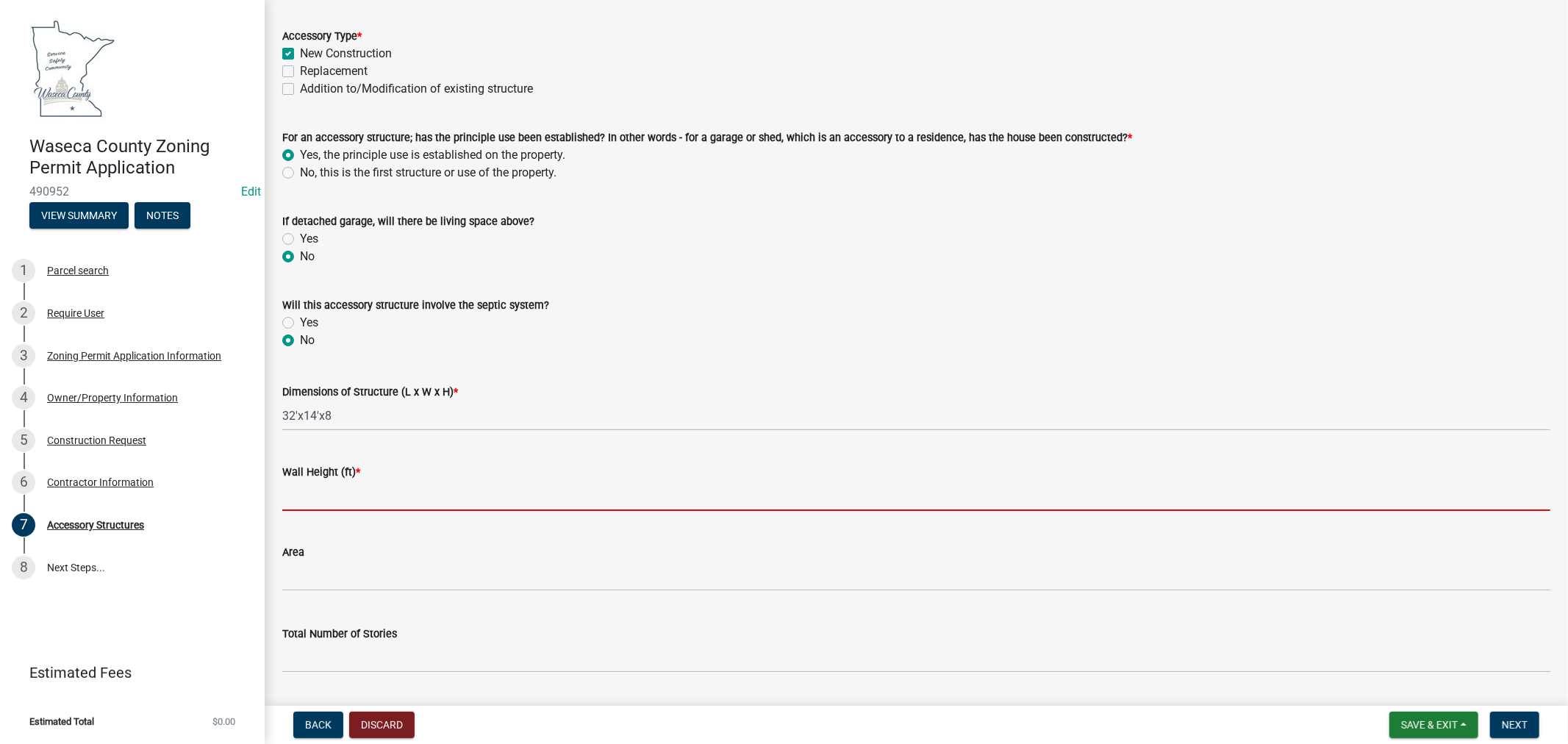
click at [373, 481] on input "Wall Height (ft) *" at bounding box center [917, 496] width 1269 height 30
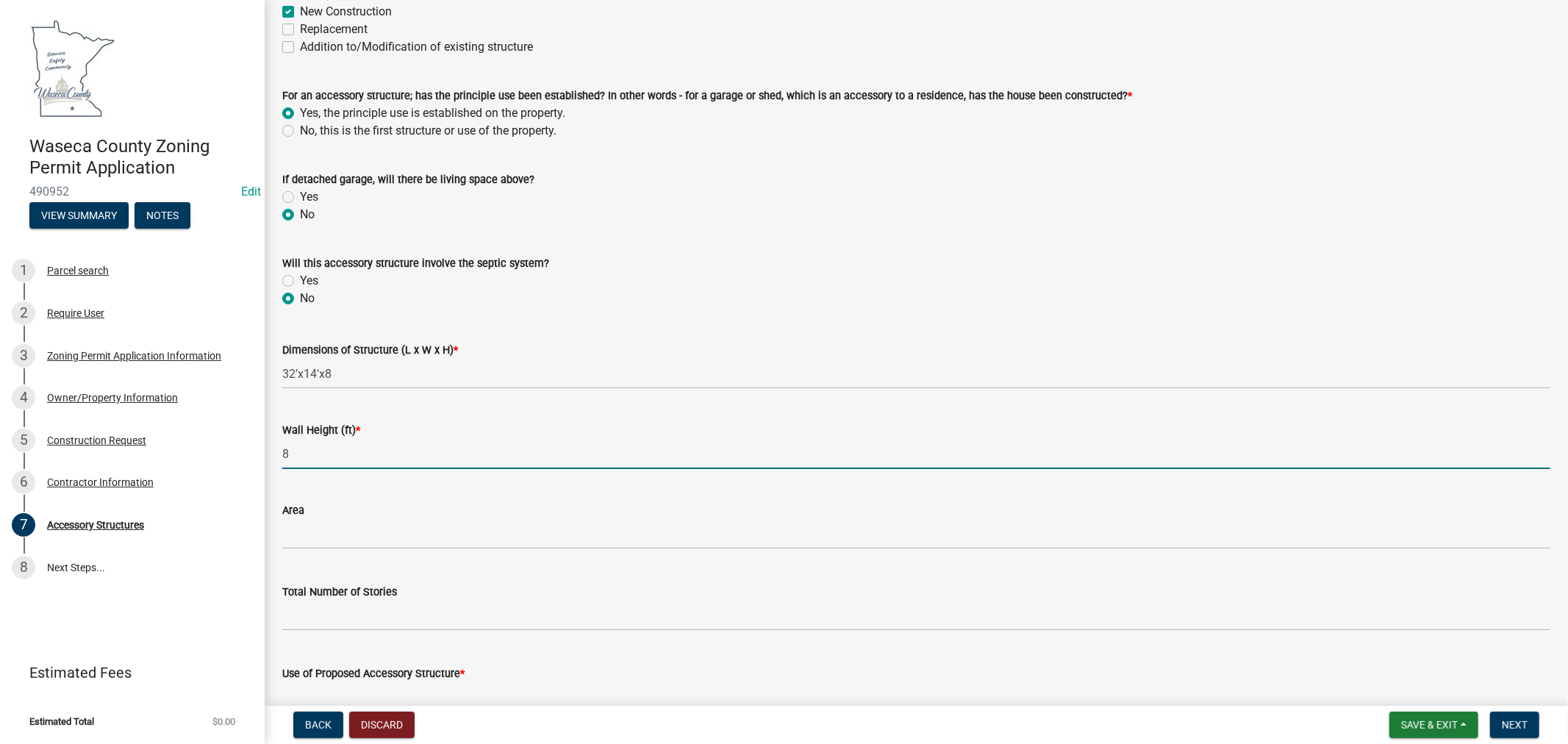
scroll to position [327, 0]
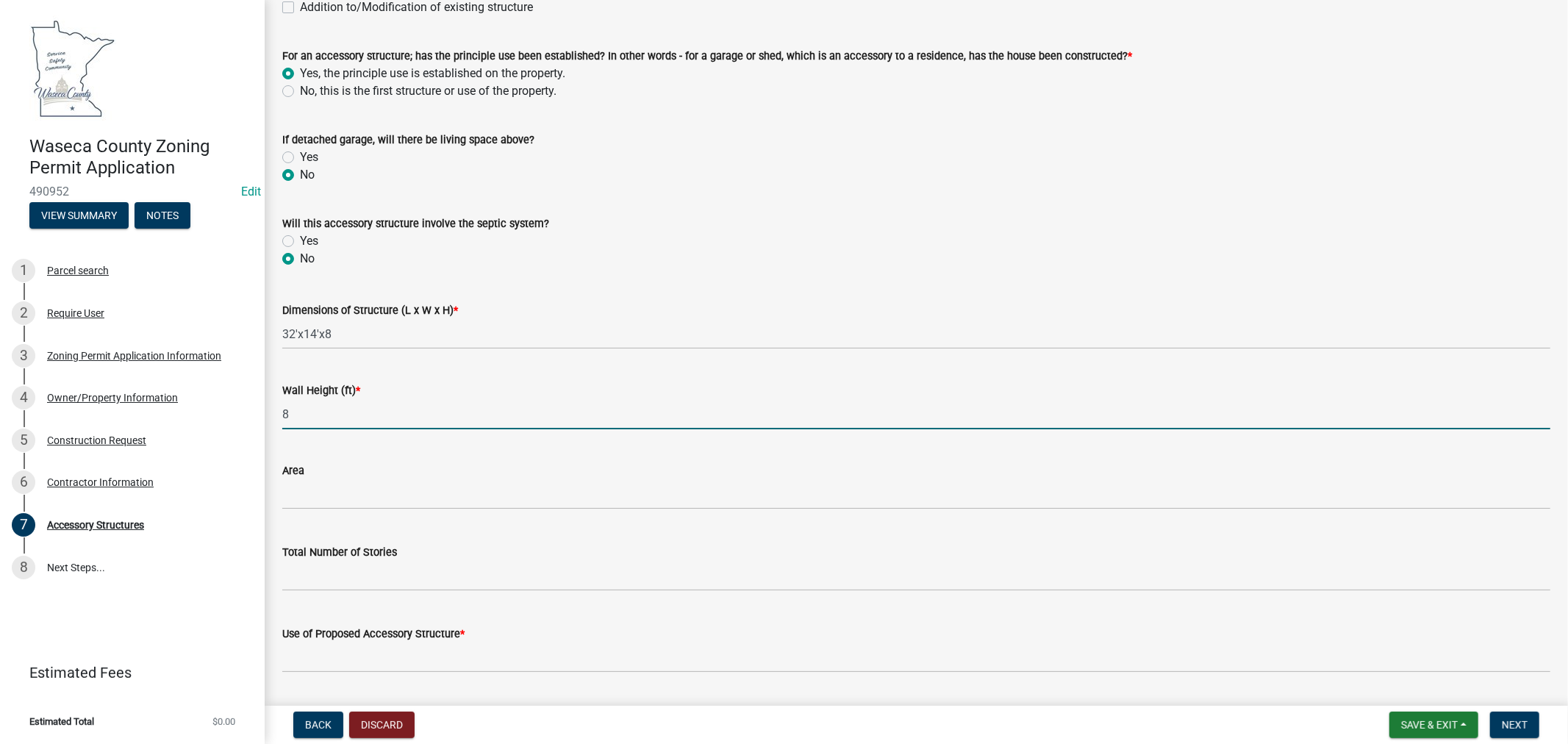
type input "8"
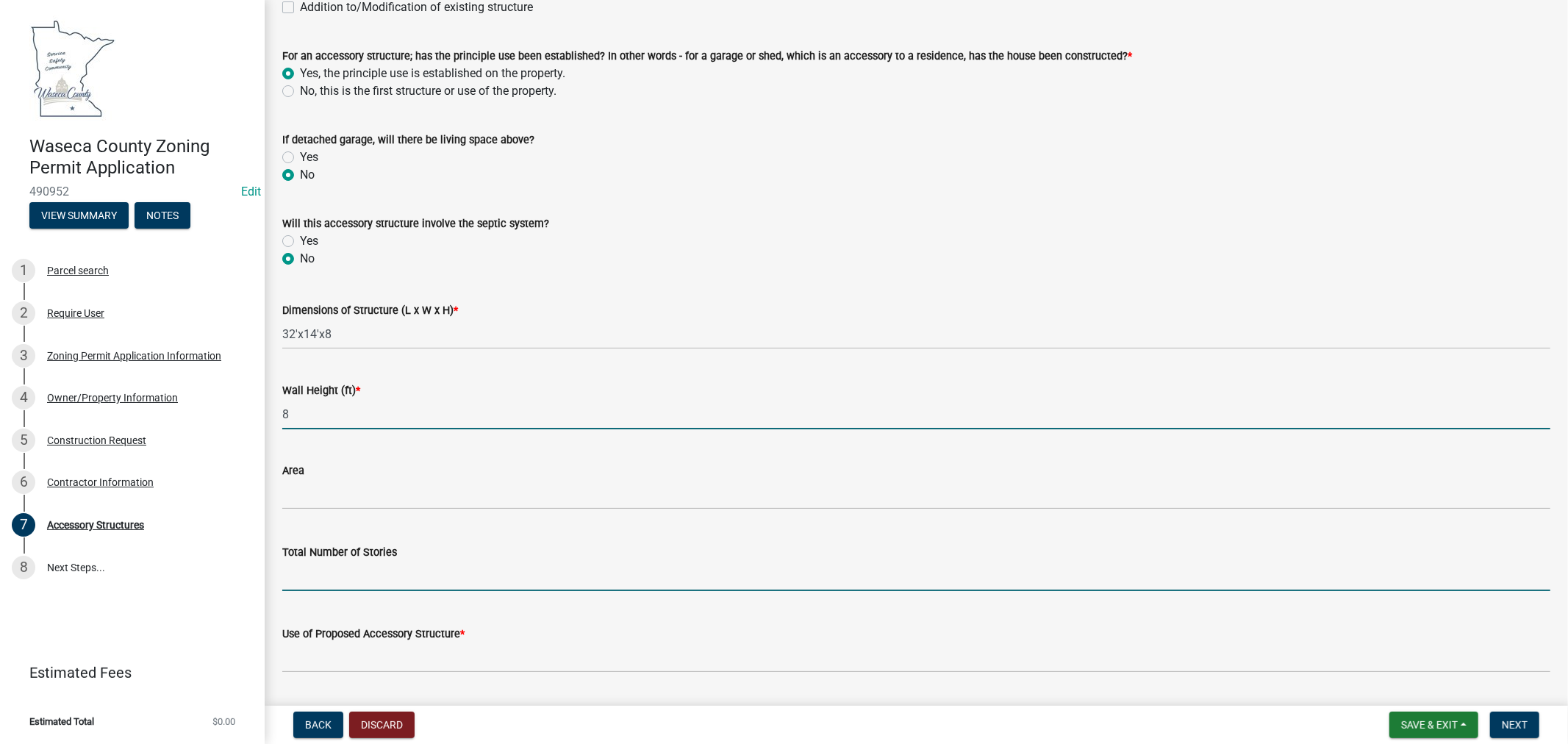
click at [474, 570] on input "text" at bounding box center [917, 576] width 1269 height 30
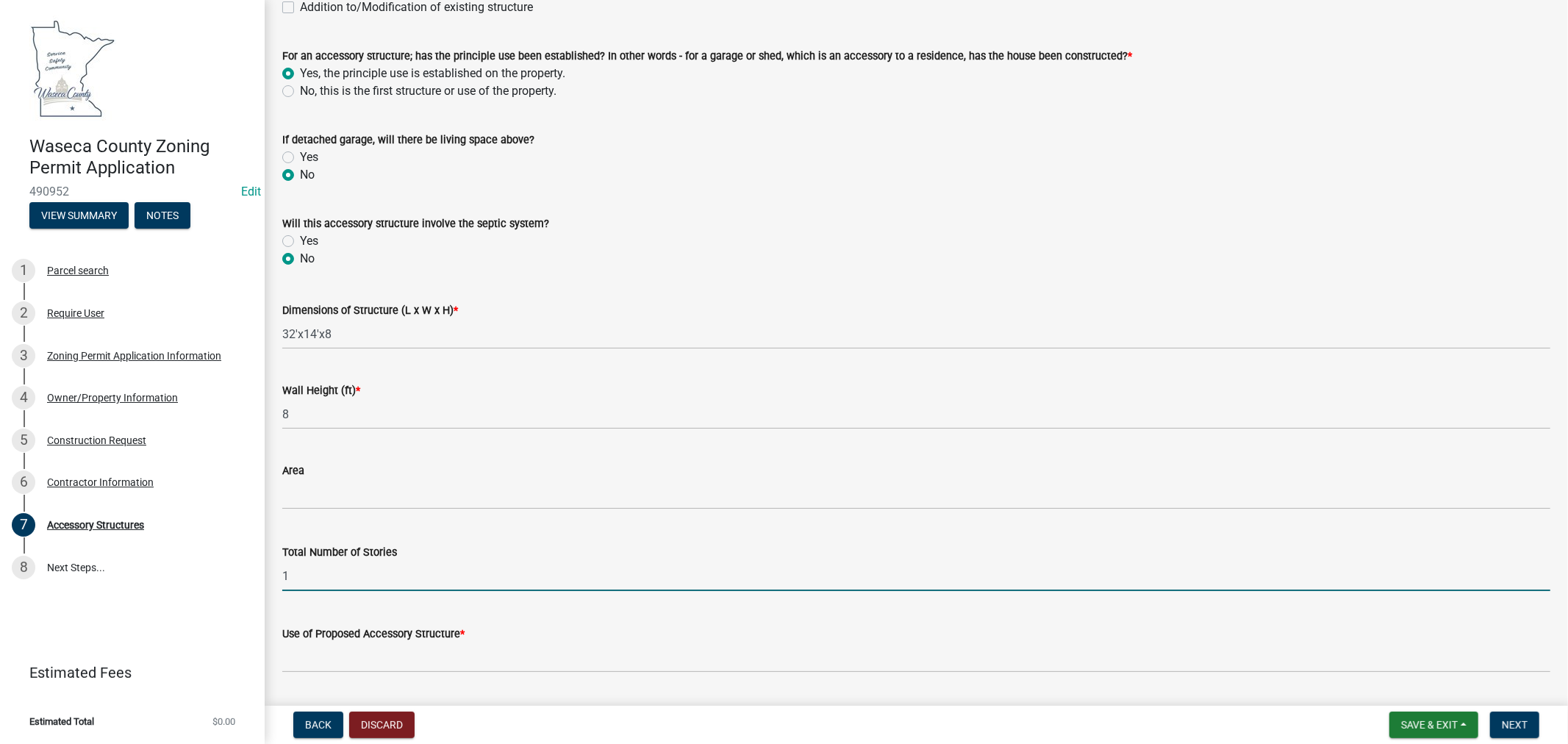
scroll to position [490, 0]
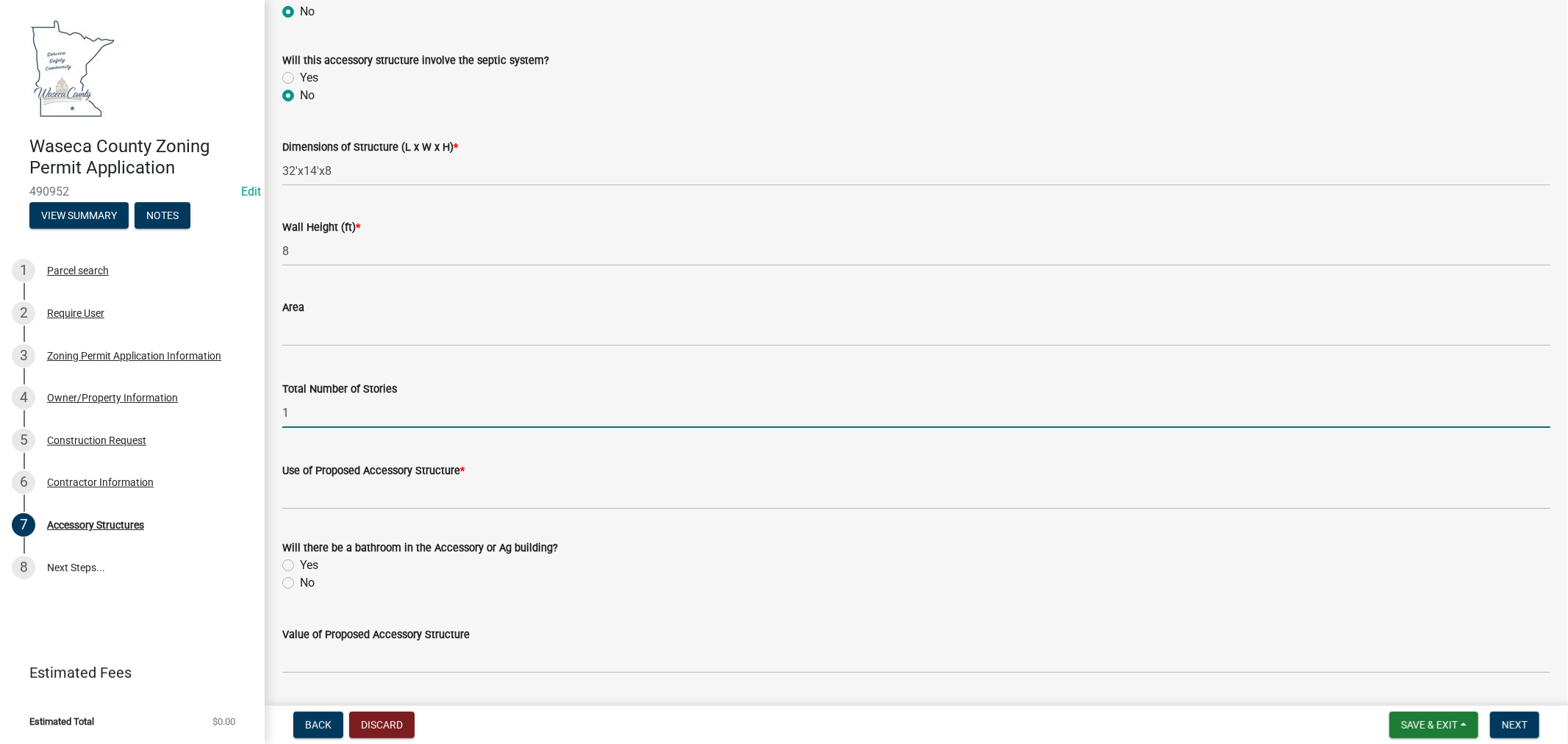
type input "1"
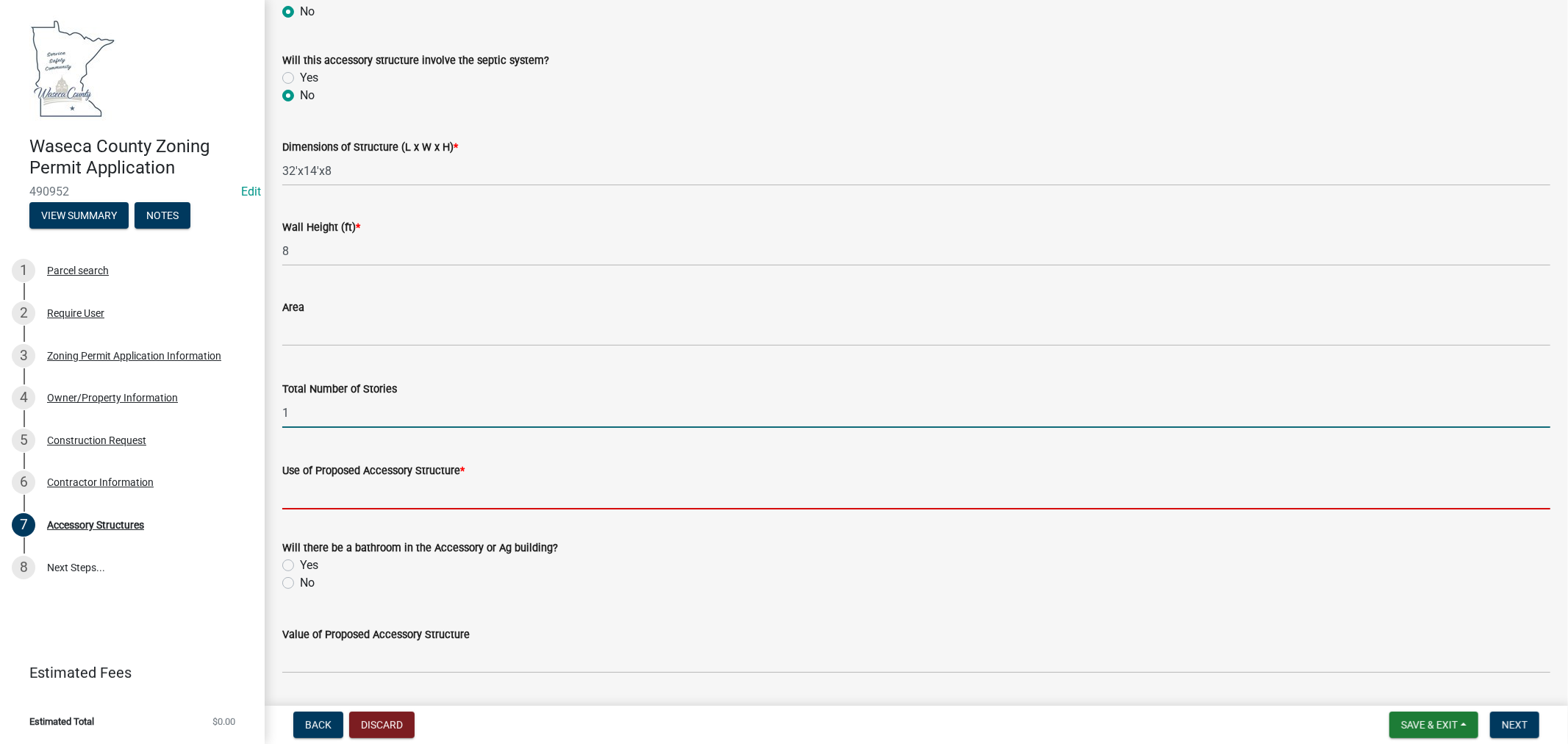
click at [330, 501] on input "Use of Proposed Accessory Structure *" at bounding box center [917, 495] width 1269 height 30
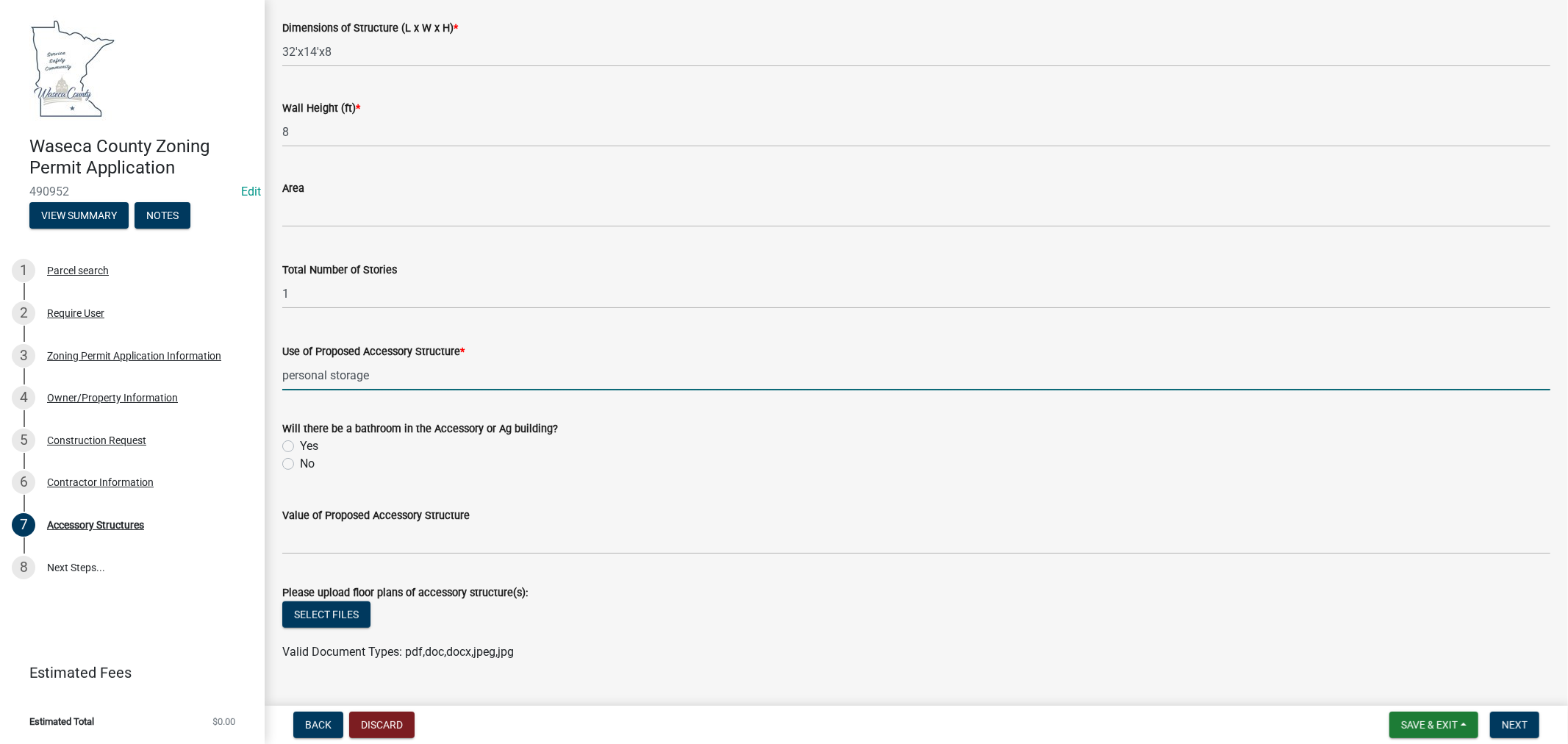
scroll to position [640, 0]
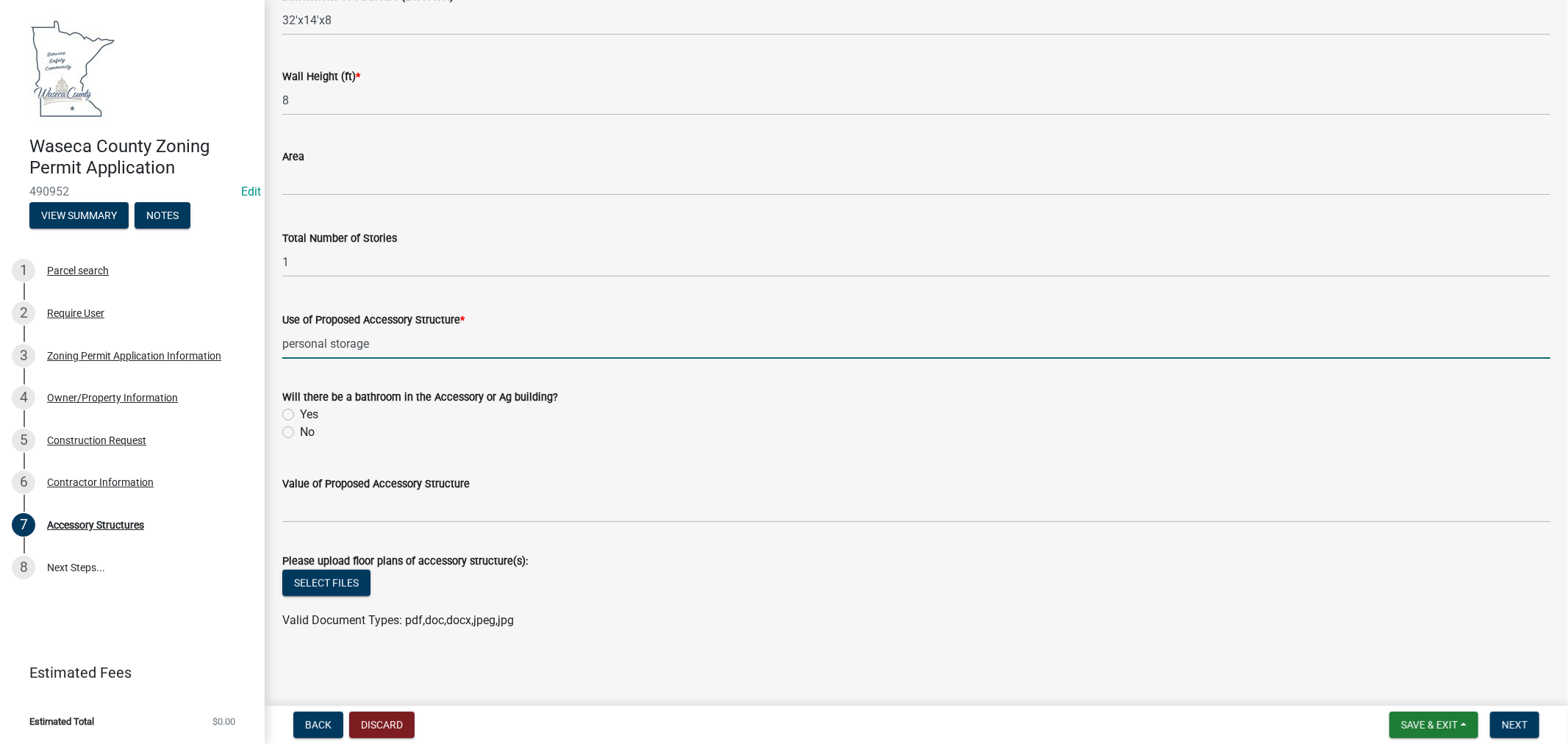
type input "personal storage"
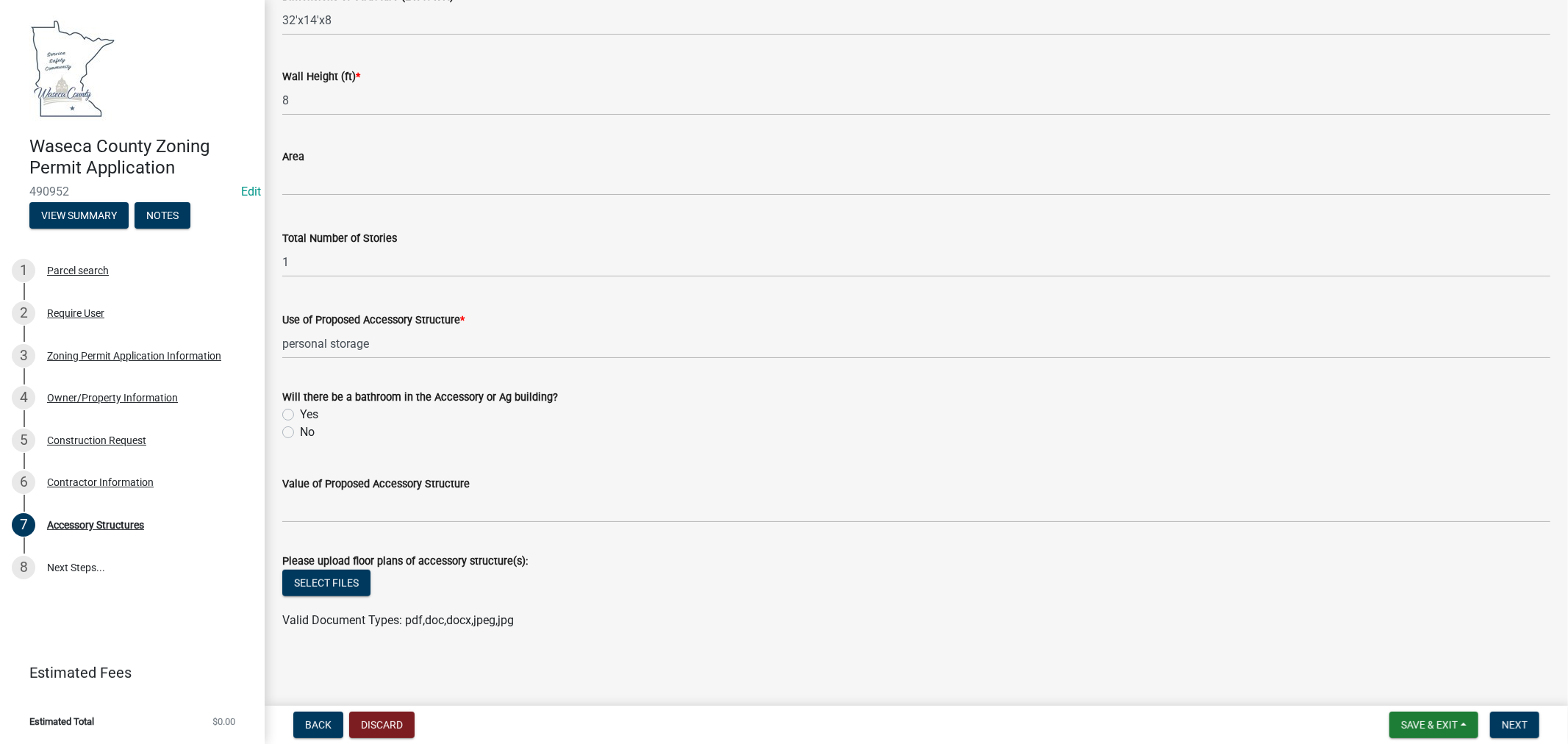
click at [300, 436] on label "No" at bounding box center [307, 432] width 14 height 18
click at [300, 433] on input "No" at bounding box center [305, 428] width 10 height 10
radio input "true"
drag, startPoint x: 1515, startPoint y: 730, endPoint x: 1446, endPoint y: 608, distance: 140.2
click at [1513, 730] on button "Next" at bounding box center [1515, 725] width 49 height 27
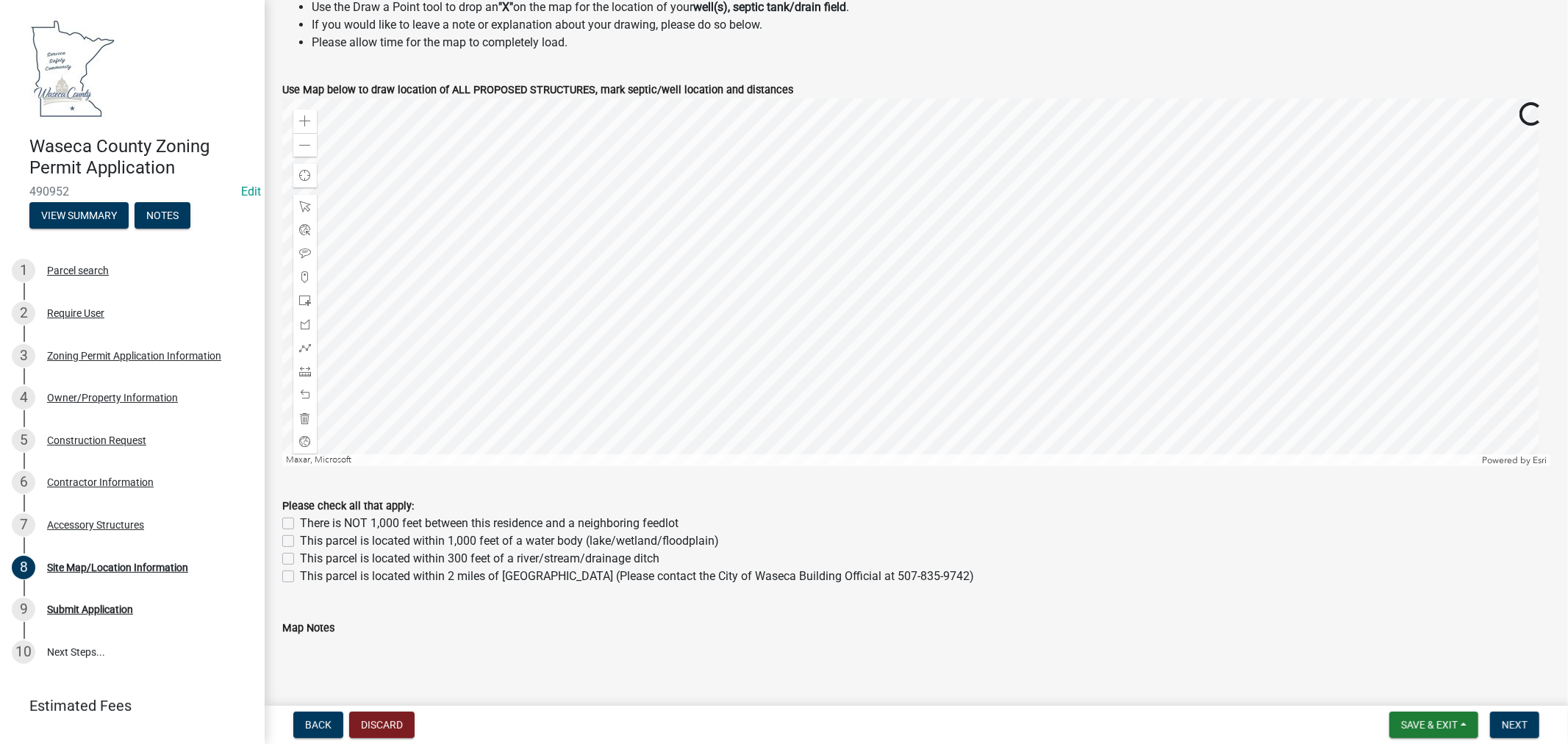
scroll to position [583, 0]
click at [308, 123] on span at bounding box center [305, 123] width 11 height 11
click at [303, 299] on span at bounding box center [305, 302] width 11 height 11
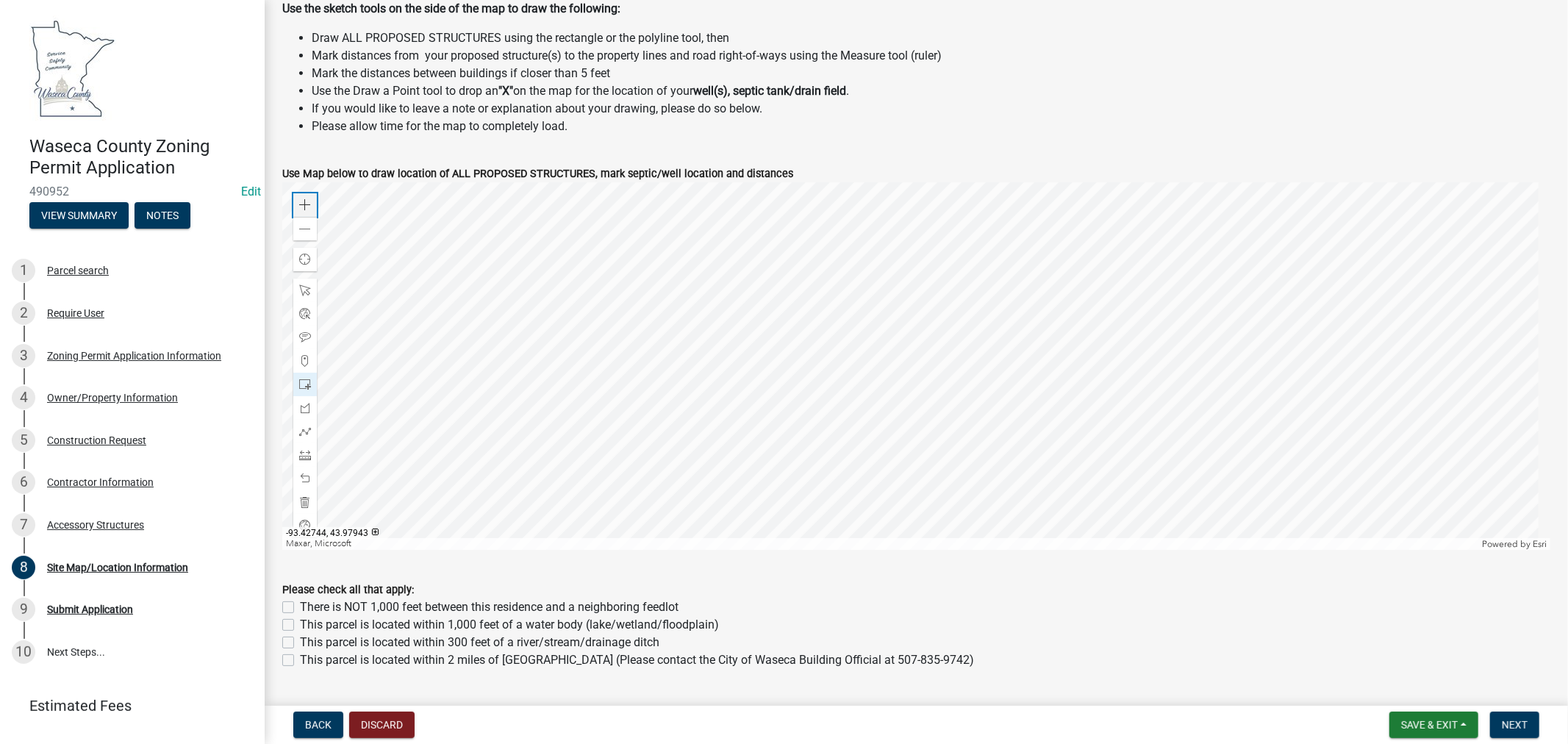
click at [309, 209] on span at bounding box center [305, 205] width 11 height 11
click at [1392, 369] on div at bounding box center [917, 366] width 1269 height 368
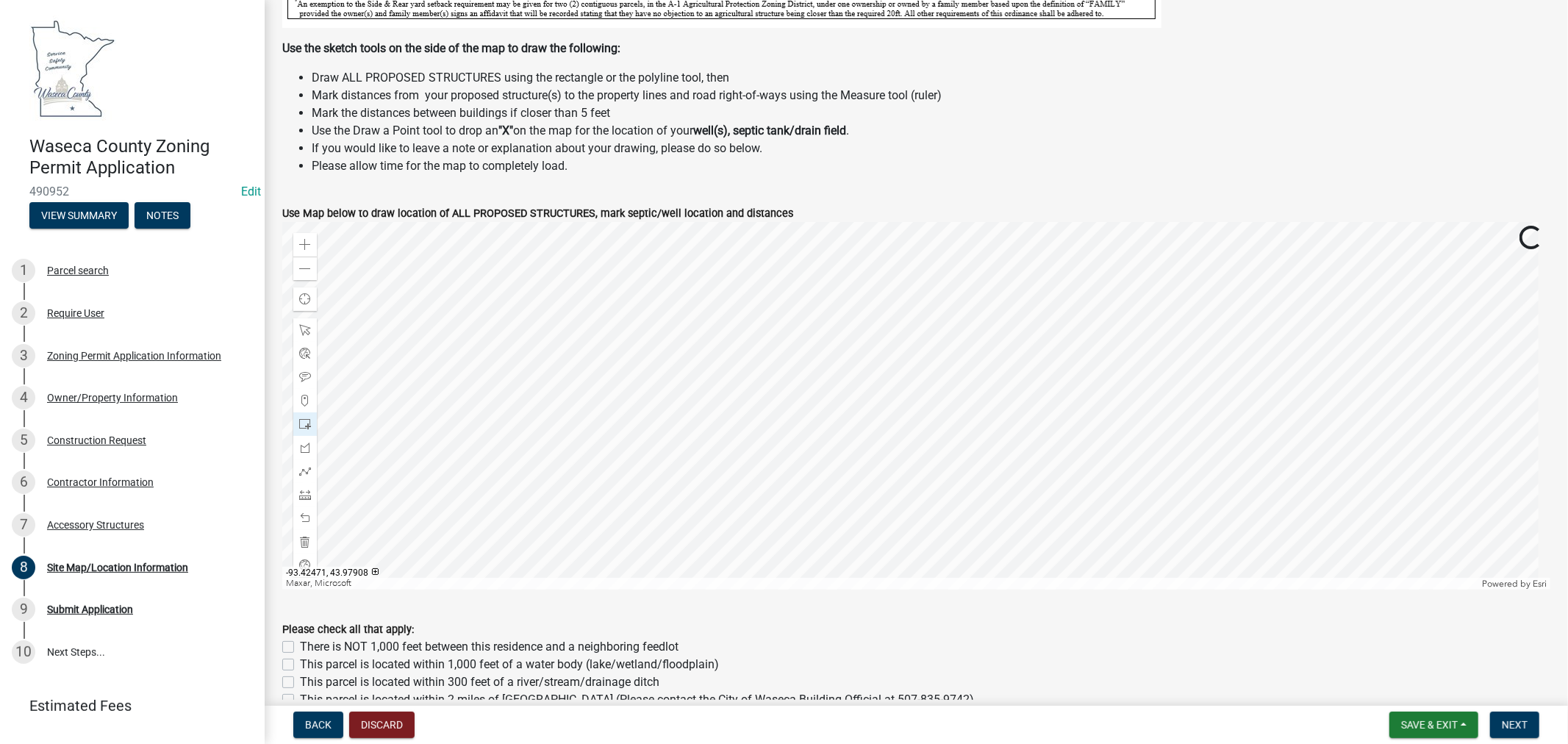
scroll to position [388, 0]
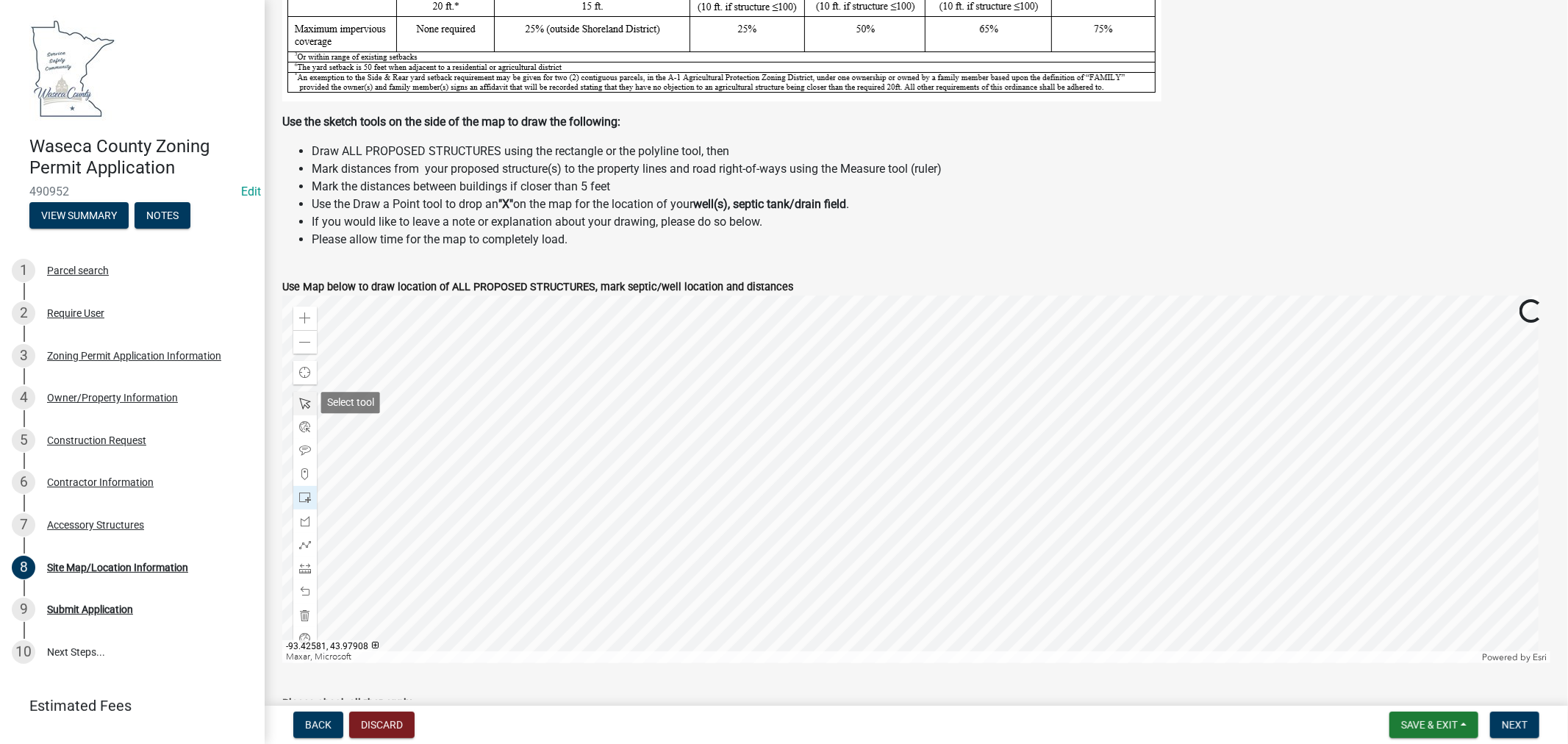
click at [305, 404] on span at bounding box center [305, 403] width 11 height 11
click at [1391, 464] on div at bounding box center [917, 479] width 1269 height 368
click at [1391, 460] on div at bounding box center [917, 479] width 1269 height 368
click at [1392, 461] on div at bounding box center [917, 479] width 1269 height 368
click at [1035, 522] on div at bounding box center [917, 479] width 1269 height 368
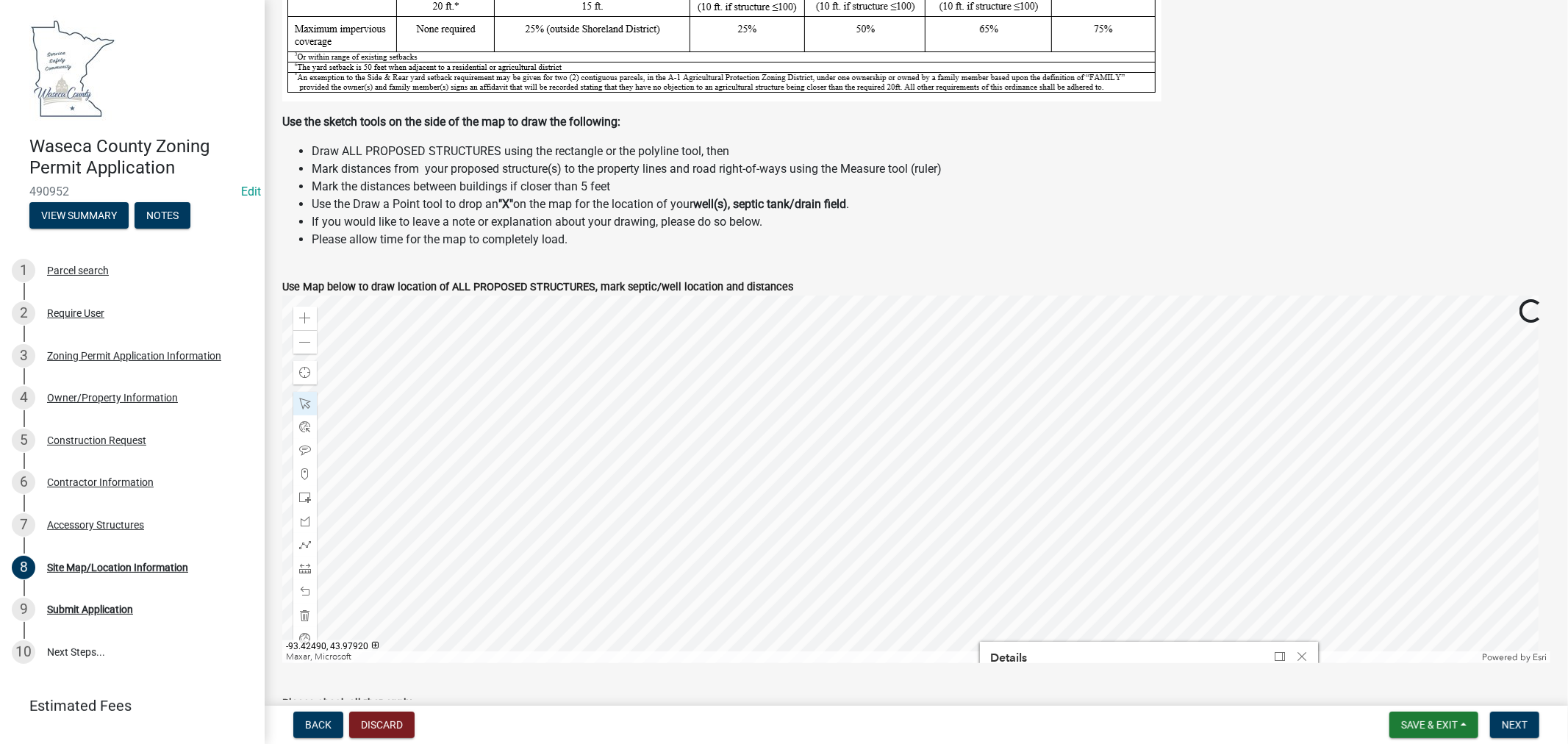
click at [1077, 517] on div at bounding box center [917, 479] width 1269 height 368
click at [765, 465] on div at bounding box center [917, 479] width 1269 height 368
click at [298, 490] on div at bounding box center [305, 497] width 24 height 24
click at [1074, 437] on div at bounding box center [917, 479] width 1269 height 368
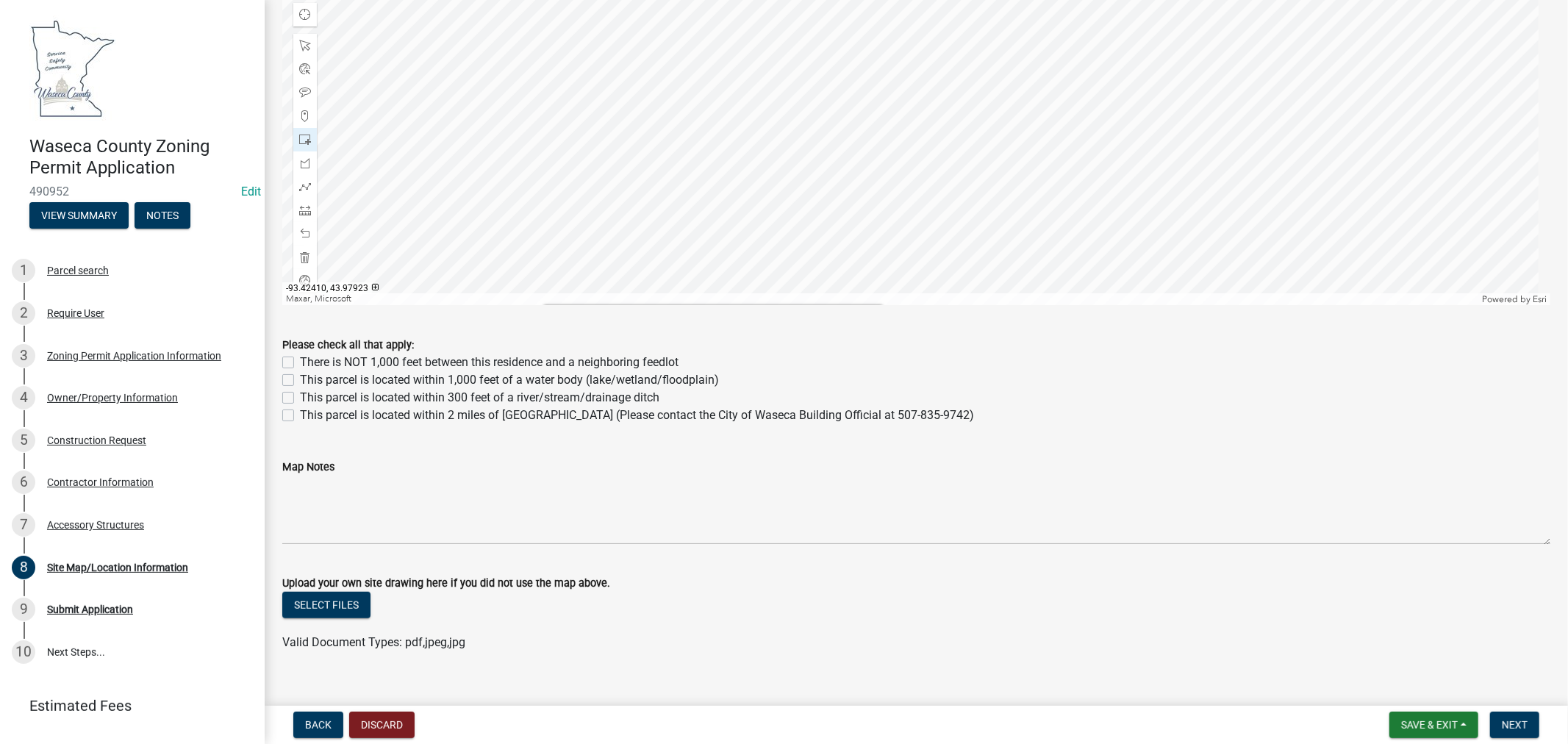
scroll to position [768, 0]
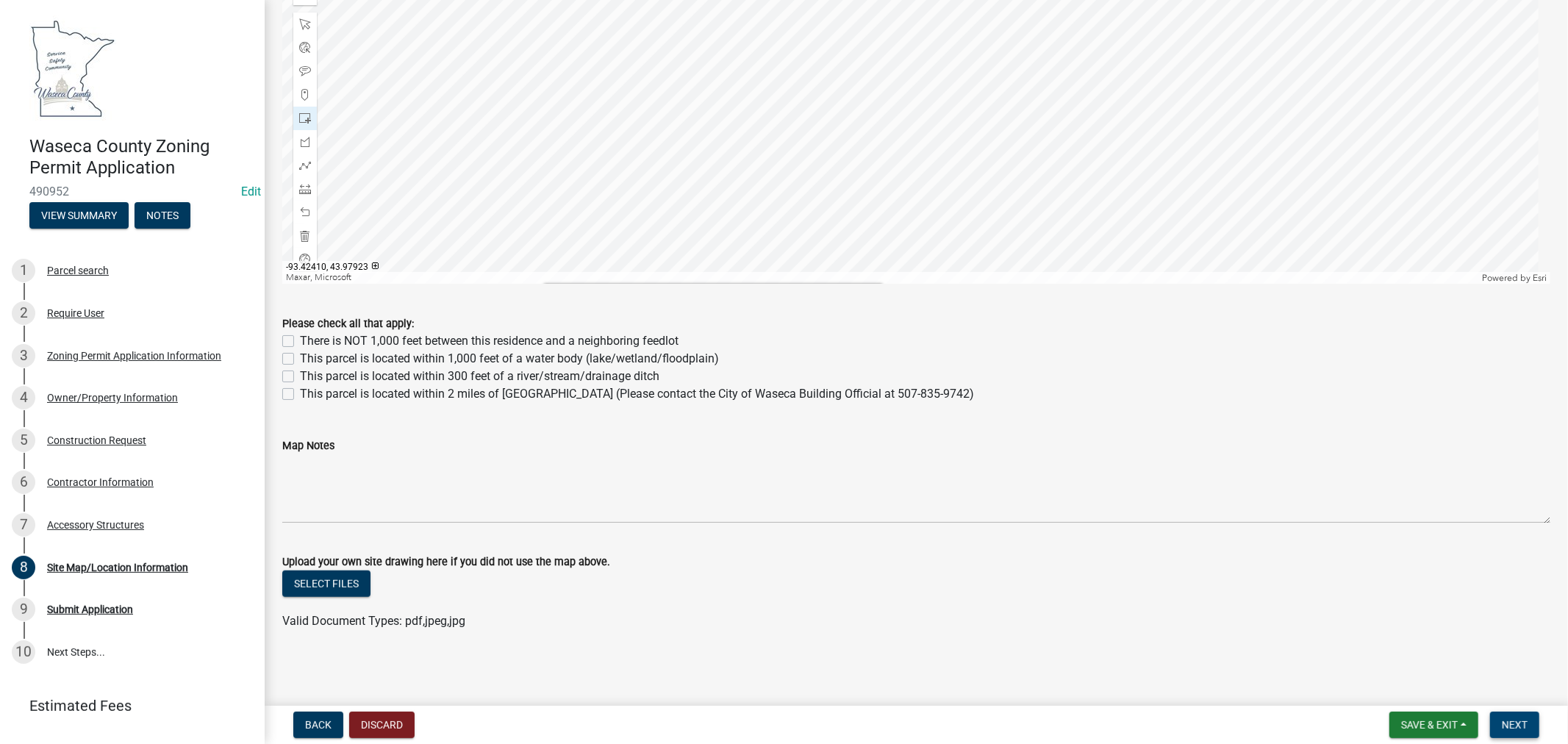
click at [1525, 724] on span "Next" at bounding box center [1515, 724] width 26 height 11
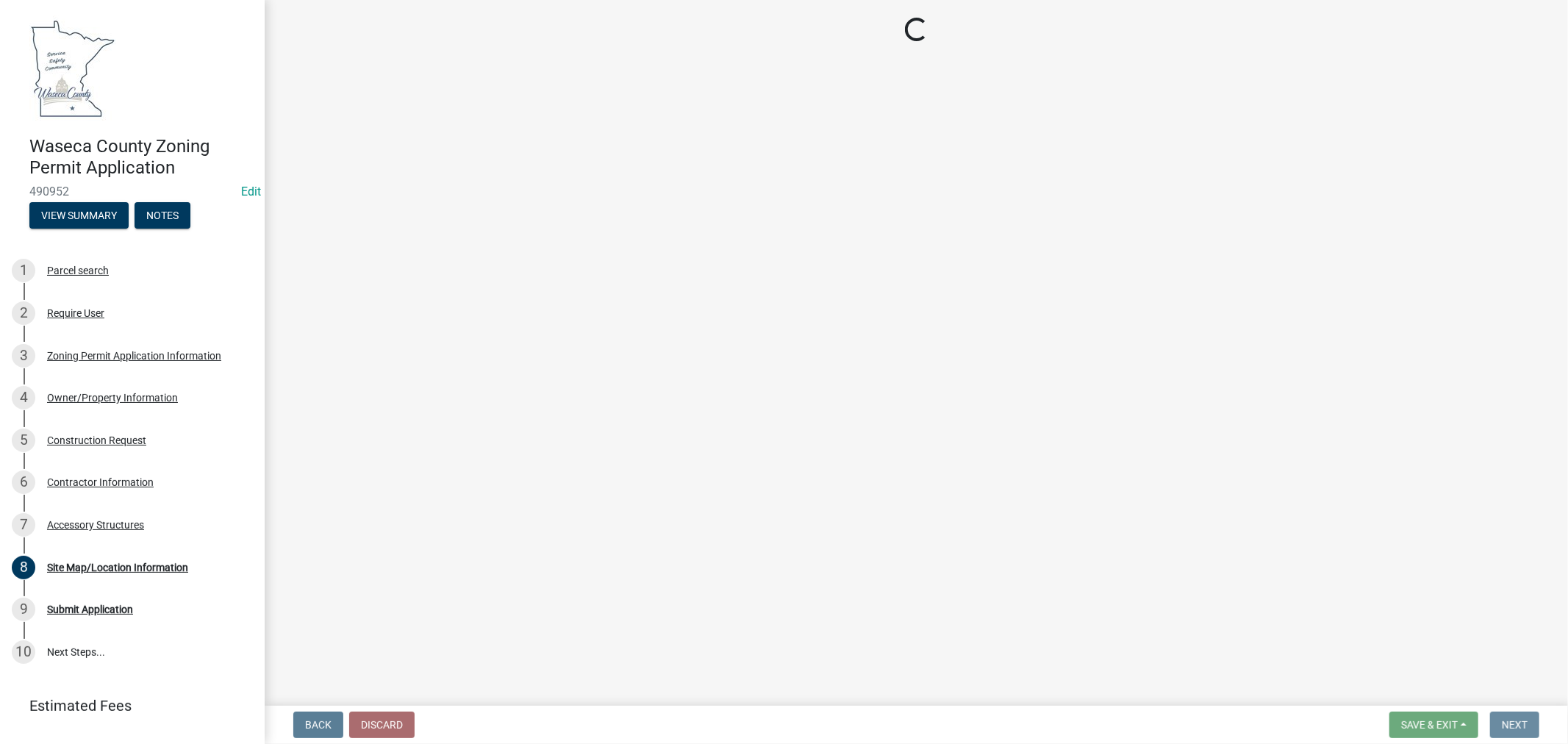
scroll to position [0, 0]
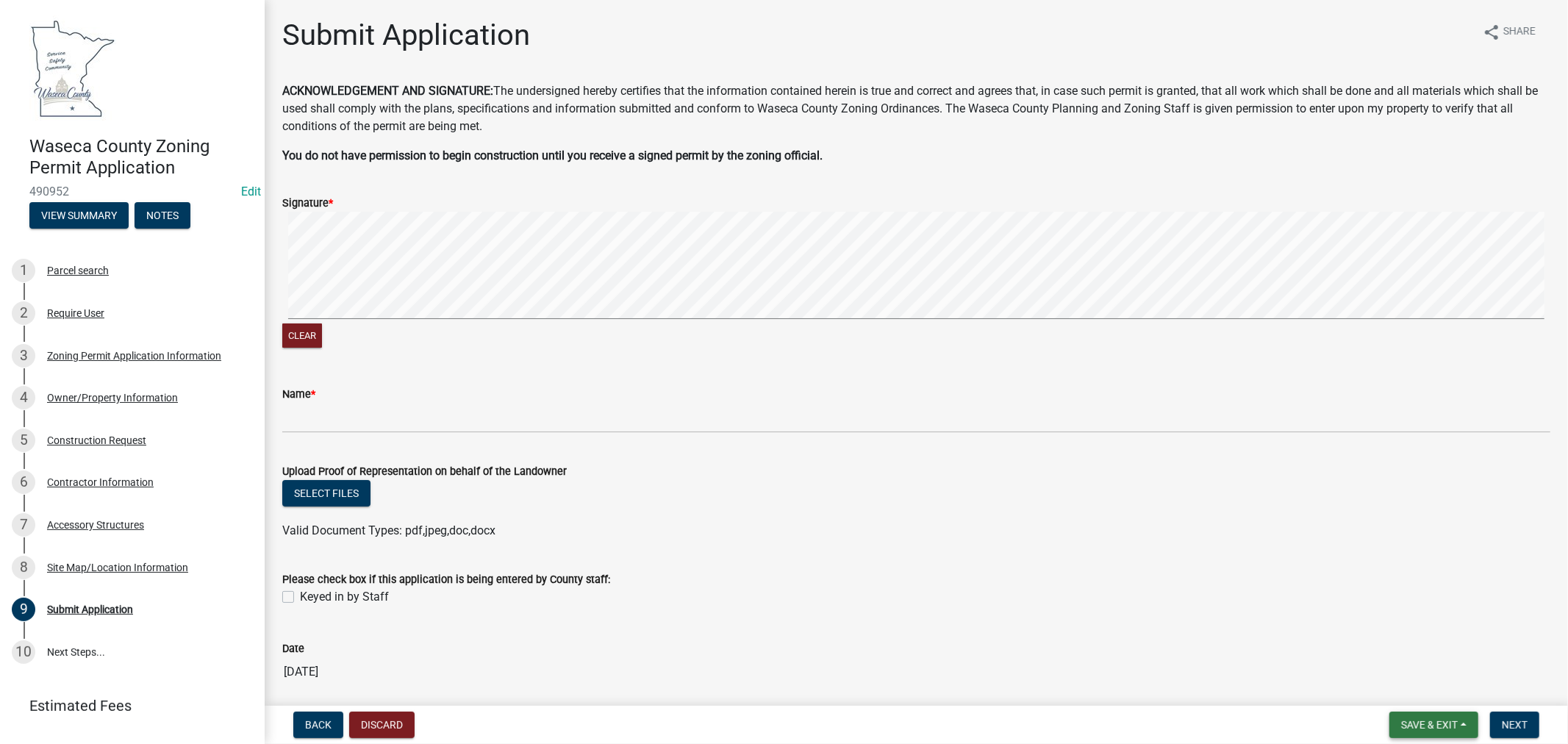
click at [1430, 721] on span "Save & Exit" at bounding box center [1429, 724] width 56 height 11
click at [1406, 686] on button "Save & Exit" at bounding box center [1420, 687] width 117 height 35
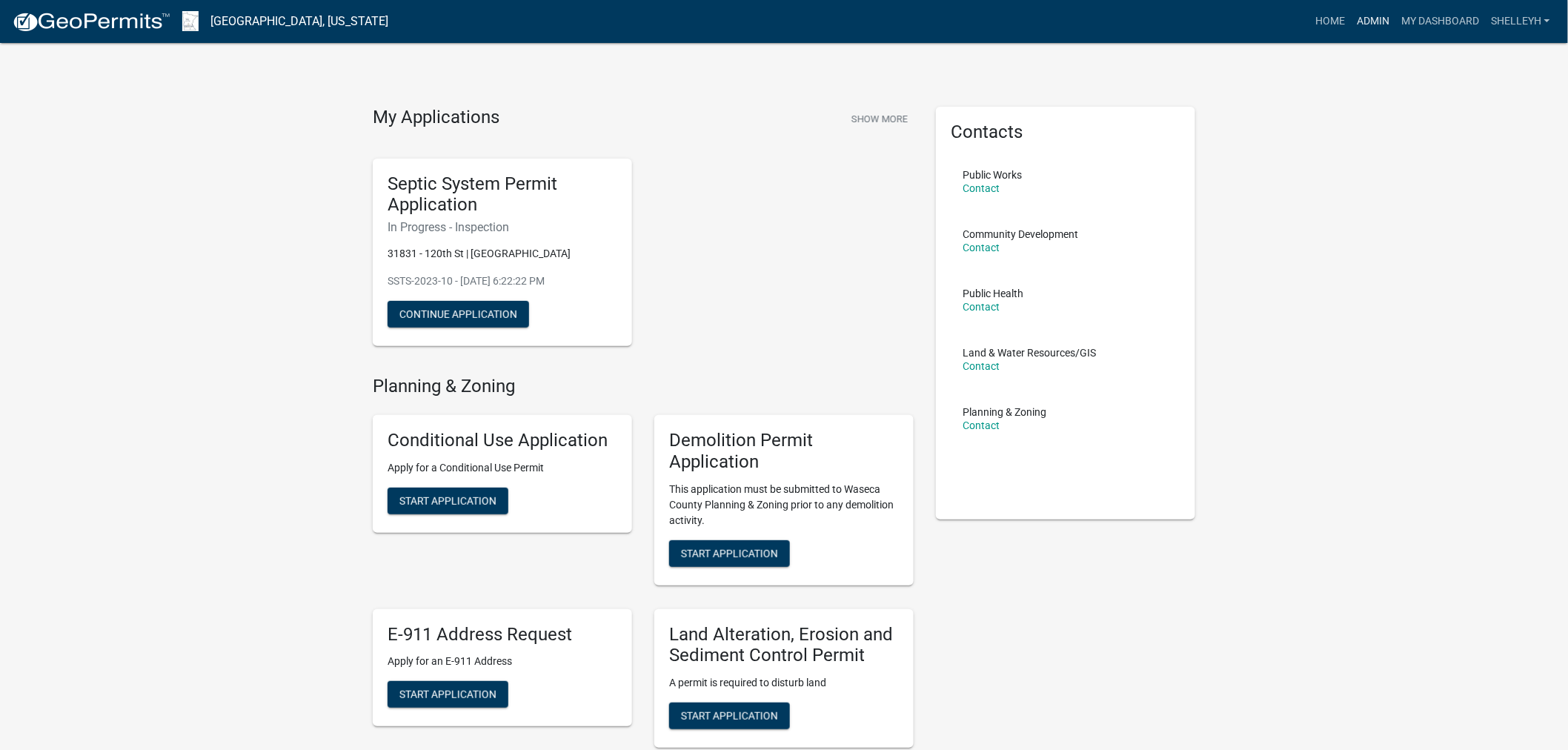
click at [1362, 15] on link "Admin" at bounding box center [1373, 21] width 45 height 28
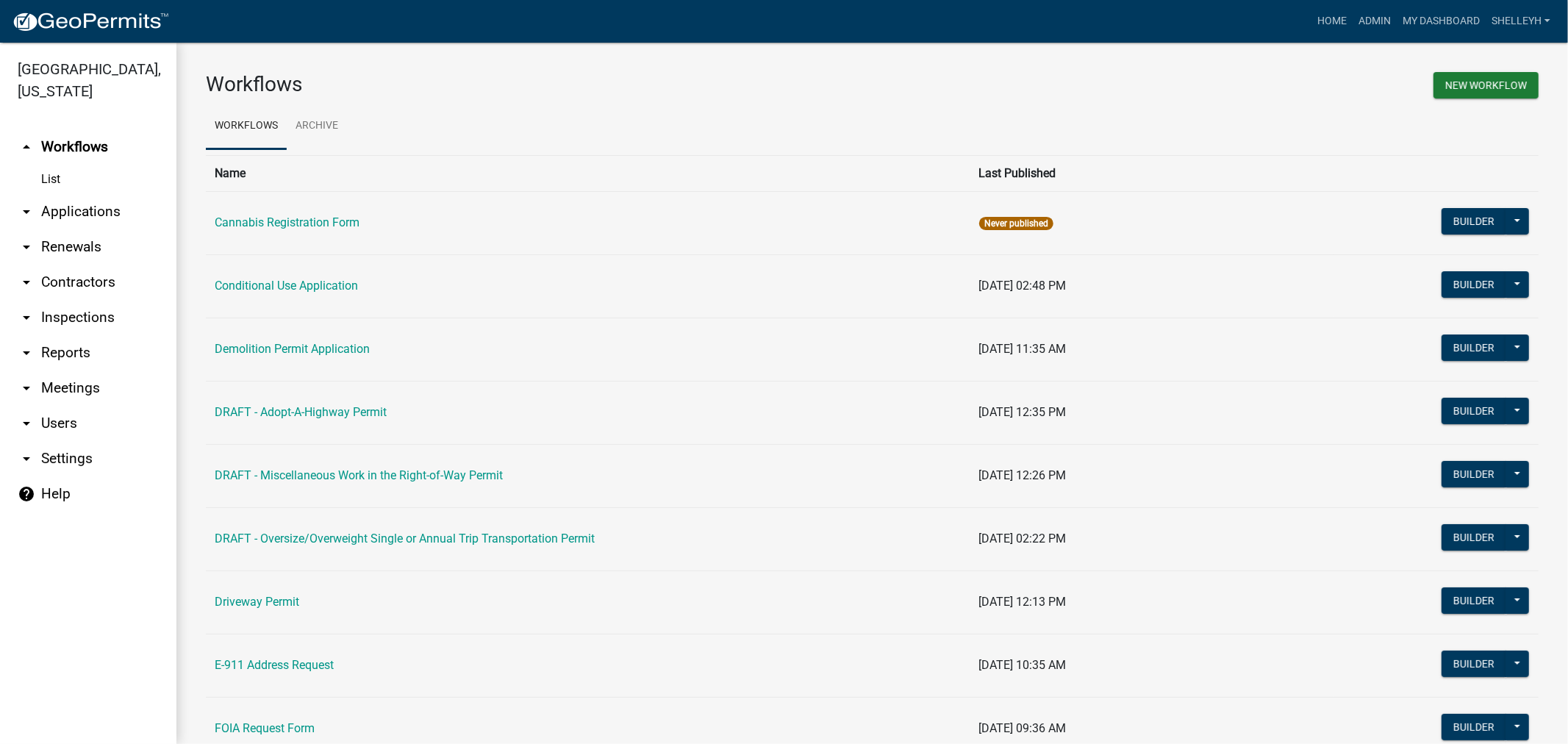
click at [94, 209] on link "arrow_drop_down Applications" at bounding box center [88, 212] width 177 height 35
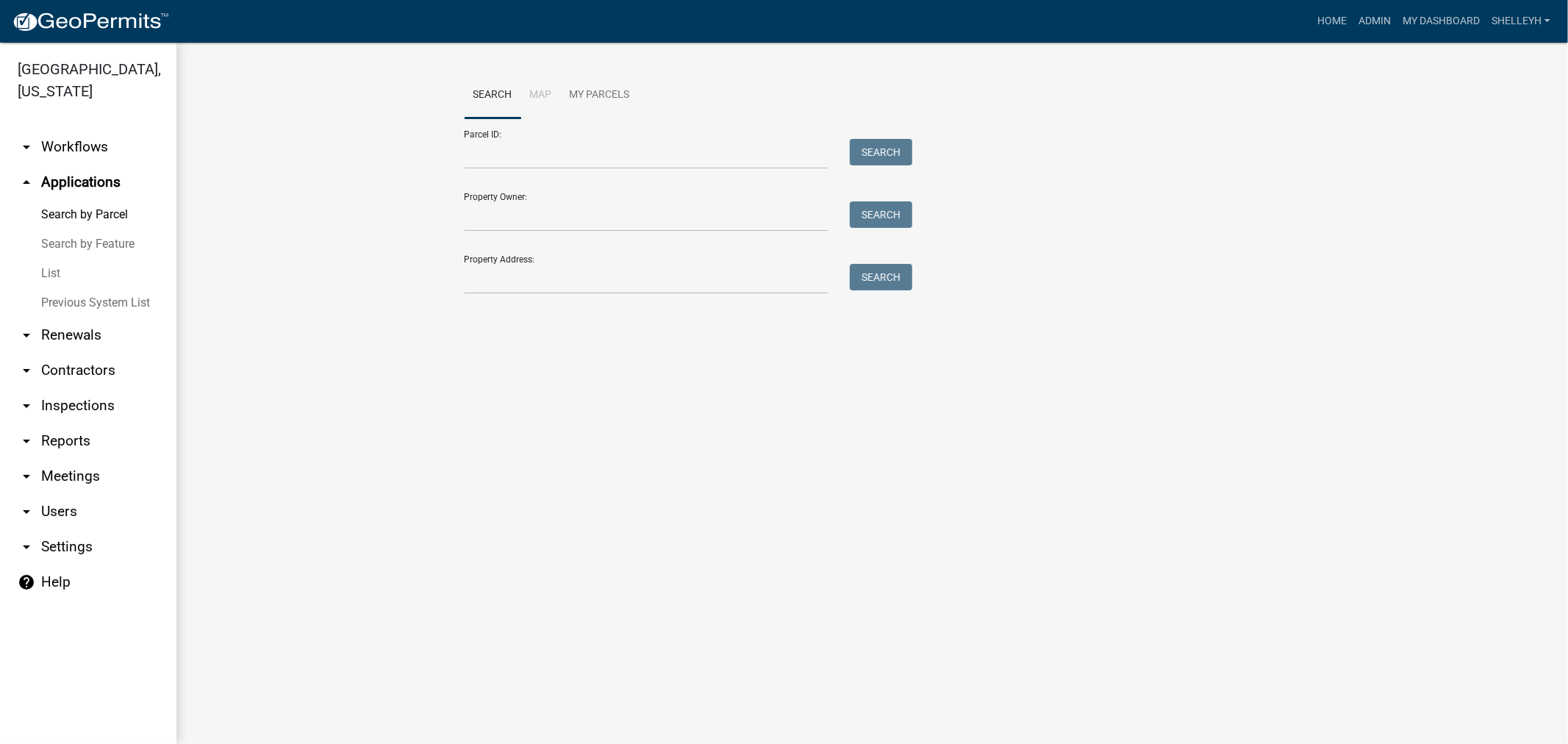
click at [57, 272] on link "List" at bounding box center [88, 273] width 177 height 30
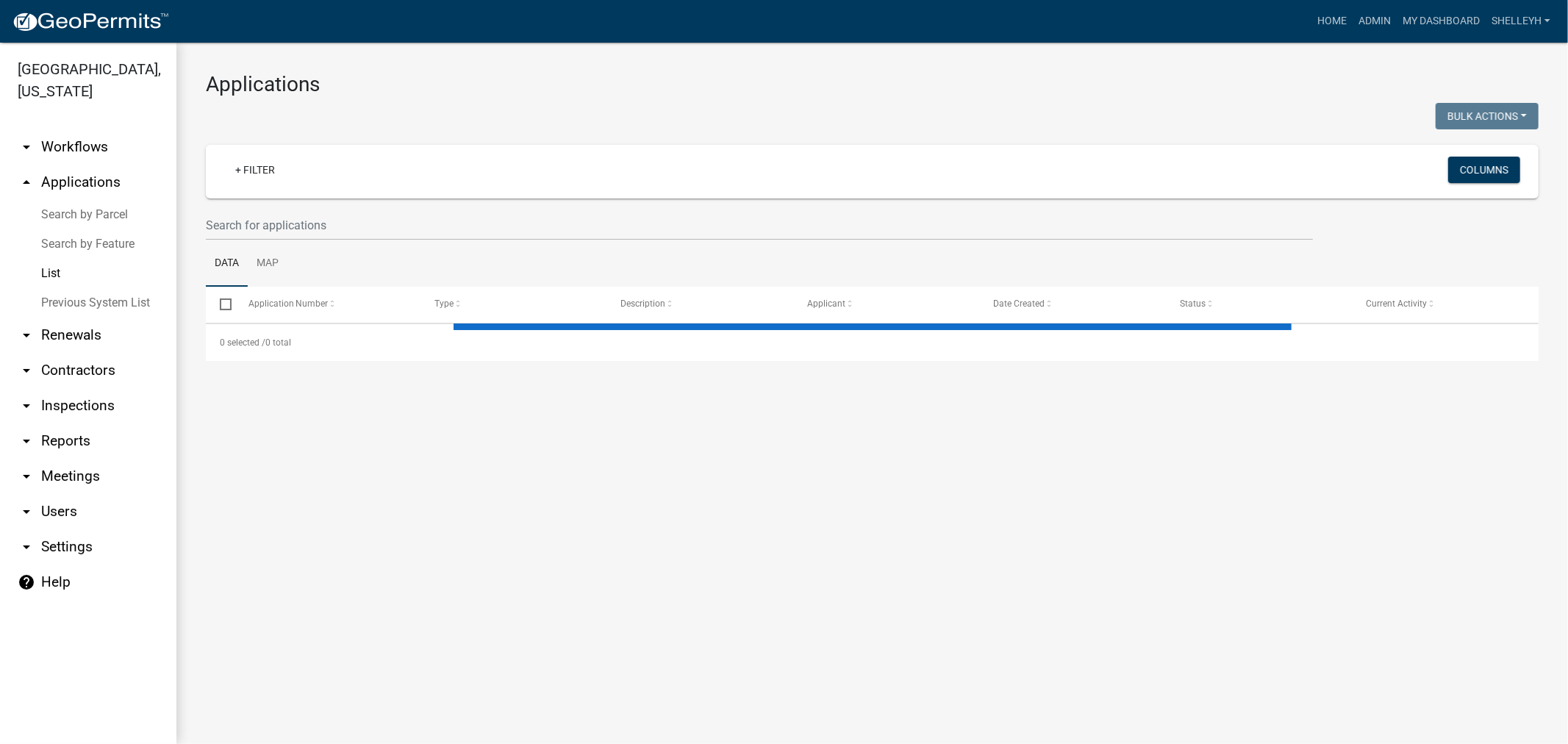
select select "1: 25"
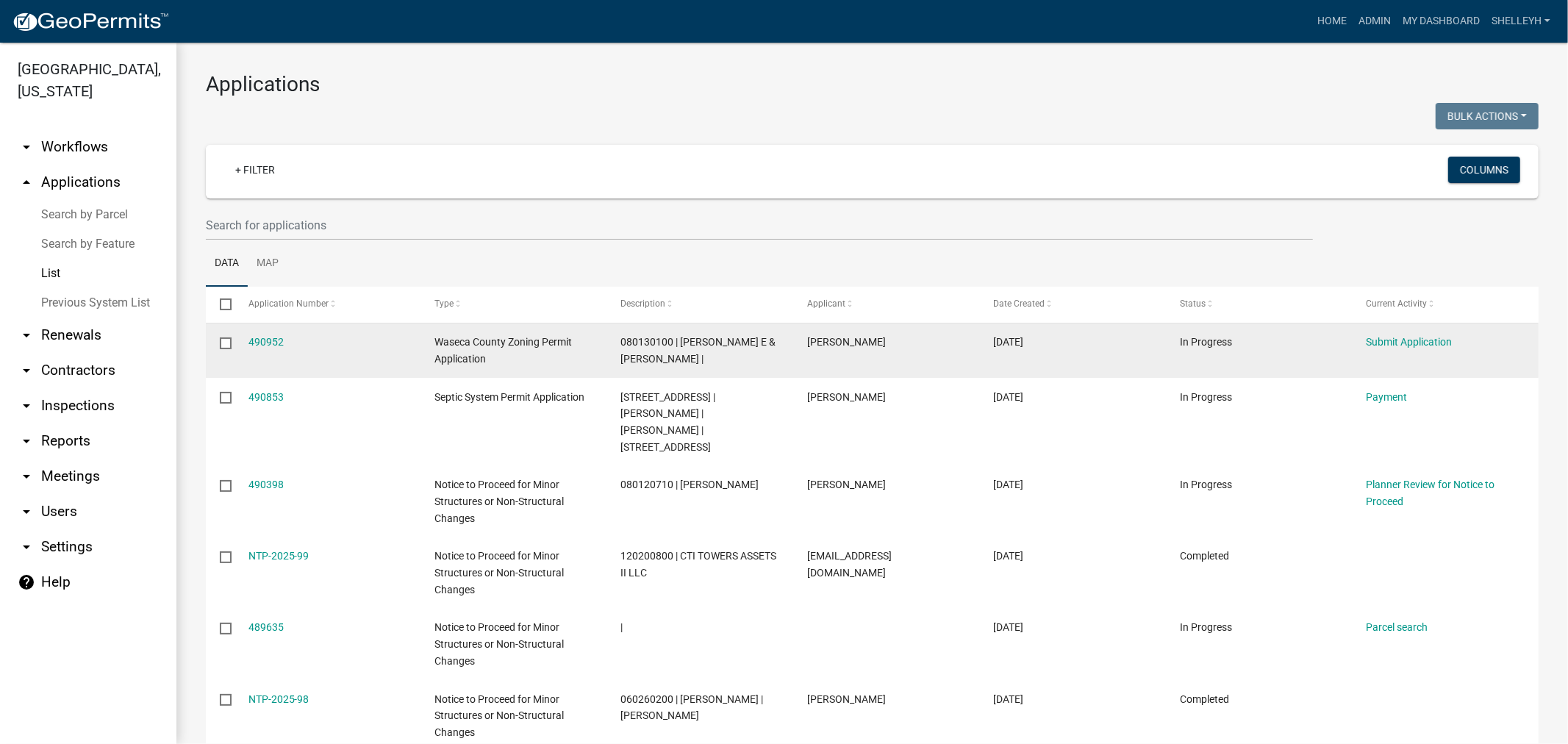
click at [287, 336] on div "490952" at bounding box center [327, 342] width 158 height 17
click at [265, 342] on link "490952" at bounding box center [266, 341] width 35 height 11
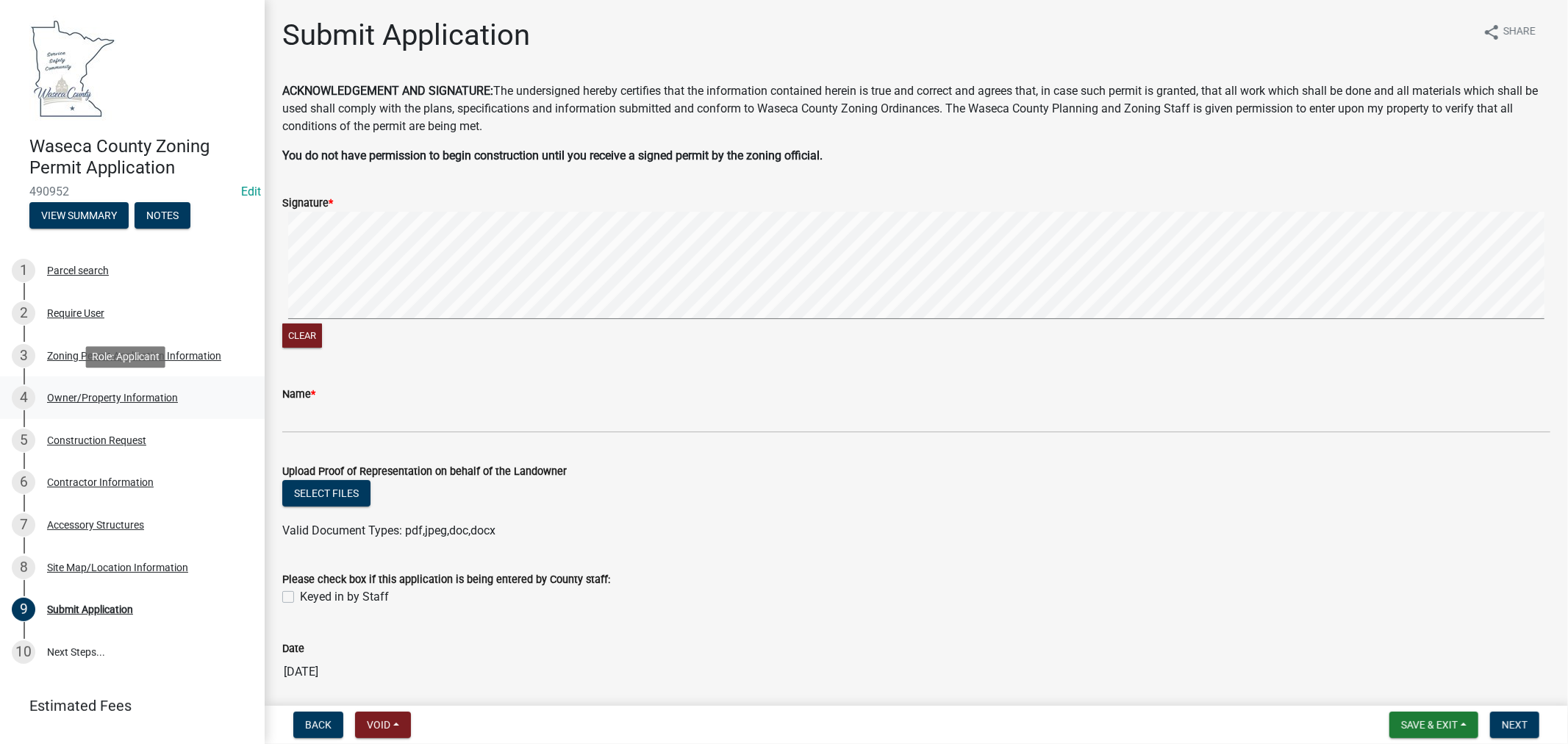
click at [149, 400] on div "Owner/Property Information" at bounding box center [113, 398] width 131 height 11
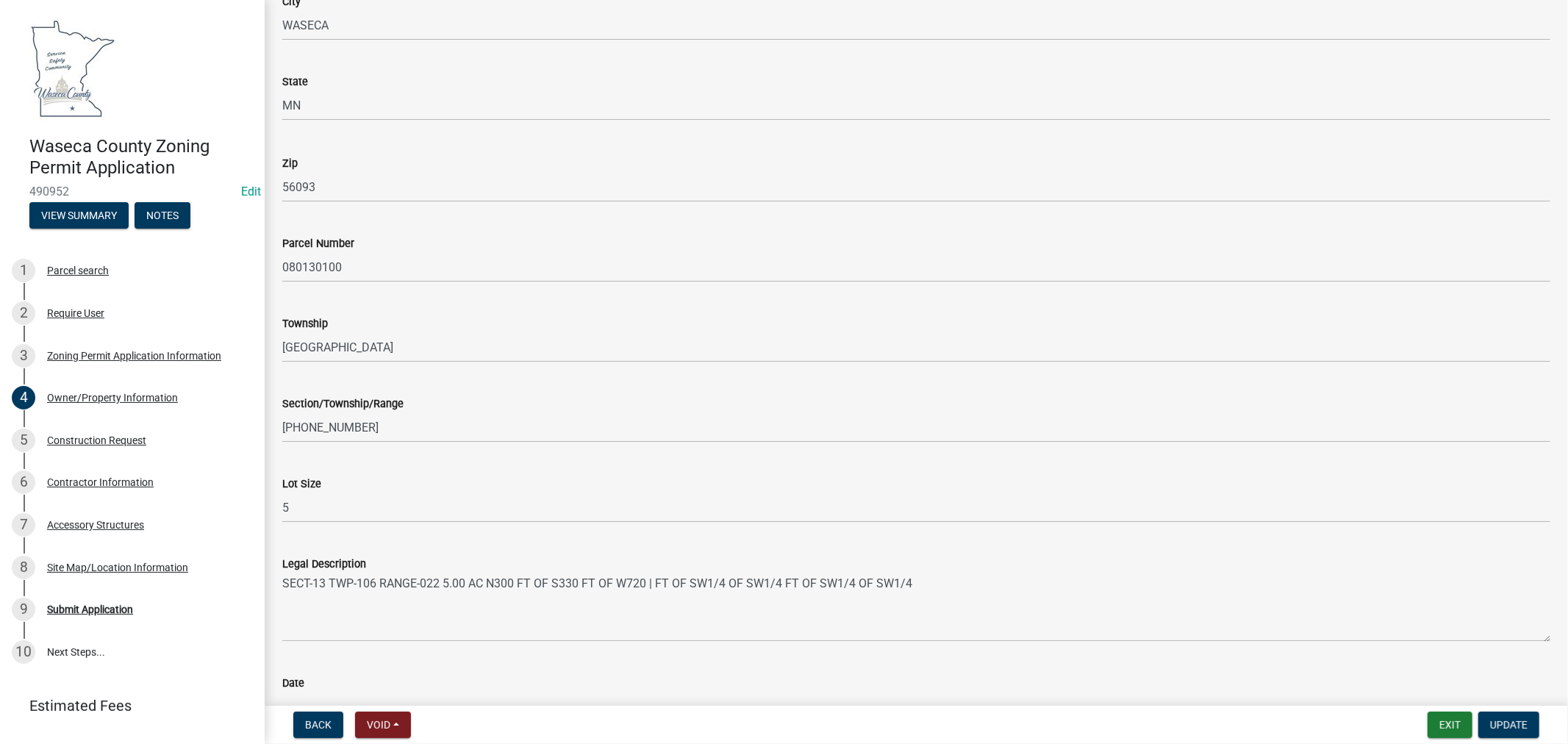
scroll to position [1229, 0]
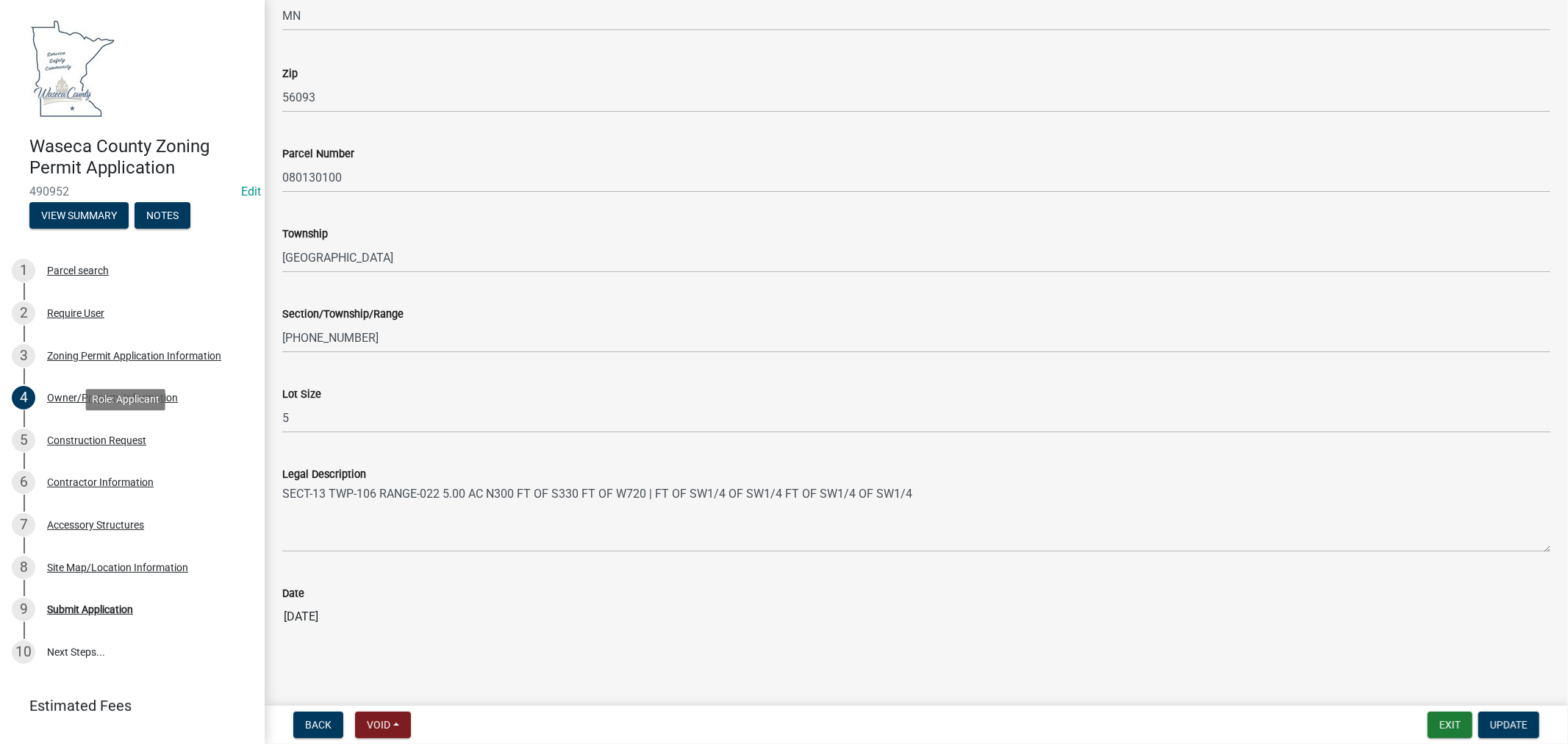
click at [93, 444] on div "Construction Request" at bounding box center [97, 441] width 99 height 11
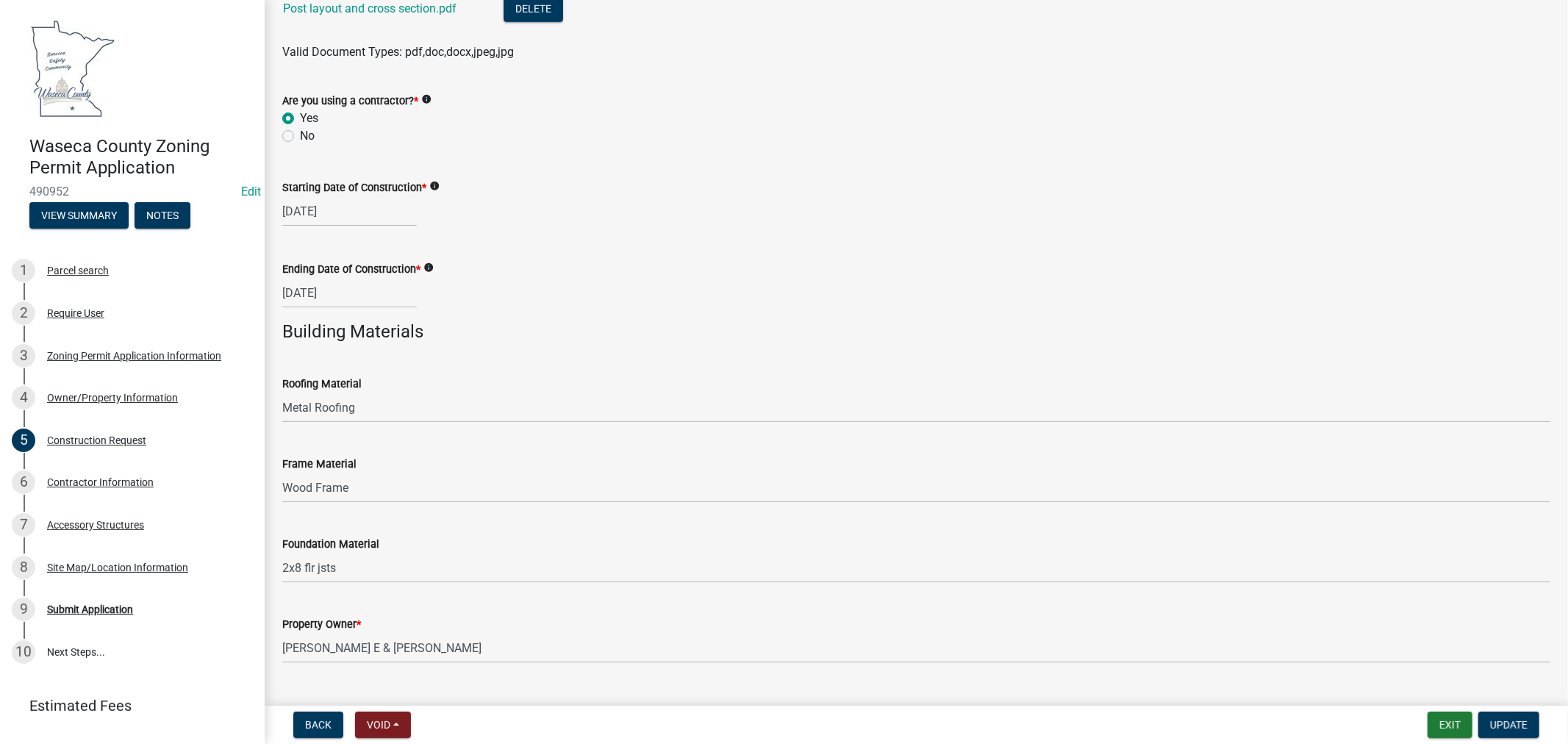
scroll to position [930, 0]
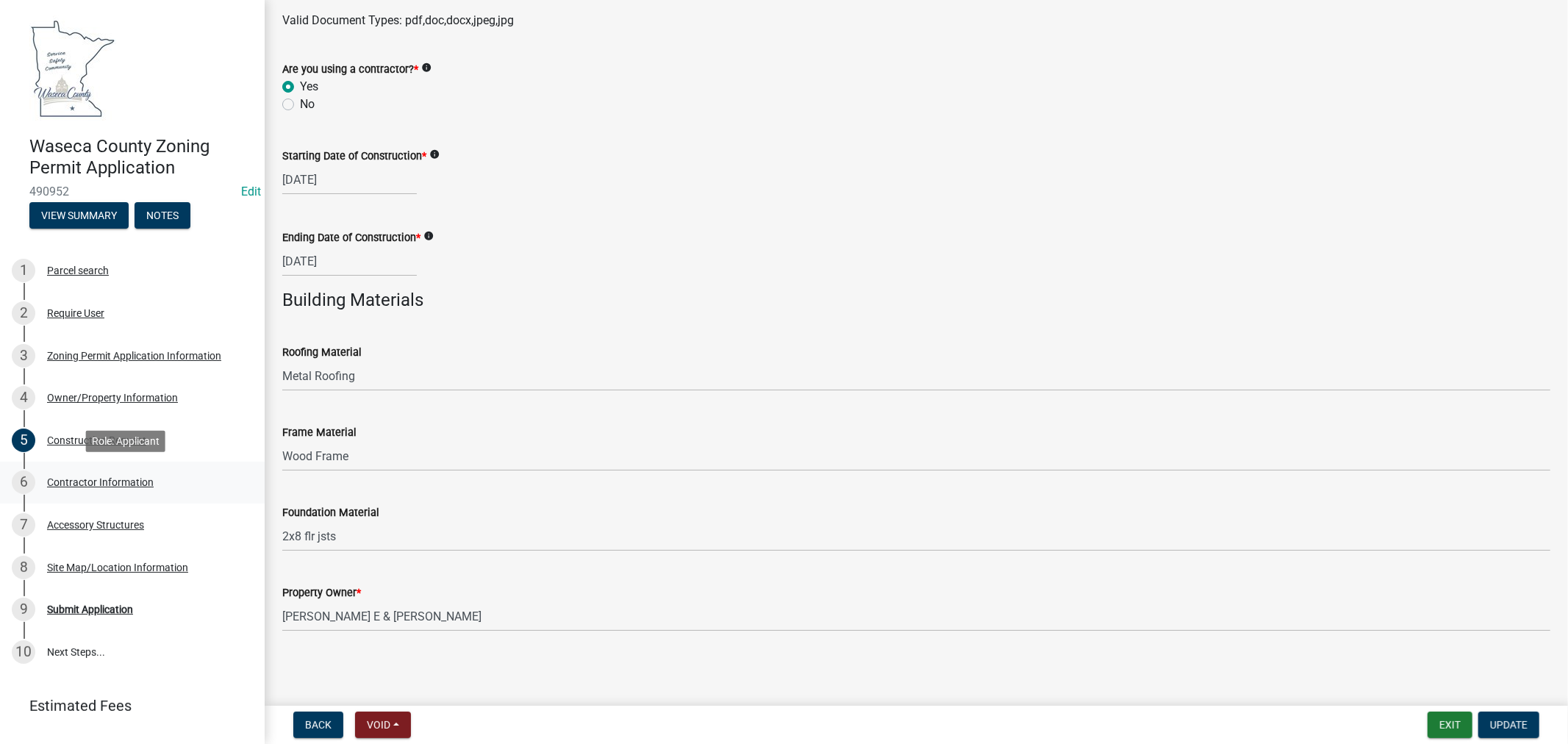
click at [65, 482] on div "Contractor Information" at bounding box center [101, 483] width 107 height 11
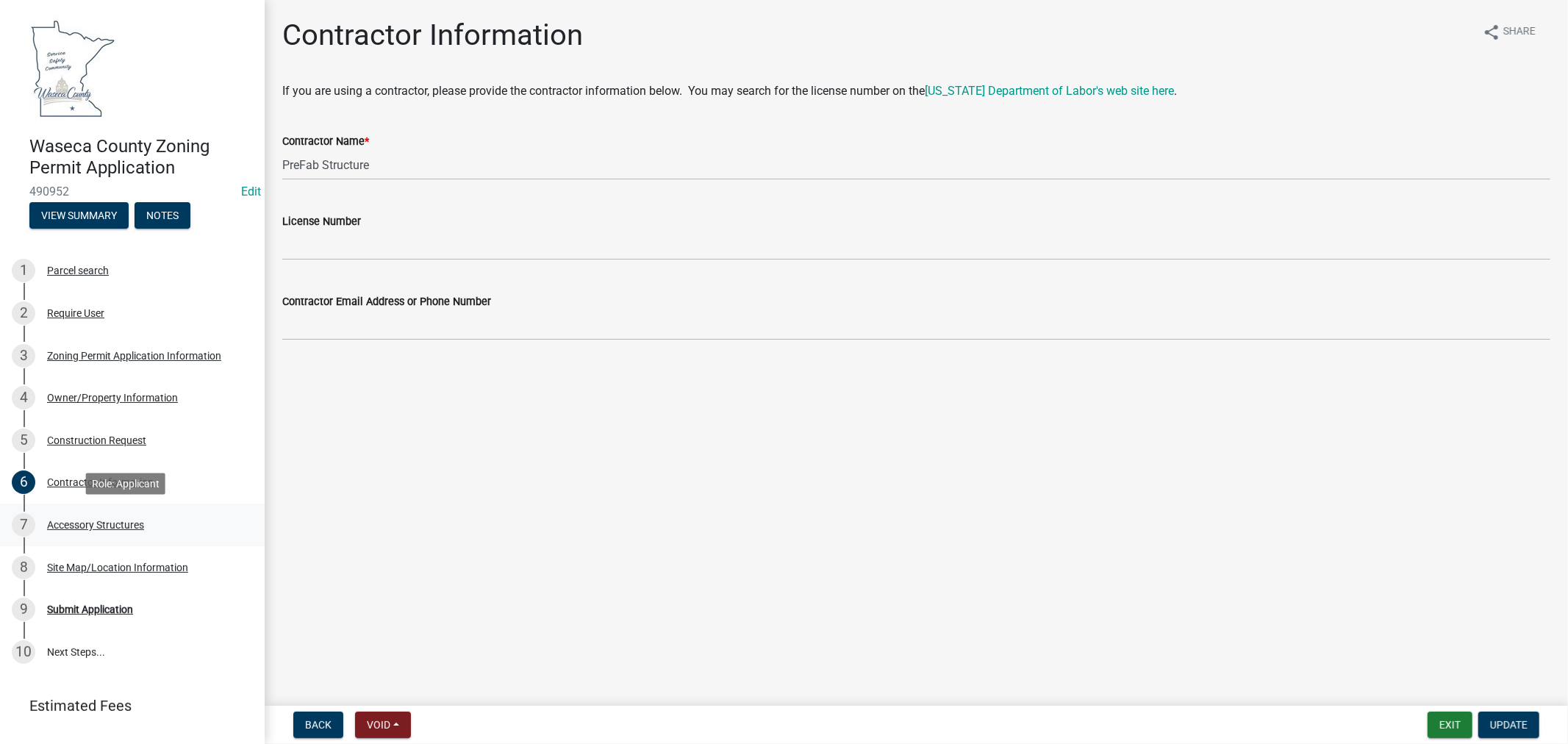
click at [105, 524] on div "Accessory Structures" at bounding box center [95, 525] width 97 height 11
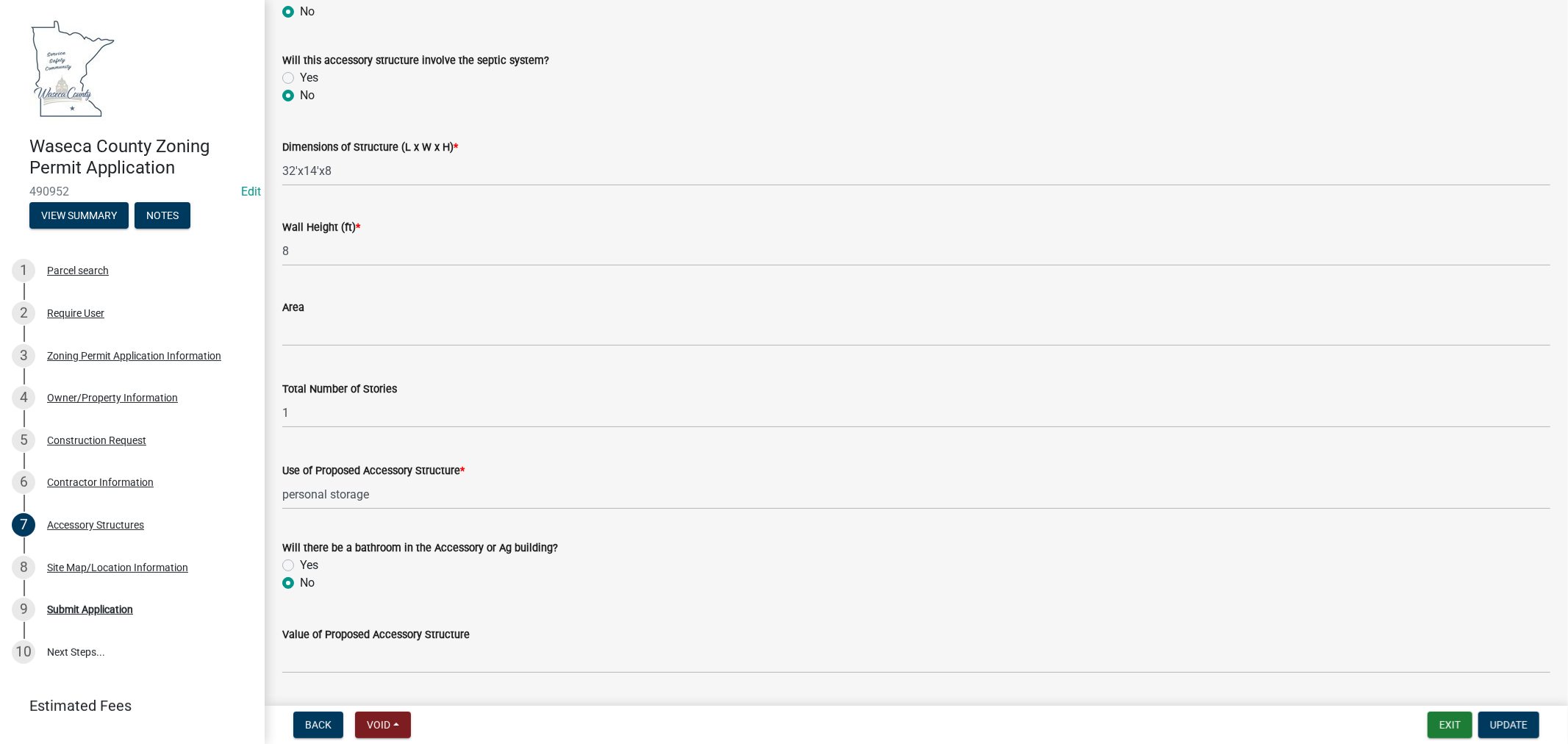
scroll to position [640, 0]
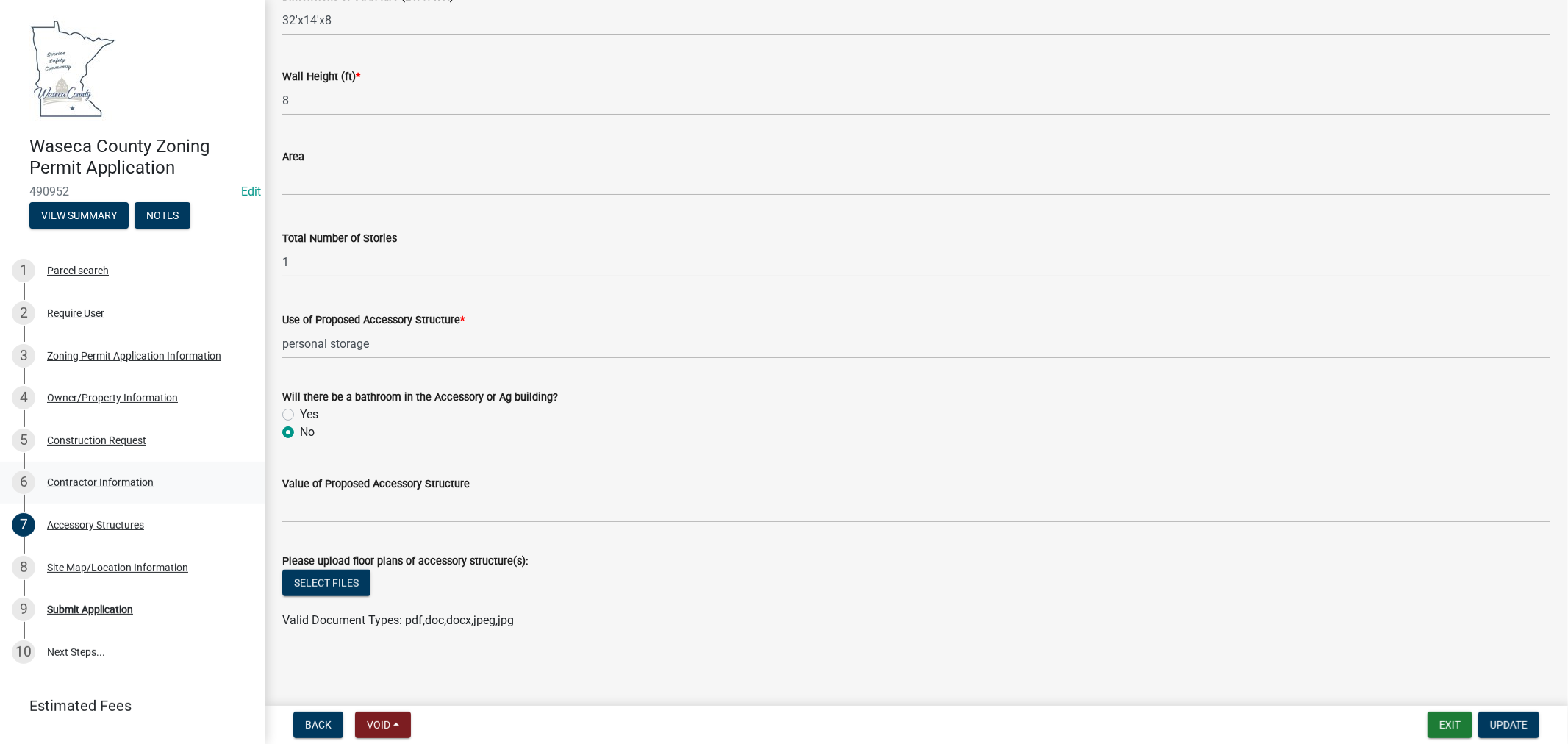
click at [81, 479] on div "Contractor Information" at bounding box center [101, 483] width 107 height 11
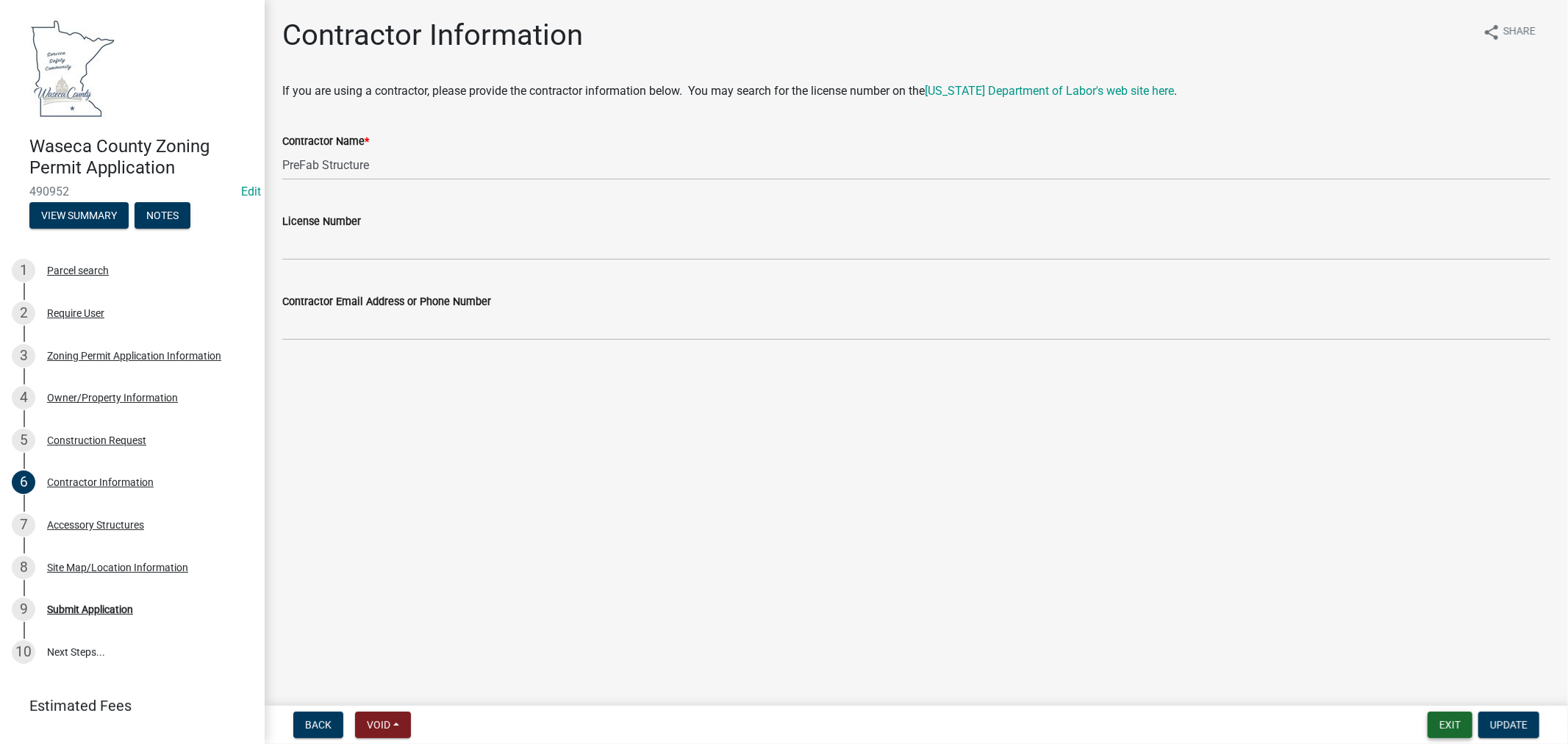
click at [1444, 723] on button "Exit" at bounding box center [1450, 725] width 45 height 27
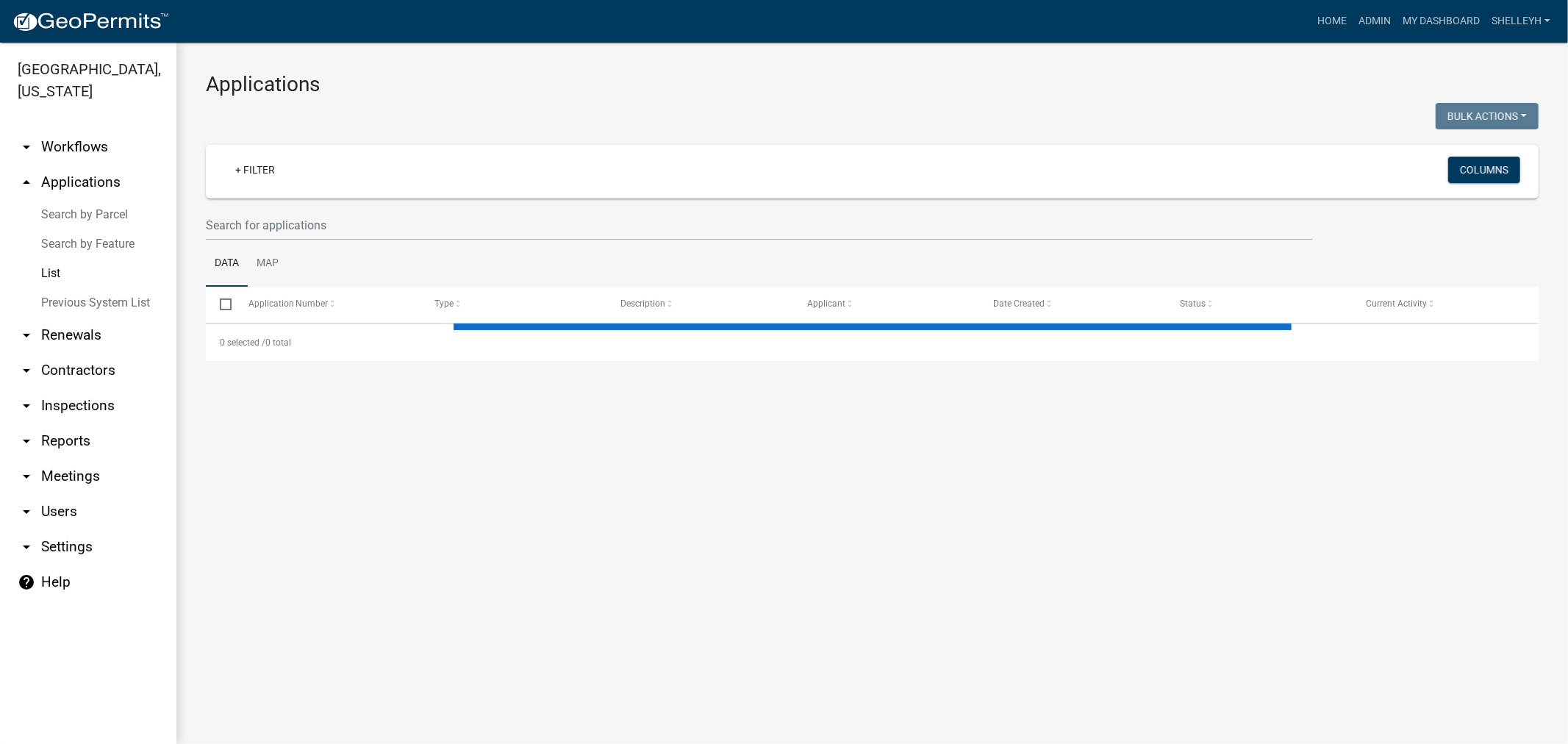
select select "1: 25"
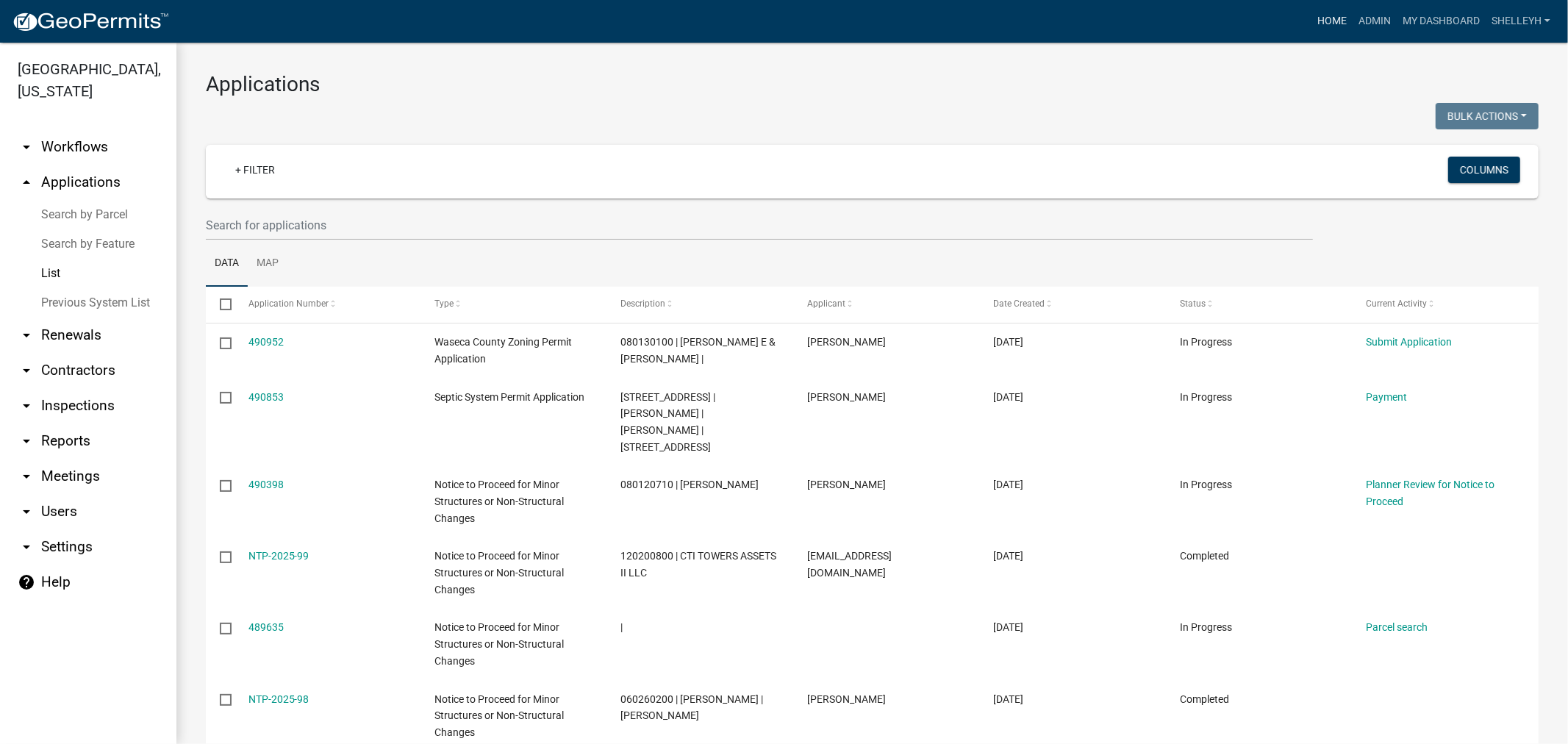
click at [1327, 15] on link "Home" at bounding box center [1333, 21] width 41 height 28
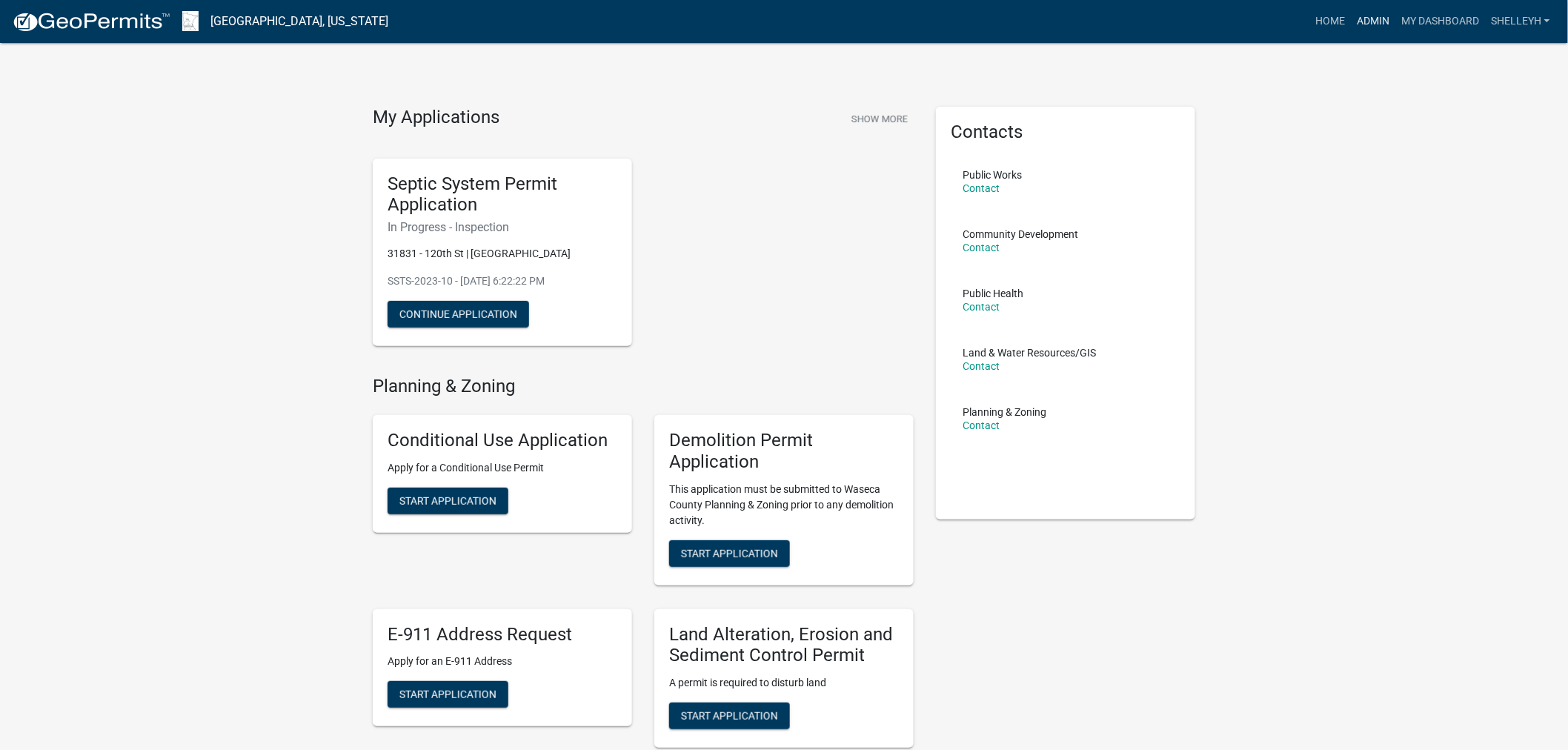
click at [1378, 15] on link "Admin" at bounding box center [1373, 21] width 45 height 28
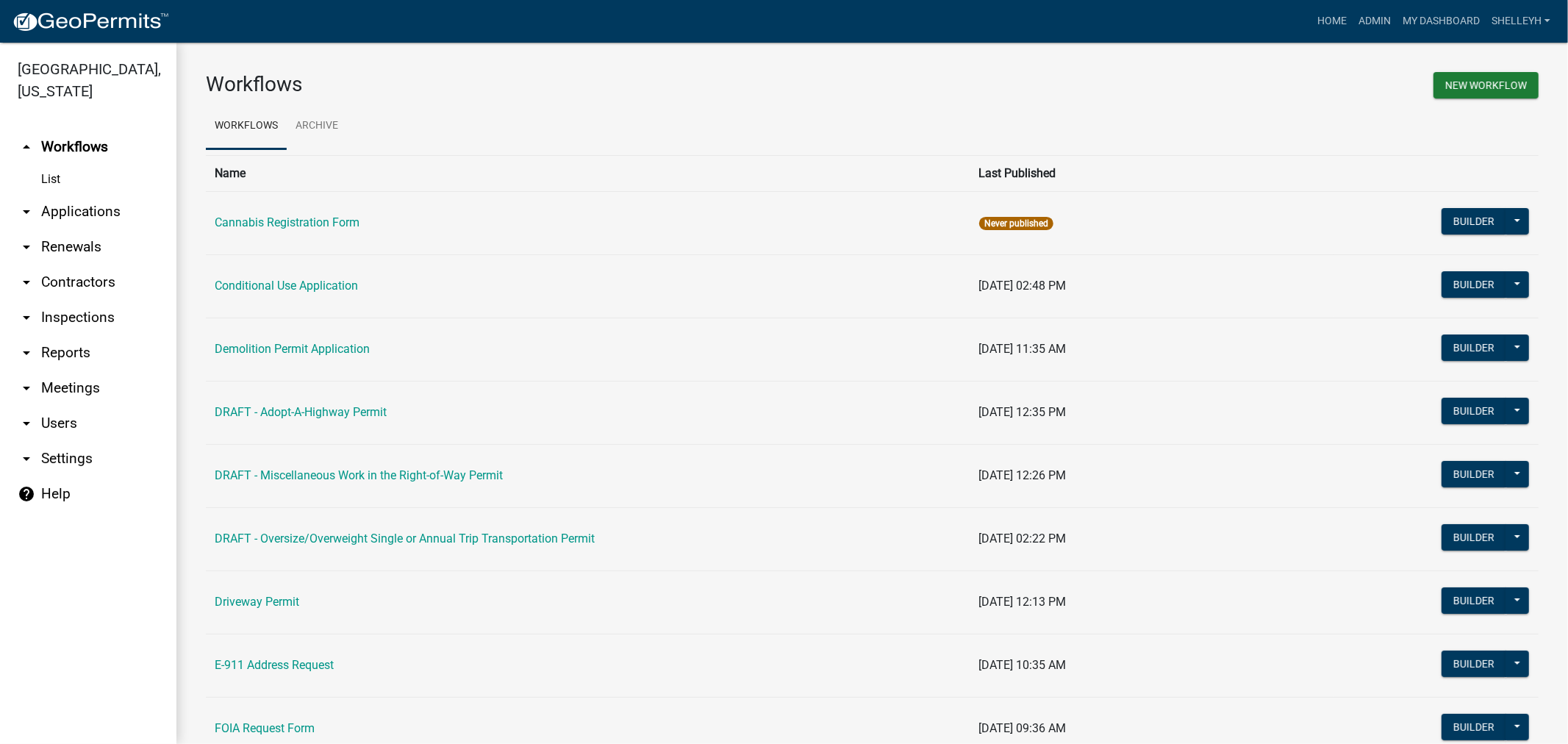
click at [96, 214] on link "arrow_drop_down Applications" at bounding box center [88, 212] width 177 height 35
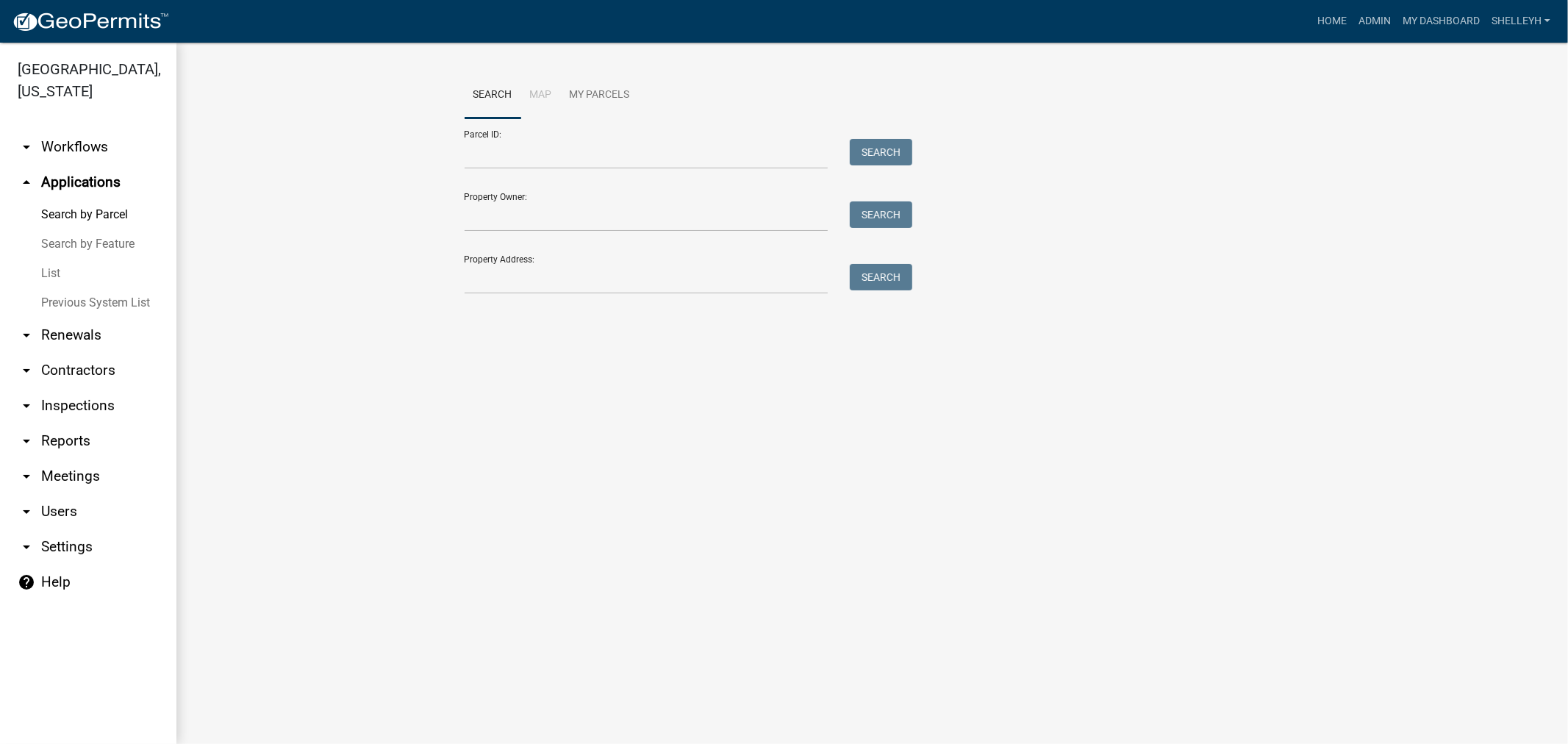
click at [62, 442] on link "arrow_drop_down Reports" at bounding box center [88, 441] width 177 height 35
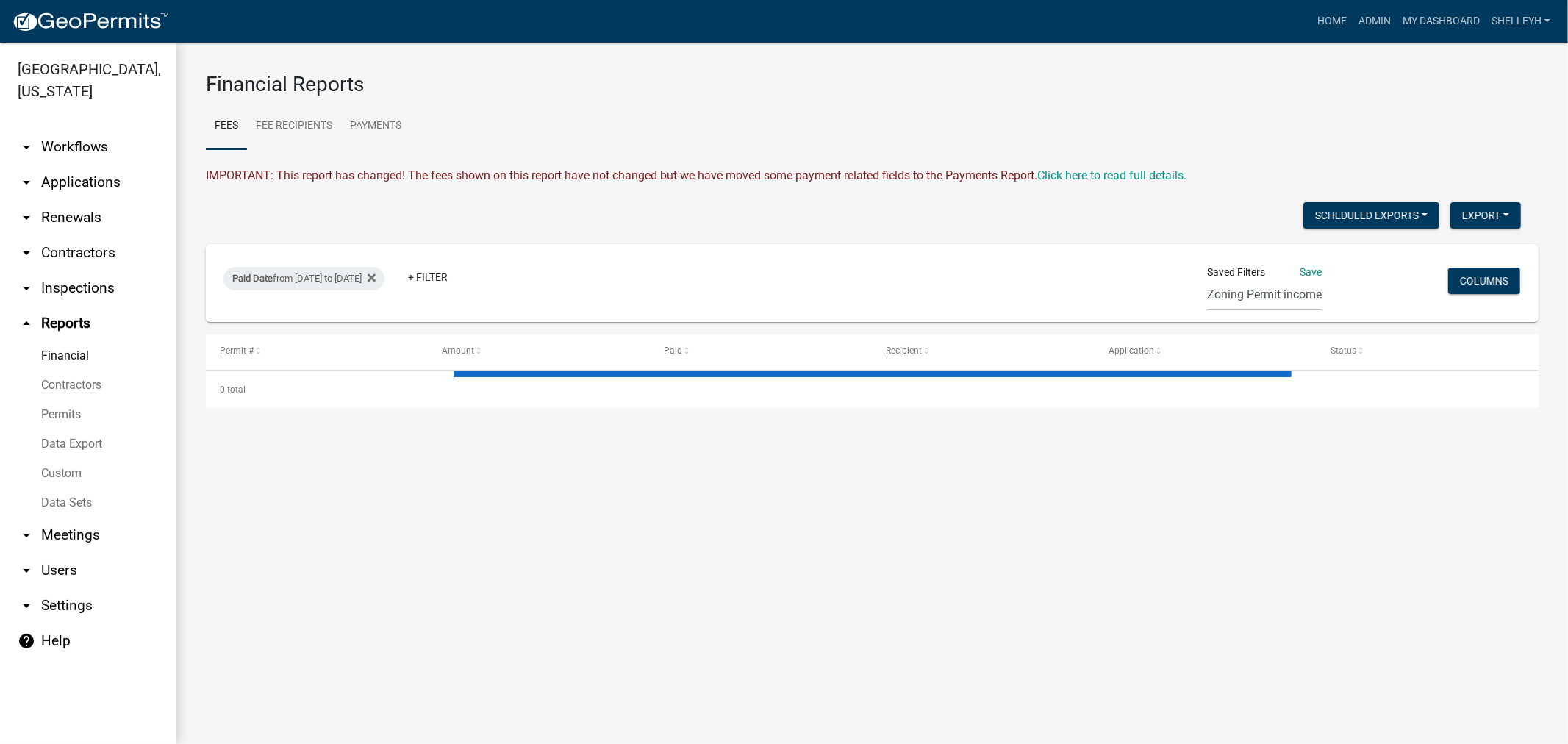
click at [69, 354] on link "Financial" at bounding box center [88, 356] width 177 height 30
click at [385, 278] on div "Paid Date from [DATE] to [DATE]" at bounding box center [304, 278] width 161 height 24
select select "custom"
click at [397, 391] on input "[DATE]" at bounding box center [330, 396] width 147 height 30
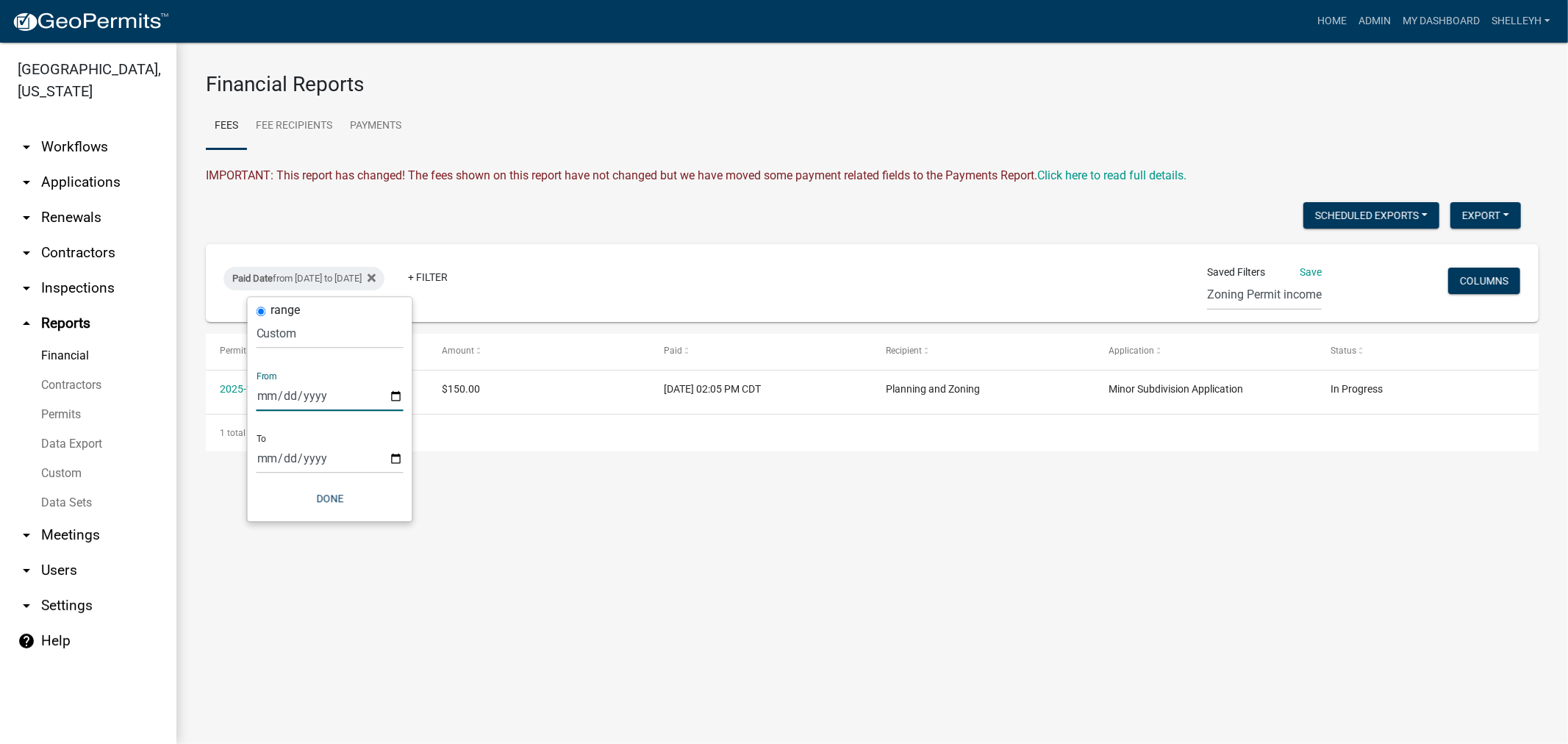
type input "[DATE]"
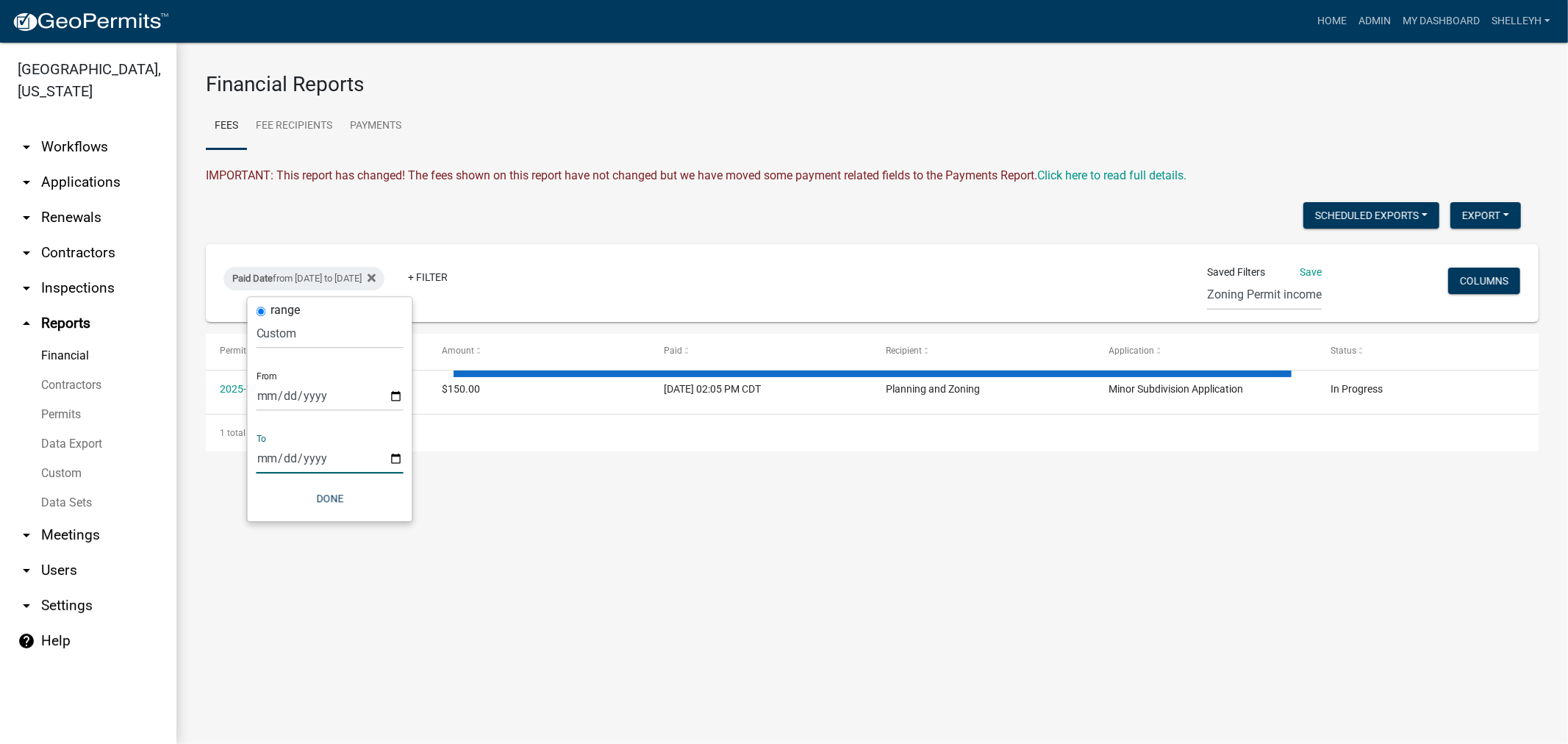
click at [394, 457] on input "[DATE]" at bounding box center [330, 458] width 147 height 30
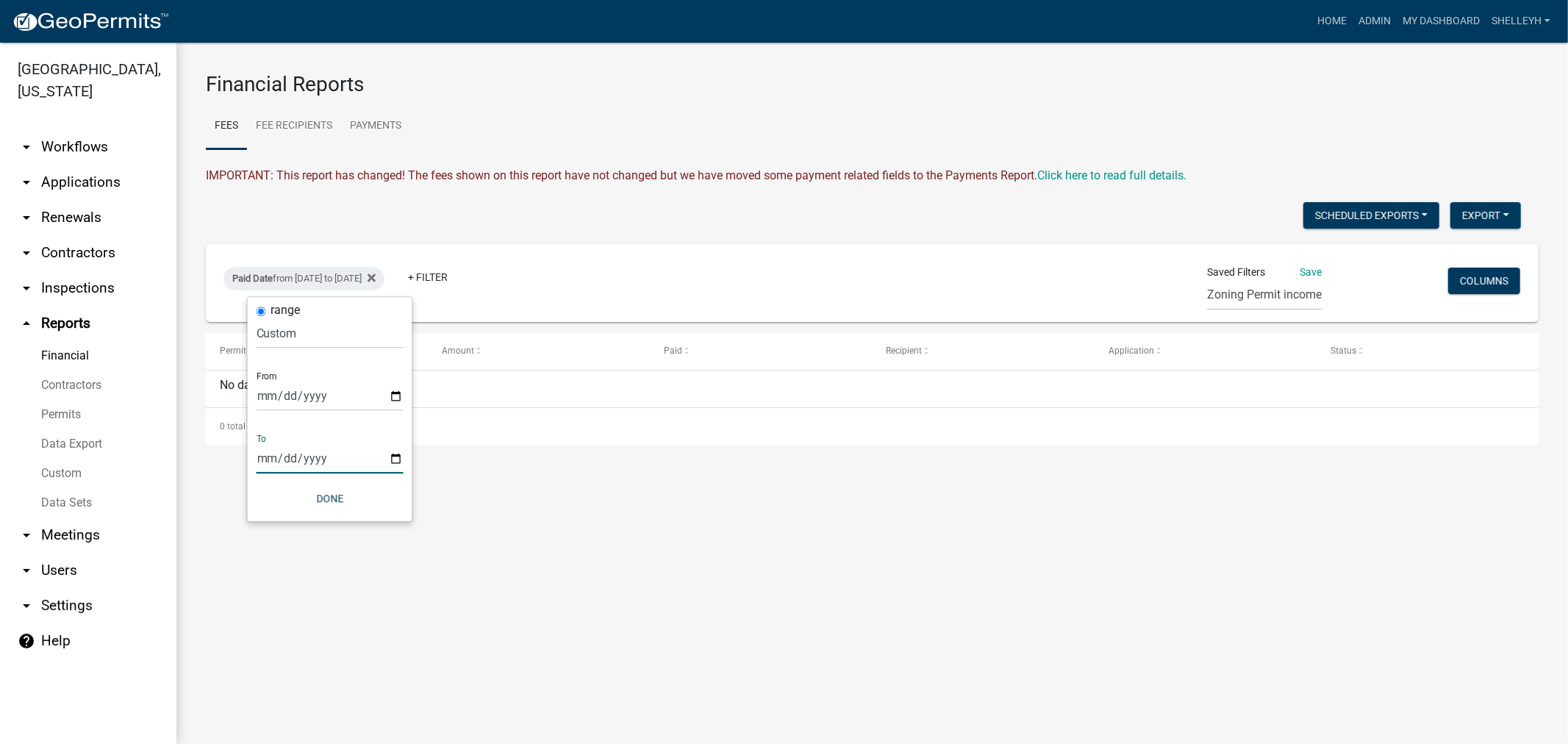
type input "[DATE]"
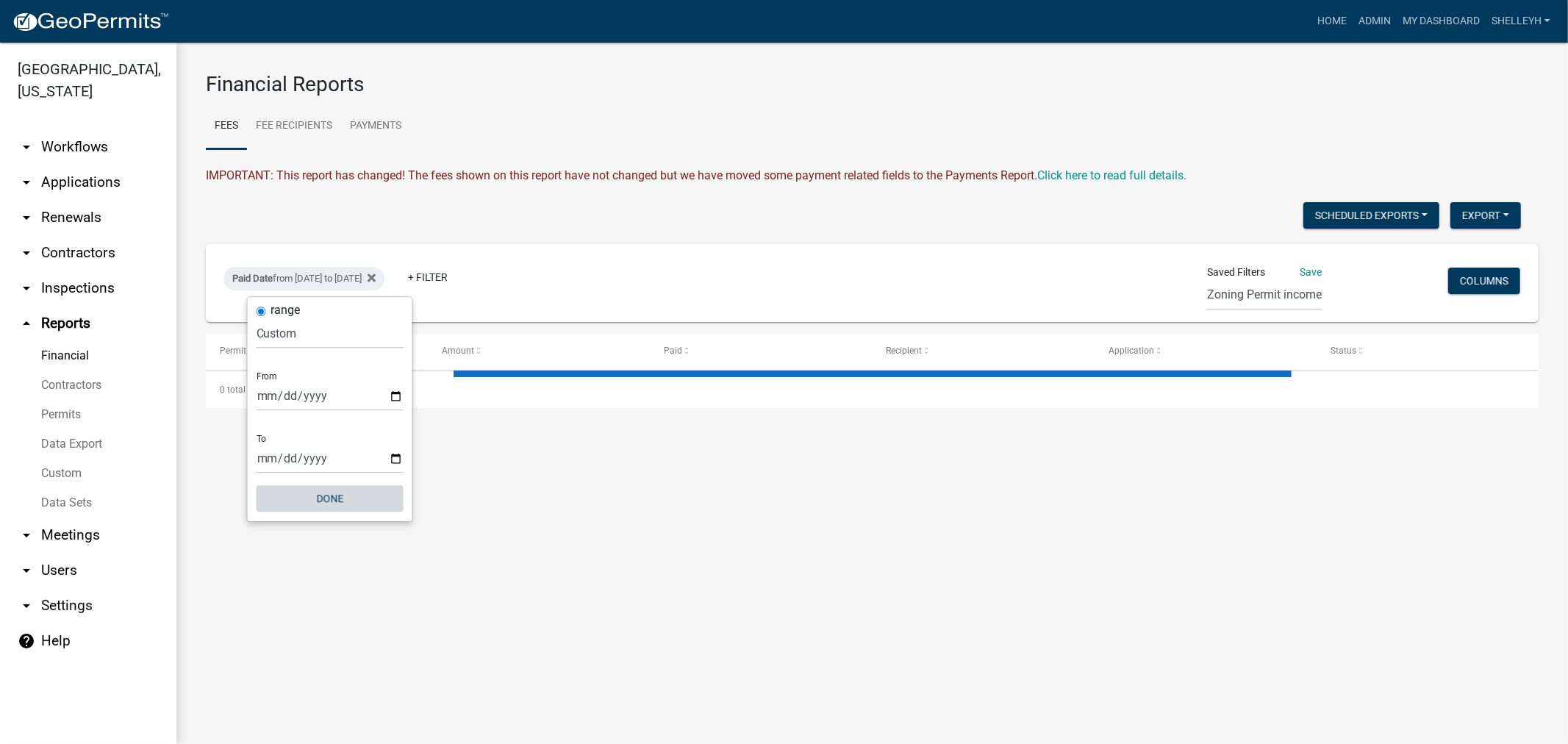
click at [337, 493] on button "Done" at bounding box center [330, 498] width 147 height 27
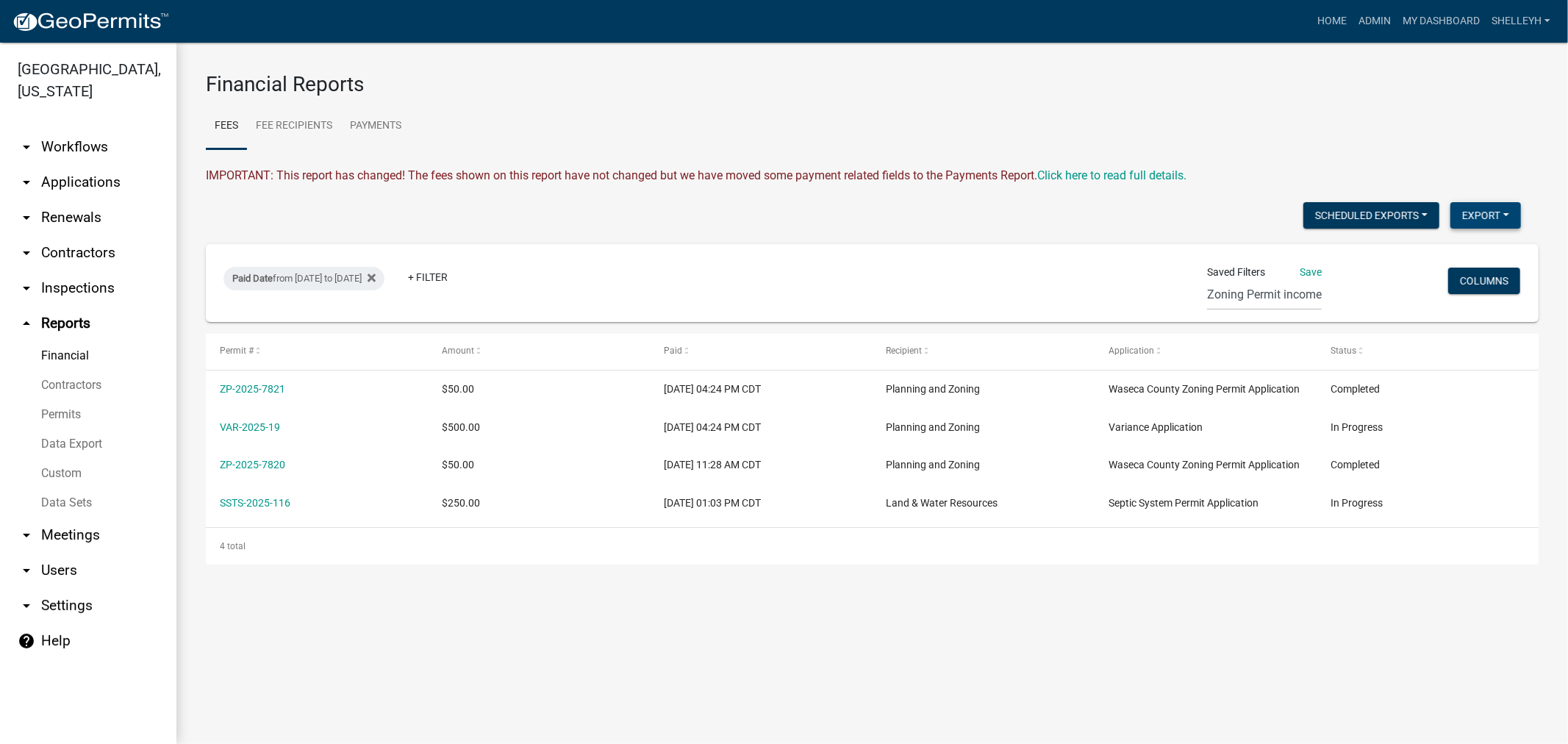
click at [1467, 209] on button "Export" at bounding box center [1486, 216] width 71 height 27
click at [1429, 256] on button "Excel Format (.xlsx)" at bounding box center [1452, 254] width 138 height 35
click at [263, 465] on link "ZP-2025-7820" at bounding box center [253, 464] width 65 height 11
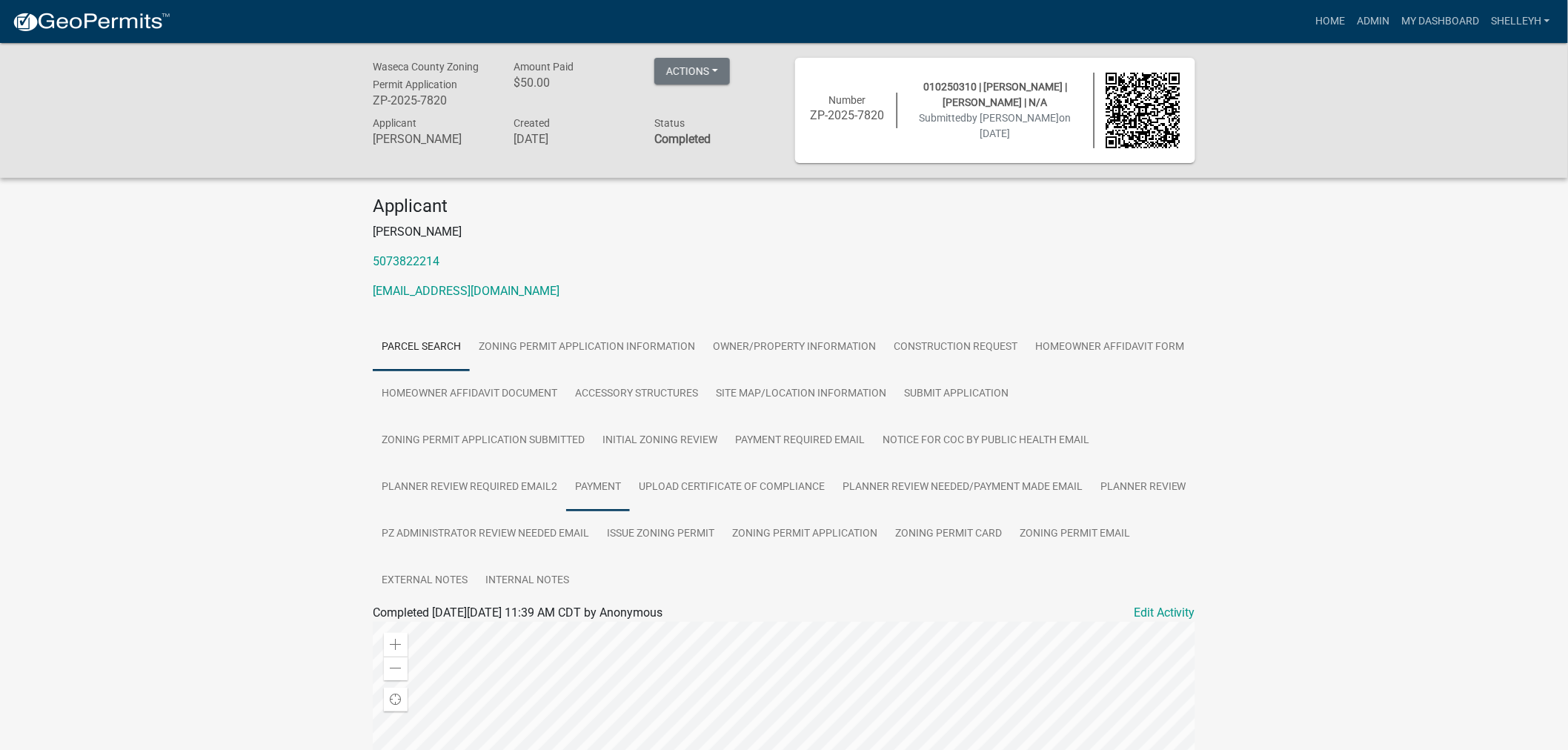
click at [600, 482] on link "Payment" at bounding box center [598, 487] width 64 height 48
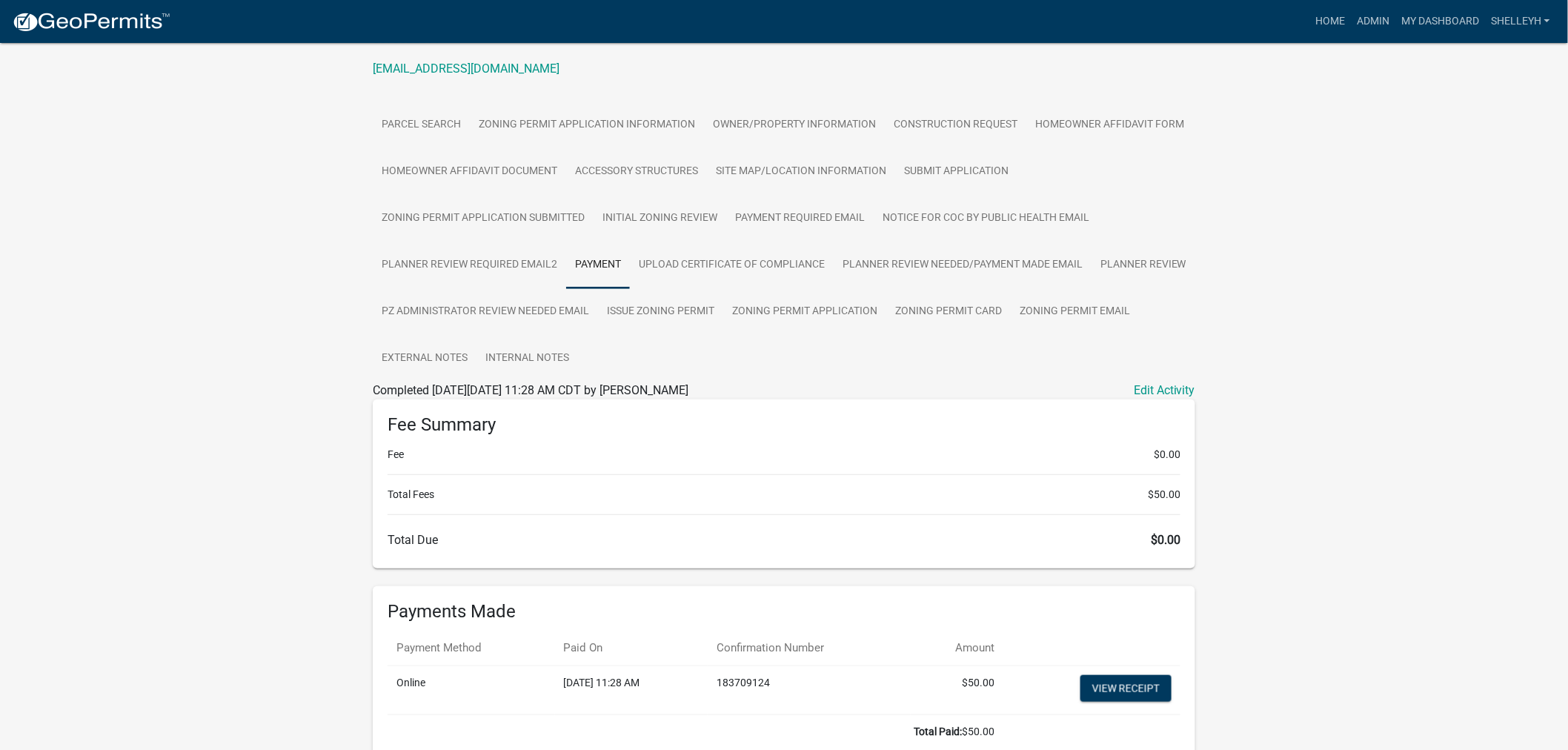
scroll to position [312, 0]
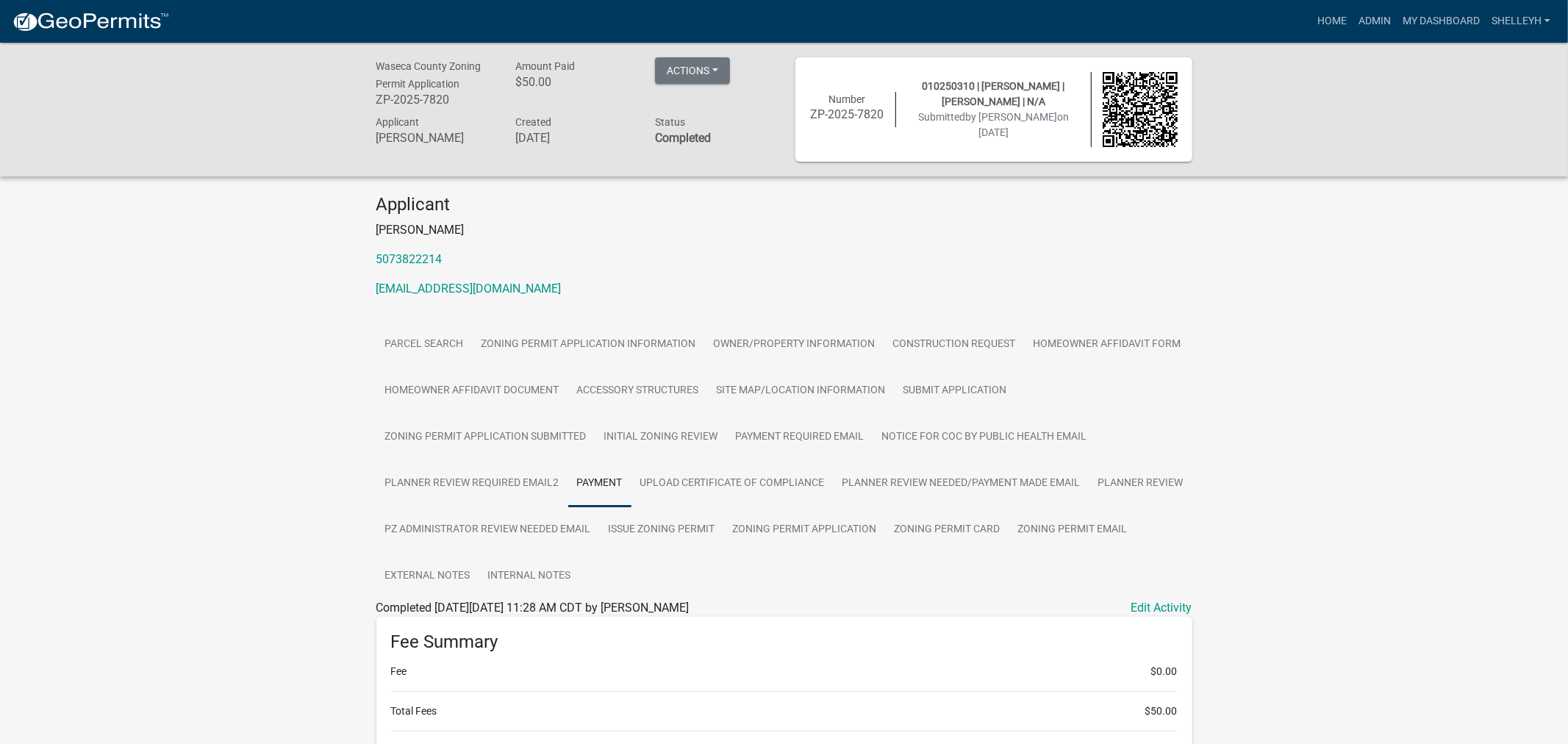
select select "0: null"
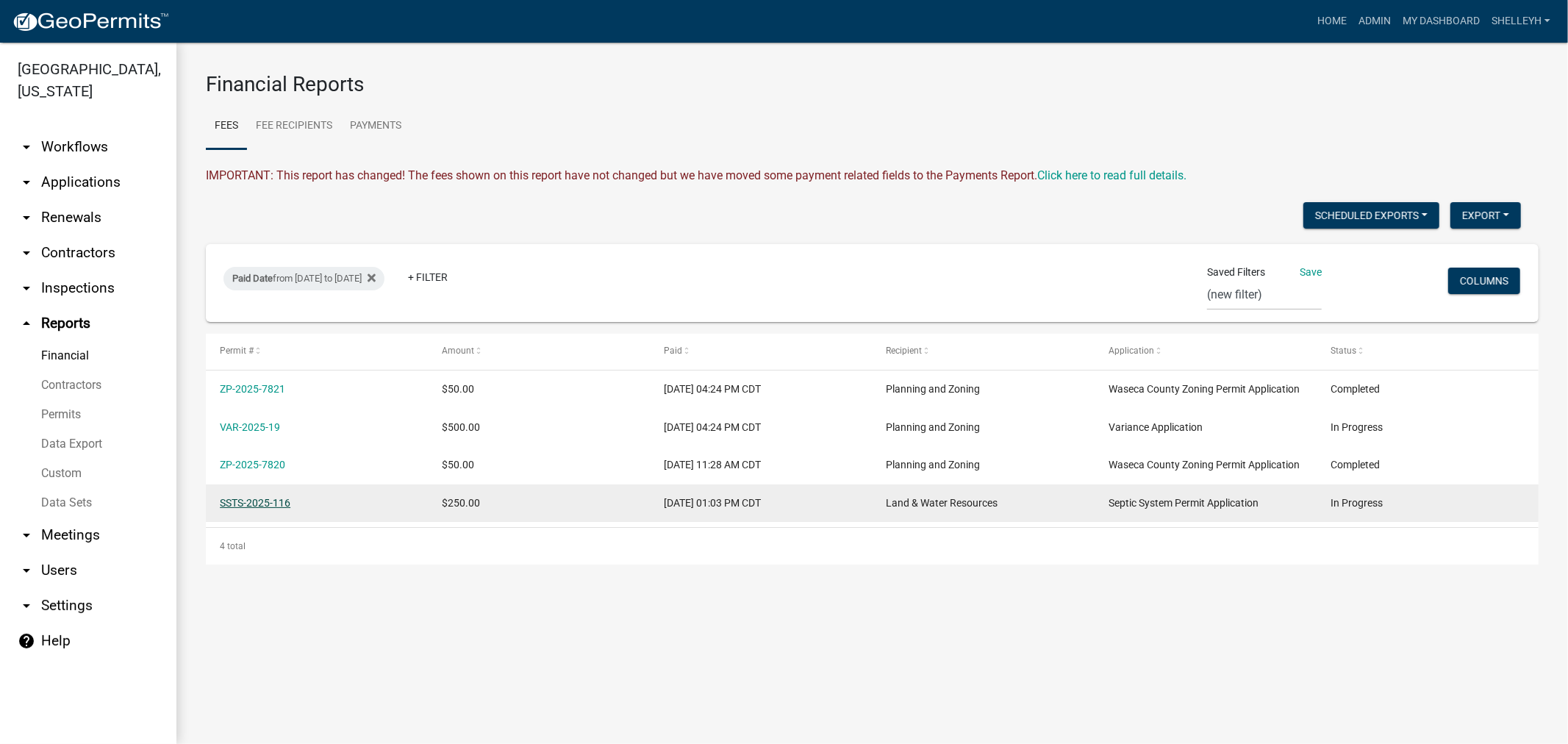
click at [263, 501] on link "SSTS-2025-116" at bounding box center [255, 503] width 71 height 11
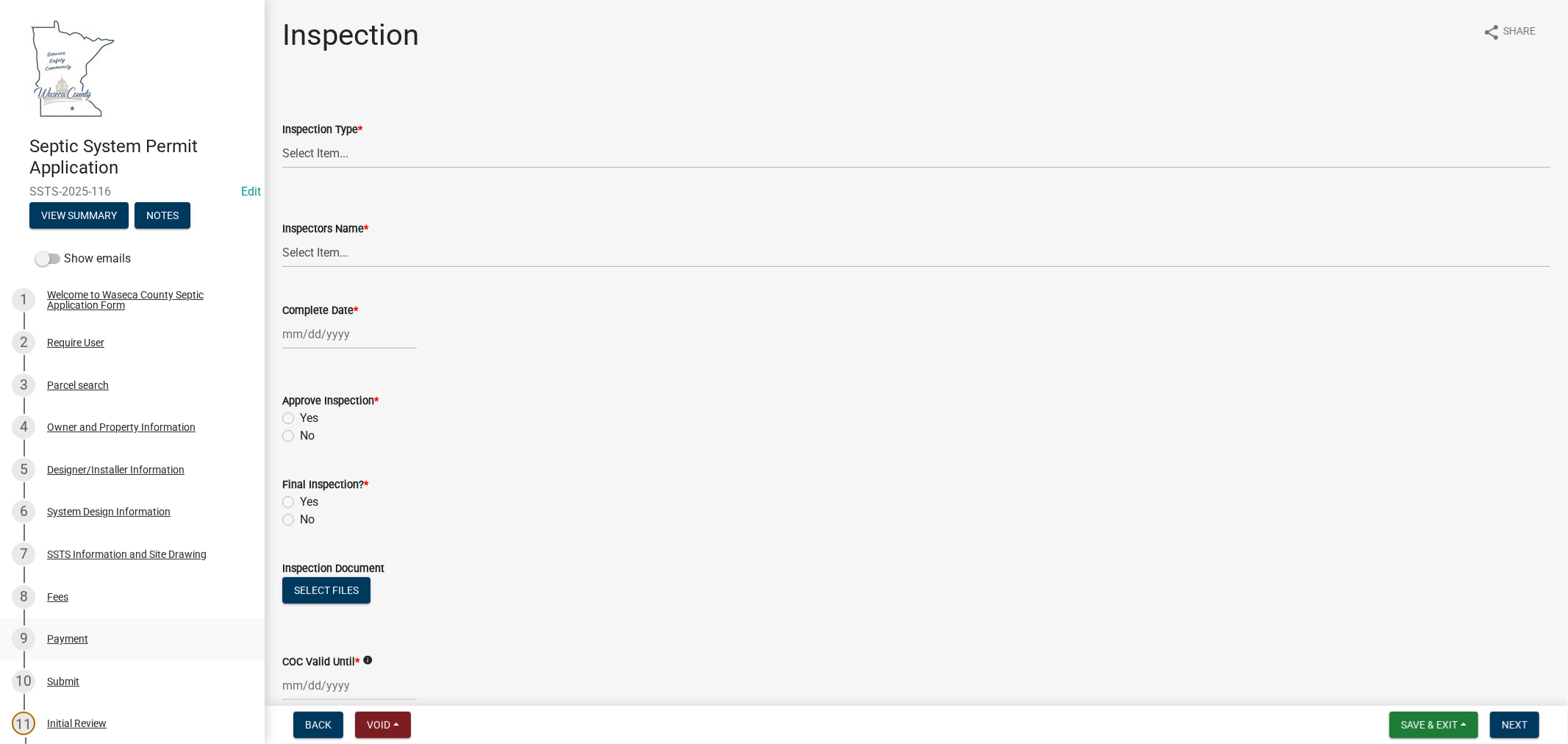
click at [63, 636] on div "Payment" at bounding box center [68, 639] width 41 height 11
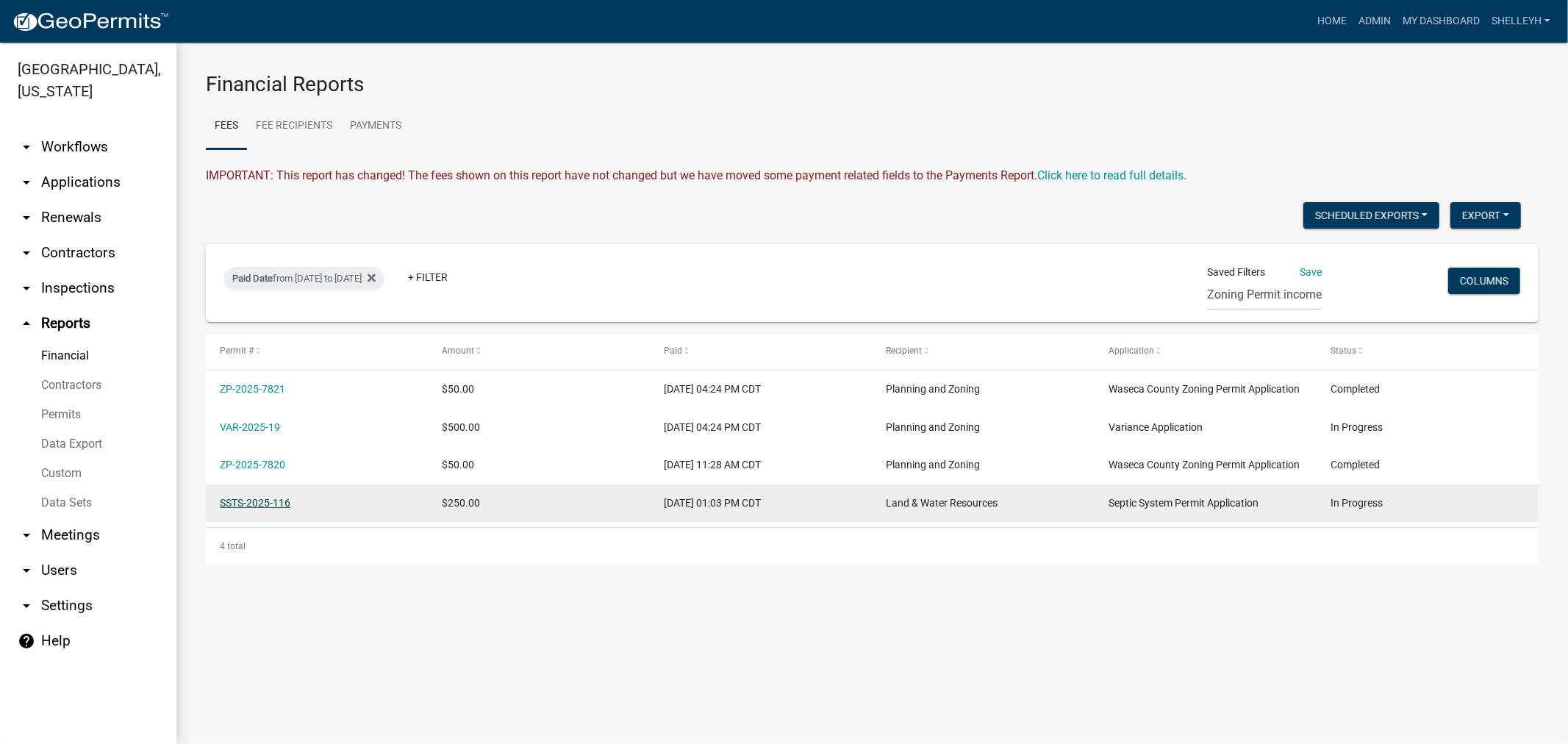
click at [244, 499] on link "SSTS-2025-116" at bounding box center [255, 503] width 71 height 11
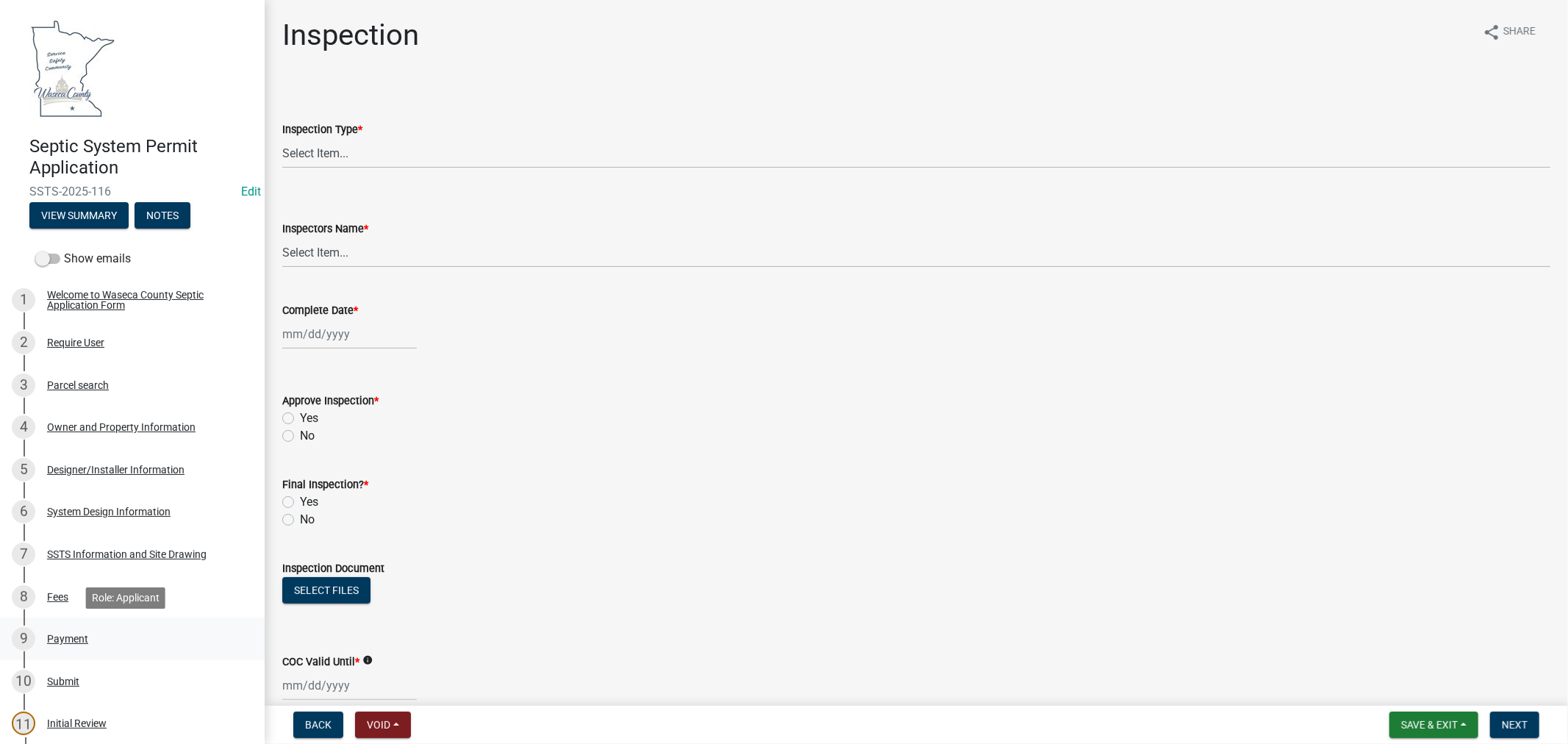
click at [81, 642] on div "Payment" at bounding box center [68, 639] width 41 height 11
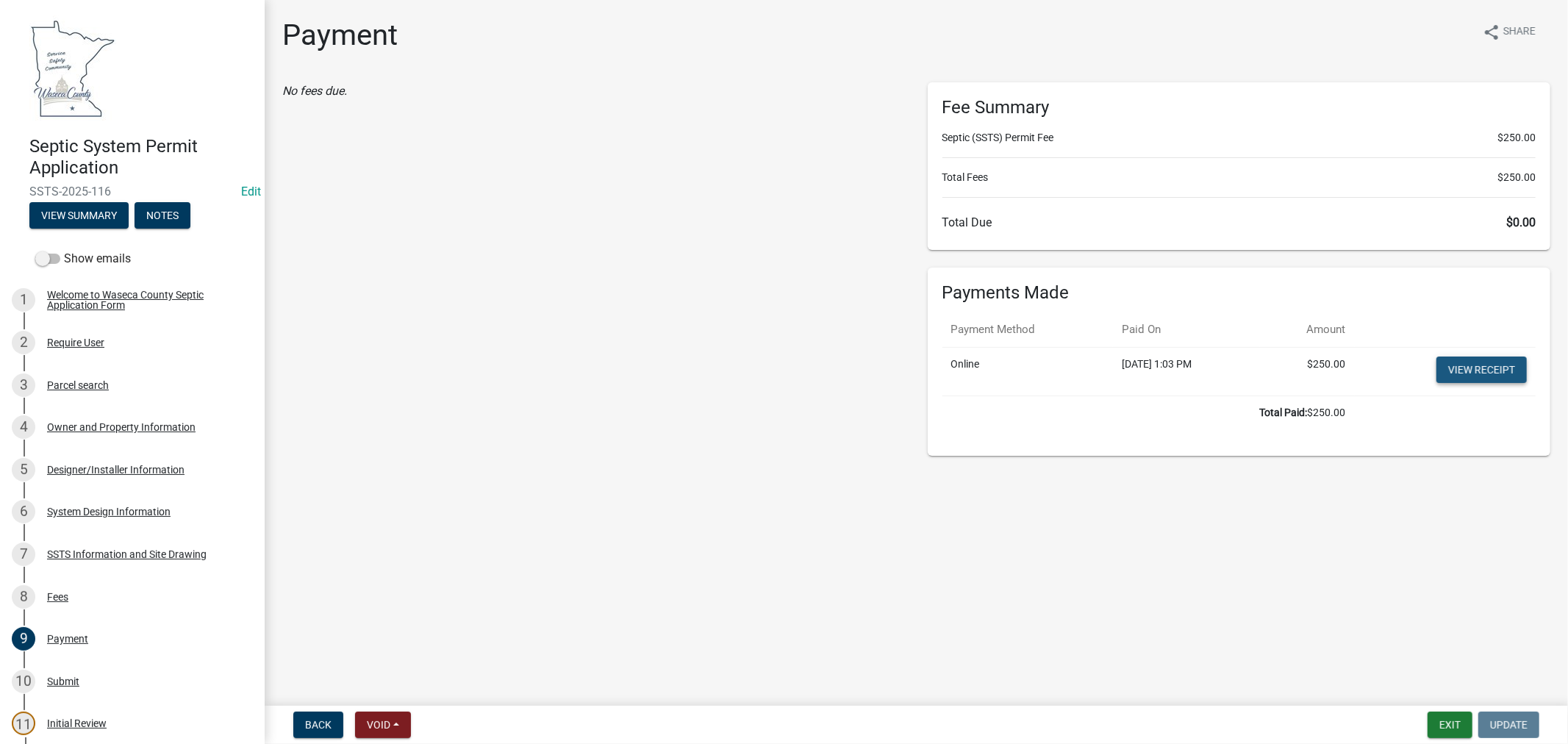
click at [1465, 372] on link "View receipt" at bounding box center [1482, 369] width 91 height 27
